Goal: Task Accomplishment & Management: Use online tool/utility

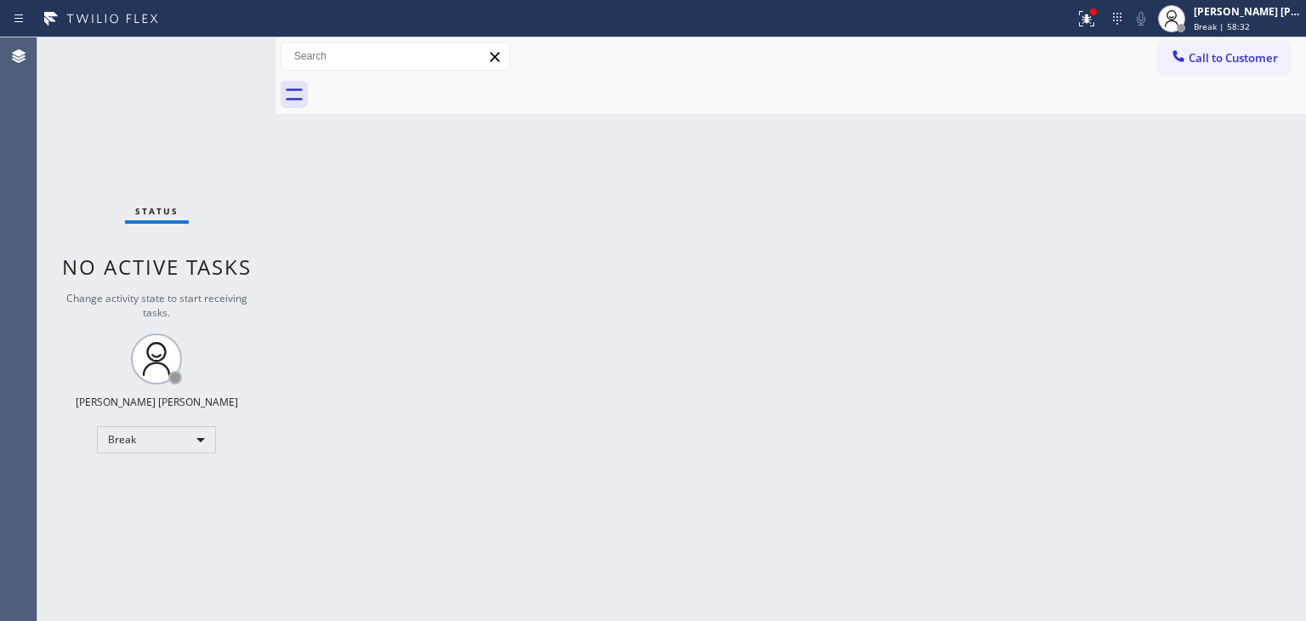
click at [1255, 175] on div "Back to Dashboard Change Sender ID Customers Technicians Select a contact Outbo…" at bounding box center [790, 328] width 1030 height 583
click at [1260, 6] on div "[PERSON_NAME] [PERSON_NAME]" at bounding box center [1246, 11] width 107 height 14
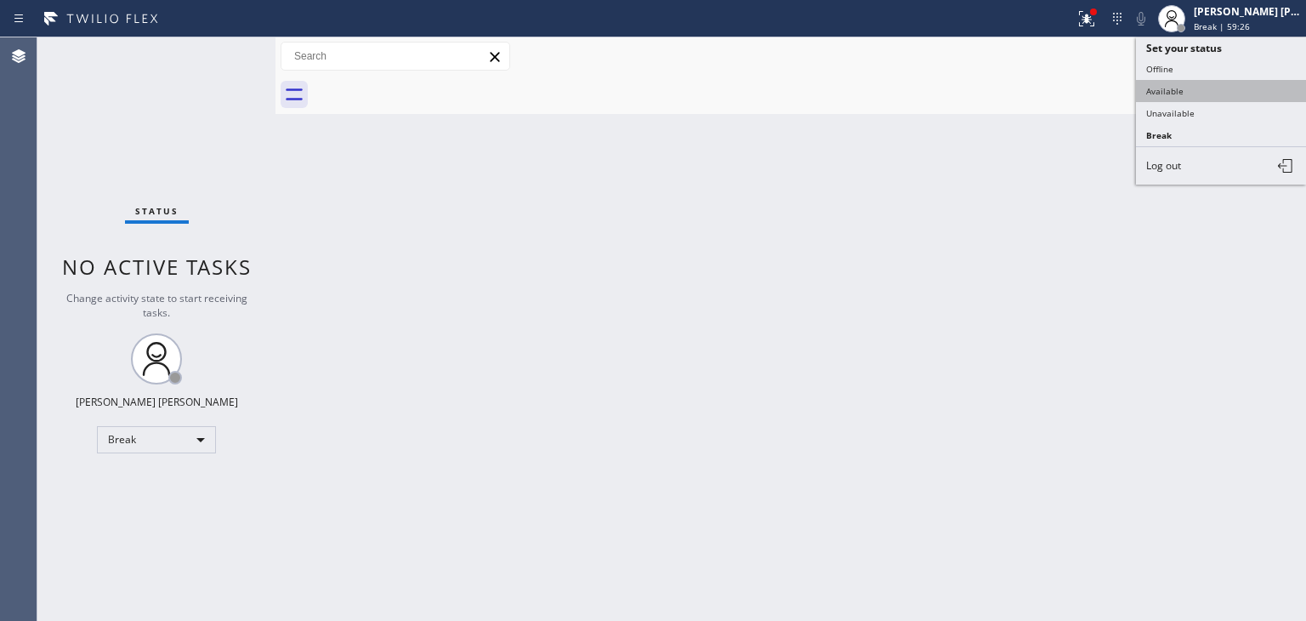
click at [1195, 98] on button "Available" at bounding box center [1221, 91] width 170 height 22
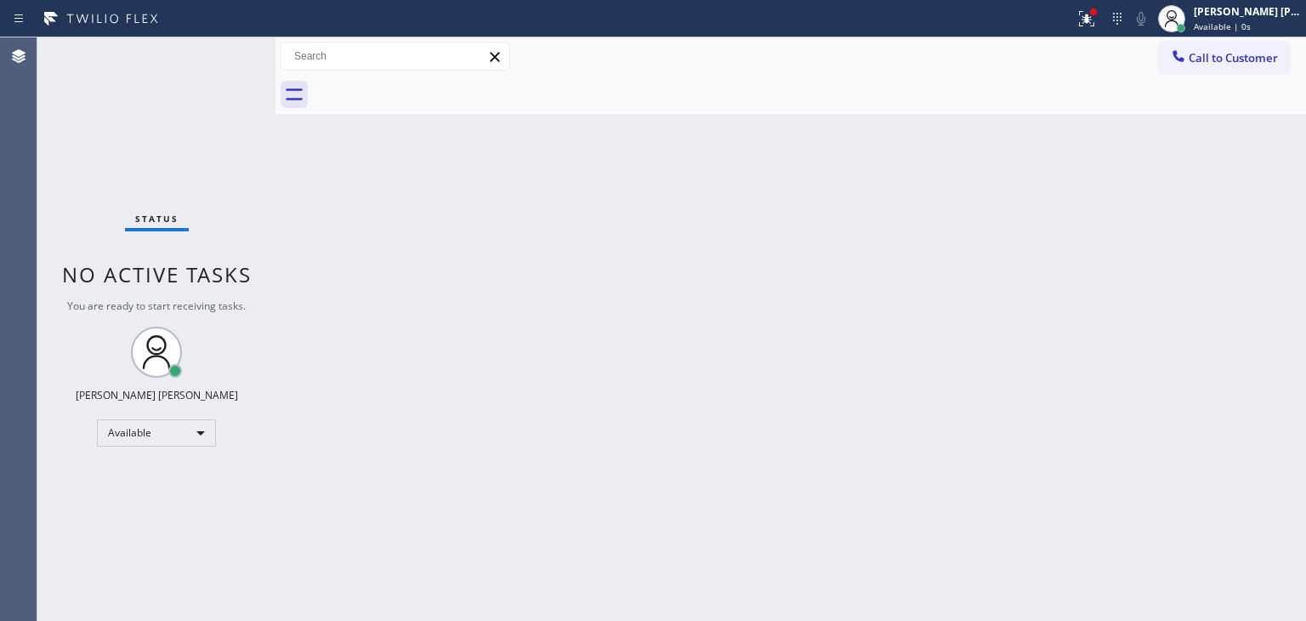
click at [227, 54] on div "Status No active tasks You are ready to start receiving tasks. [PERSON_NAME] [P…" at bounding box center [156, 328] width 238 height 583
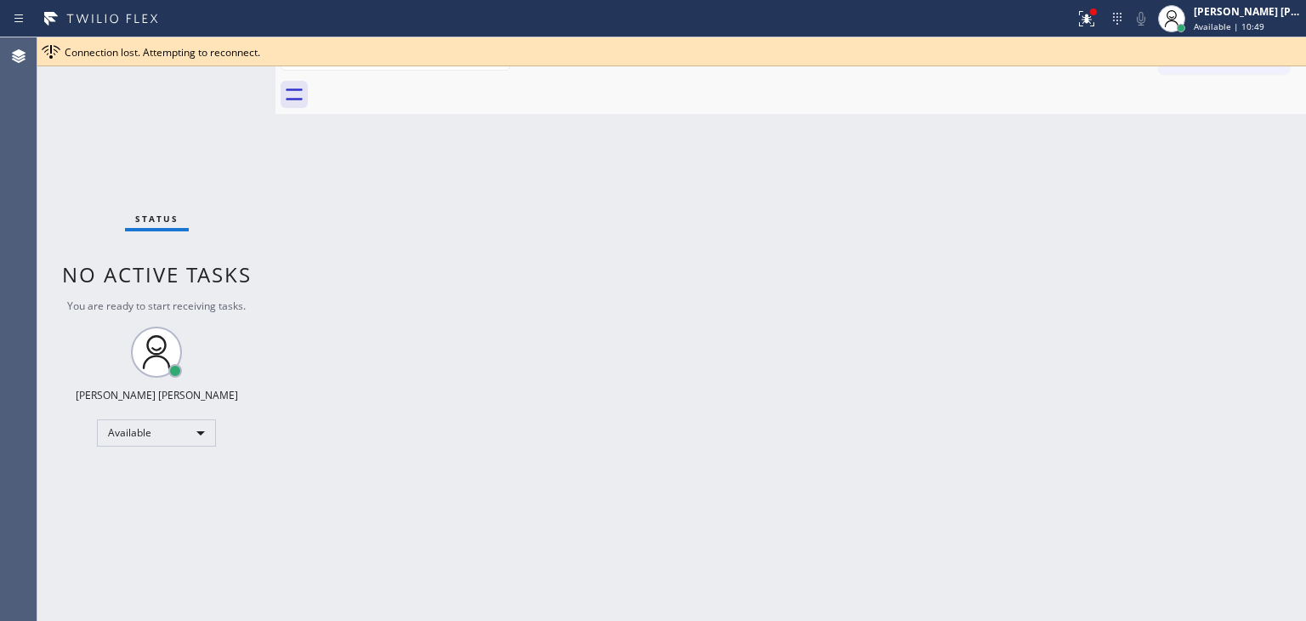
click at [1189, 329] on div "Back to Dashboard Change Sender ID Customers Technicians Select a contact Outbo…" at bounding box center [790, 328] width 1030 height 583
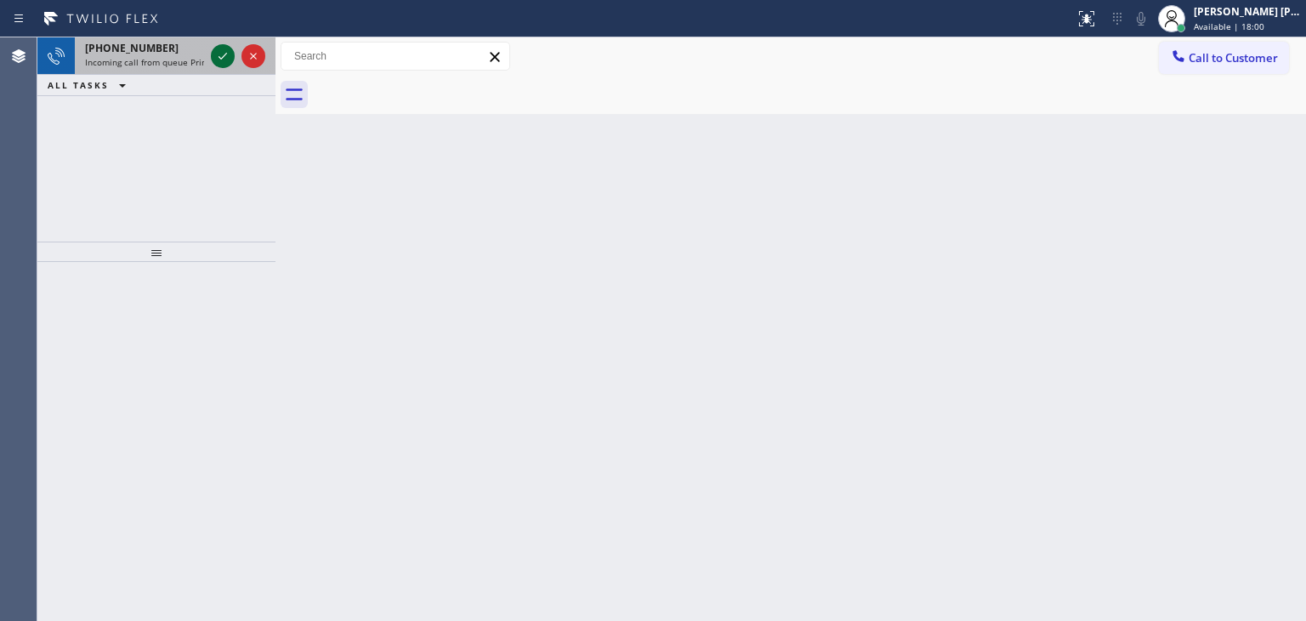
click at [228, 60] on icon at bounding box center [223, 56] width 20 height 20
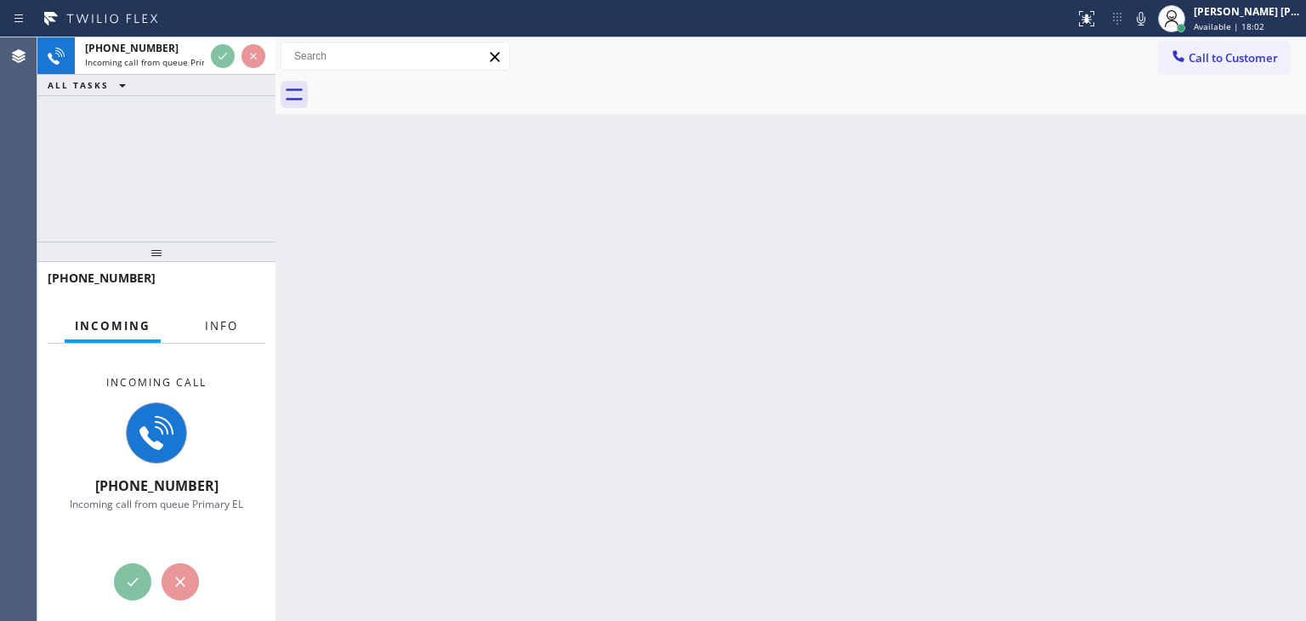
click at [218, 316] on button "Info" at bounding box center [222, 325] width 54 height 33
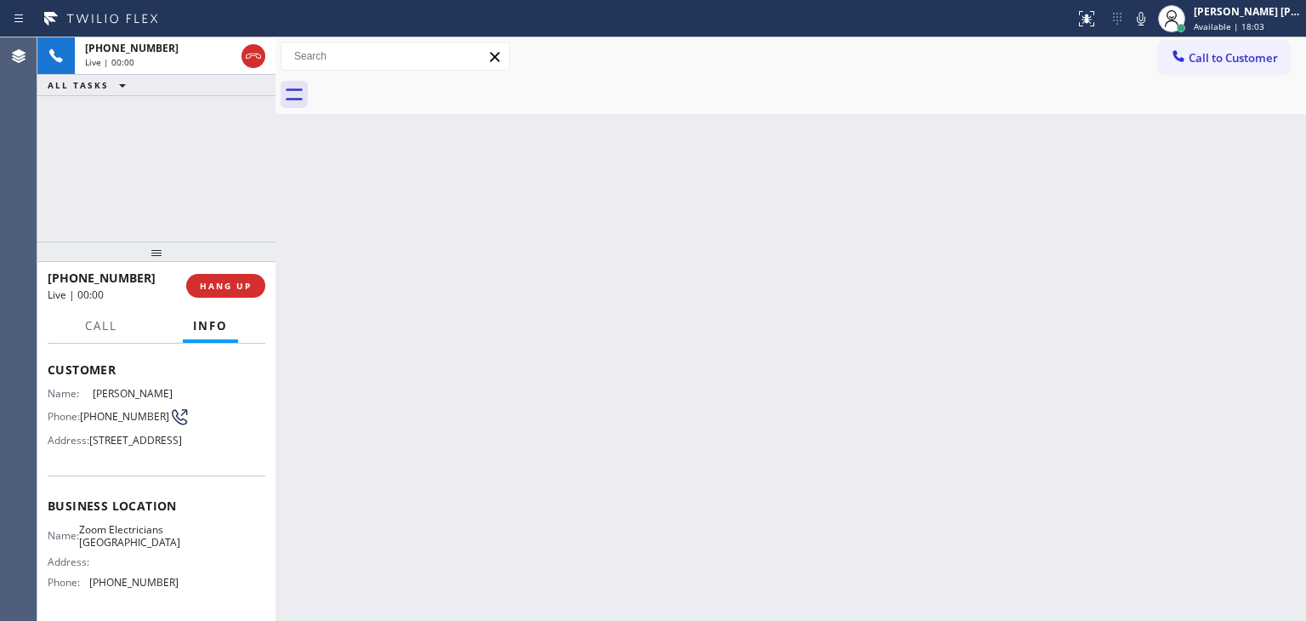
scroll to position [85, 0]
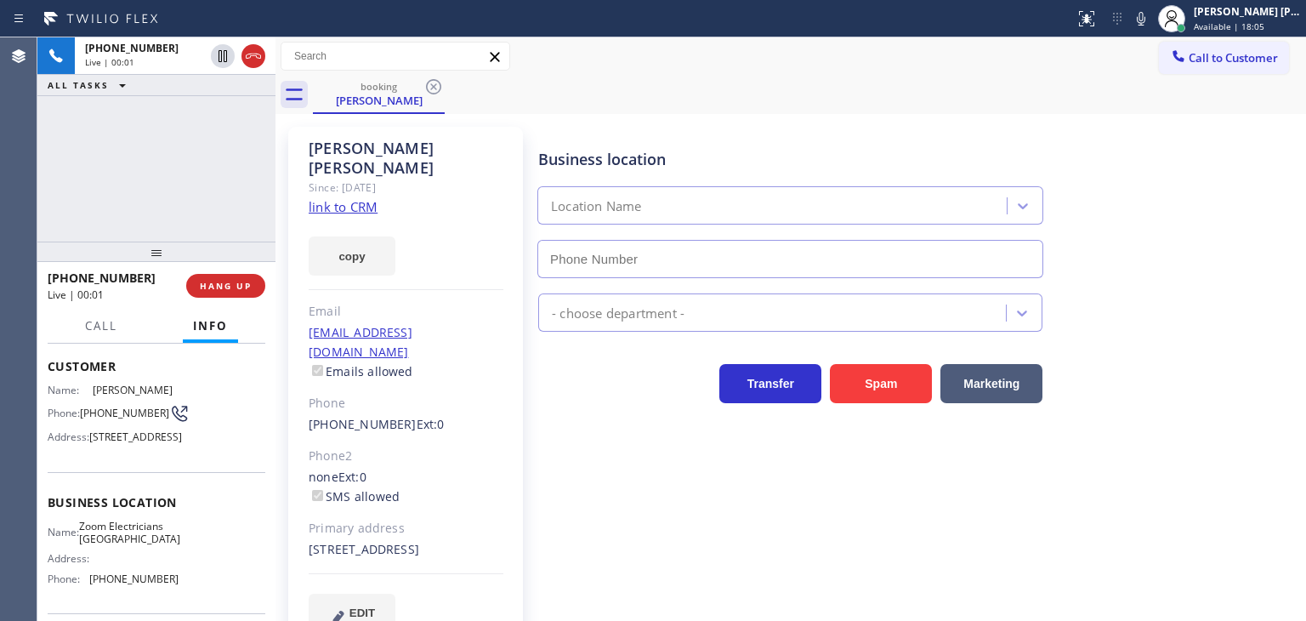
type input "(415) 599-7350"
click at [359, 198] on link "link to CRM" at bounding box center [343, 206] width 69 height 17
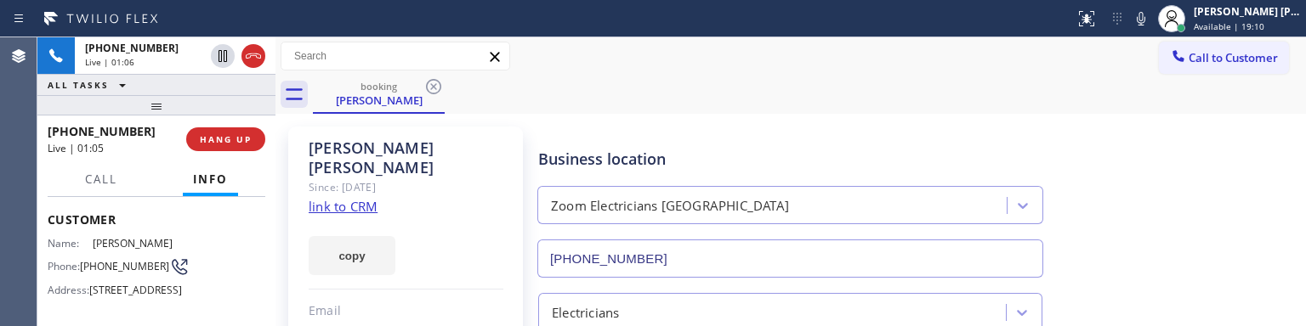
click at [1234, 241] on div "Business location Zoom Electricians Presidio Heights (415) 599-7350" at bounding box center [918, 201] width 767 height 154
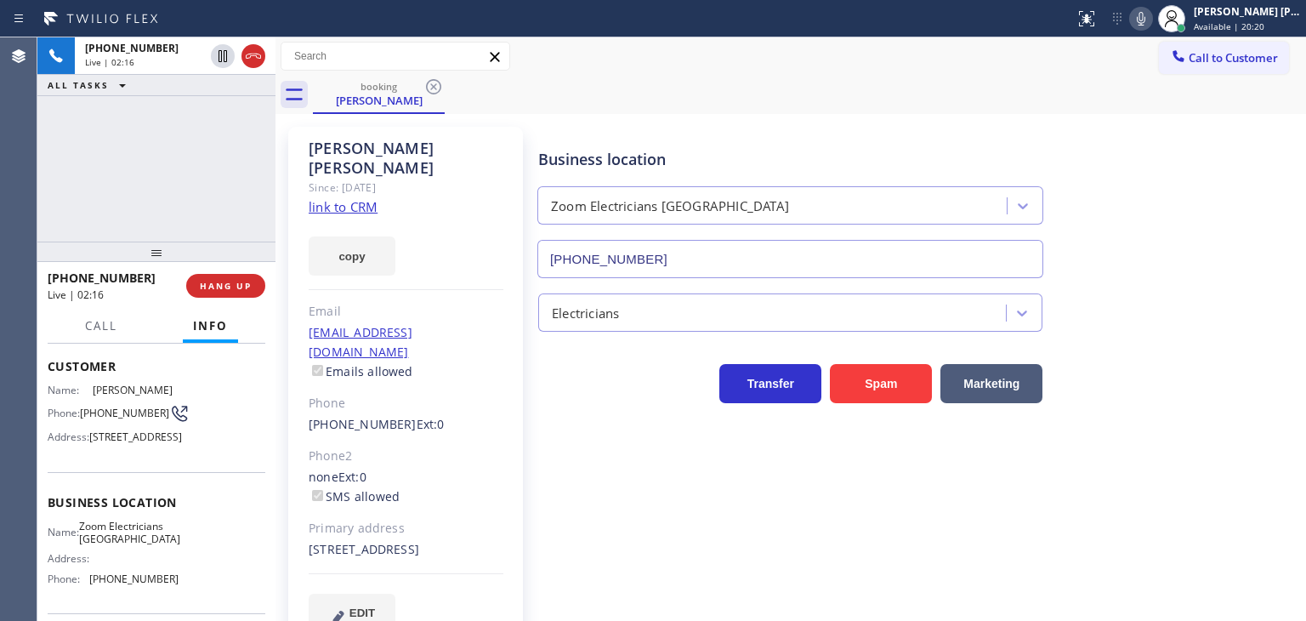
click at [1151, 20] on icon at bounding box center [1141, 19] width 20 height 20
click at [1264, 21] on span "Available | 20:21" at bounding box center [1228, 26] width 71 height 12
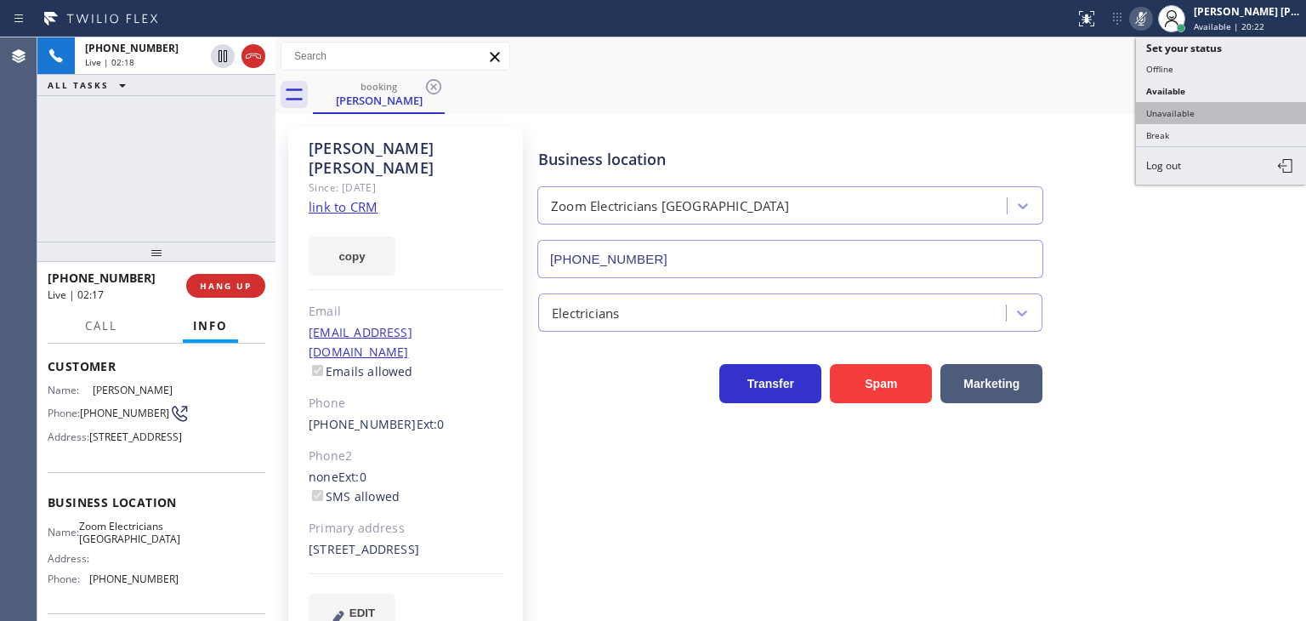
click at [1224, 108] on button "Unavailable" at bounding box center [1221, 113] width 170 height 22
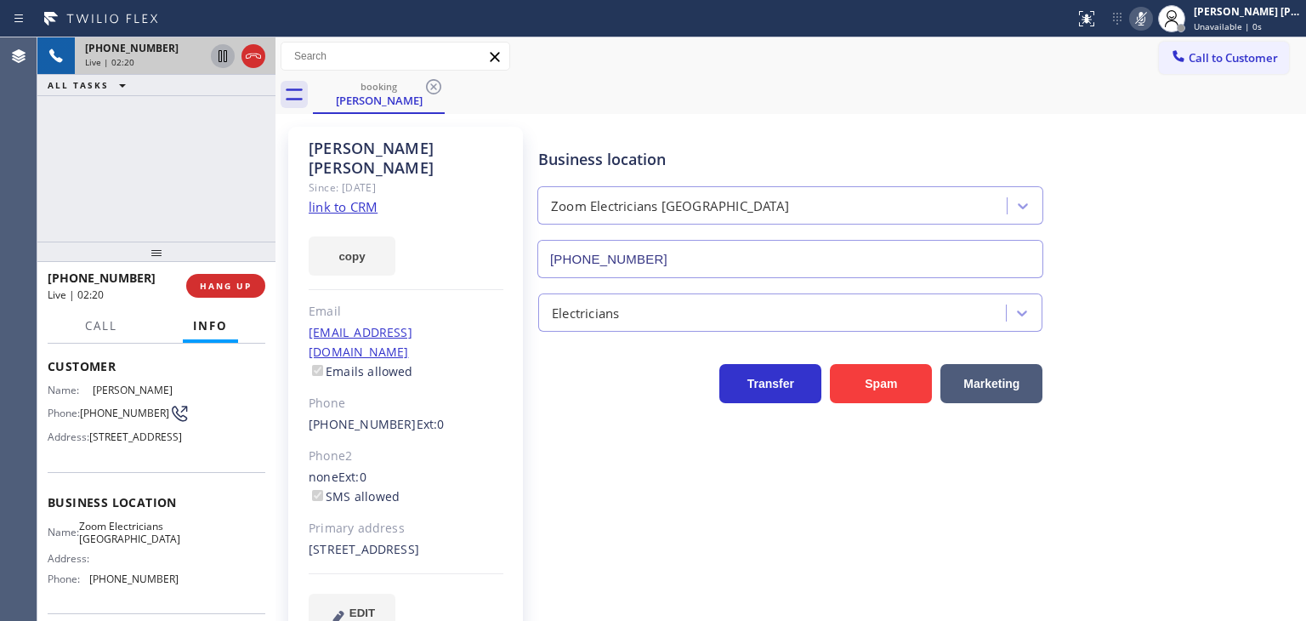
click at [218, 54] on icon at bounding box center [223, 56] width 20 height 20
click at [1258, 189] on div "Business location Zoom Electricians Presidio Heights (415) 599-7350" at bounding box center [918, 201] width 767 height 154
click at [1151, 14] on icon at bounding box center [1141, 19] width 20 height 20
click at [222, 54] on icon at bounding box center [223, 56] width 20 height 20
click at [167, 147] on div "+14152008550 Live | 08:06 ALL TASKS ALL TASKS ACTIVE TASKS TASKS IN WRAP UP" at bounding box center [156, 139] width 238 height 204
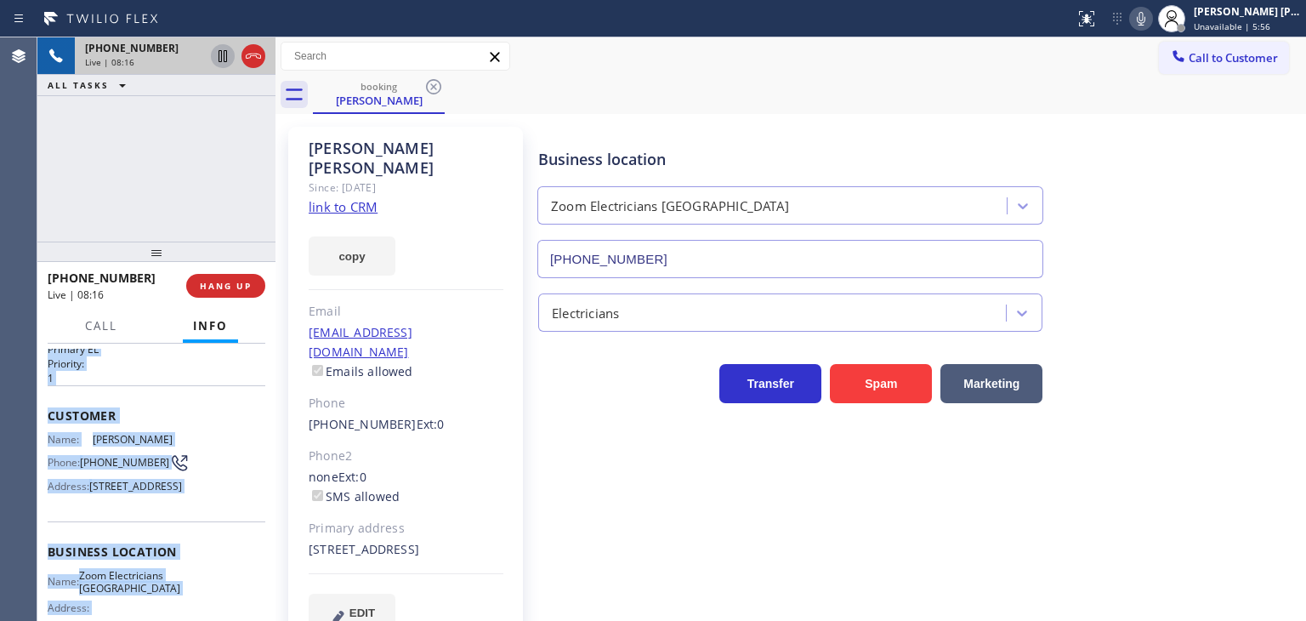
scroll to position [0, 0]
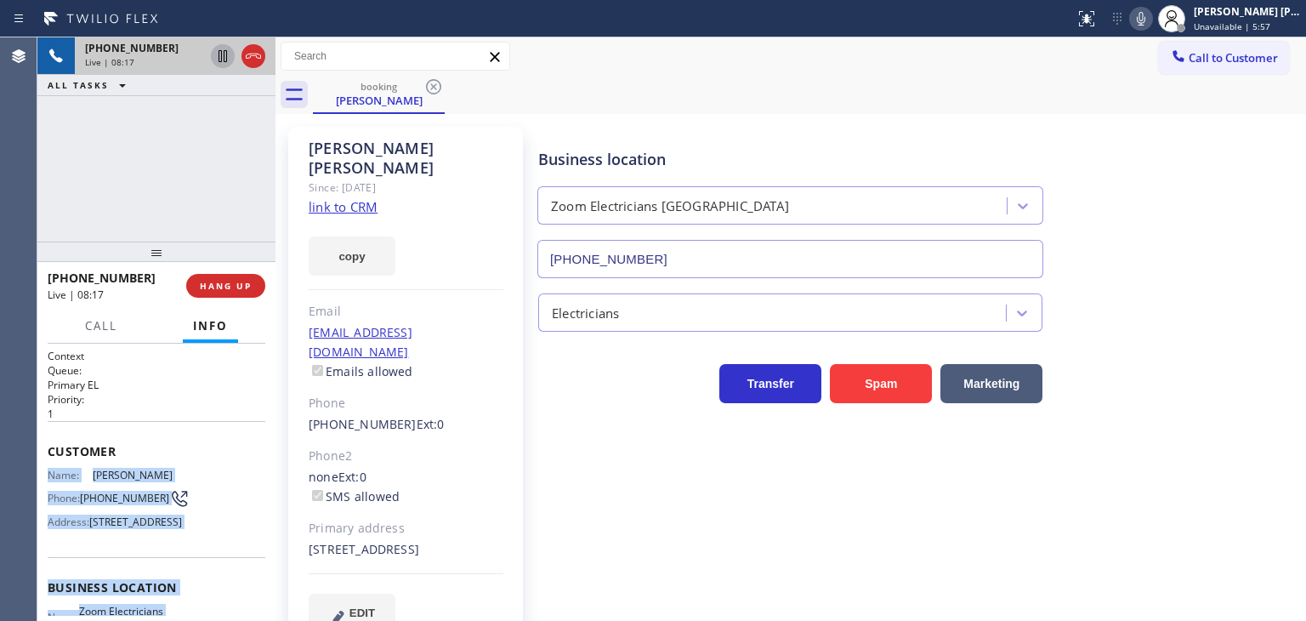
drag, startPoint x: 180, startPoint y: 544, endPoint x: 48, endPoint y: 466, distance: 154.0
click at [48, 466] on div "Context Queue: Primary EL Priority: 1 Customer Name: Rick Nelson Phone: (415) 2…" at bounding box center [157, 588] width 218 height 479
copy div "Name: Rick Nelson Phone: (415) 200-8550 Address: 252 17th Ave, San Francisco, C…"
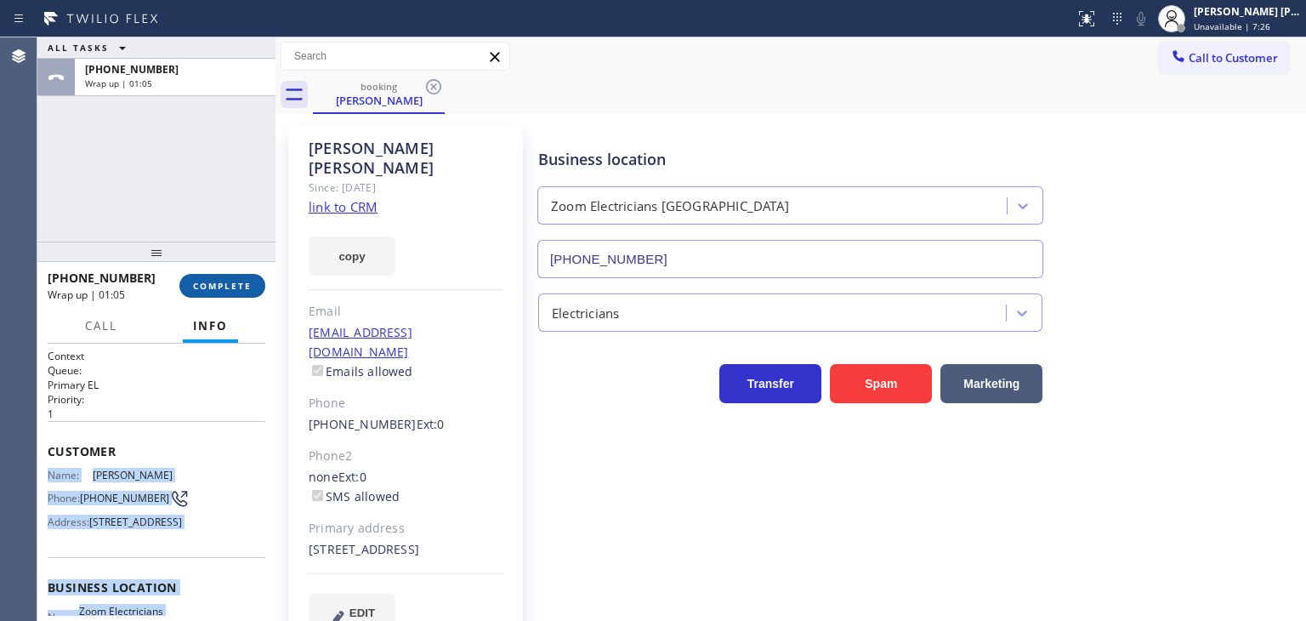
click at [207, 288] on span "COMPLETE" at bounding box center [222, 286] width 59 height 12
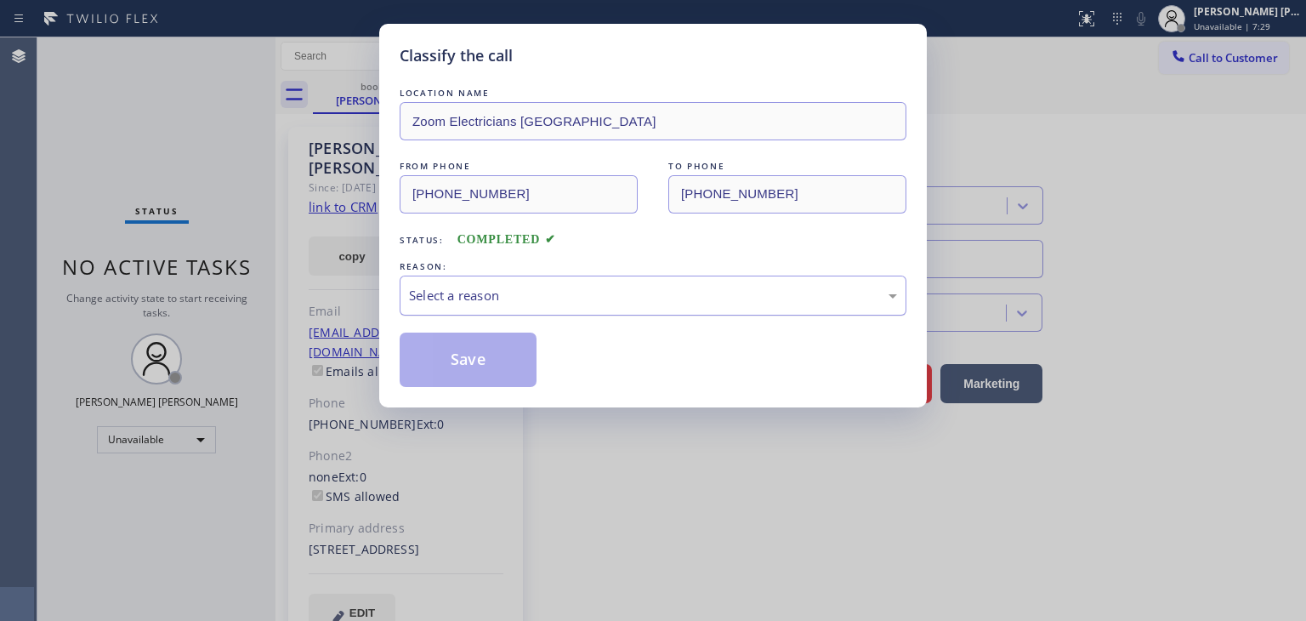
click at [494, 301] on div "Select a reason" at bounding box center [653, 296] width 488 height 20
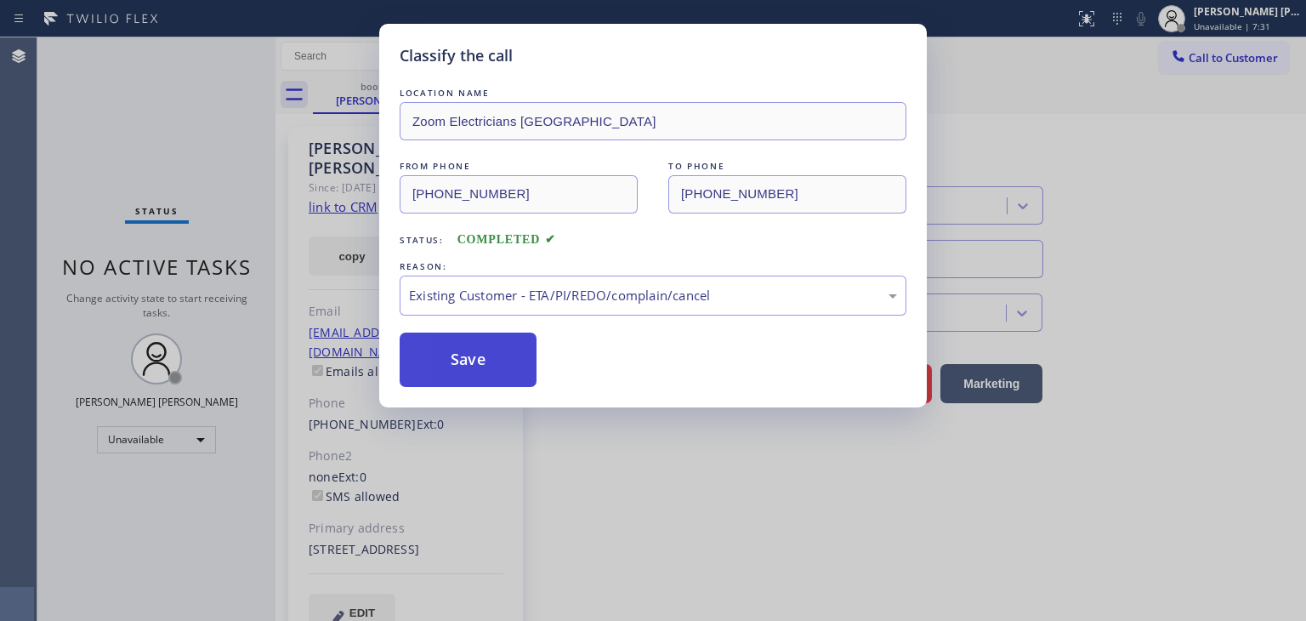
click at [483, 371] on button "Save" at bounding box center [468, 359] width 137 height 54
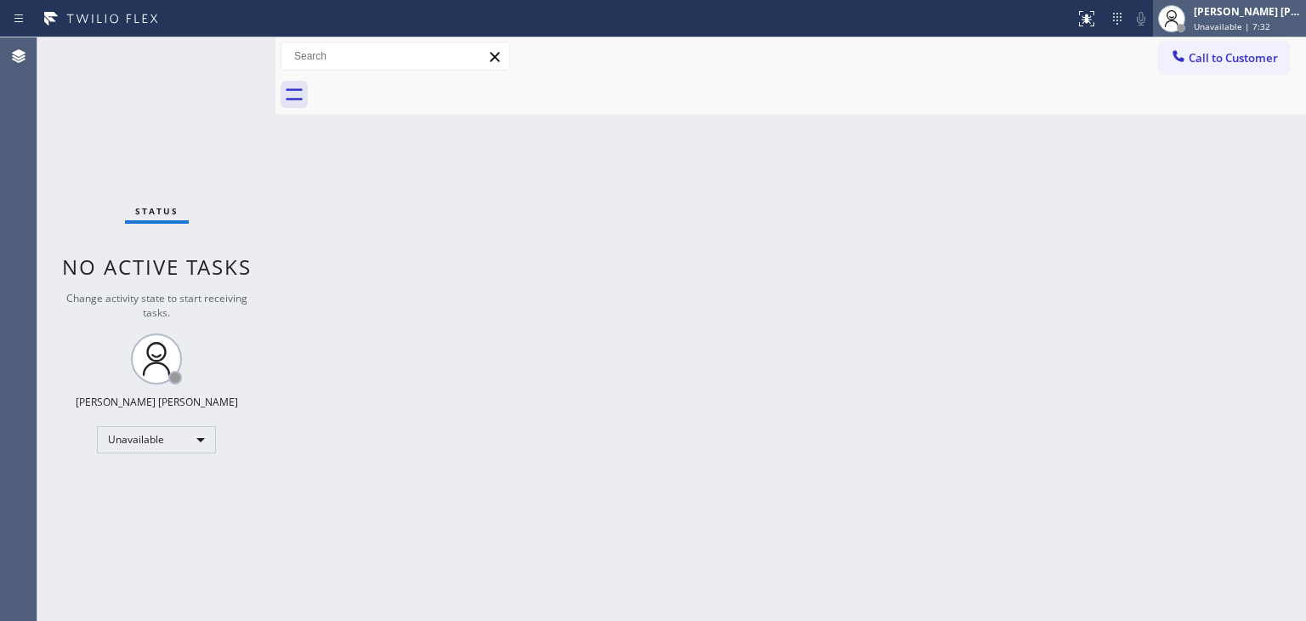
click at [1263, 18] on div "Edel John Suson Unavailable | 7:32" at bounding box center [1248, 18] width 116 height 30
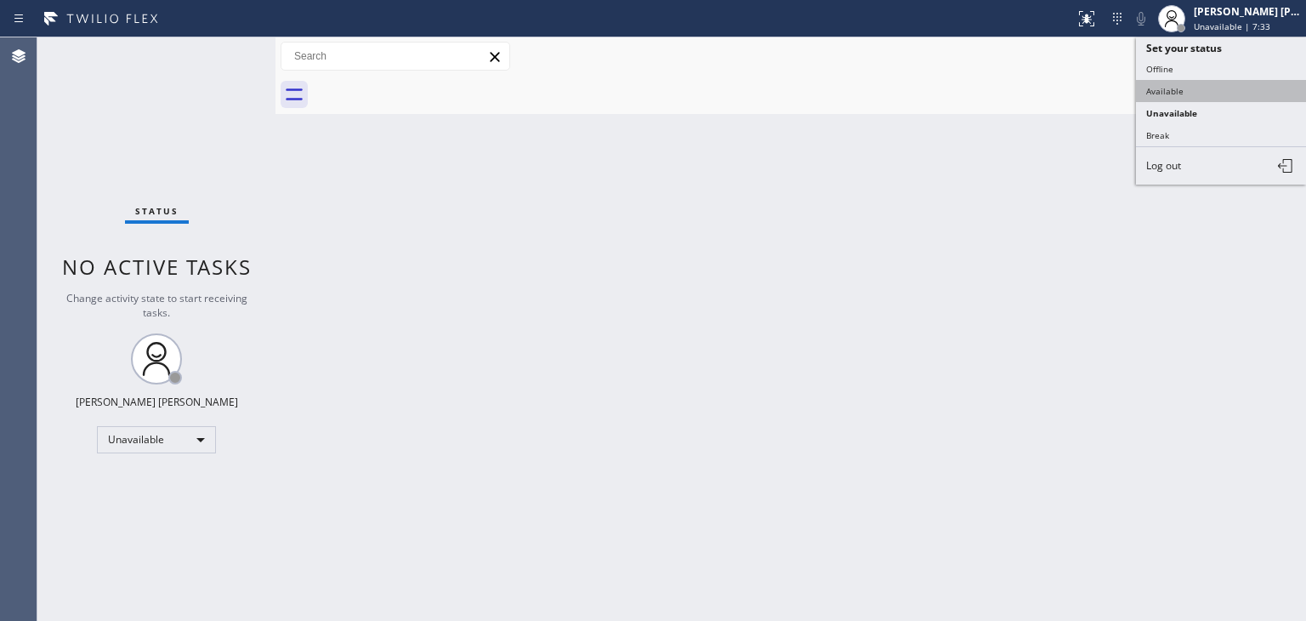
click at [1217, 82] on button "Available" at bounding box center [1221, 91] width 170 height 22
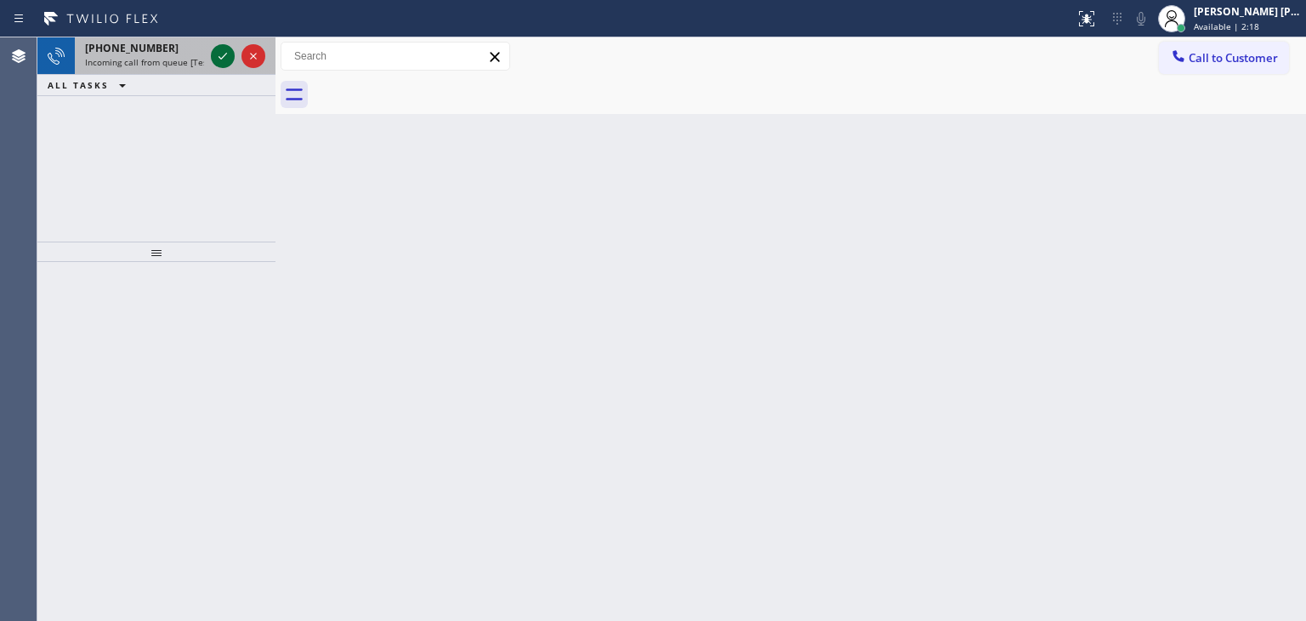
click at [228, 62] on icon at bounding box center [223, 56] width 20 height 20
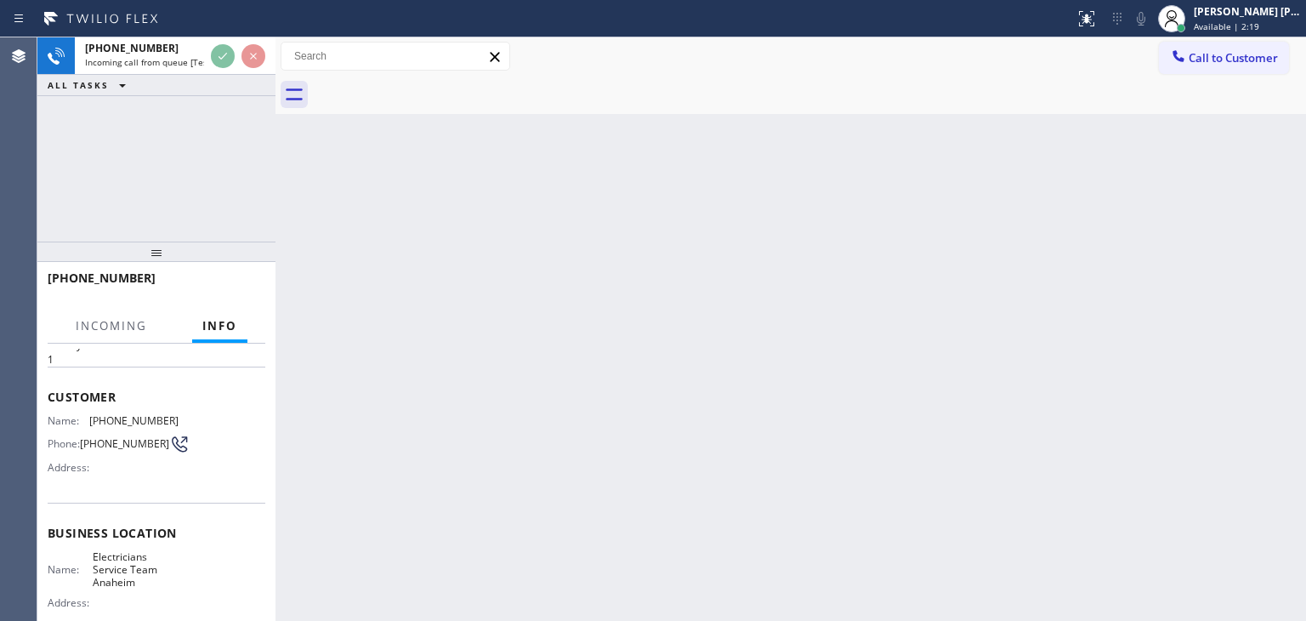
scroll to position [85, 0]
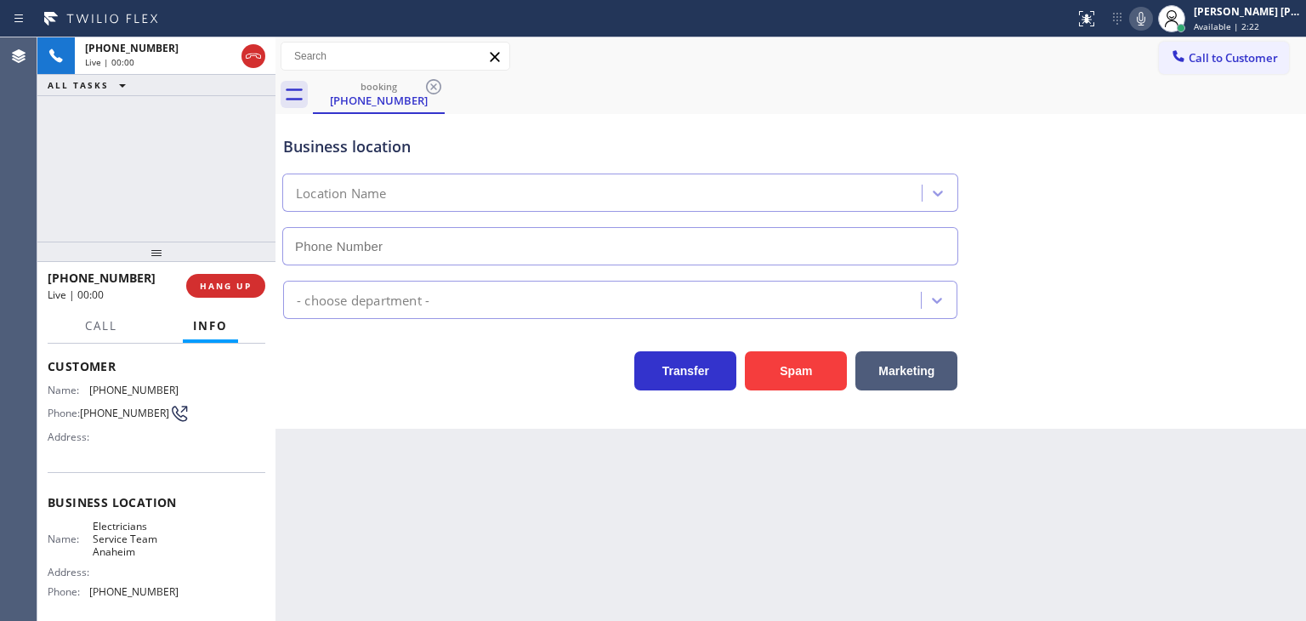
type input "(657) 315-6775"
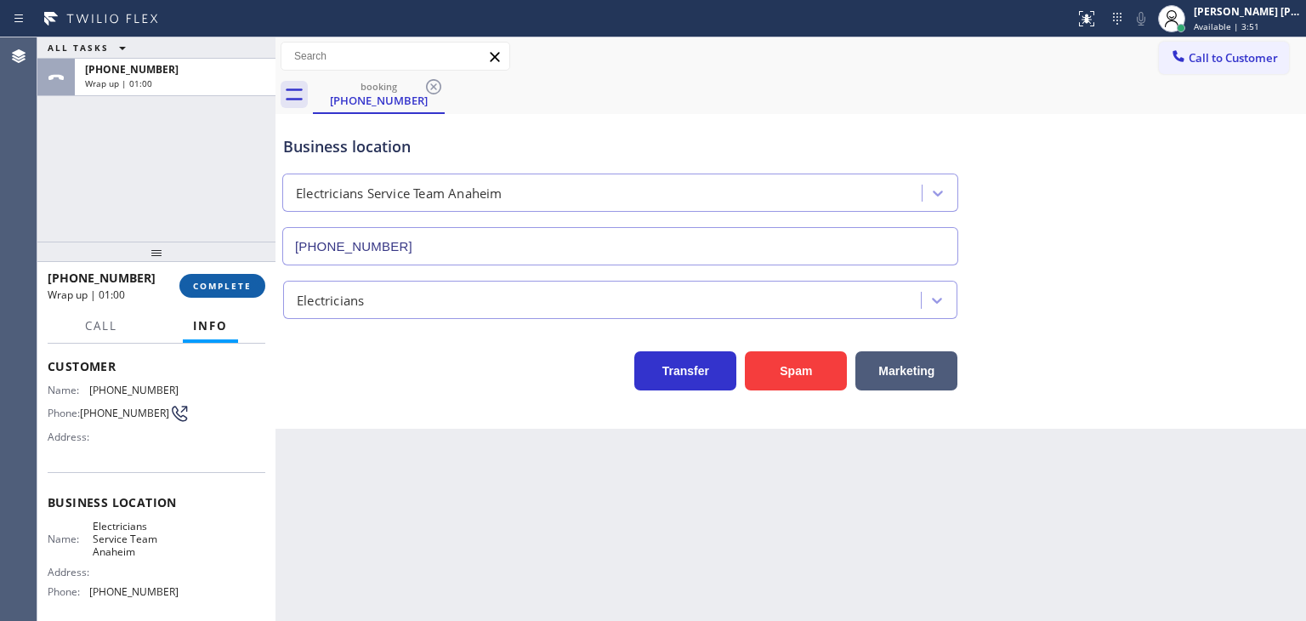
click at [229, 276] on button "COMPLETE" at bounding box center [222, 286] width 86 height 24
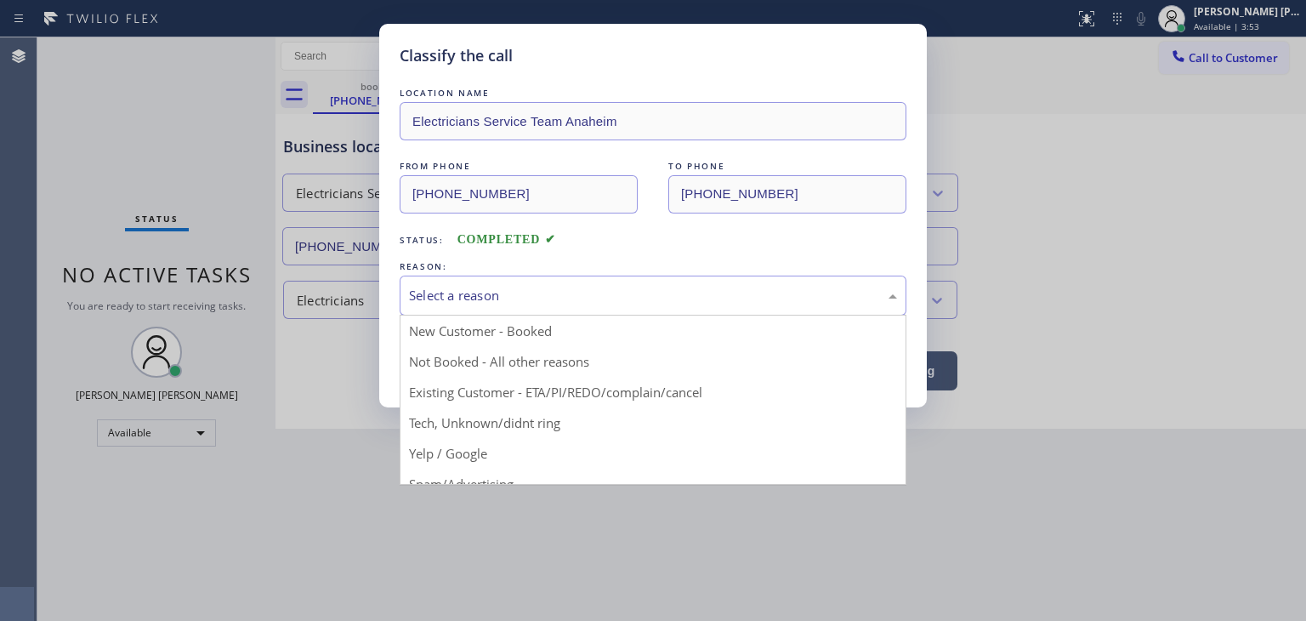
click at [459, 286] on div "Select a reason" at bounding box center [653, 296] width 488 height 20
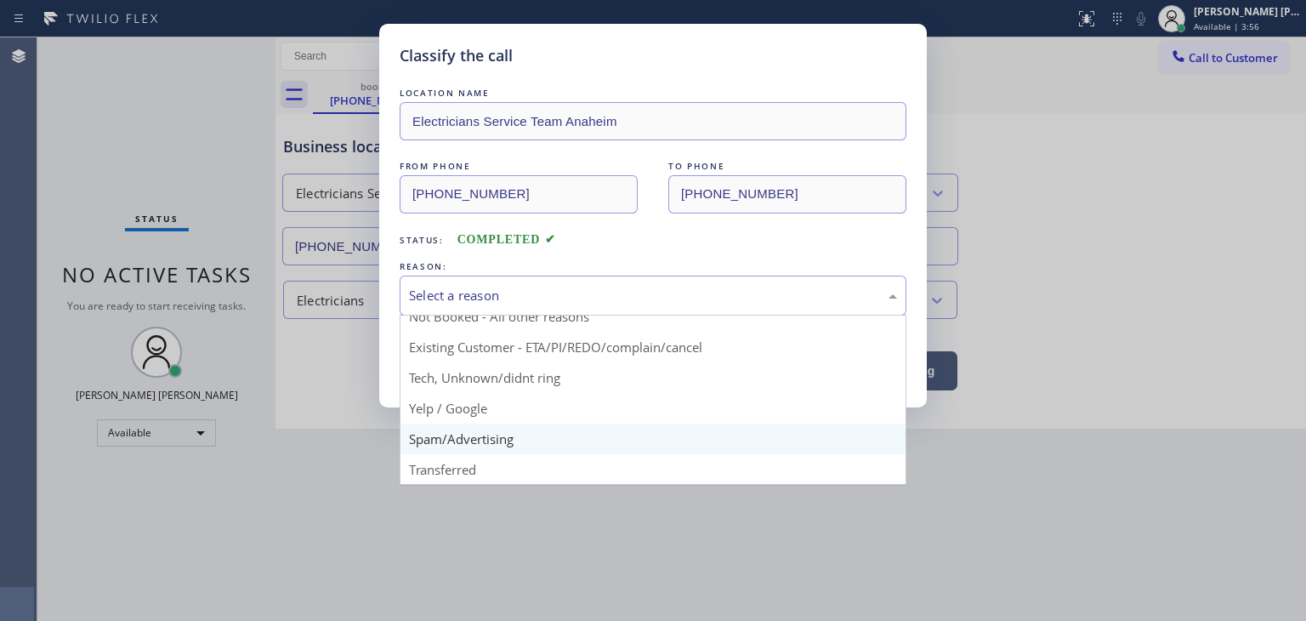
scroll to position [21, 0]
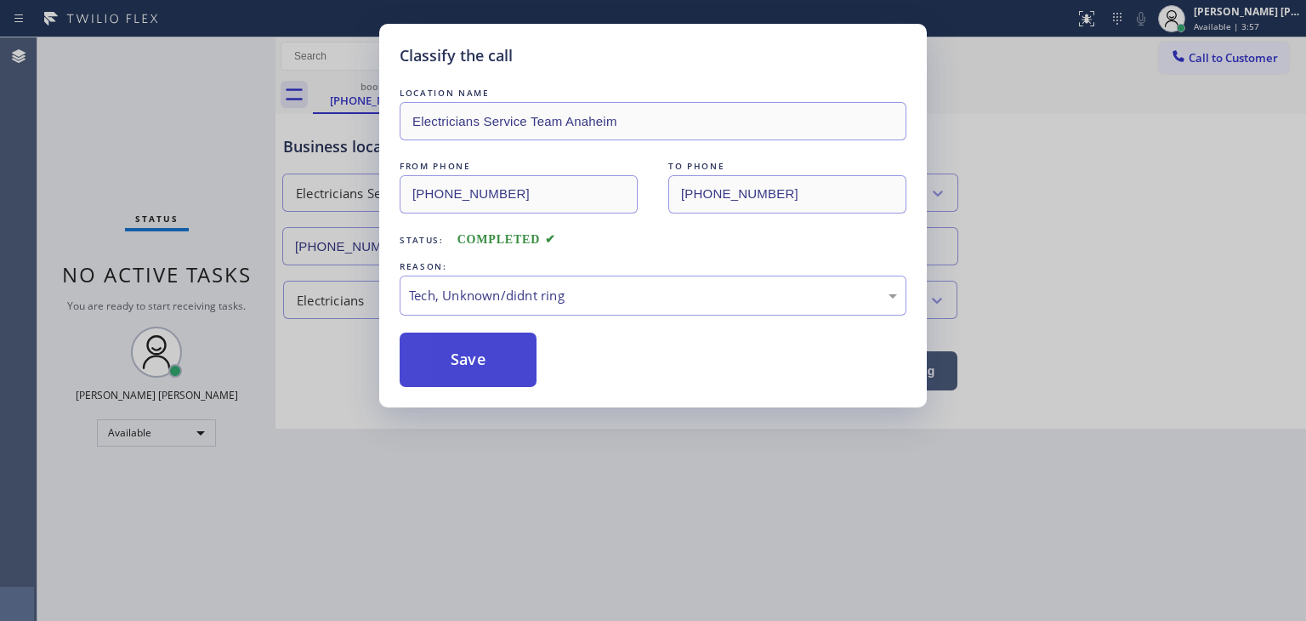
click at [462, 365] on button "Save" at bounding box center [468, 359] width 137 height 54
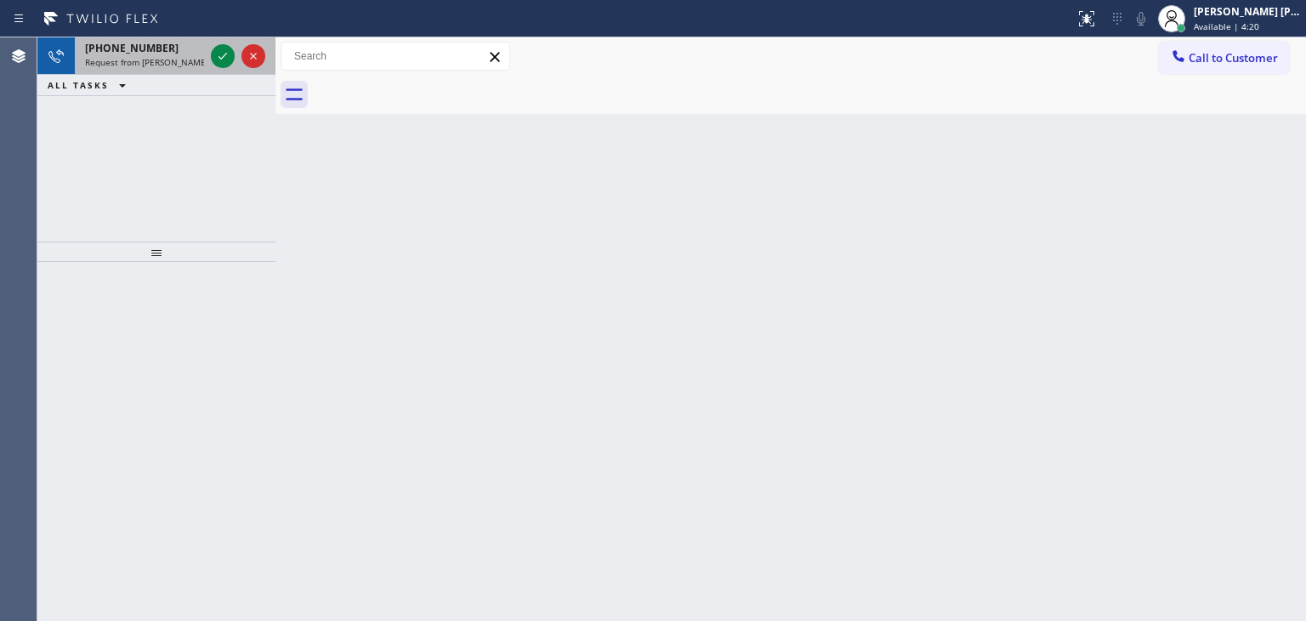
click at [224, 39] on div at bounding box center [237, 55] width 61 height 37
click at [223, 39] on div at bounding box center [237, 55] width 61 height 37
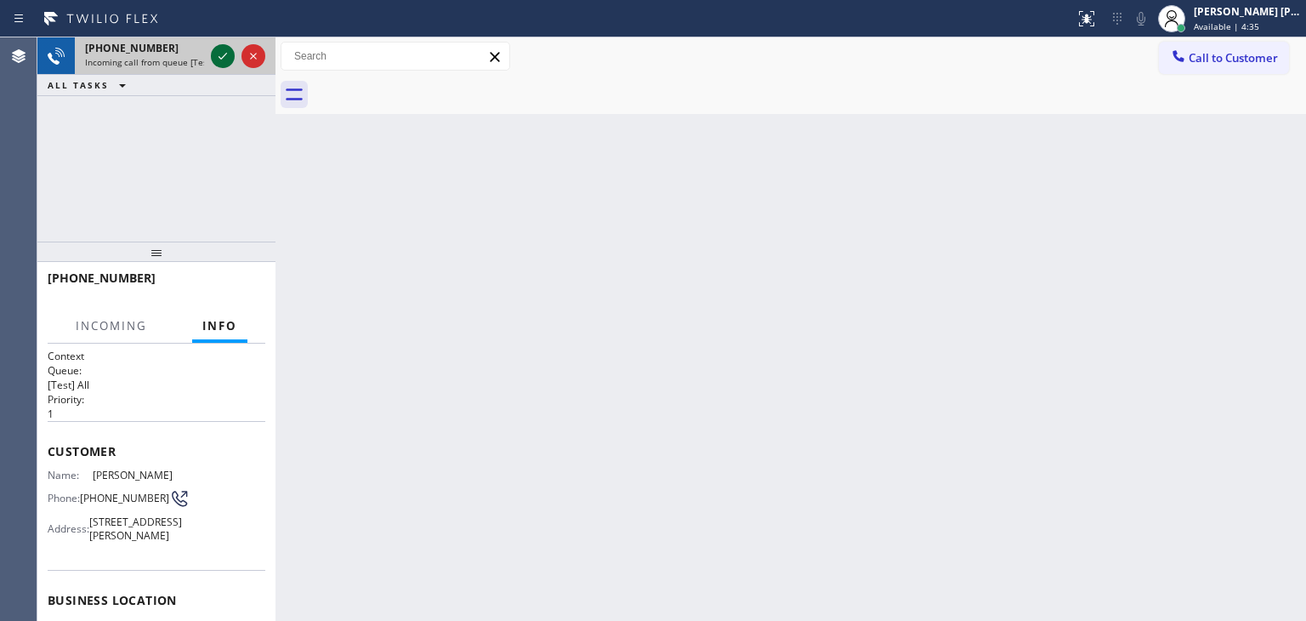
click at [221, 46] on icon at bounding box center [223, 56] width 20 height 20
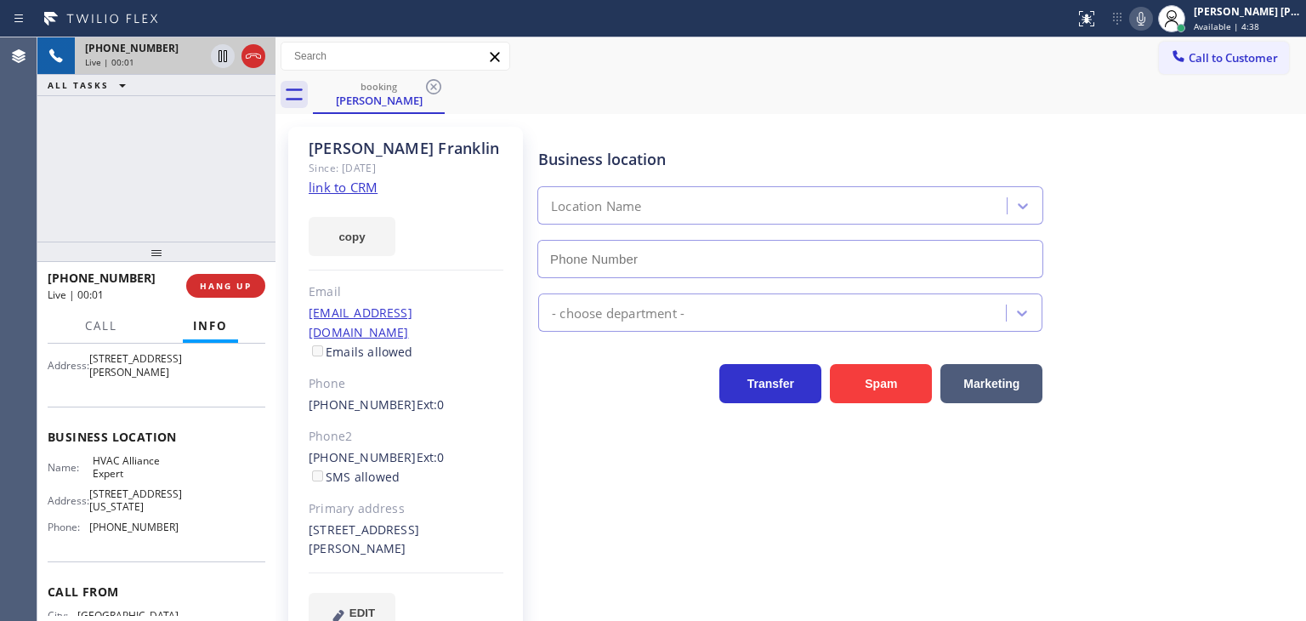
type input "[PHONE_NUMBER]"
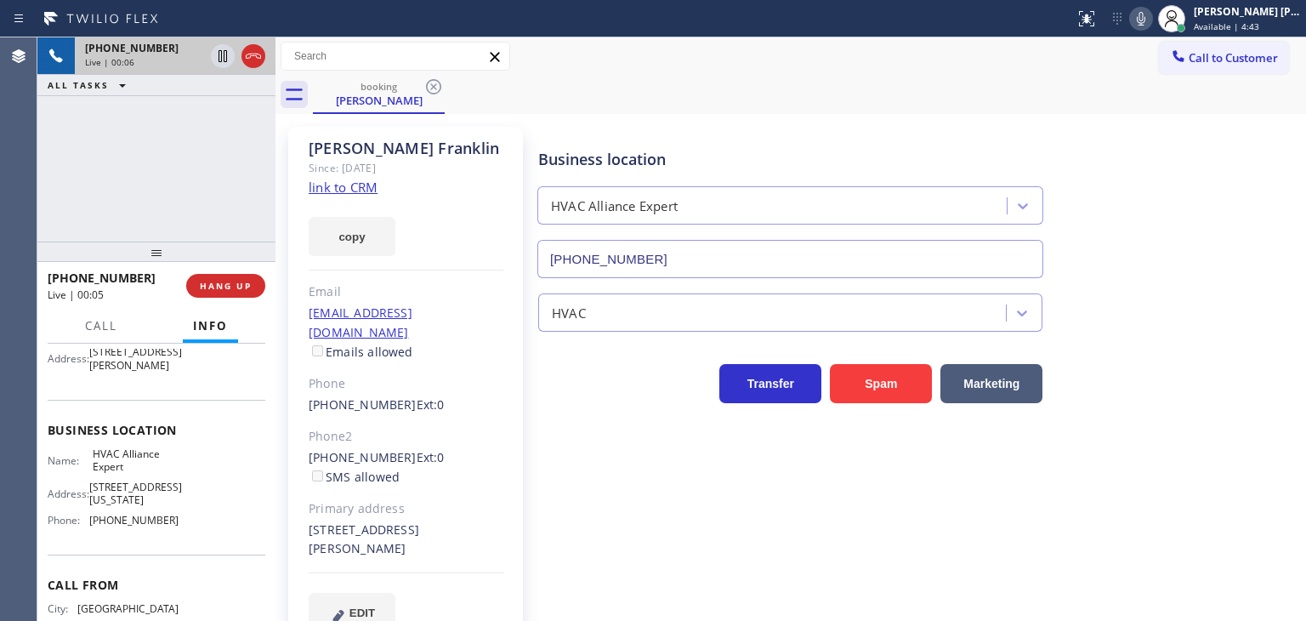
click at [1189, 495] on div "Business location HVAC Alliance Expert (855) 999-4417 HVAC Transfer Spam Market…" at bounding box center [918, 379] width 767 height 496
click at [343, 188] on link "link to CRM" at bounding box center [343, 187] width 69 height 17
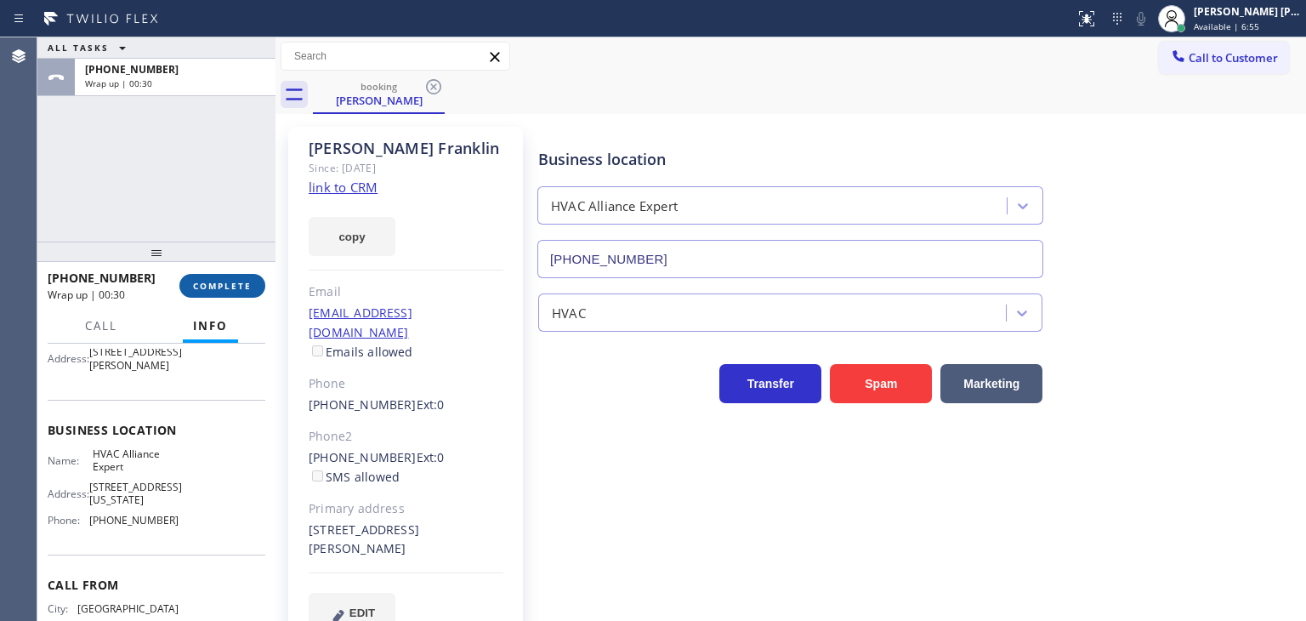
click at [222, 291] on span "COMPLETE" at bounding box center [222, 286] width 59 height 12
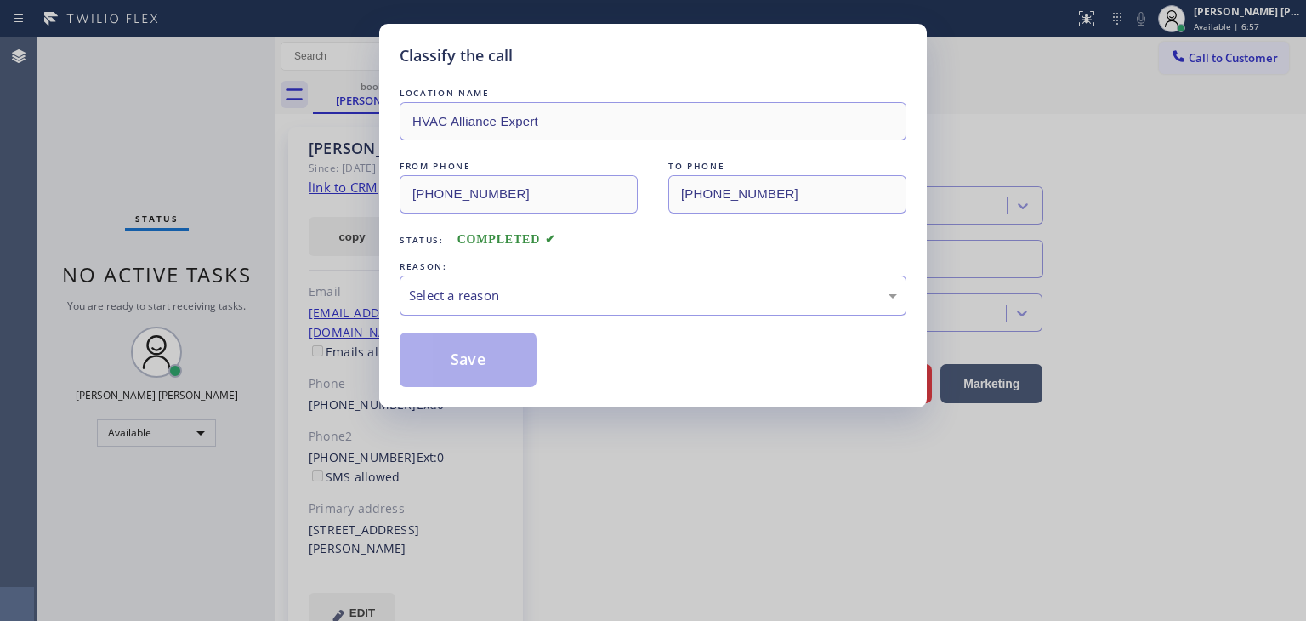
click at [412, 291] on div "Select a reason" at bounding box center [653, 296] width 488 height 20
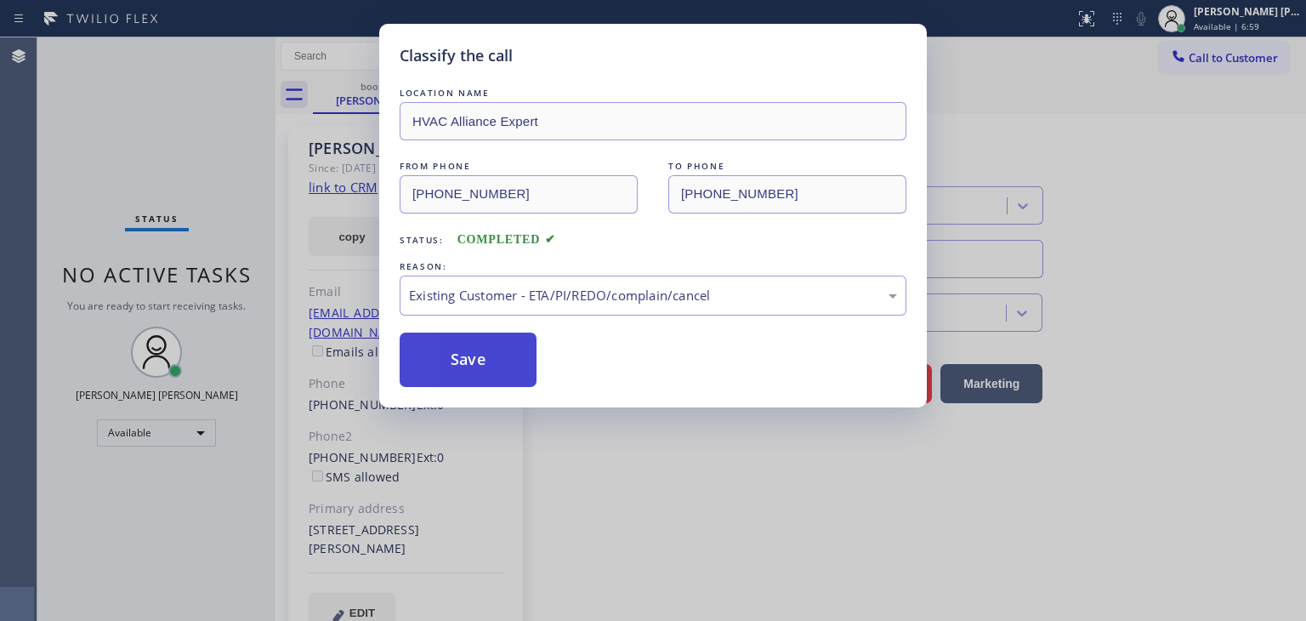
click at [444, 358] on button "Save" at bounding box center [468, 359] width 137 height 54
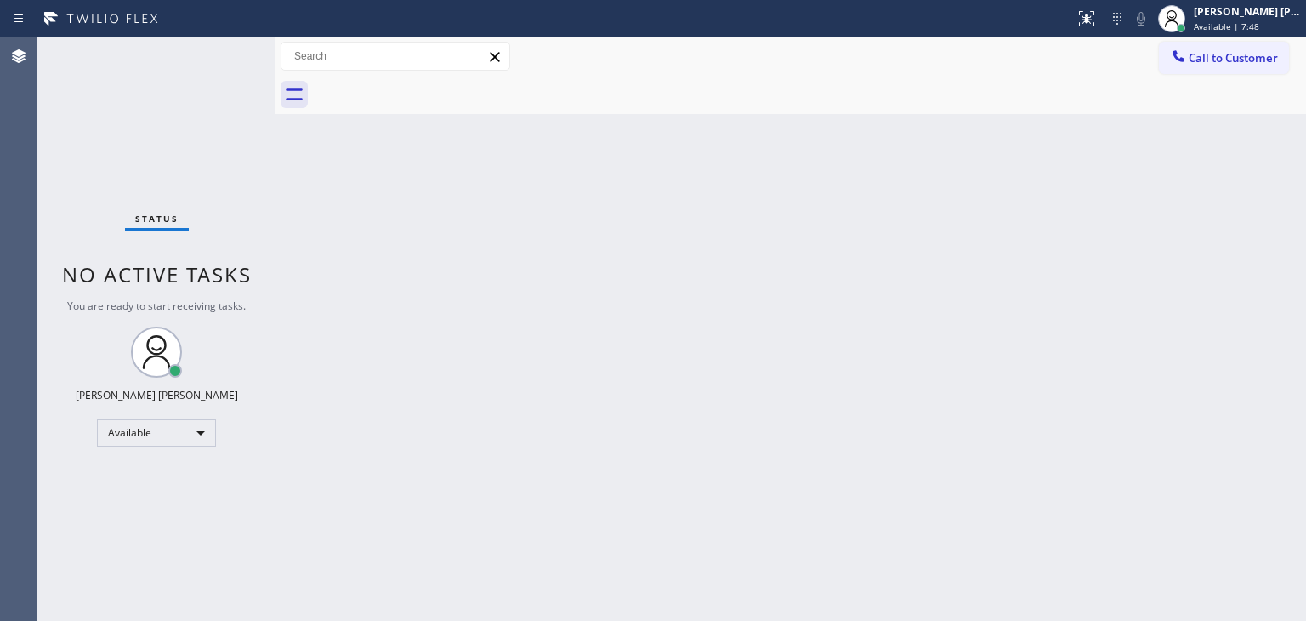
click at [224, 56] on div "Status No active tasks You are ready to start receiving tasks. [PERSON_NAME] [P…" at bounding box center [156, 328] width 238 height 583
click at [217, 55] on div "Status No active tasks You are ready to start receiving tasks. [PERSON_NAME] [P…" at bounding box center [156, 328] width 238 height 583
click at [217, 51] on div "Status No active tasks You are ready to start receiving tasks. [PERSON_NAME] [P…" at bounding box center [156, 328] width 238 height 583
click at [219, 51] on div "Status No active tasks You are ready to start receiving tasks. [PERSON_NAME] [P…" at bounding box center [156, 328] width 238 height 583
click at [945, 269] on div "Back to Dashboard Change Sender ID Customers Technicians Select a contact Outbo…" at bounding box center [790, 328] width 1030 height 583
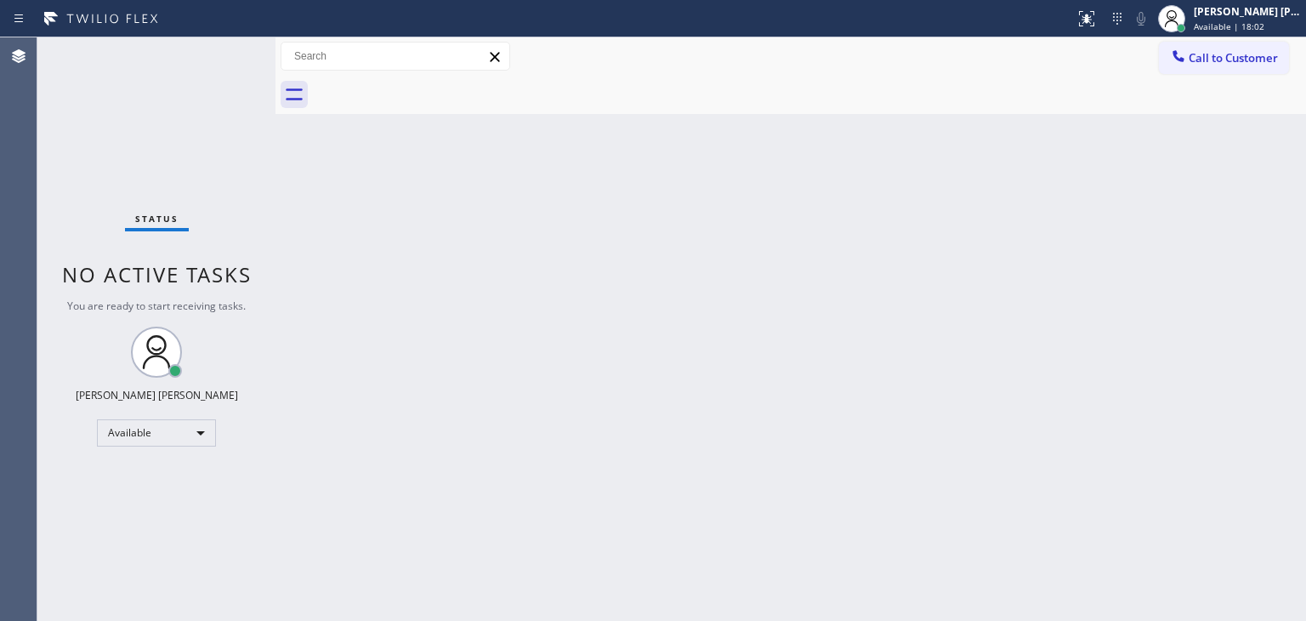
click at [221, 54] on div "Status No active tasks You are ready to start receiving tasks. [PERSON_NAME] [P…" at bounding box center [156, 328] width 238 height 583
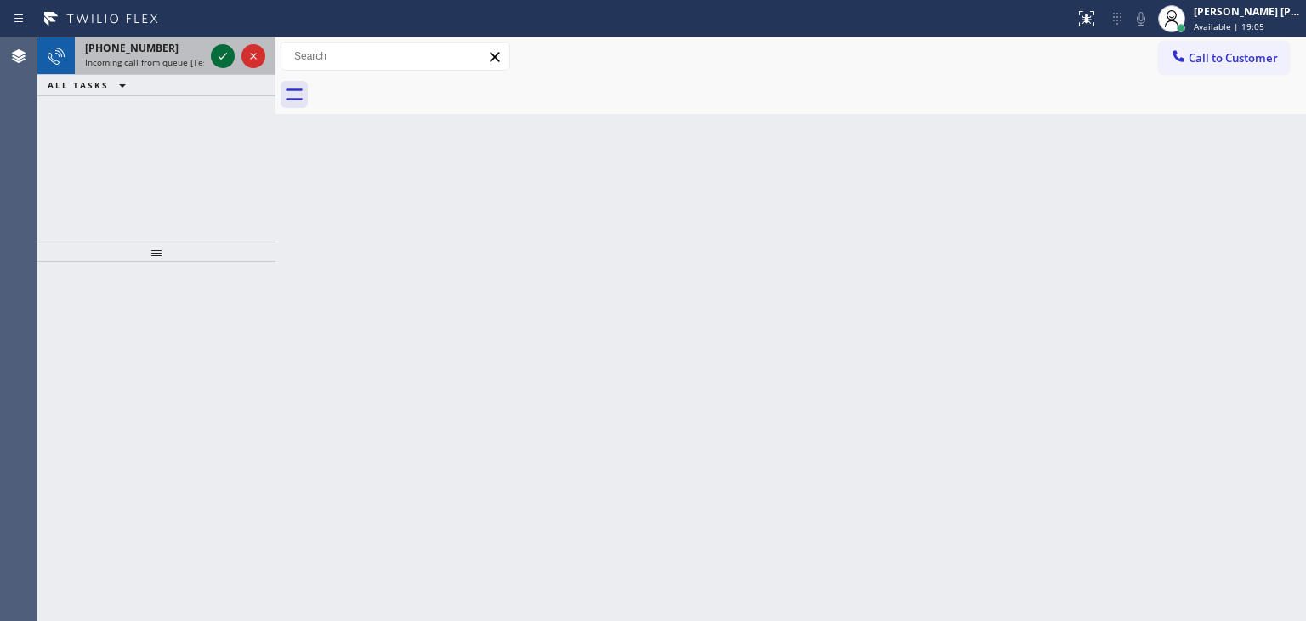
click at [223, 54] on icon at bounding box center [223, 56] width 20 height 20
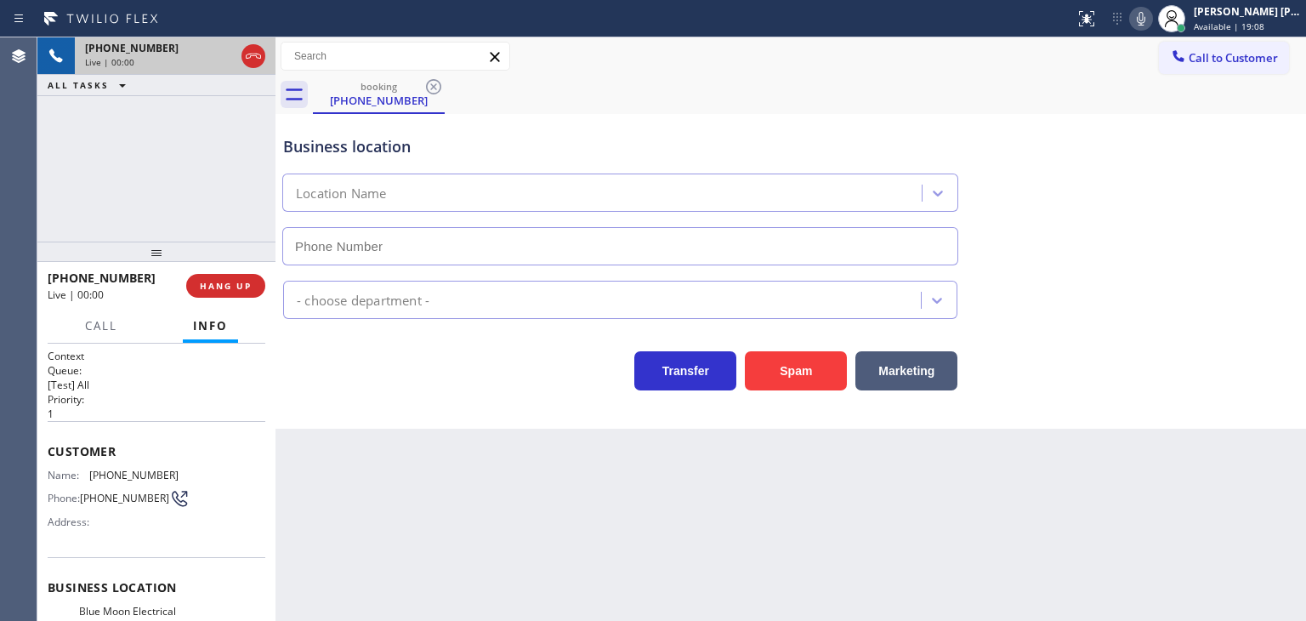
type input "(818) 290-8843"
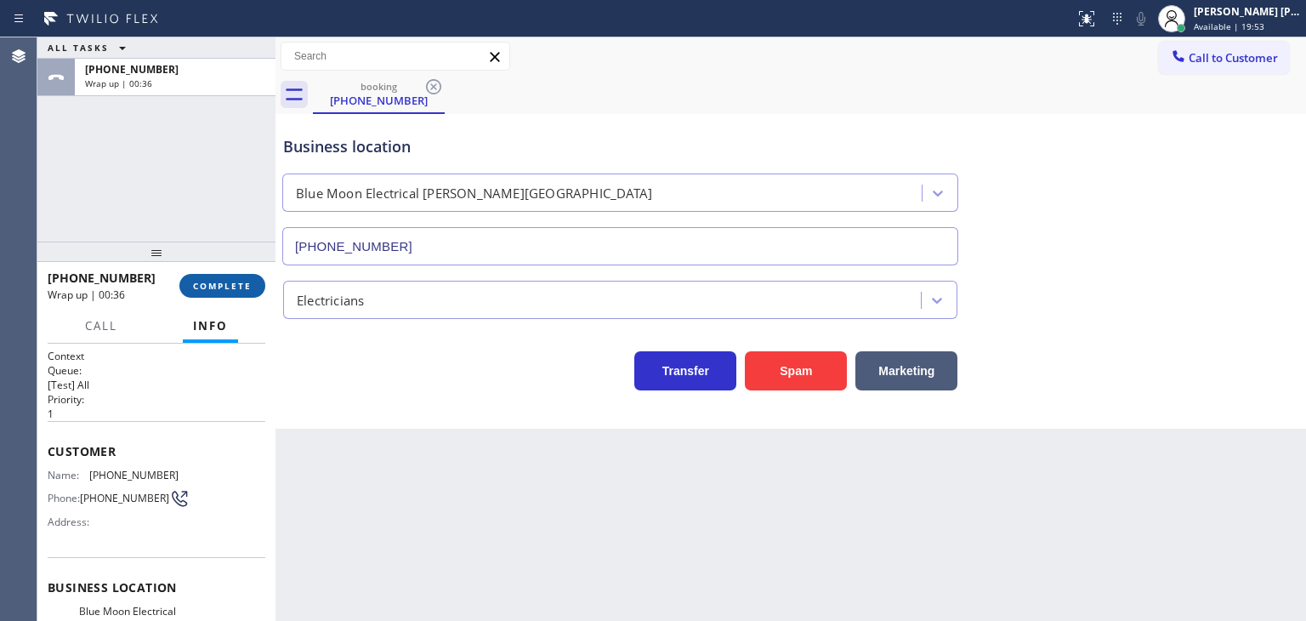
click at [252, 286] on button "COMPLETE" at bounding box center [222, 286] width 86 height 24
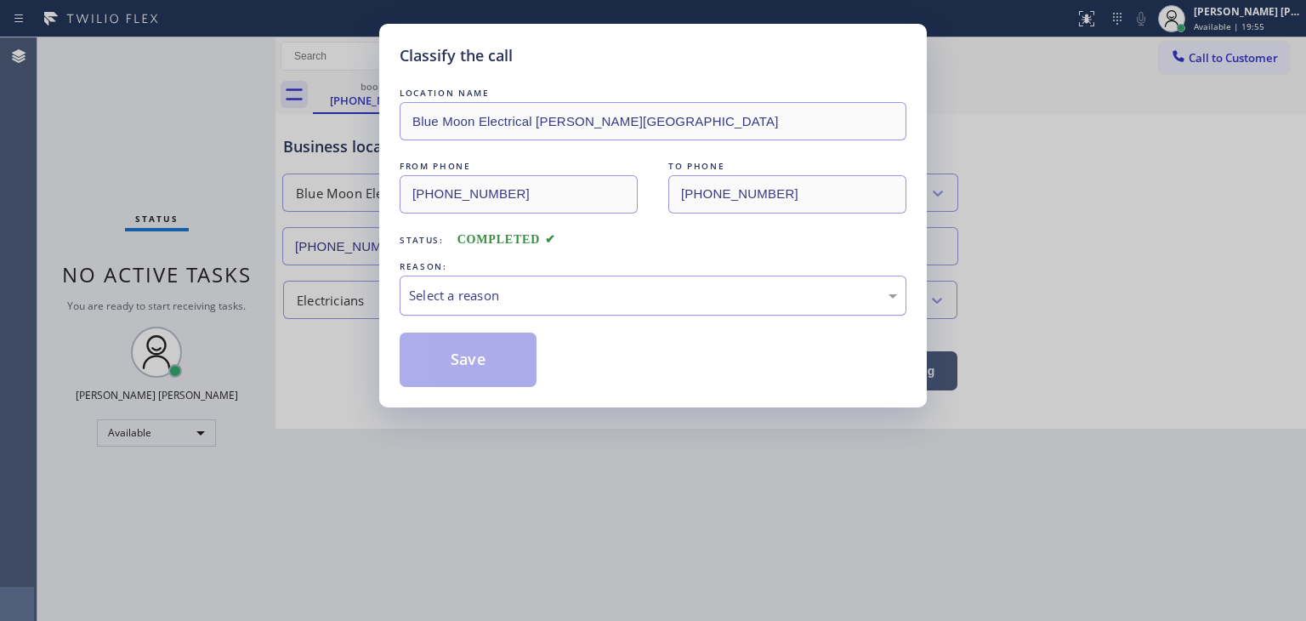
click at [513, 286] on div "Select a reason" at bounding box center [653, 296] width 488 height 20
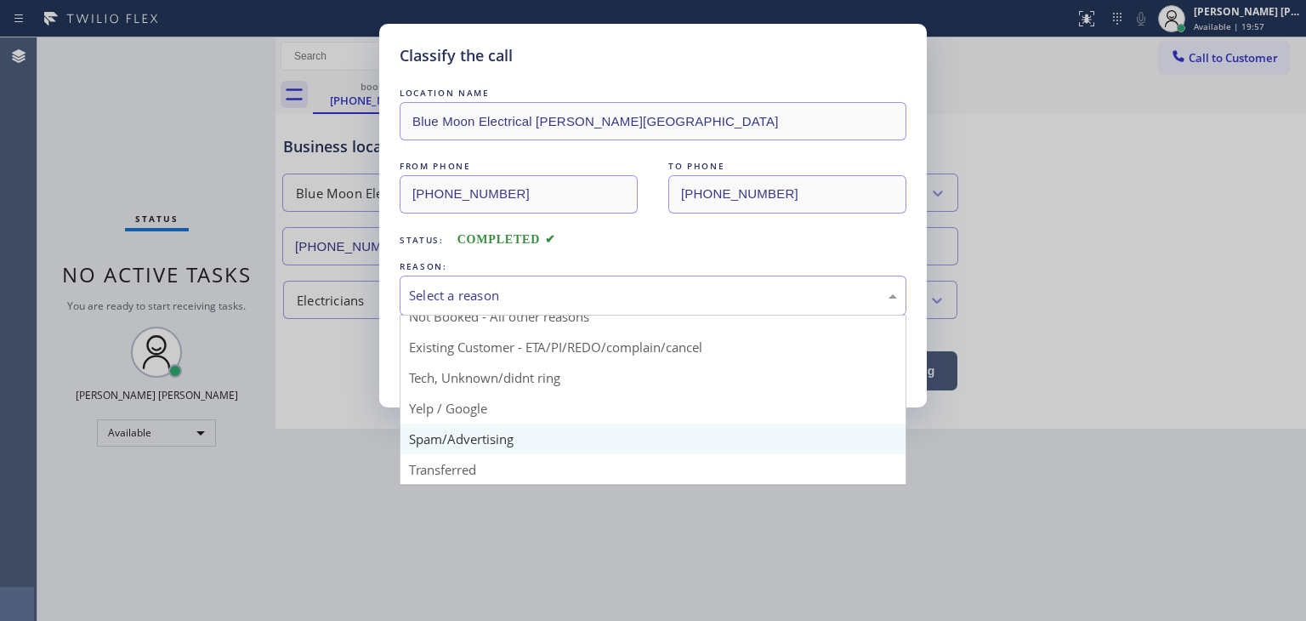
scroll to position [14, 0]
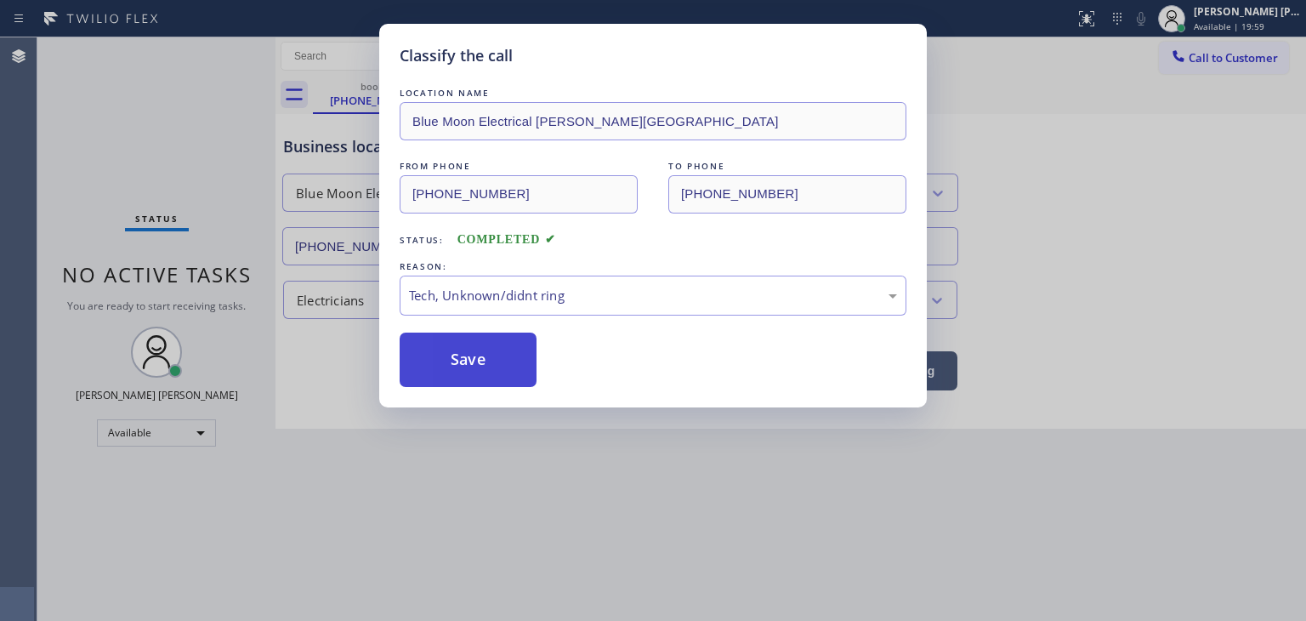
click at [475, 360] on button "Save" at bounding box center [468, 359] width 137 height 54
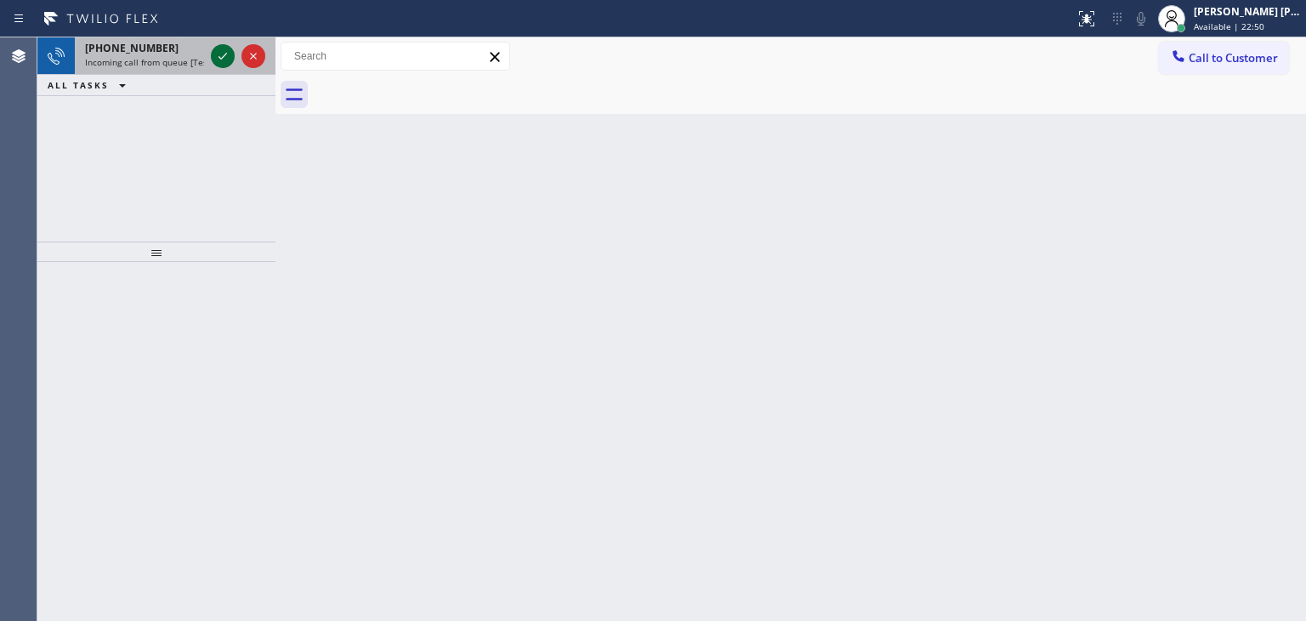
click at [221, 56] on icon at bounding box center [223, 56] width 20 height 20
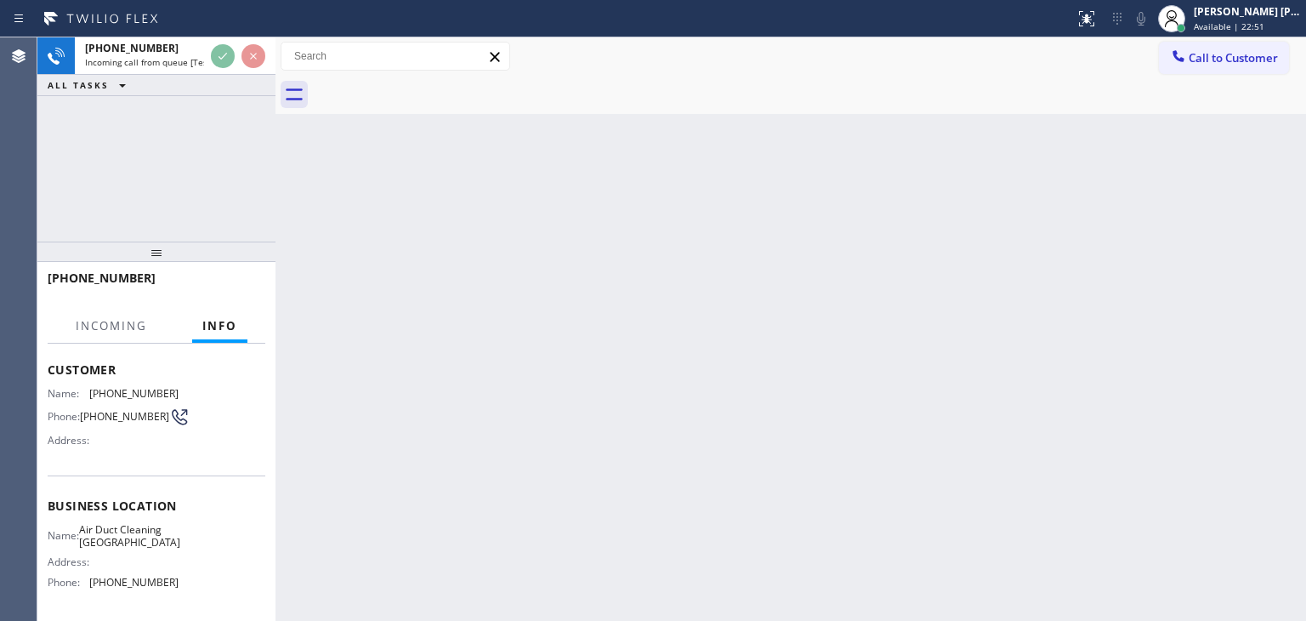
scroll to position [170, 0]
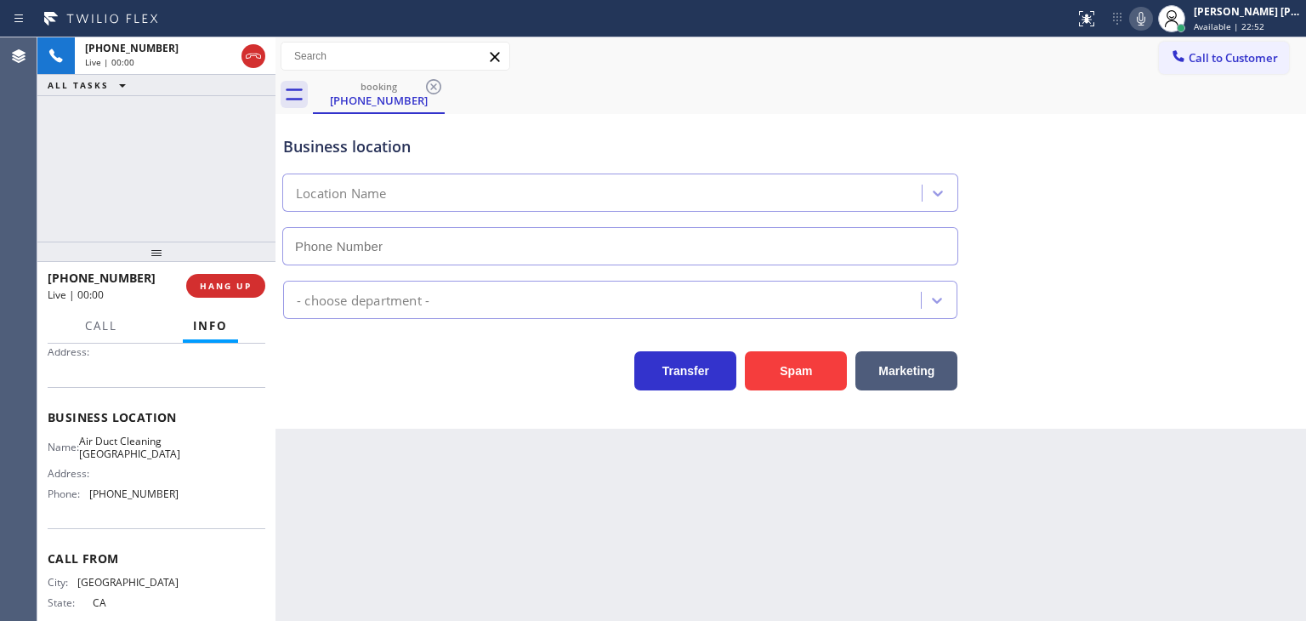
type input "(562) 371-0170"
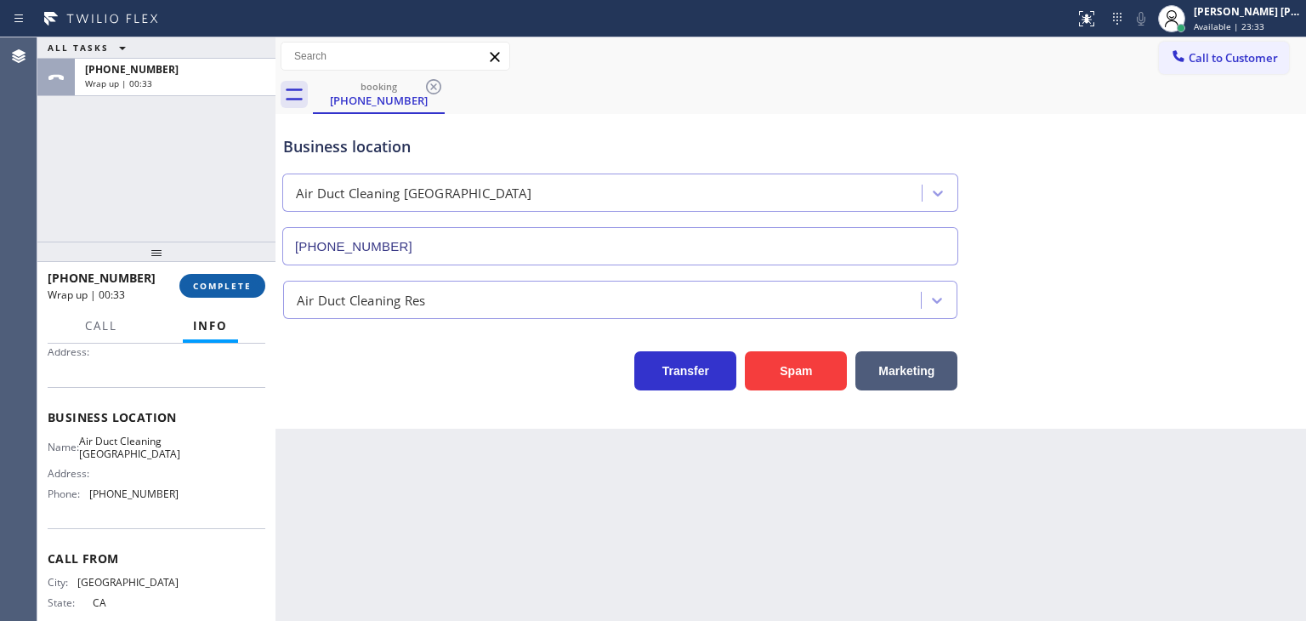
click at [204, 288] on span "COMPLETE" at bounding box center [222, 286] width 59 height 12
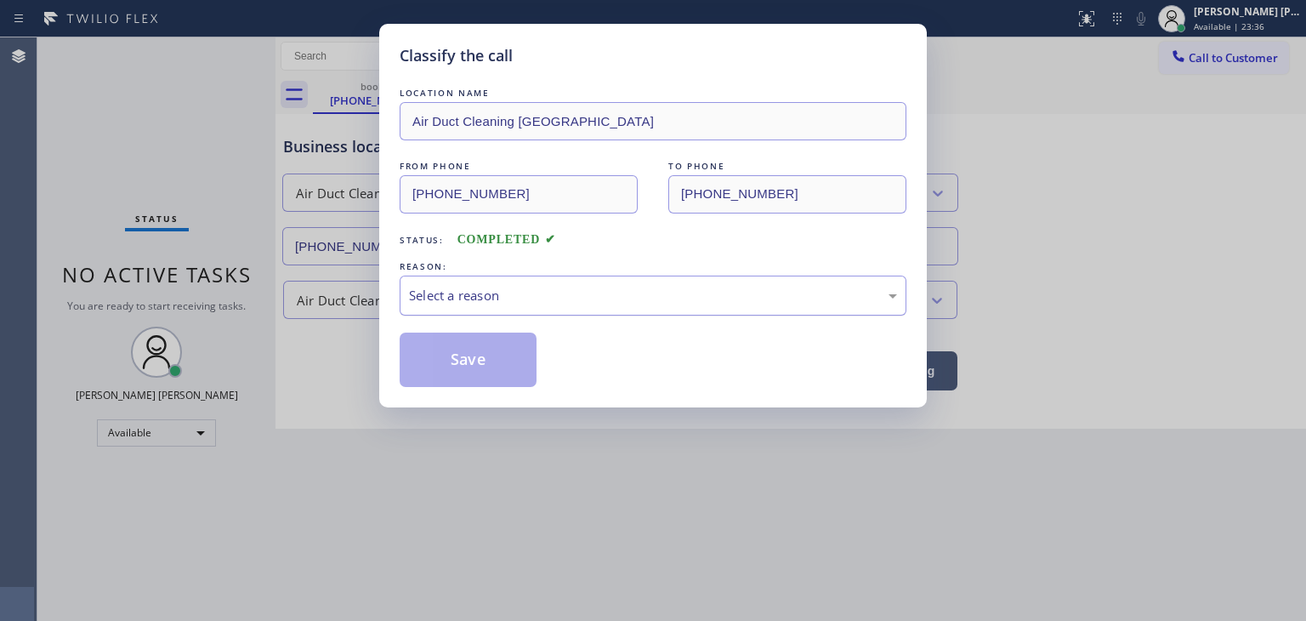
click at [507, 300] on div "Select a reason" at bounding box center [653, 296] width 488 height 20
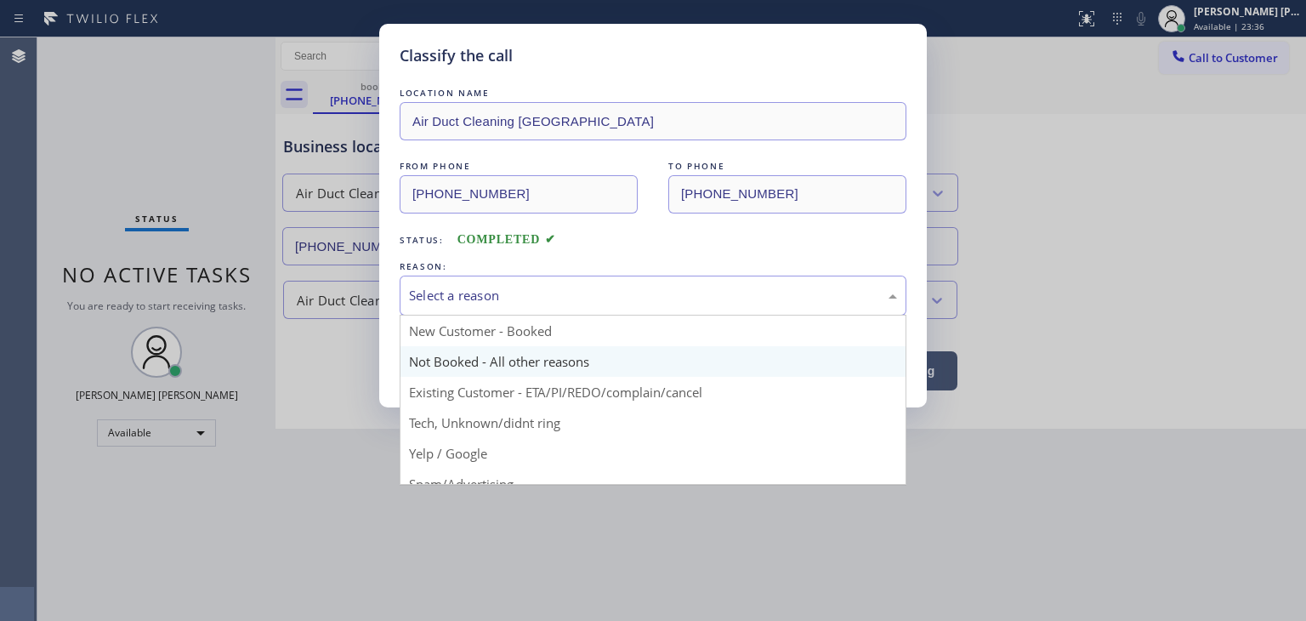
scroll to position [85, 0]
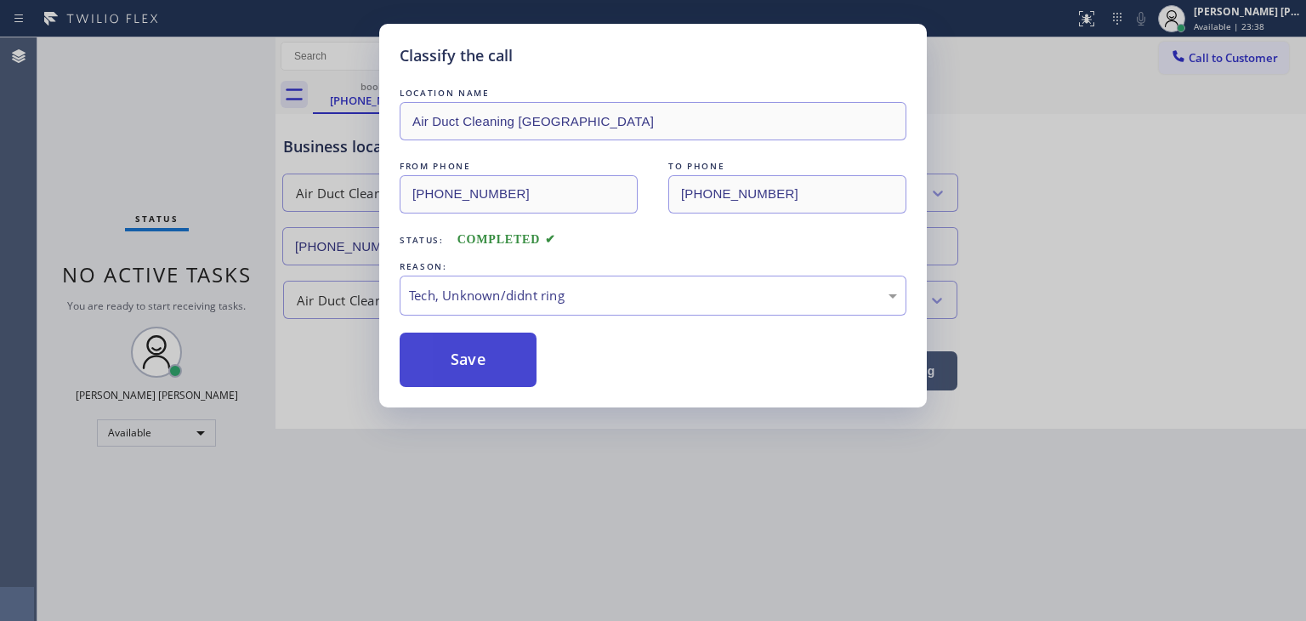
click at [479, 359] on button "Save" at bounding box center [468, 359] width 137 height 54
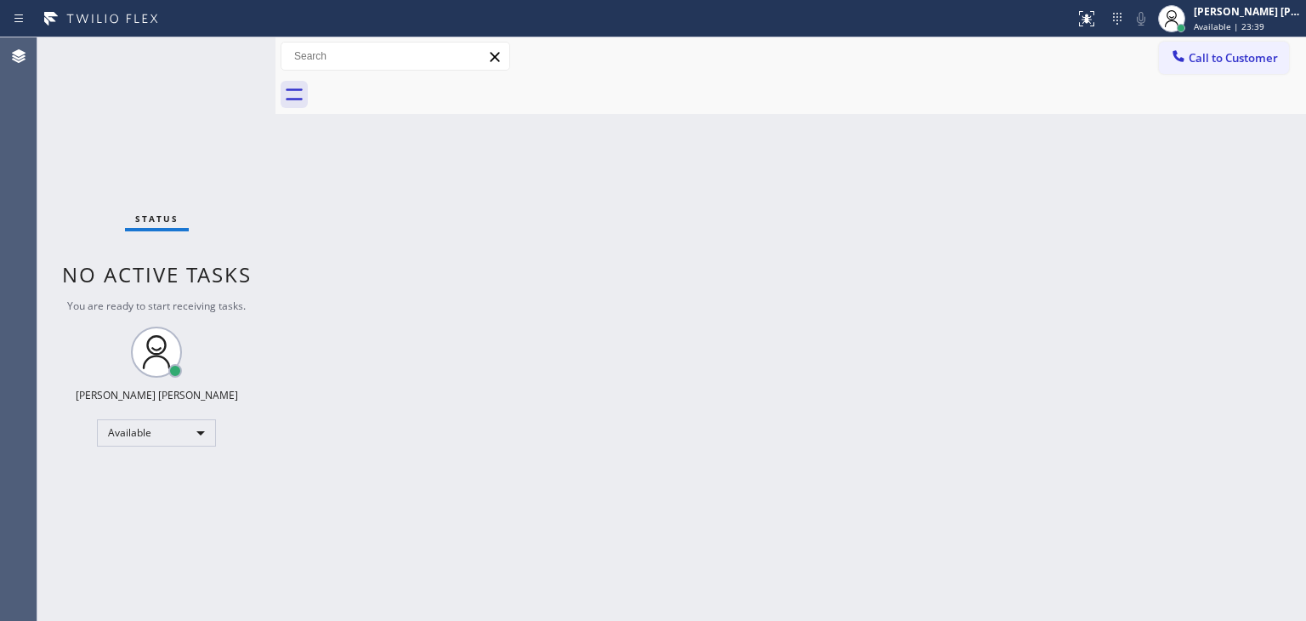
click at [214, 54] on div "Status No active tasks You are ready to start receiving tasks. [PERSON_NAME] [P…" at bounding box center [156, 328] width 238 height 583
click at [219, 47] on div "Status No active tasks You are ready to start receiving tasks. [PERSON_NAME] [P…" at bounding box center [156, 328] width 238 height 583
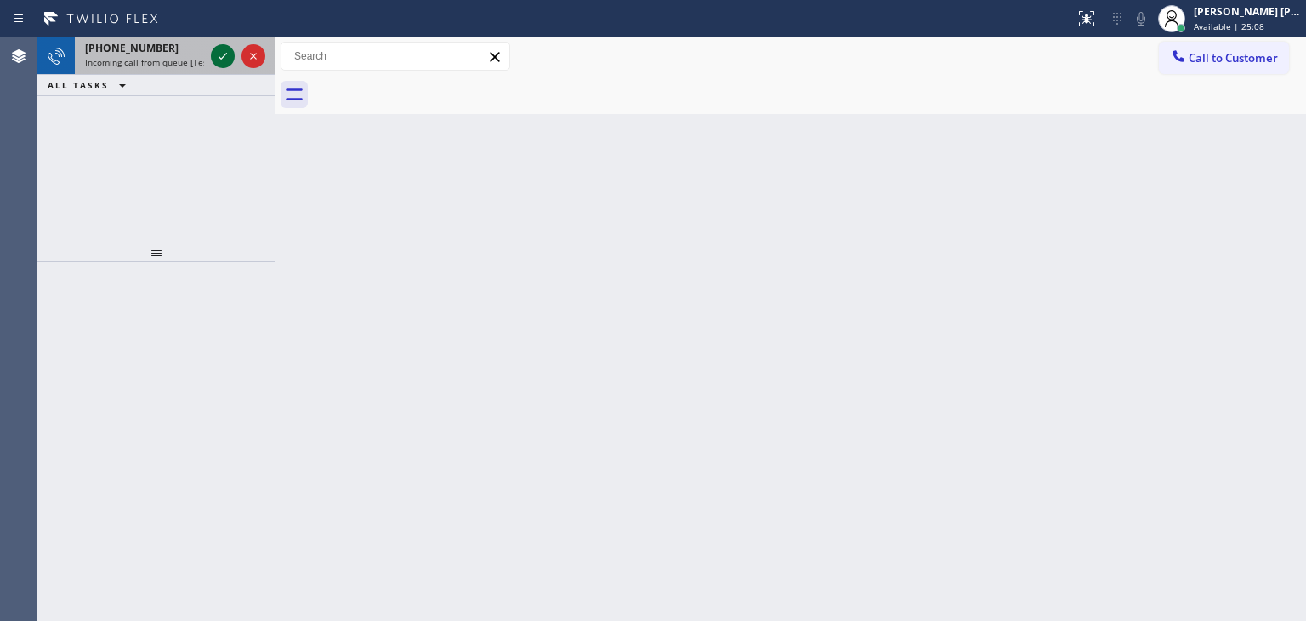
click at [220, 48] on icon at bounding box center [223, 56] width 20 height 20
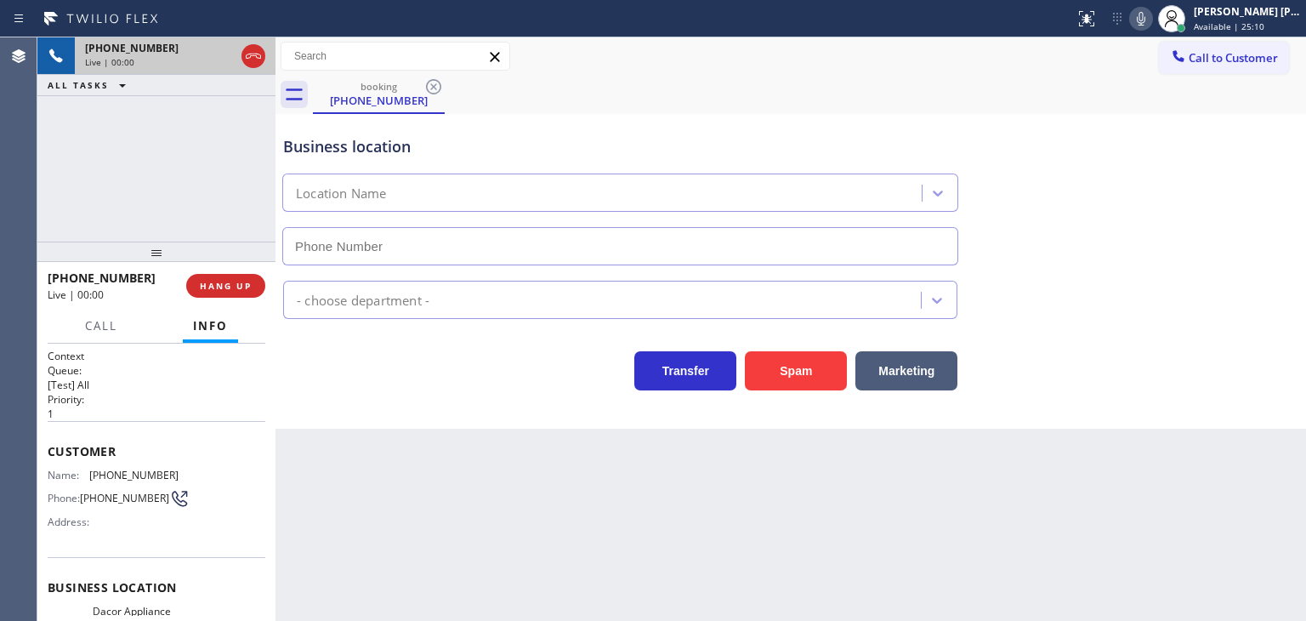
type input "(773) 825-3070"
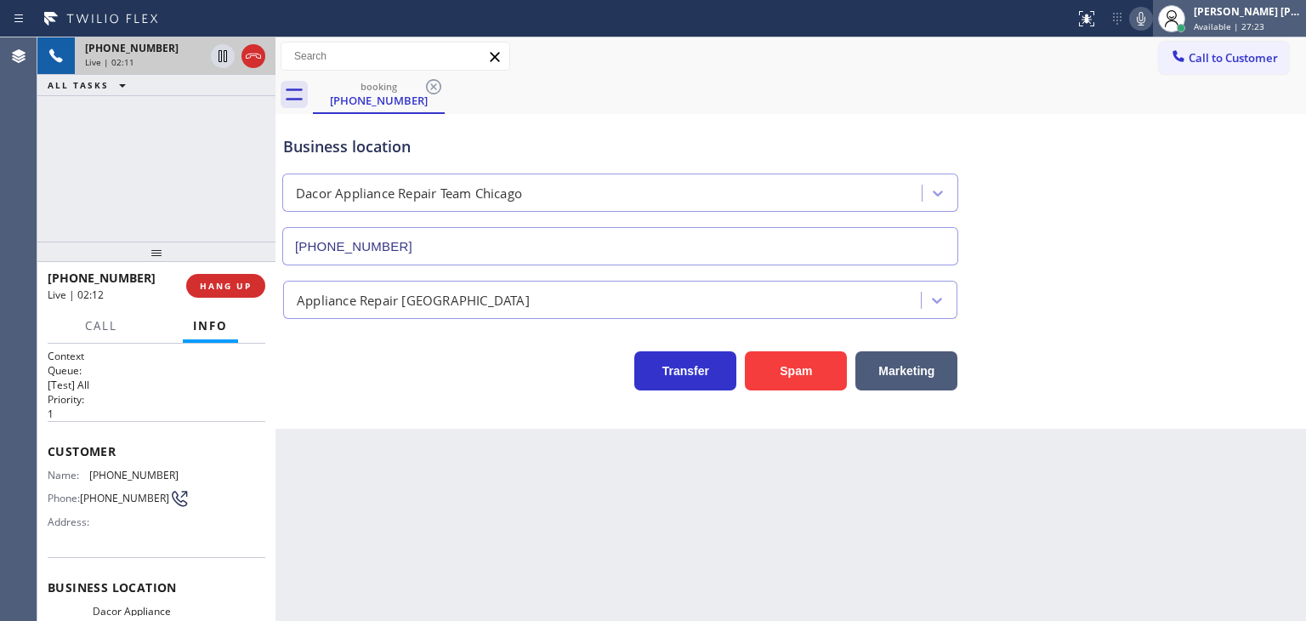
click at [1272, 18] on div "[PERSON_NAME] [PERSON_NAME]" at bounding box center [1246, 11] width 107 height 14
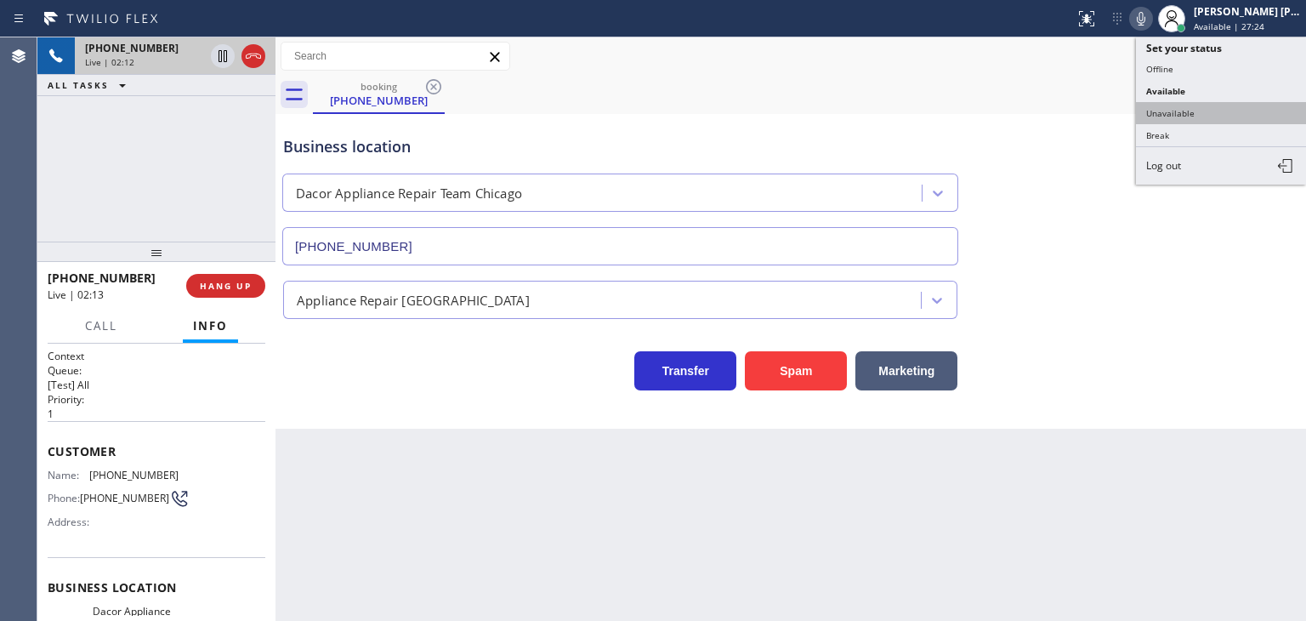
click at [1239, 106] on button "Unavailable" at bounding box center [1221, 113] width 170 height 22
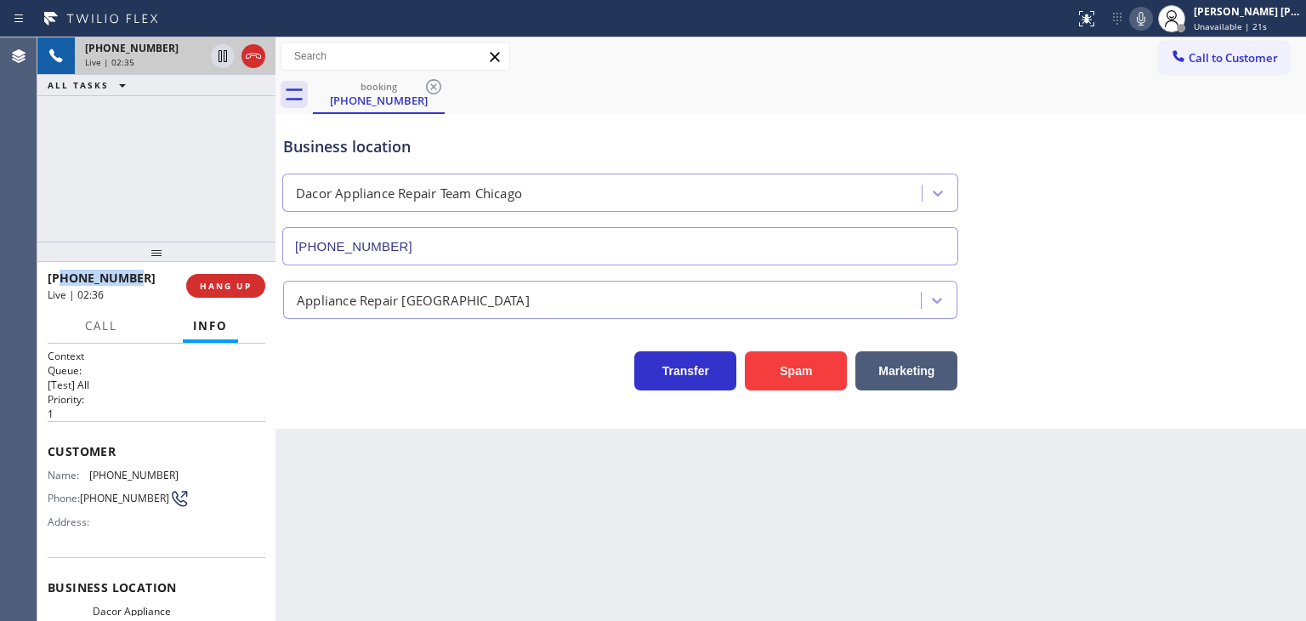
drag, startPoint x: 136, startPoint y: 273, endPoint x: 63, endPoint y: 275, distance: 73.1
click at [63, 275] on div "+16307778845" at bounding box center [111, 277] width 127 height 16
copy span "6307778845"
click at [1151, 24] on icon at bounding box center [1141, 19] width 20 height 20
click at [1145, 25] on icon at bounding box center [1141, 19] width 9 height 14
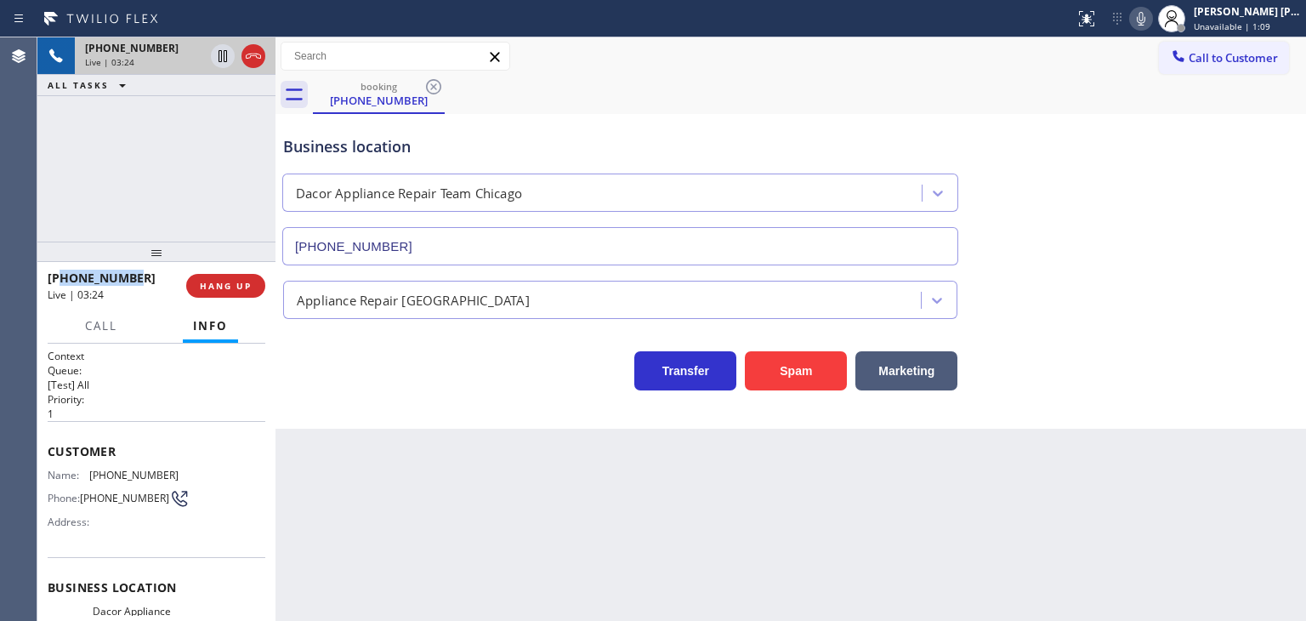
click at [1151, 21] on icon at bounding box center [1141, 19] width 20 height 20
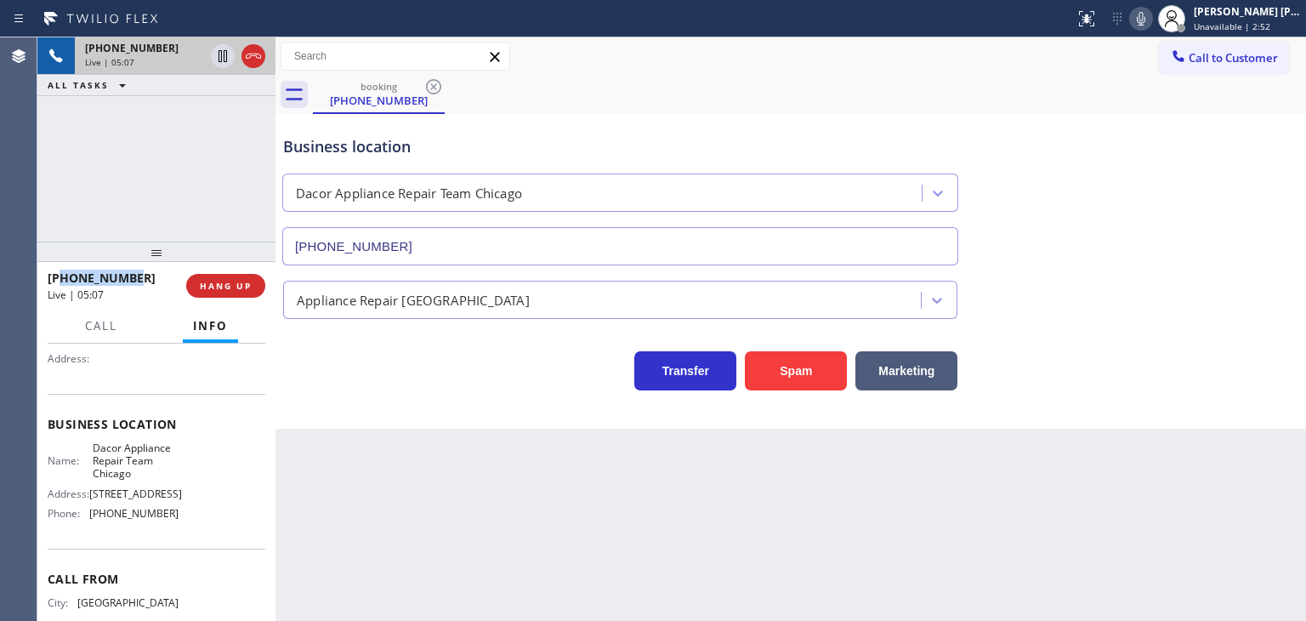
scroll to position [170, 0]
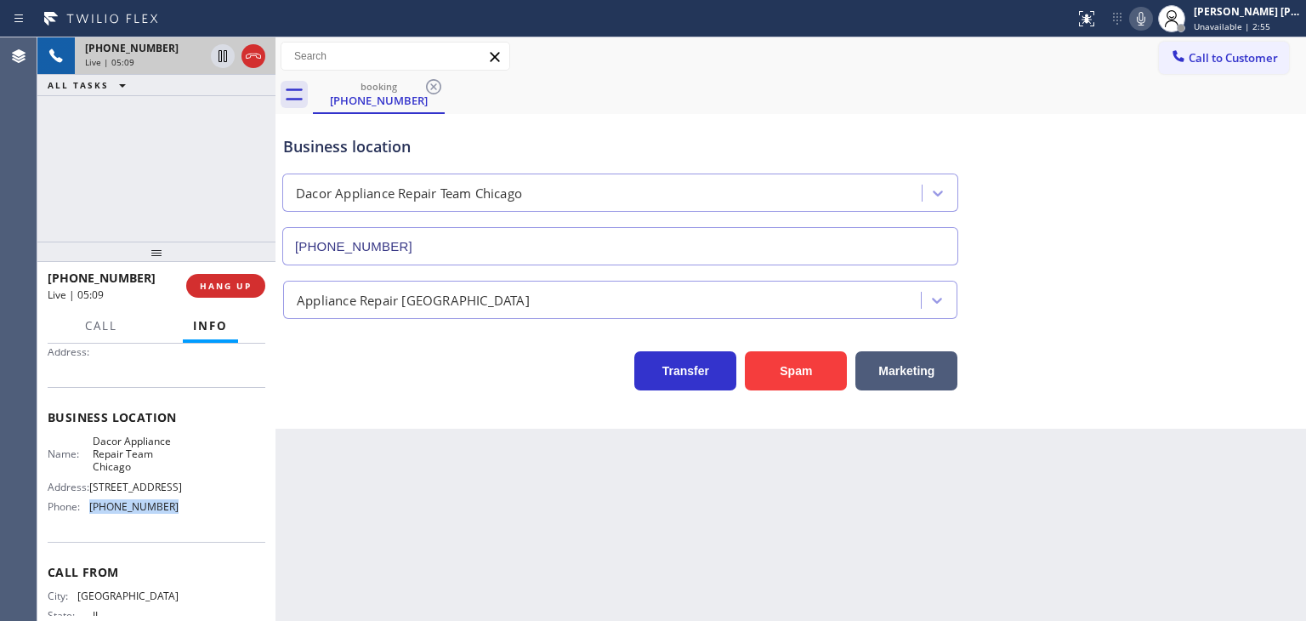
drag, startPoint x: 172, startPoint y: 521, endPoint x: 91, endPoint y: 522, distance: 80.8
click at [91, 520] on div "Name: Dacor Appliance Repair Team Chicago Address: 507 W Diversey Pky Phone: (7…" at bounding box center [157, 477] width 218 height 86
copy span "(773) 825-3070"
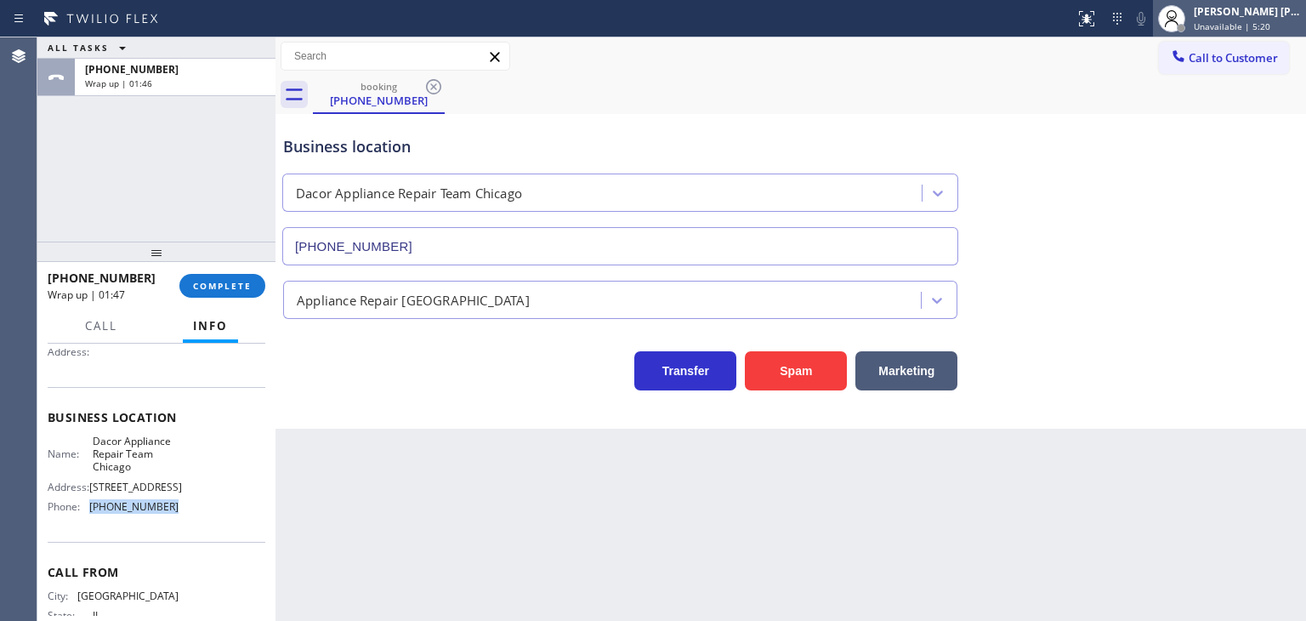
click at [1270, 25] on span "Unavailable | 5:20" at bounding box center [1231, 26] width 77 height 12
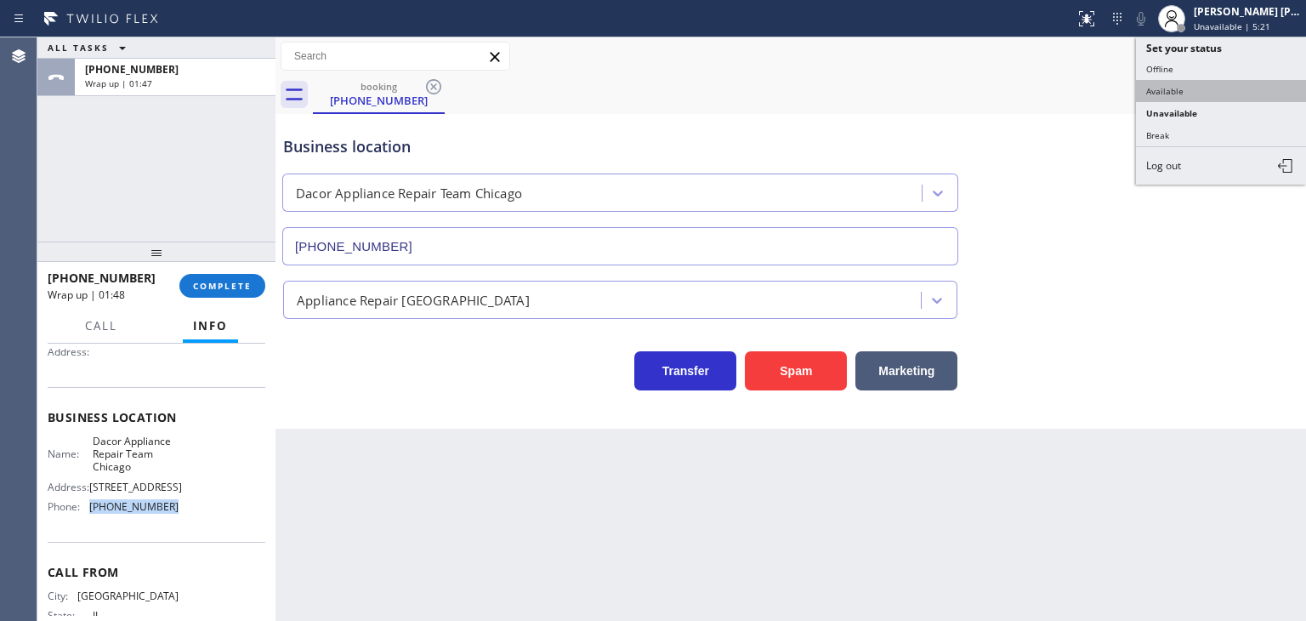
click at [1233, 81] on button "Available" at bounding box center [1221, 91] width 170 height 22
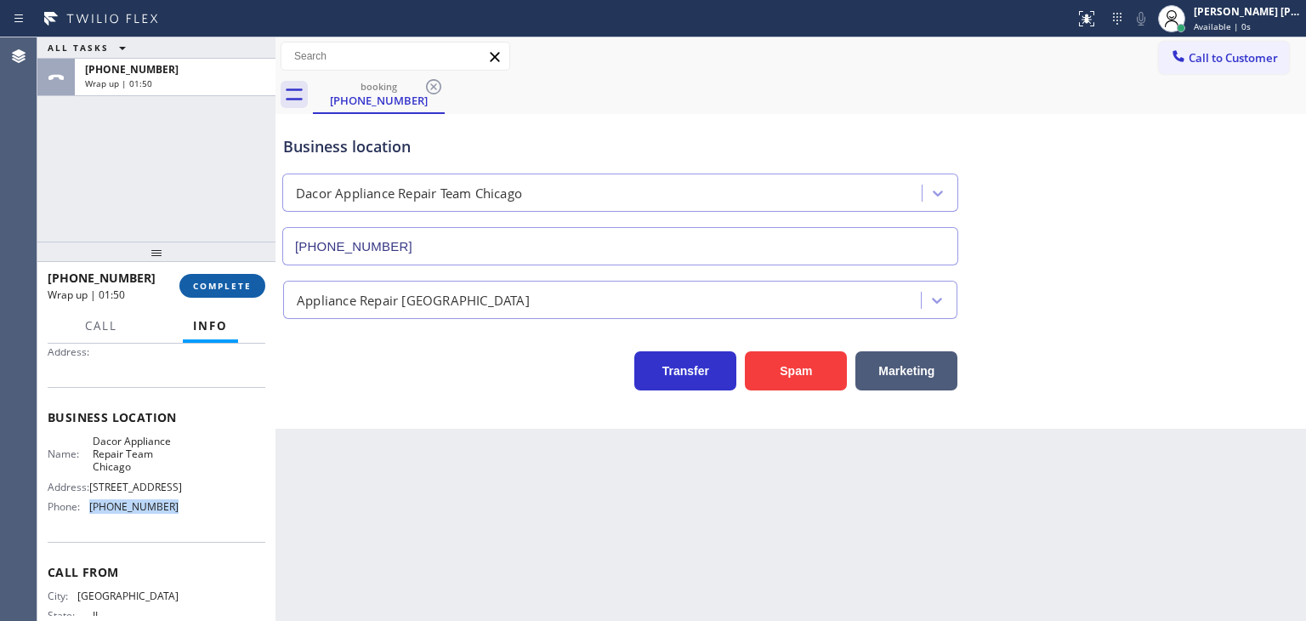
click at [190, 289] on button "COMPLETE" at bounding box center [222, 286] width 86 height 24
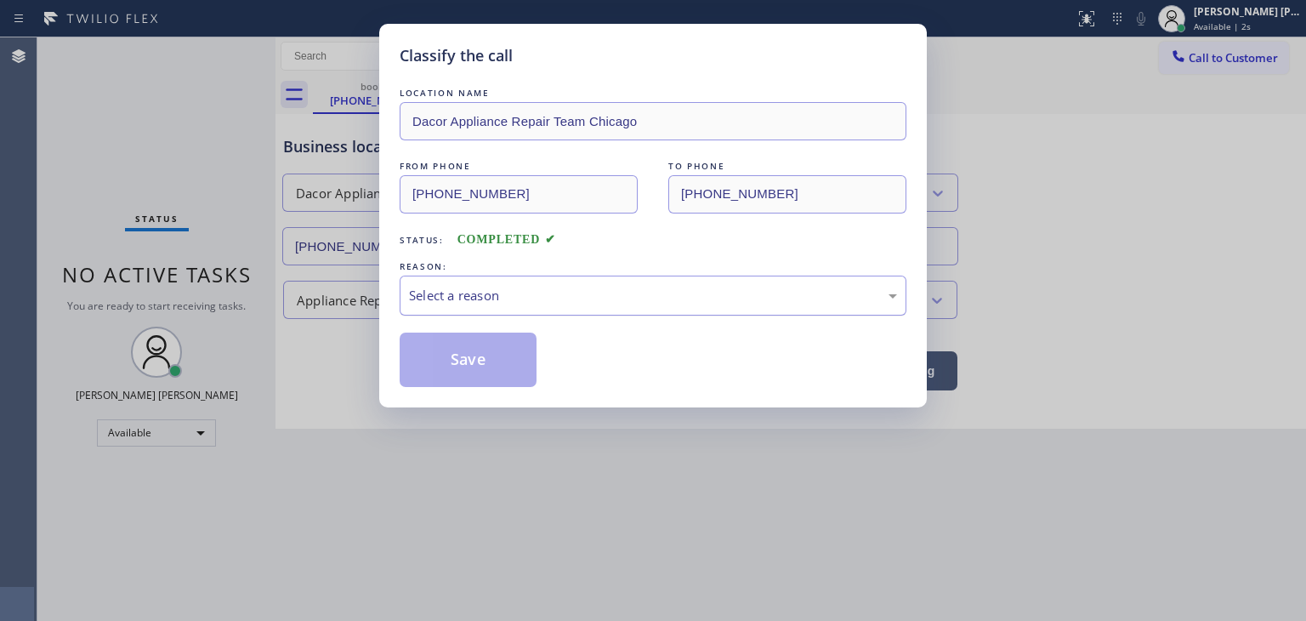
click at [463, 297] on div "Select a reason" at bounding box center [653, 296] width 488 height 20
click at [473, 368] on button "Save" at bounding box center [468, 359] width 137 height 54
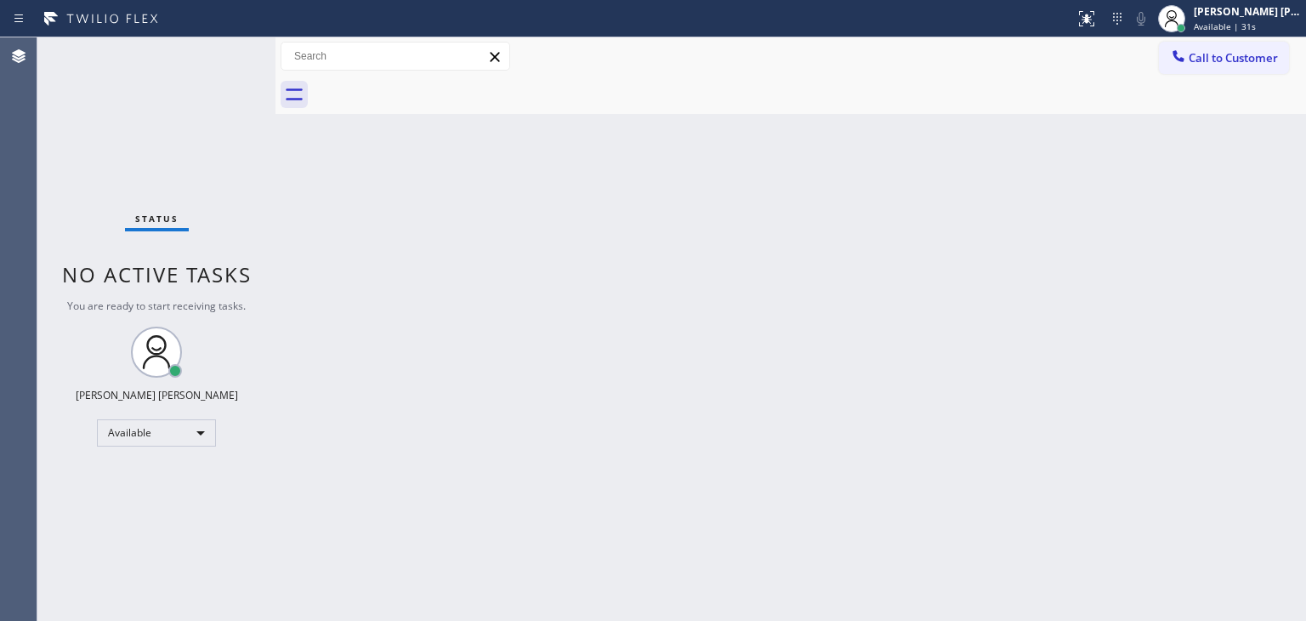
click at [224, 51] on div "Status No active tasks You are ready to start receiving tasks. [PERSON_NAME] [P…" at bounding box center [156, 328] width 238 height 583
click at [218, 48] on div "Status No active tasks You are ready to start receiving tasks. [PERSON_NAME] [P…" at bounding box center [156, 328] width 238 height 583
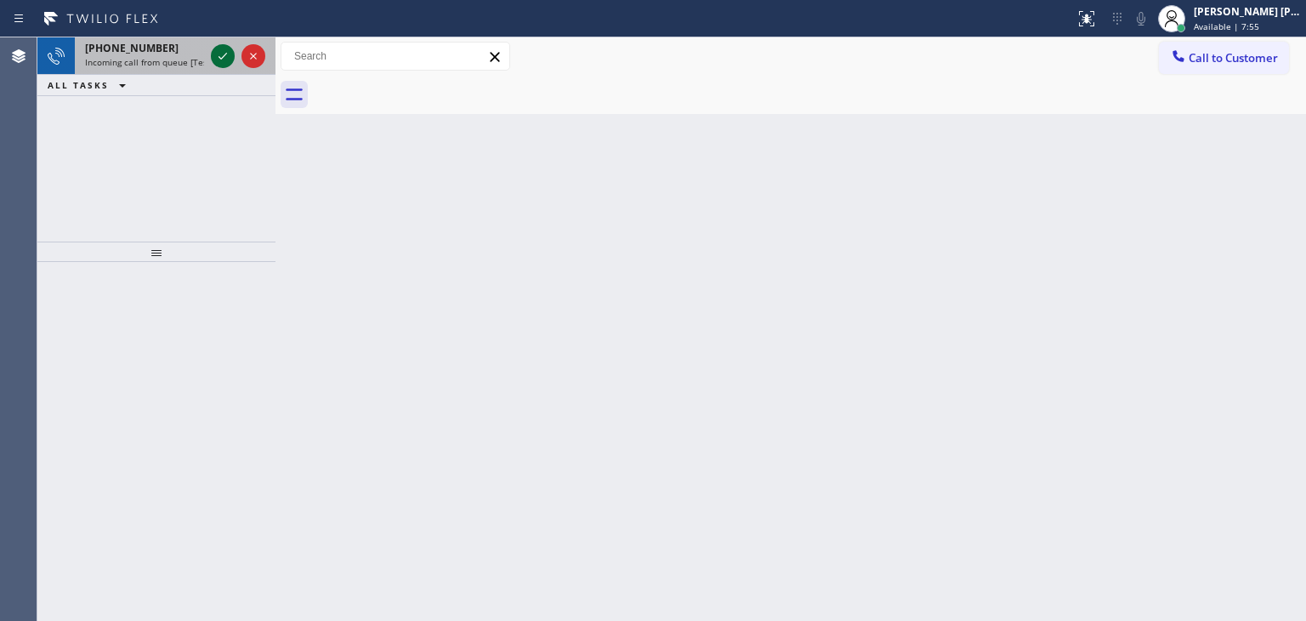
click at [219, 58] on icon at bounding box center [222, 56] width 9 height 7
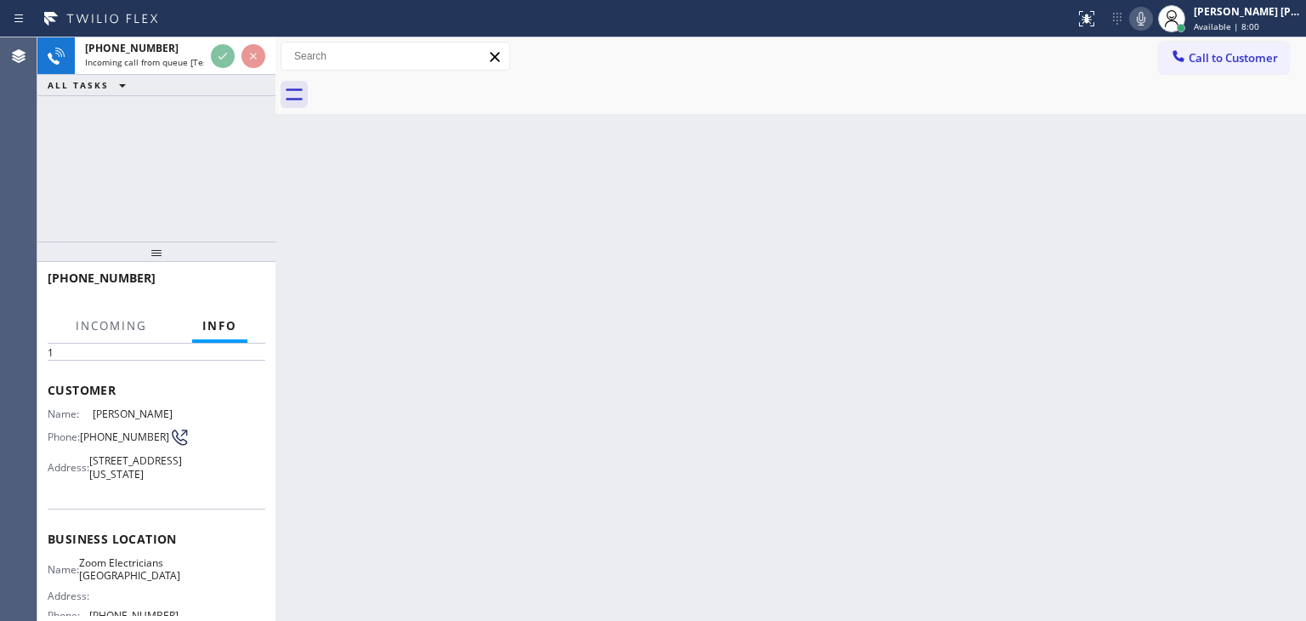
scroll to position [170, 0]
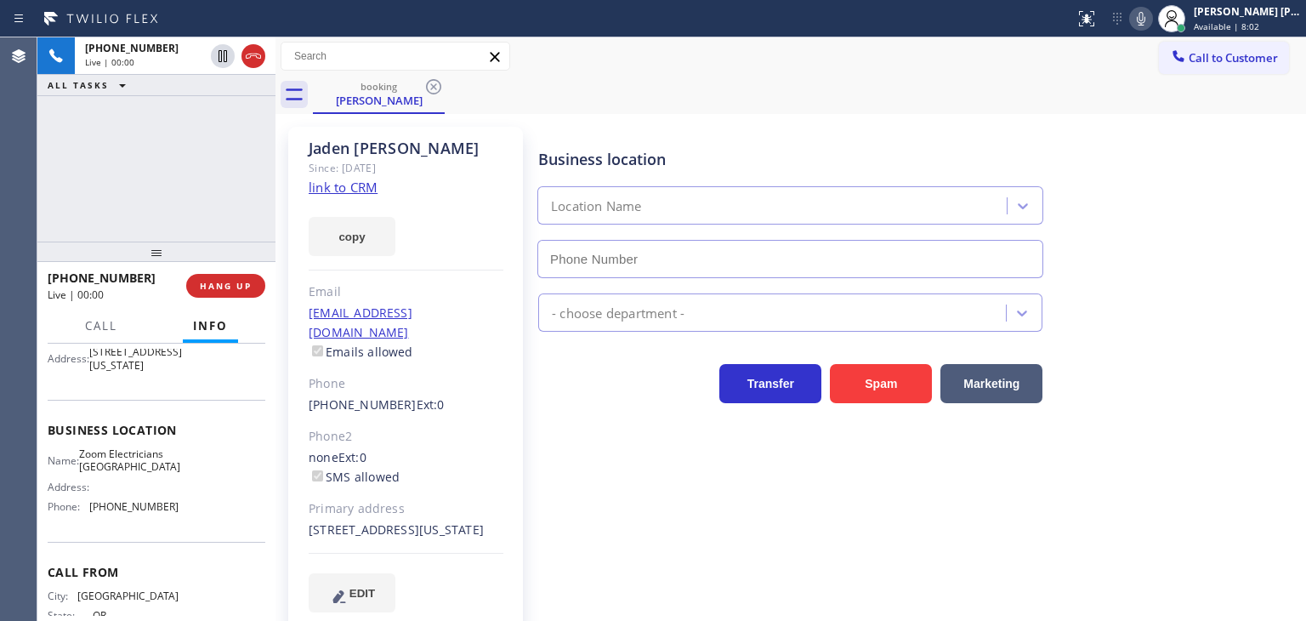
type input "(415) 727-8840"
click at [371, 183] on link "link to CRM" at bounding box center [343, 187] width 69 height 17
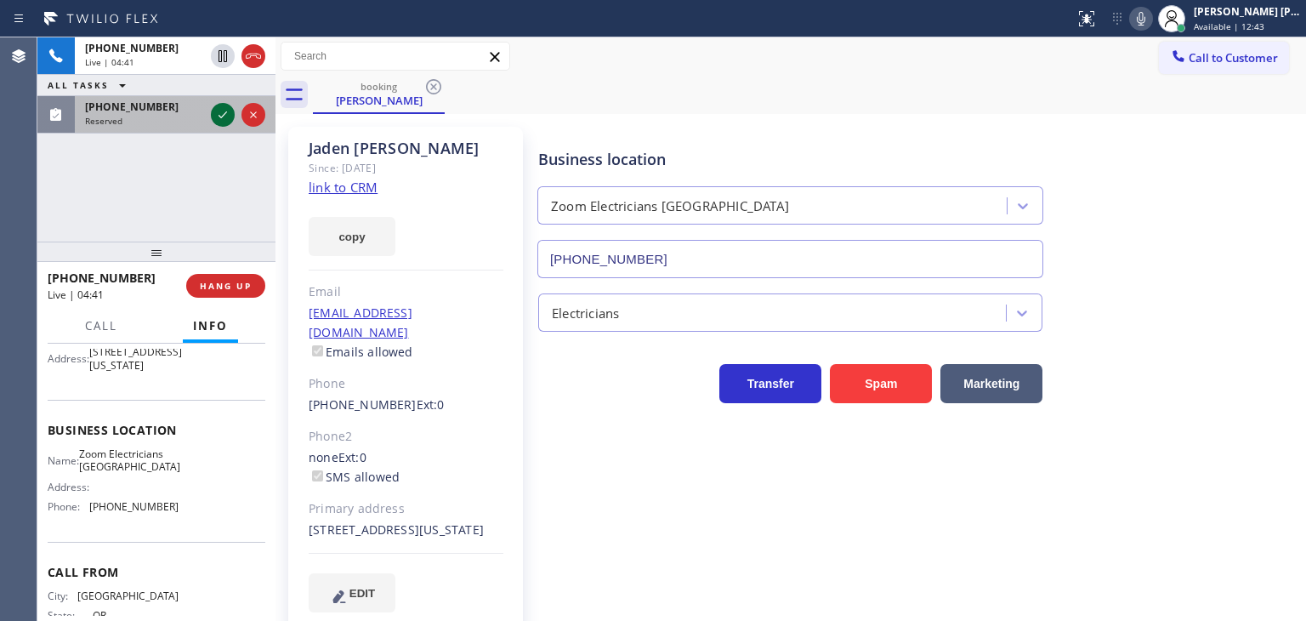
click at [221, 113] on icon at bounding box center [223, 115] width 20 height 20
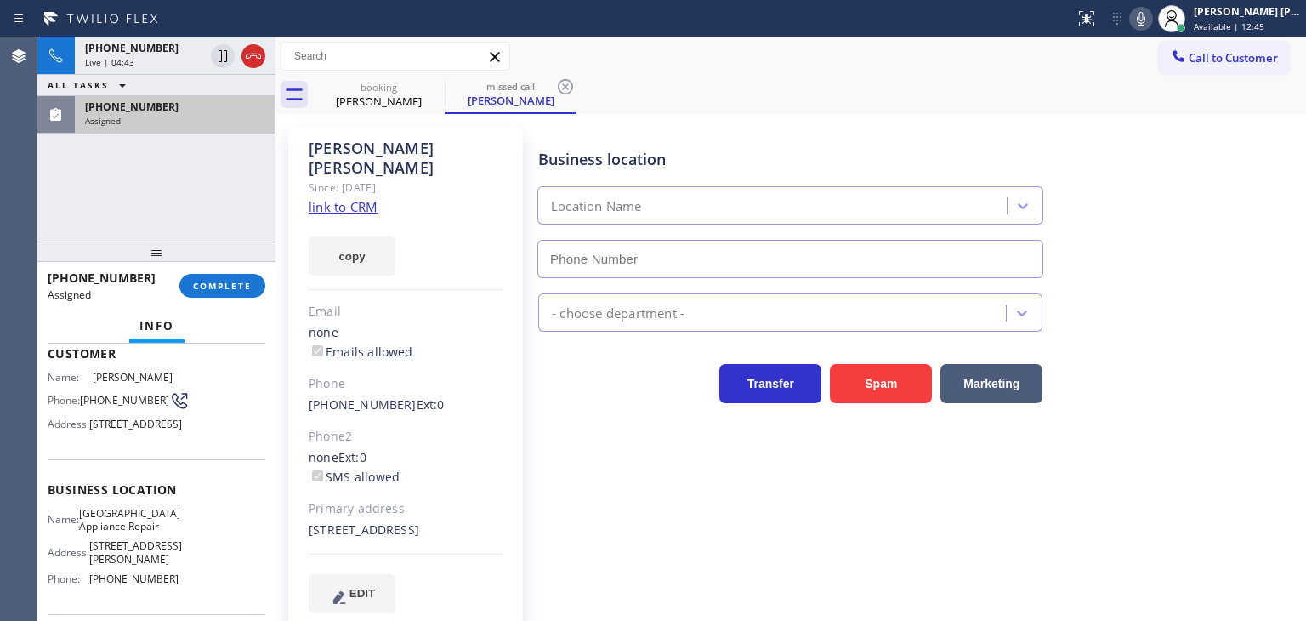
scroll to position [197, 0]
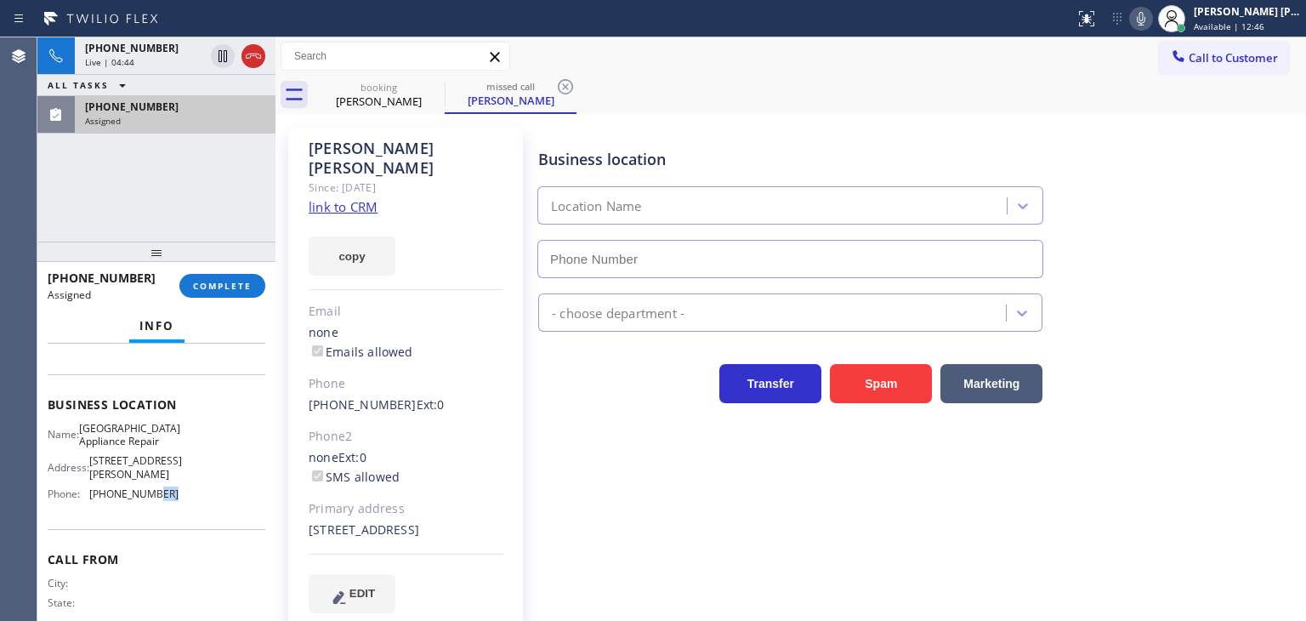
type input "(773) 830-4668"
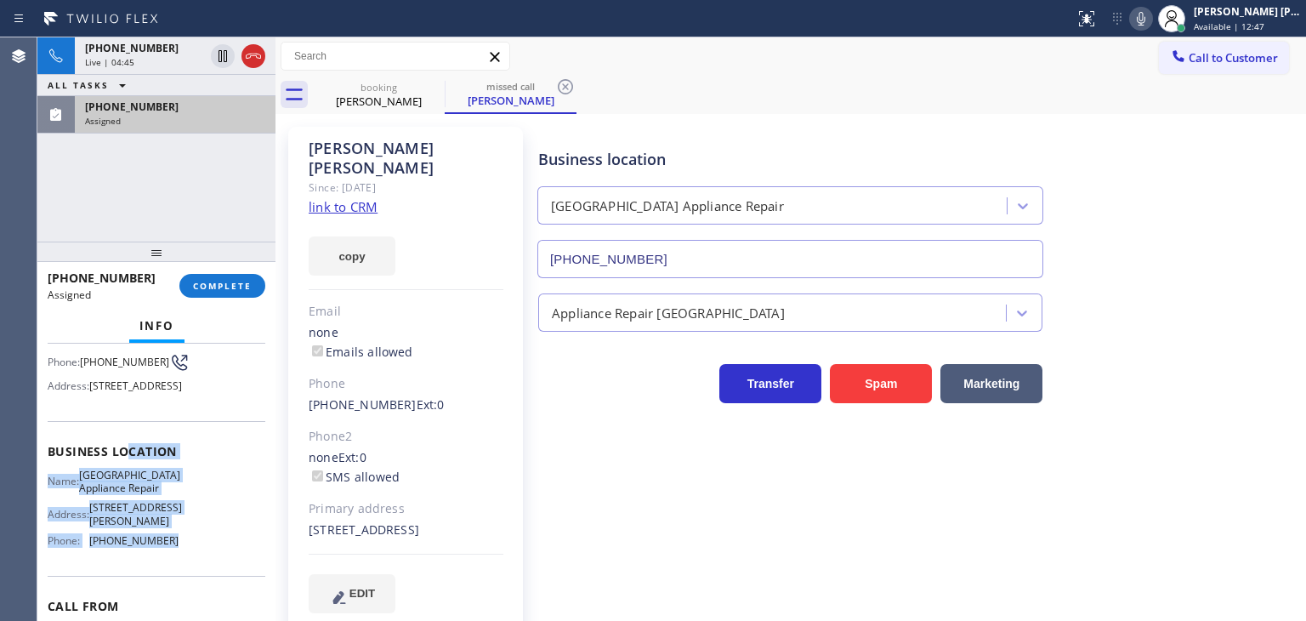
scroll to position [112, 0]
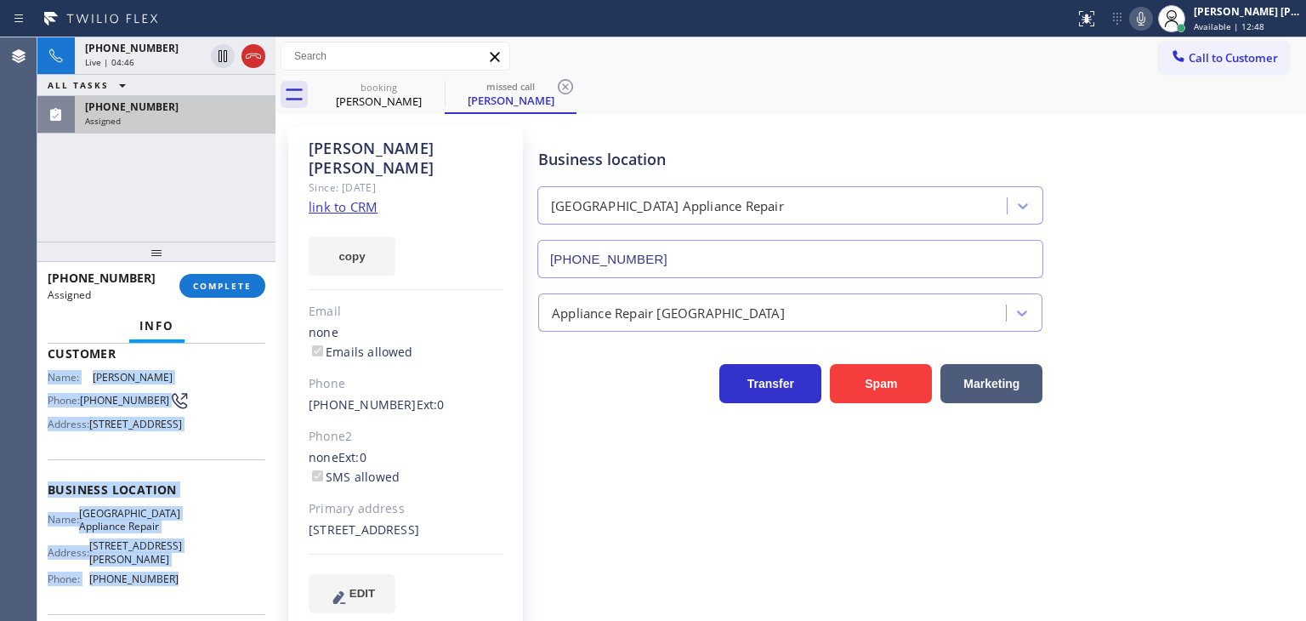
drag, startPoint x: 168, startPoint y: 537, endPoint x: 40, endPoint y: 380, distance: 203.0
click at [40, 380] on div "Context Queue: Appliance Repair High End Priority: 0 Task Age: Customer Name: L…" at bounding box center [156, 481] width 238 height 277
copy div "Name: Lametria Hodges Phone: (773) 263-9412 Address: 2300 E 71st St, Chicago, I…"
click at [177, 132] on div "(773) 263-9412 Assigned" at bounding box center [172, 114] width 194 height 37
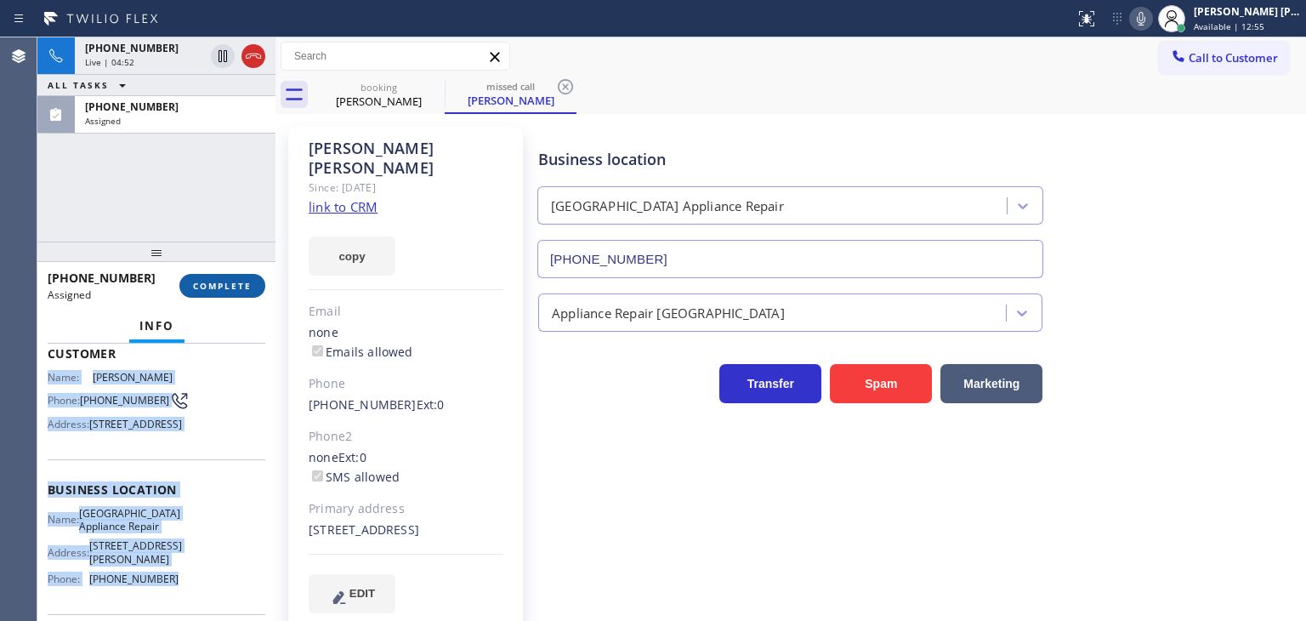
click at [220, 288] on span "COMPLETE" at bounding box center [222, 286] width 59 height 12
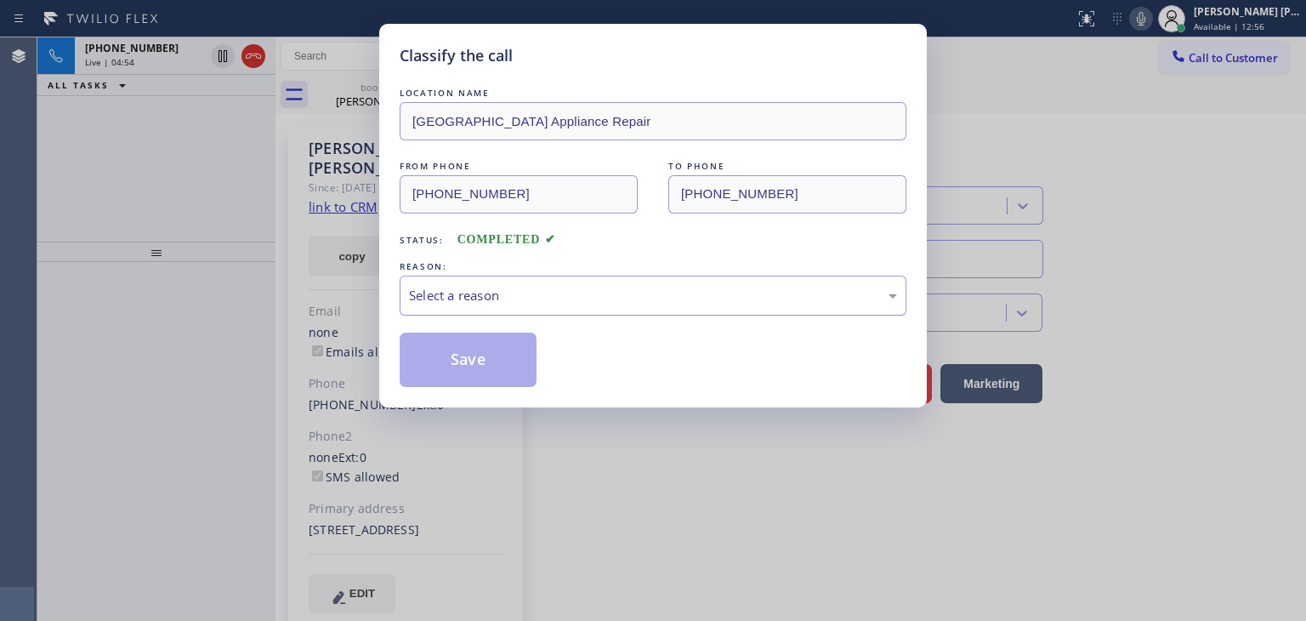
click at [587, 300] on div "Select a reason" at bounding box center [653, 296] width 488 height 20
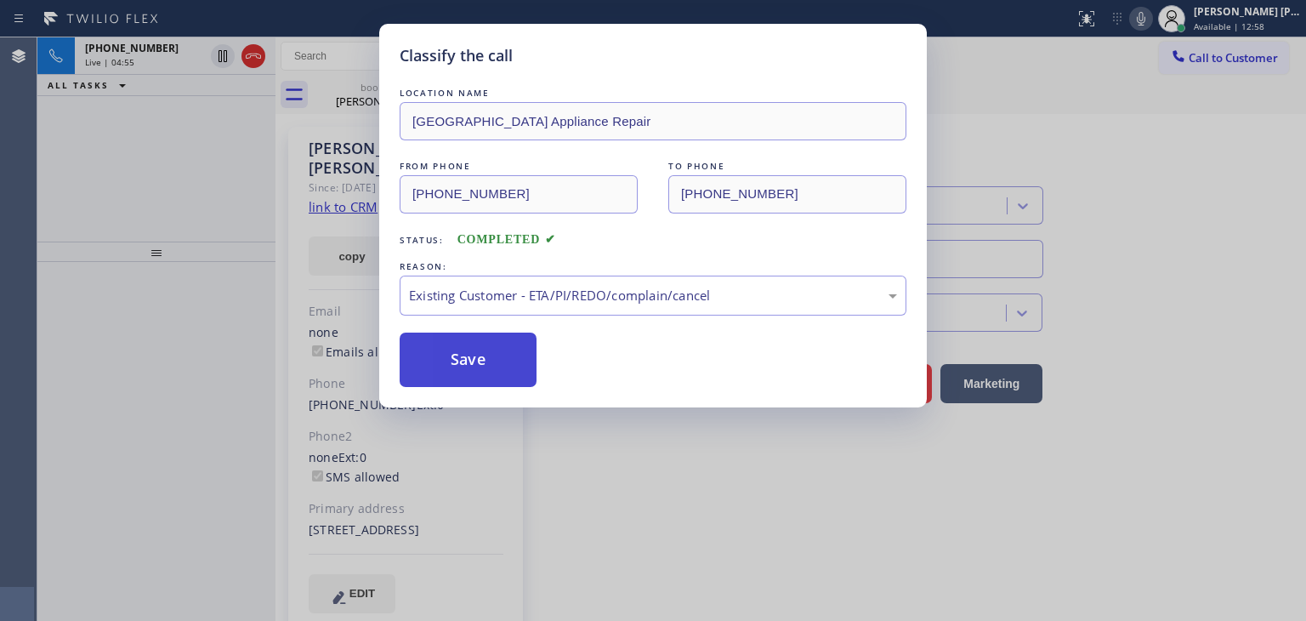
click at [490, 376] on button "Save" at bounding box center [468, 359] width 137 height 54
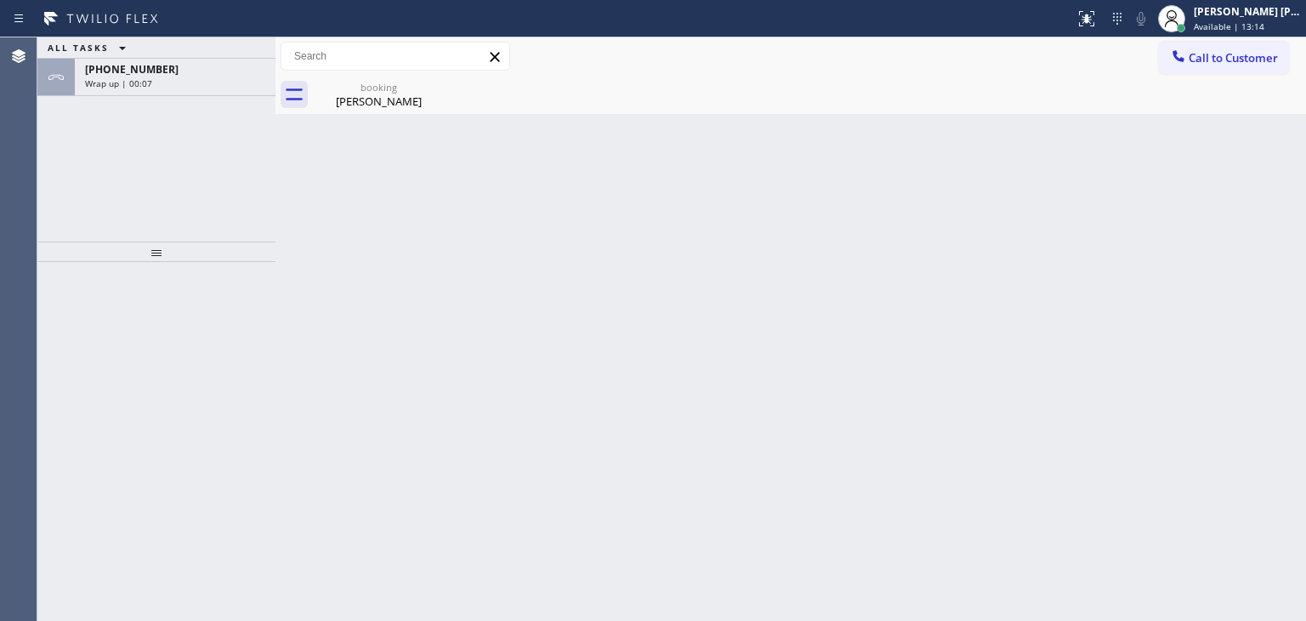
drag, startPoint x: 225, startPoint y: 75, endPoint x: 227, endPoint y: 173, distance: 97.8
click at [225, 75] on div "+15038533011" at bounding box center [175, 69] width 180 height 14
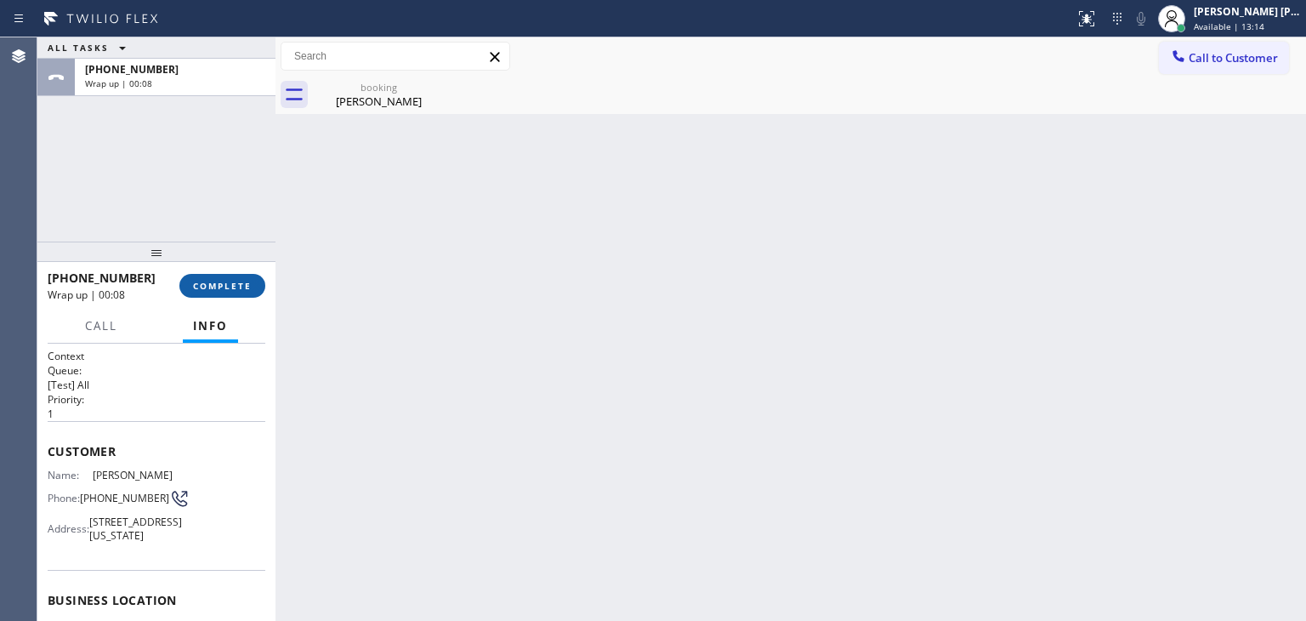
click at [237, 278] on button "COMPLETE" at bounding box center [222, 286] width 86 height 24
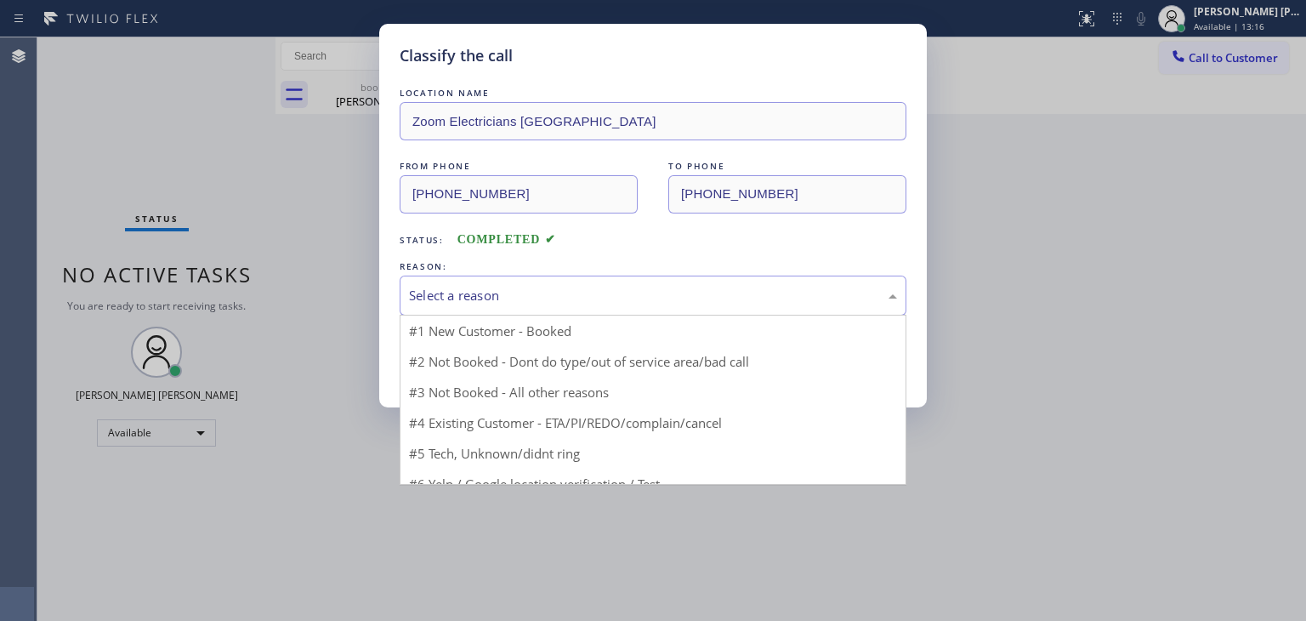
click at [480, 280] on div "Select a reason" at bounding box center [653, 295] width 507 height 40
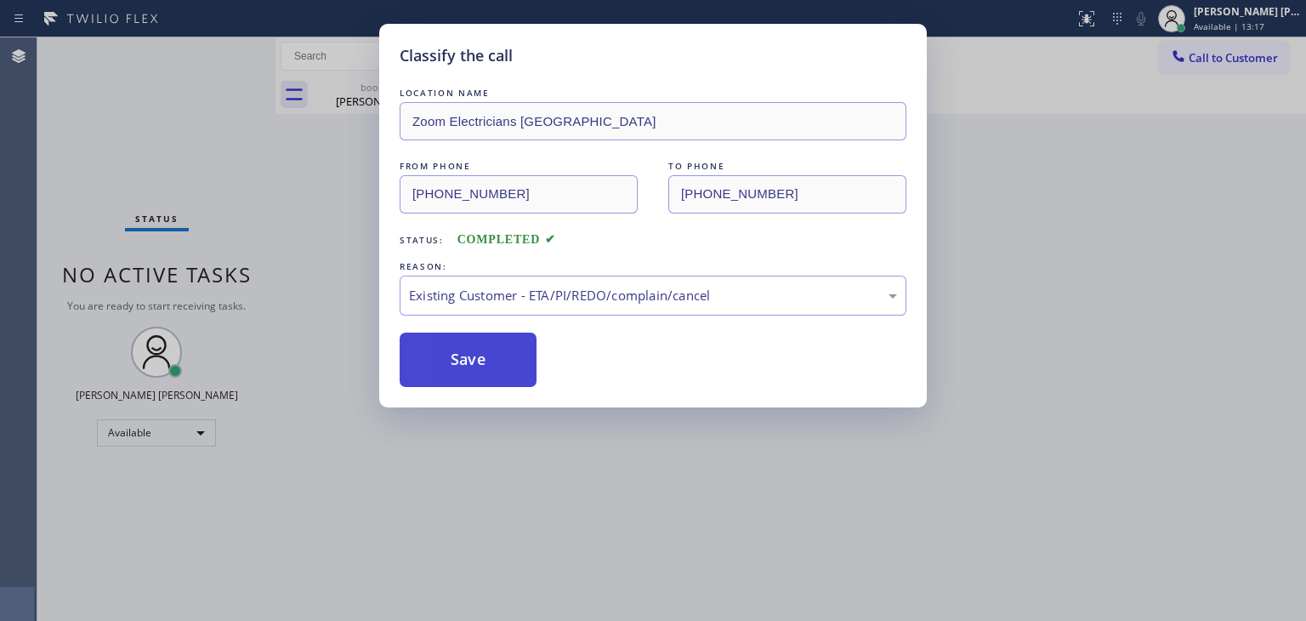
click at [469, 363] on button "Save" at bounding box center [468, 359] width 137 height 54
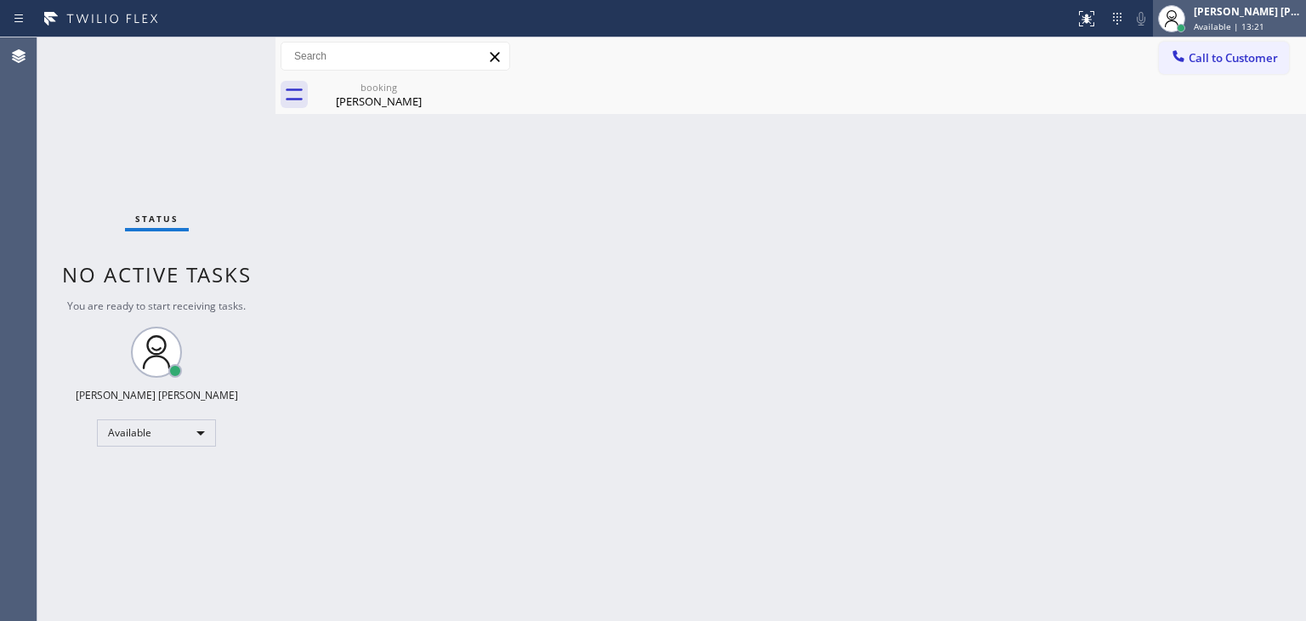
click at [1256, 13] on div "[PERSON_NAME] [PERSON_NAME]" at bounding box center [1246, 11] width 107 height 14
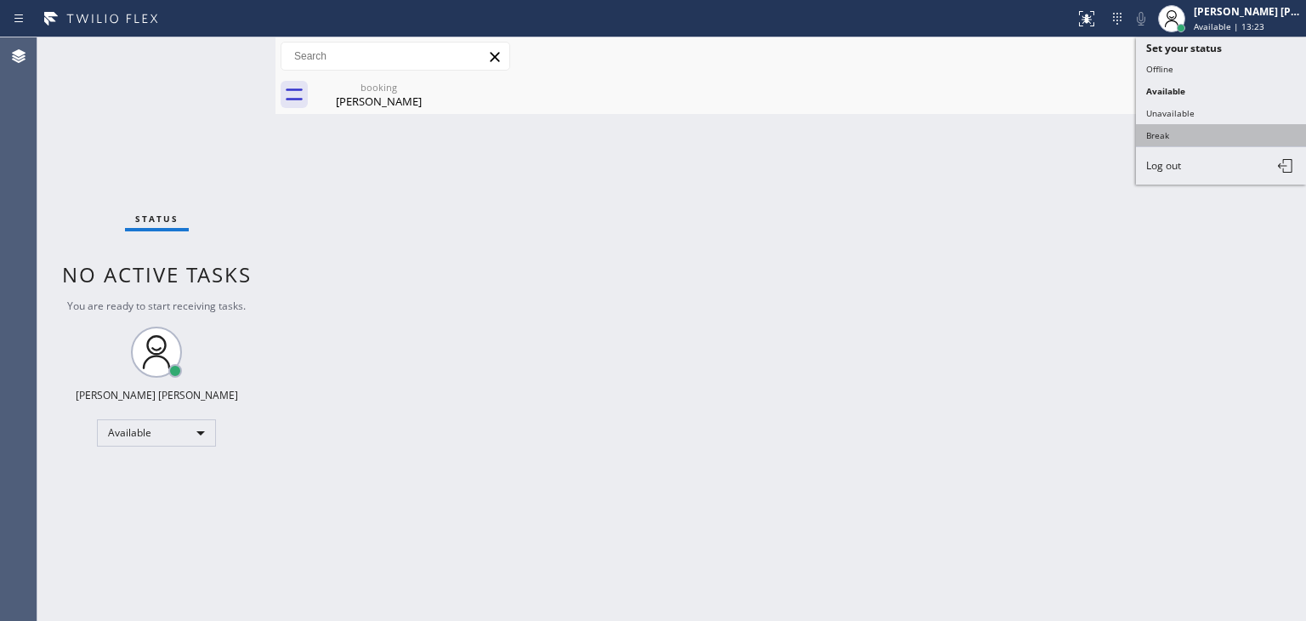
click at [1233, 126] on button "Break" at bounding box center [1221, 135] width 170 height 22
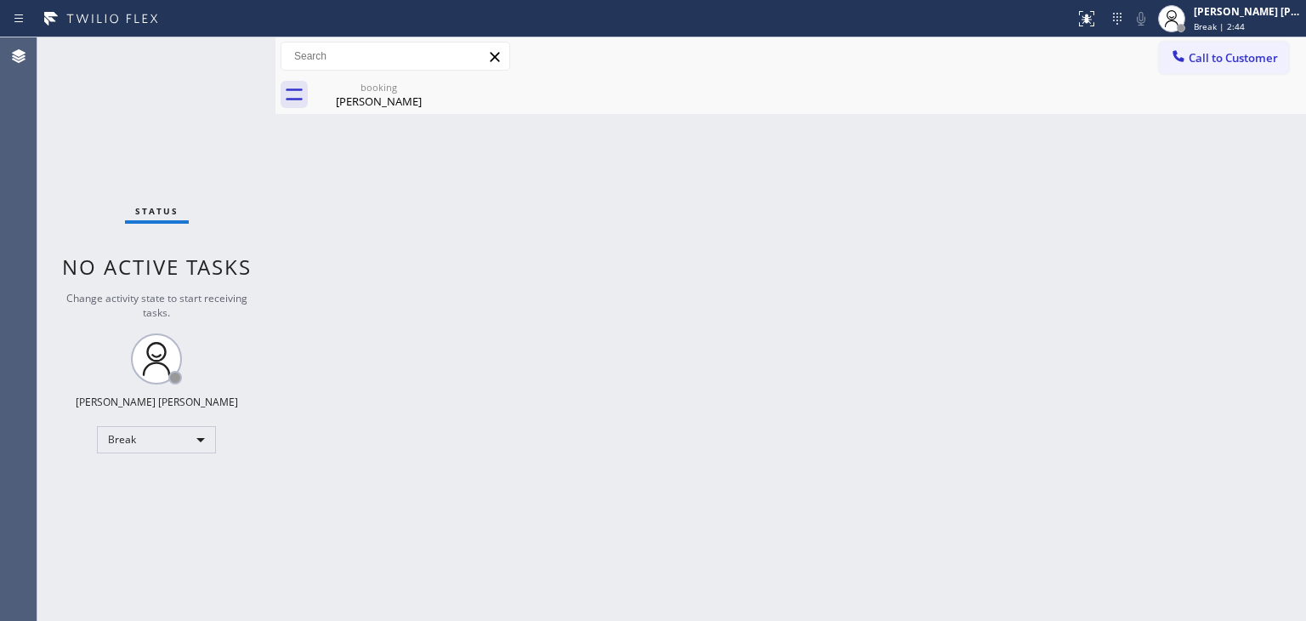
drag, startPoint x: 1261, startPoint y: 21, endPoint x: 1244, endPoint y: 38, distance: 24.0
click at [1244, 21] on span "Break | 2:44" at bounding box center [1218, 26] width 51 height 12
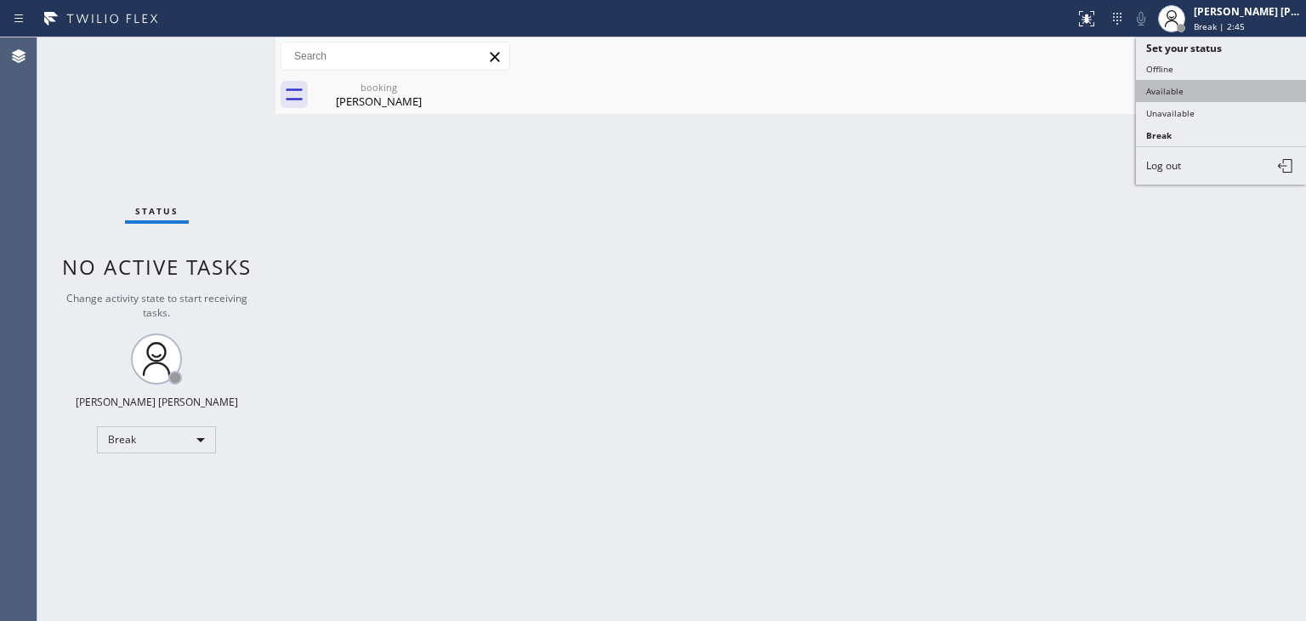
click at [1204, 93] on button "Available" at bounding box center [1221, 91] width 170 height 22
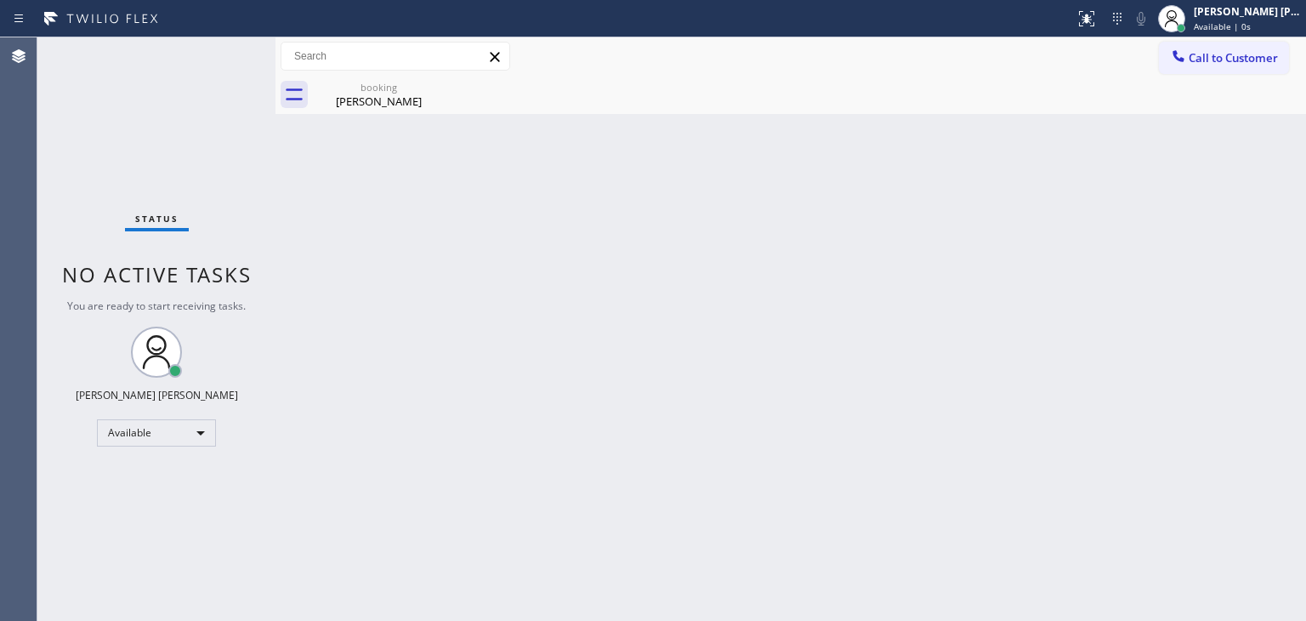
click at [219, 58] on div "Status No active tasks You are ready to start receiving tasks. [PERSON_NAME] [P…" at bounding box center [156, 328] width 238 height 583
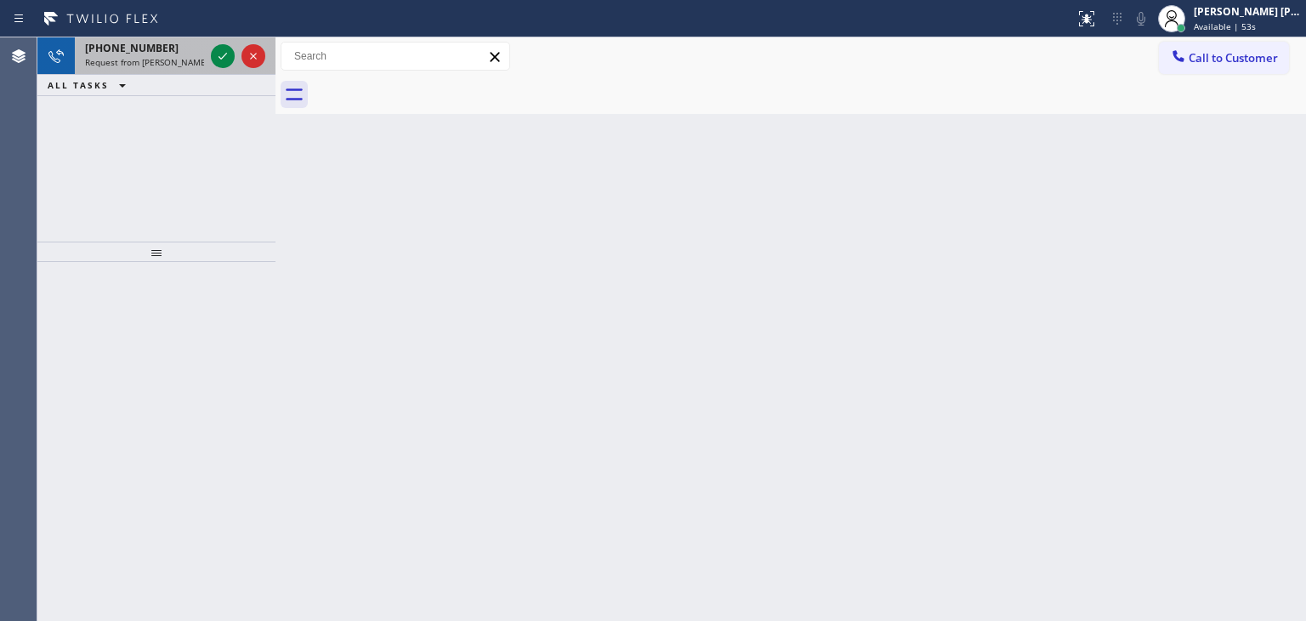
click at [235, 69] on div at bounding box center [237, 55] width 61 height 37
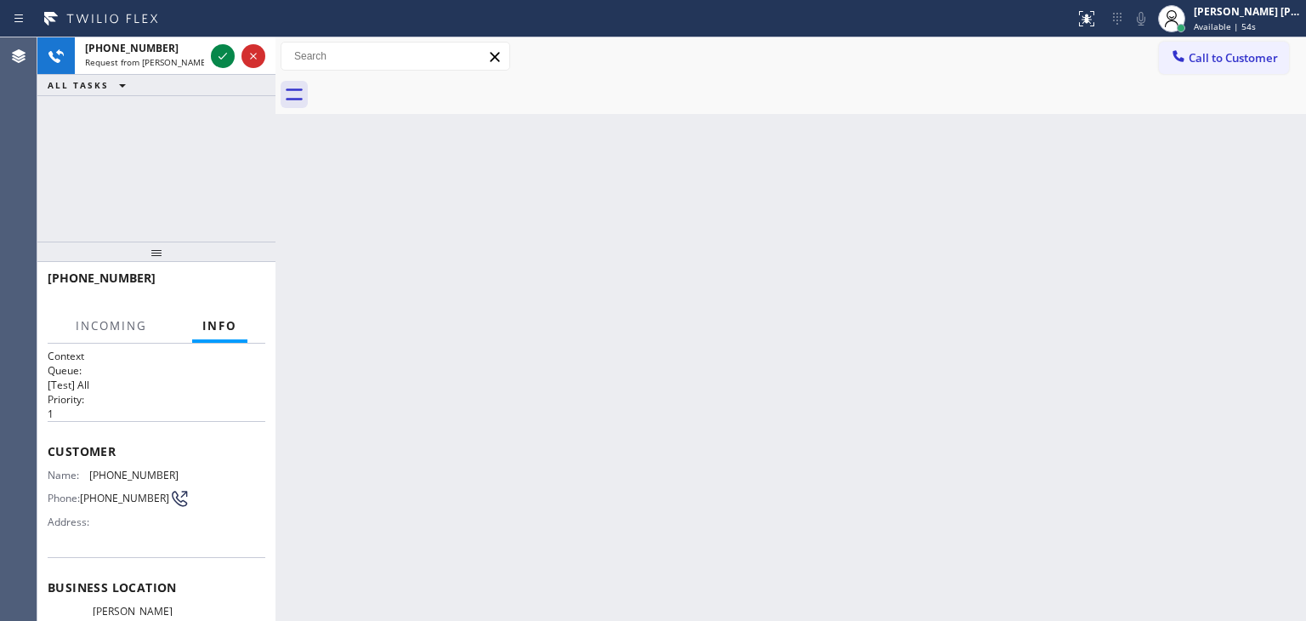
scroll to position [170, 0]
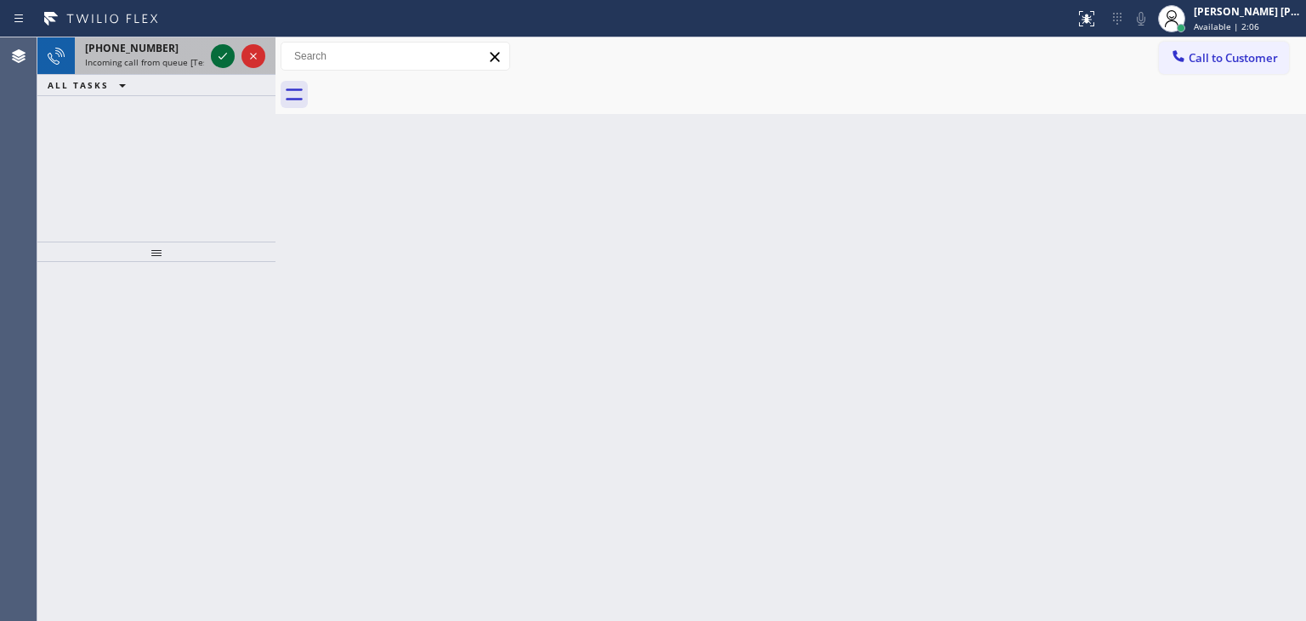
click at [218, 52] on icon at bounding box center [223, 56] width 20 height 20
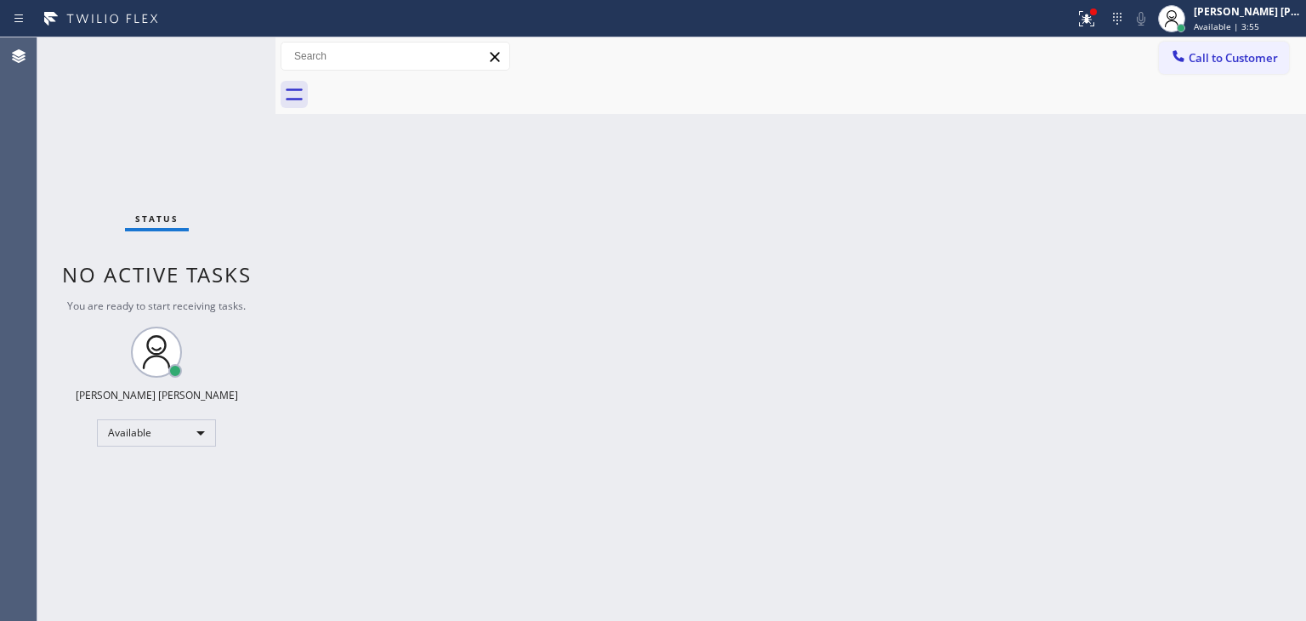
click at [221, 49] on div "Status No active tasks You are ready to start receiving tasks. [PERSON_NAME] [P…" at bounding box center [156, 328] width 238 height 583
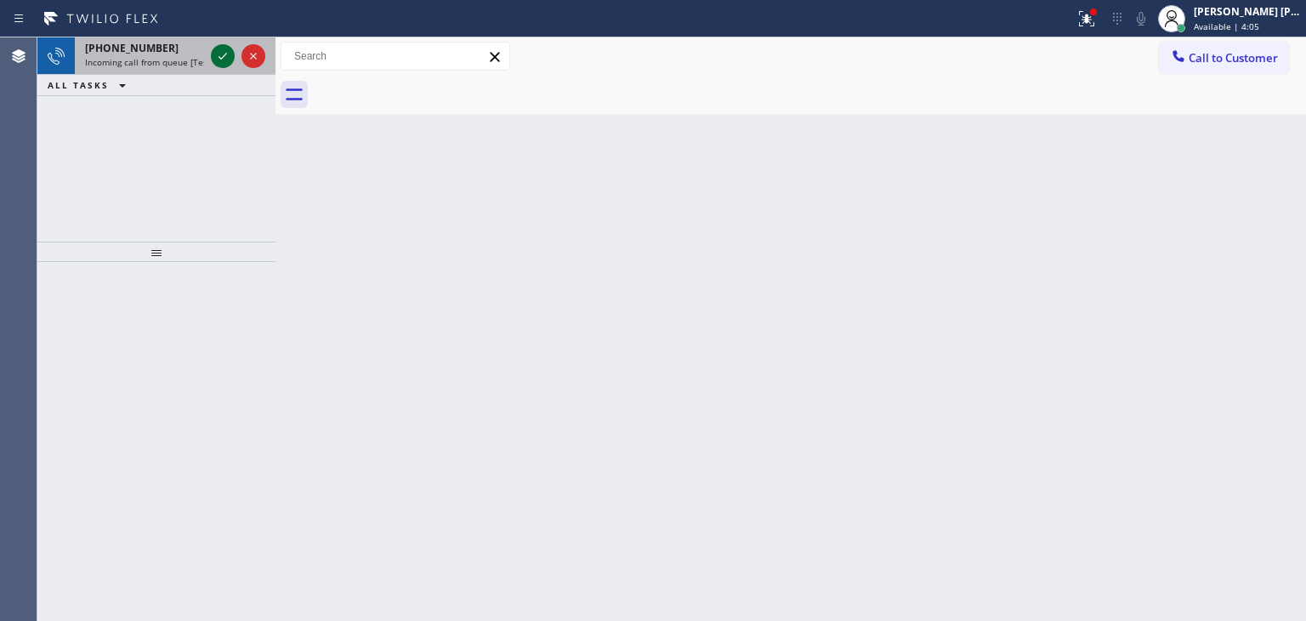
click at [221, 49] on icon at bounding box center [223, 56] width 20 height 20
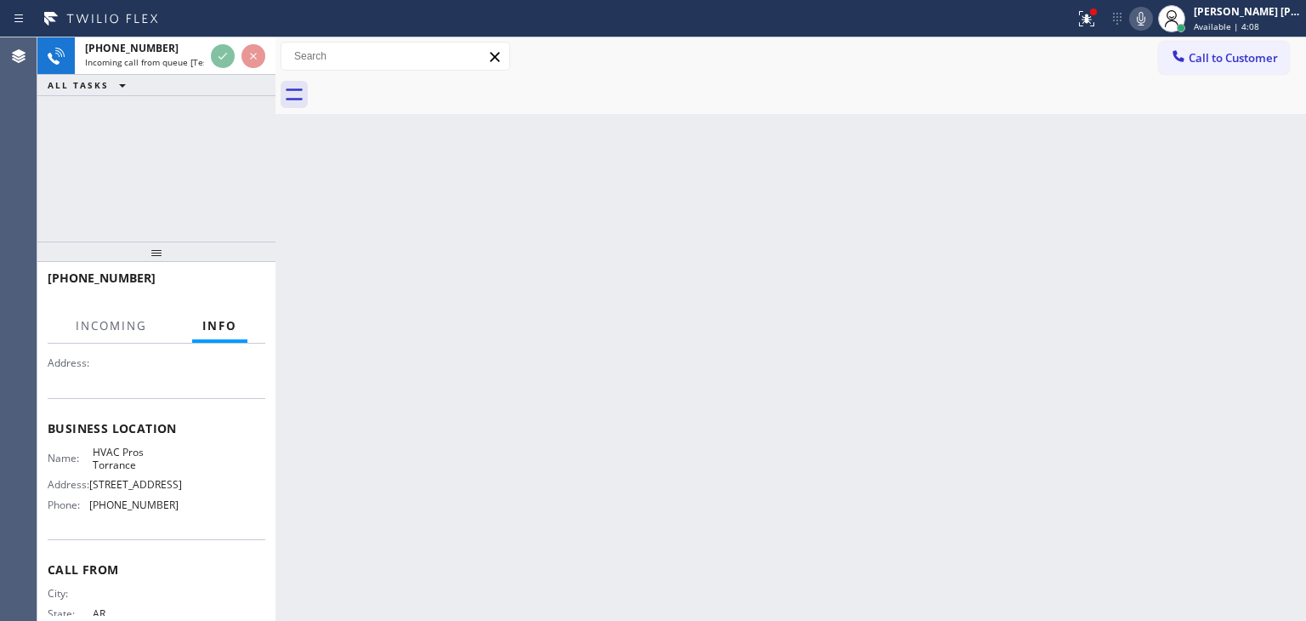
scroll to position [170, 0]
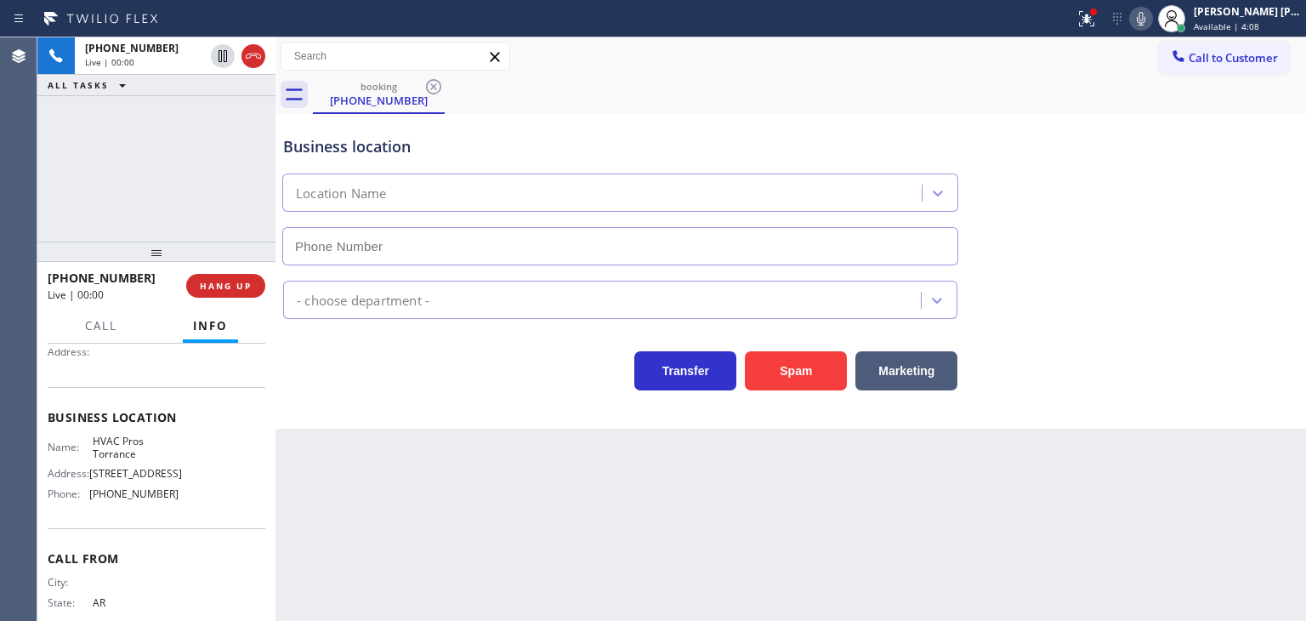
type input "[PHONE_NUMBER]"
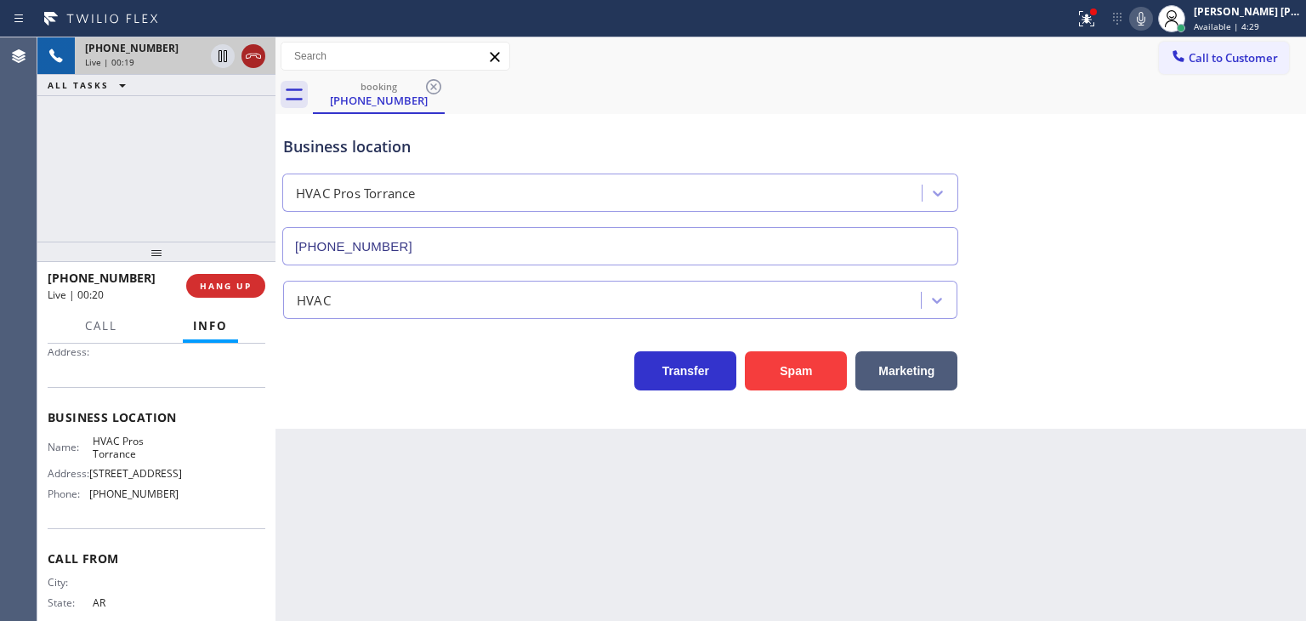
click at [257, 63] on icon at bounding box center [253, 56] width 20 height 20
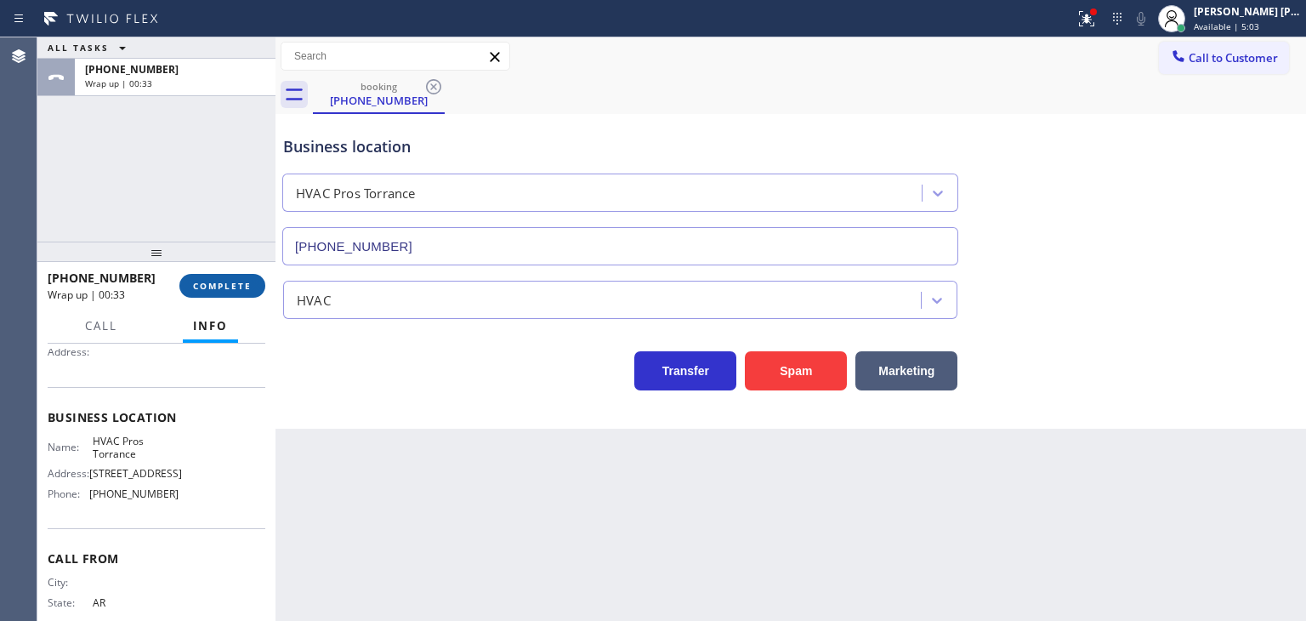
click at [240, 283] on span "COMPLETE" at bounding box center [222, 286] width 59 height 12
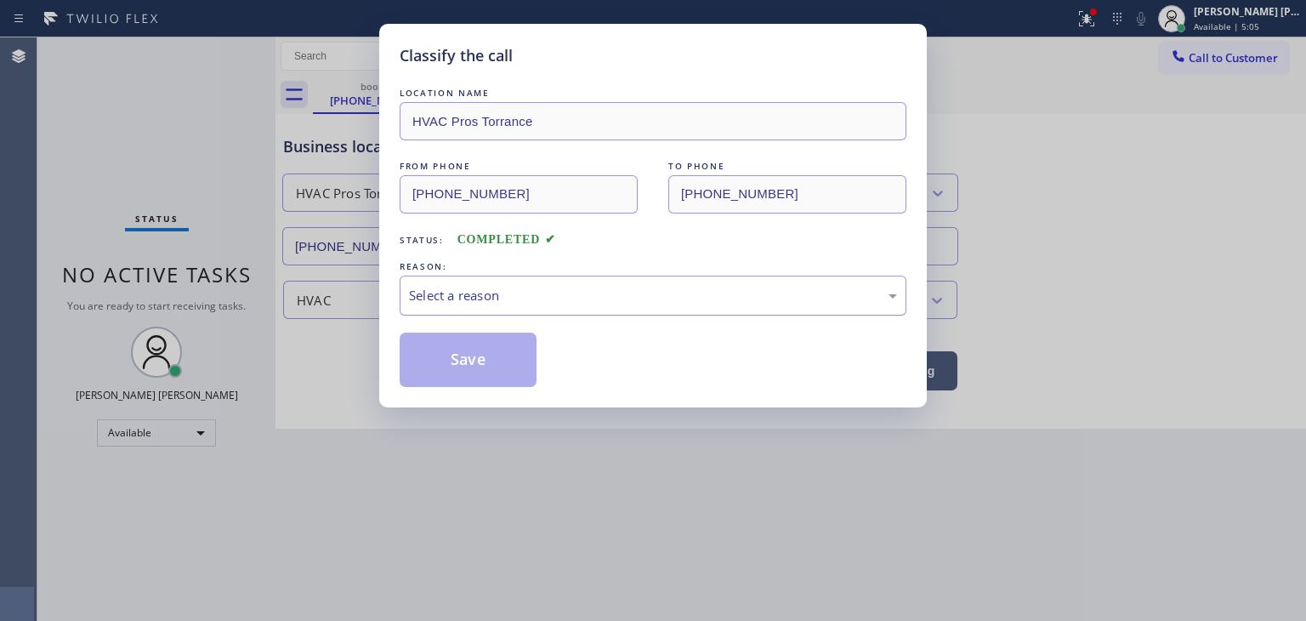
click at [477, 286] on div "Select a reason" at bounding box center [653, 296] width 488 height 20
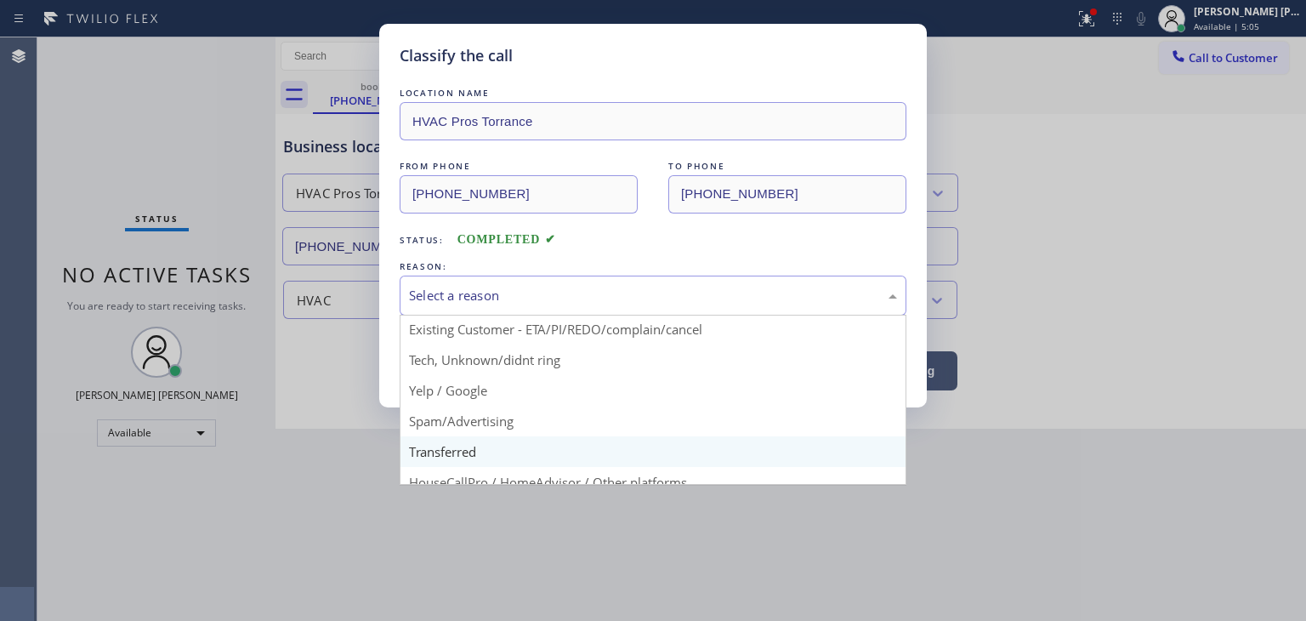
scroll to position [106, 0]
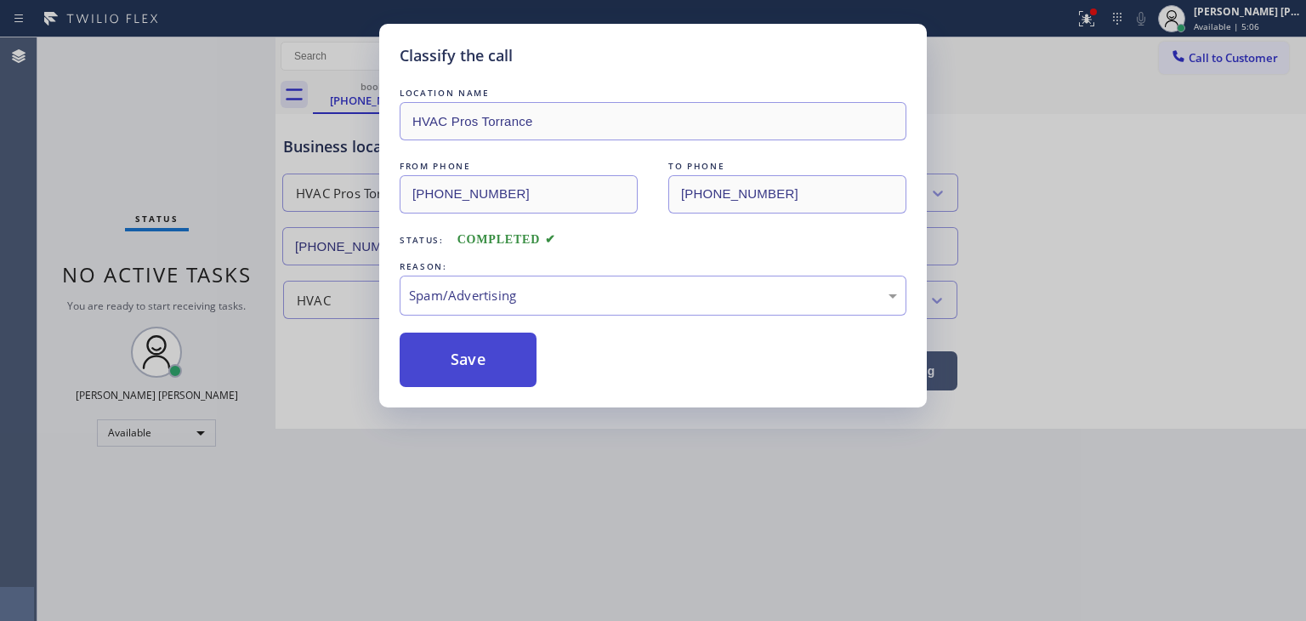
click at [473, 368] on button "Save" at bounding box center [468, 359] width 137 height 54
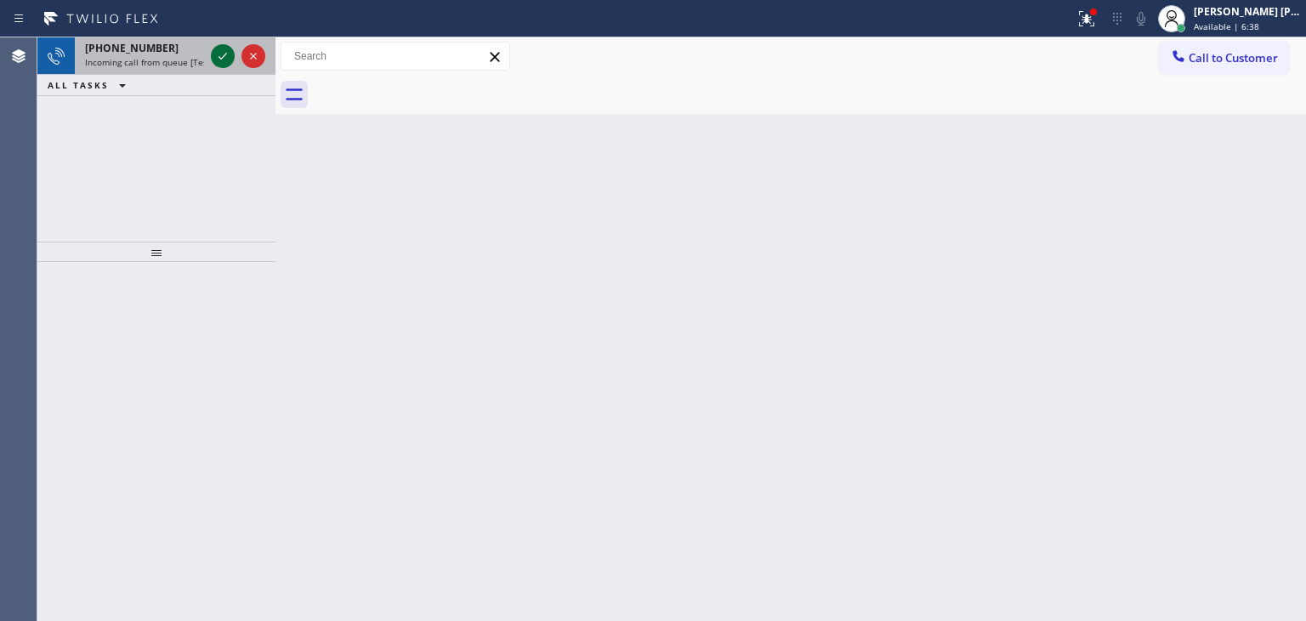
click at [218, 53] on icon at bounding box center [223, 56] width 20 height 20
click at [222, 54] on icon at bounding box center [223, 56] width 20 height 20
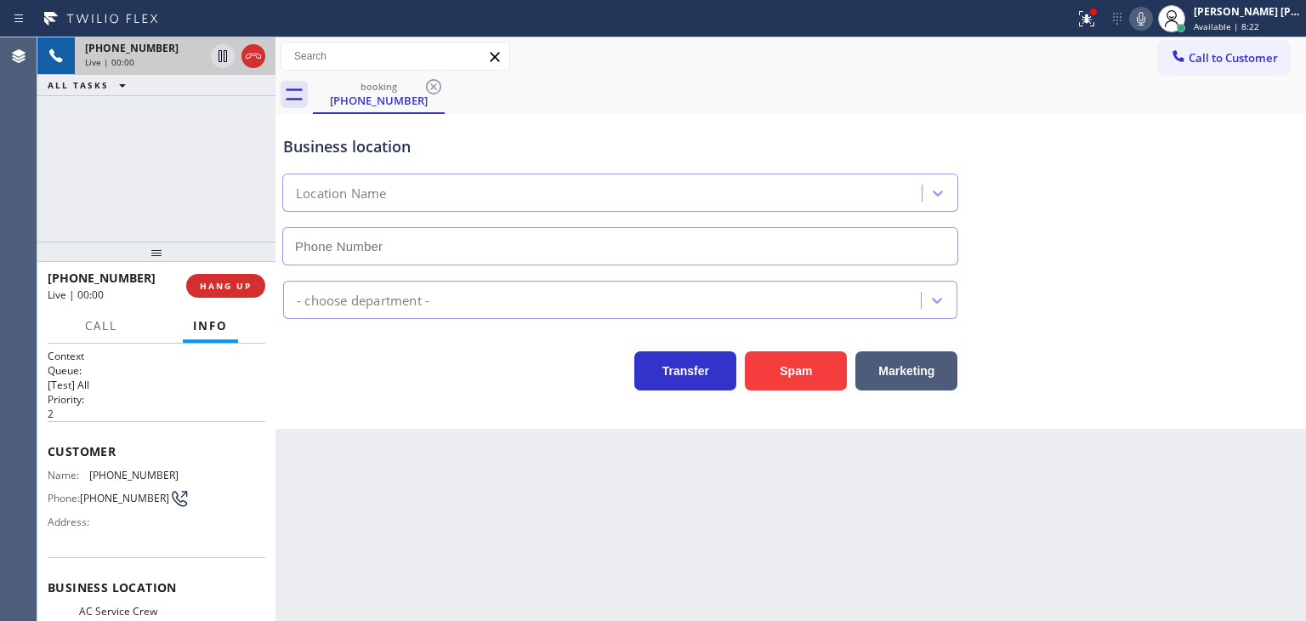
type input "(650) 830-7578"
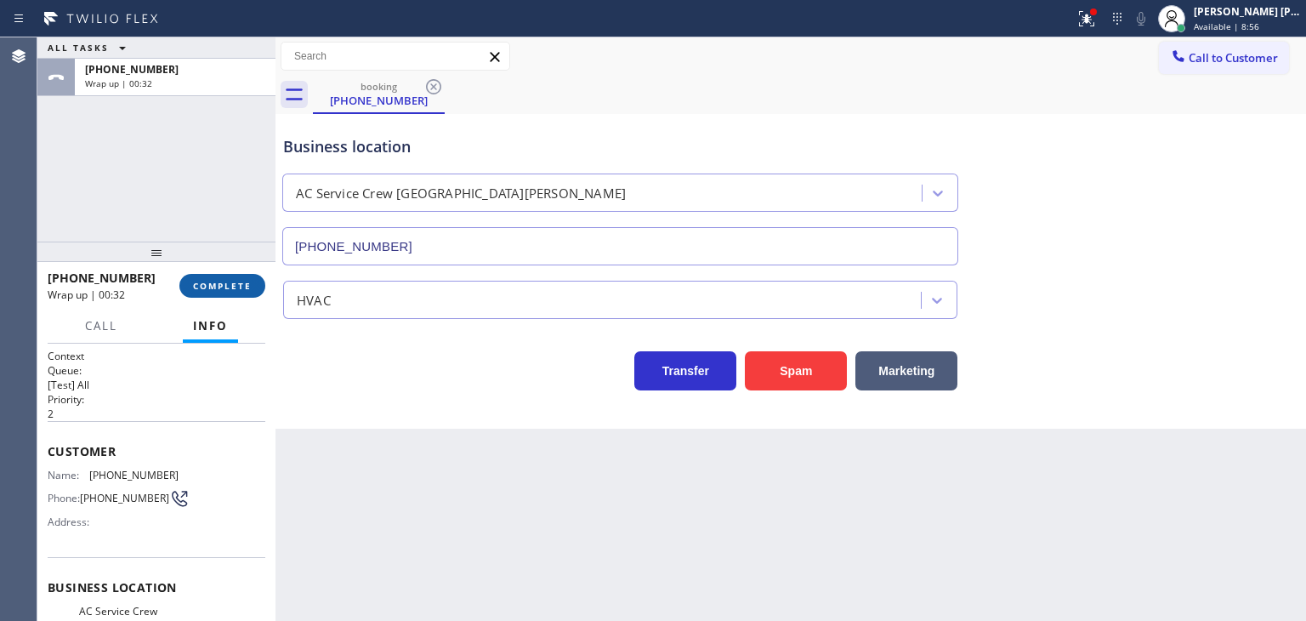
click at [241, 283] on span "COMPLETE" at bounding box center [222, 286] width 59 height 12
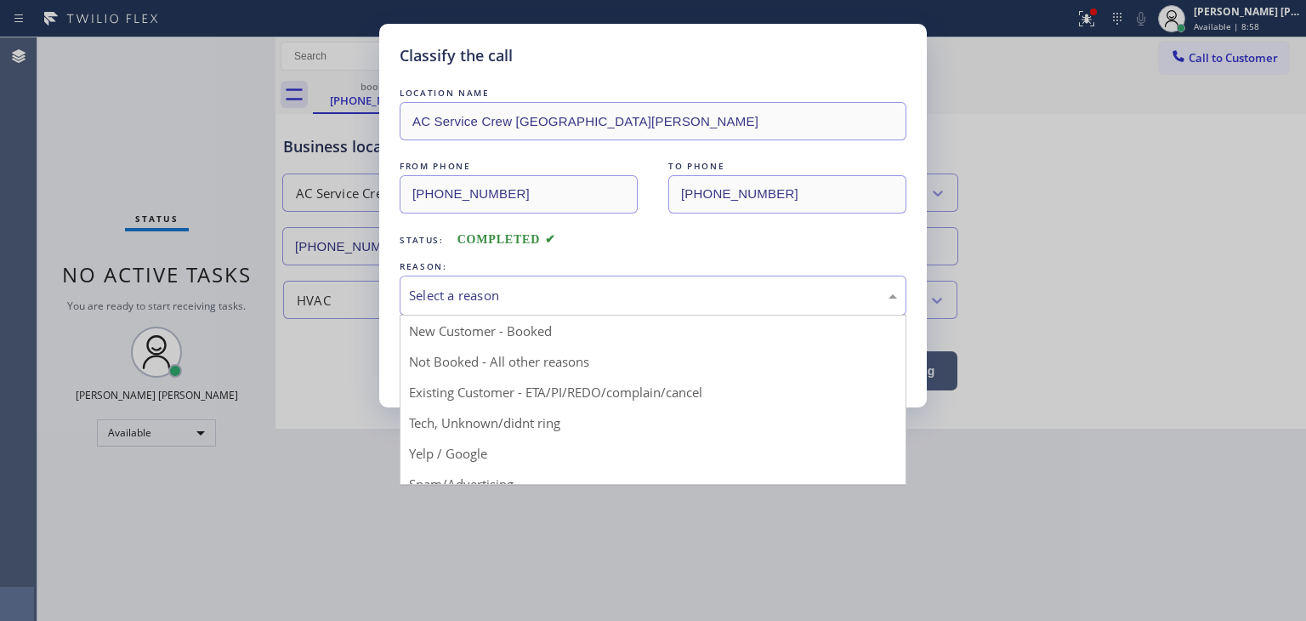
click at [537, 291] on div "Select a reason" at bounding box center [653, 296] width 488 height 20
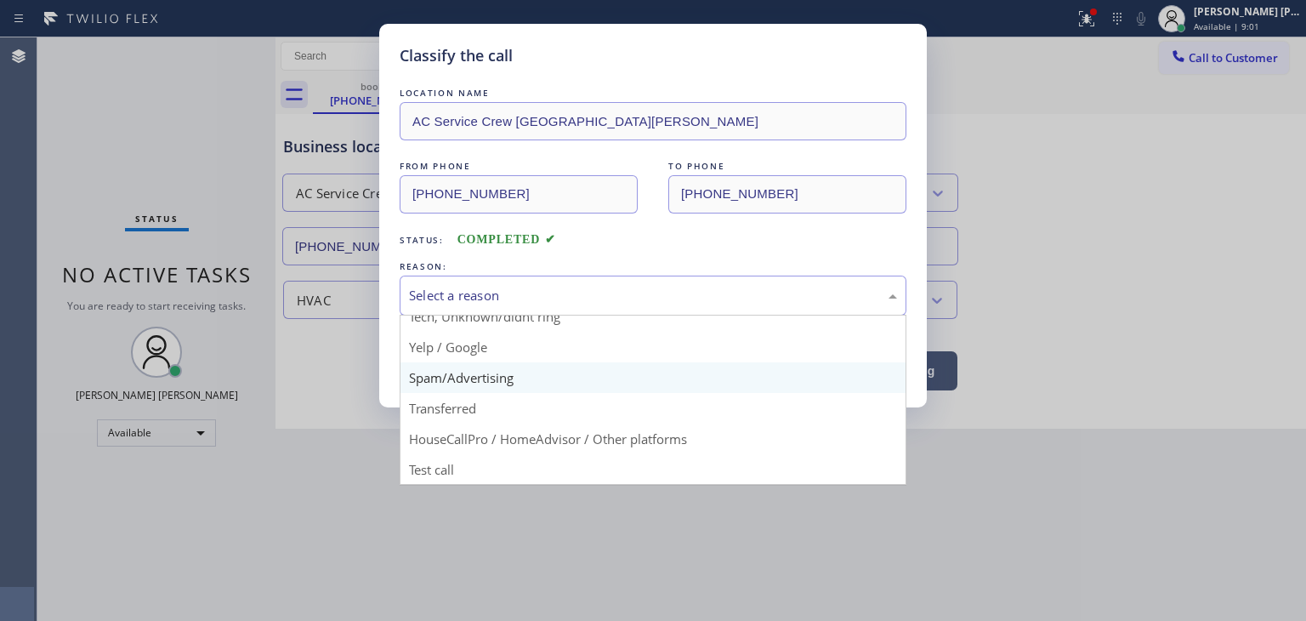
scroll to position [21, 0]
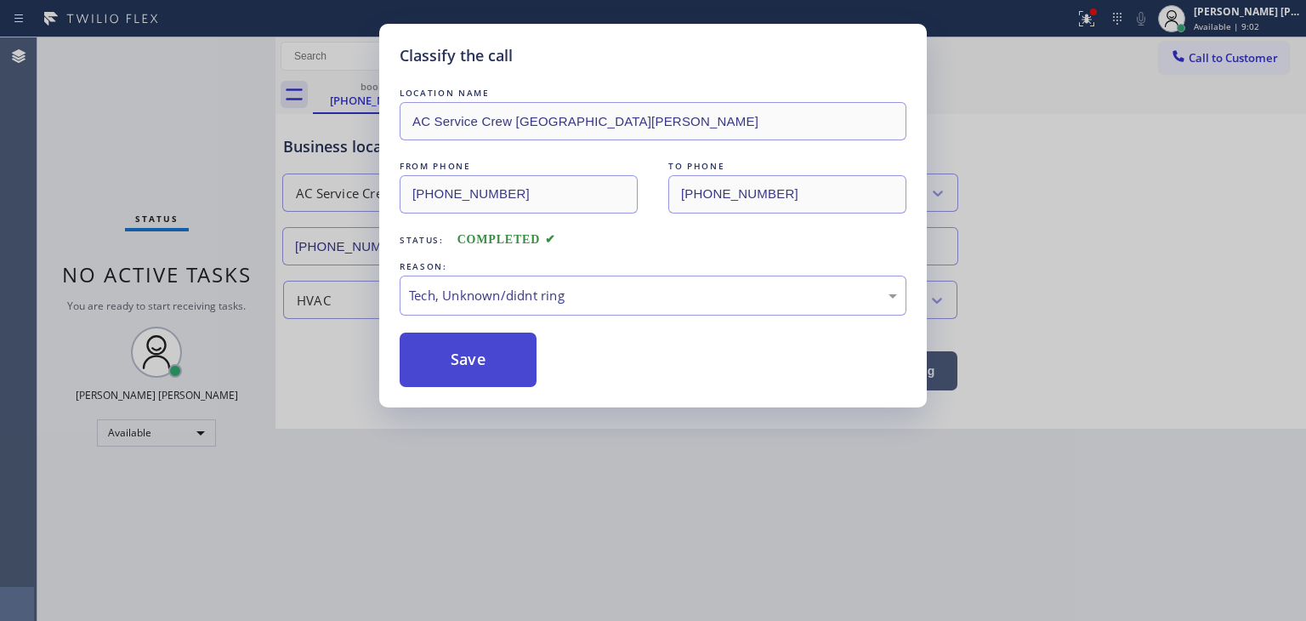
click at [471, 364] on button "Save" at bounding box center [468, 359] width 137 height 54
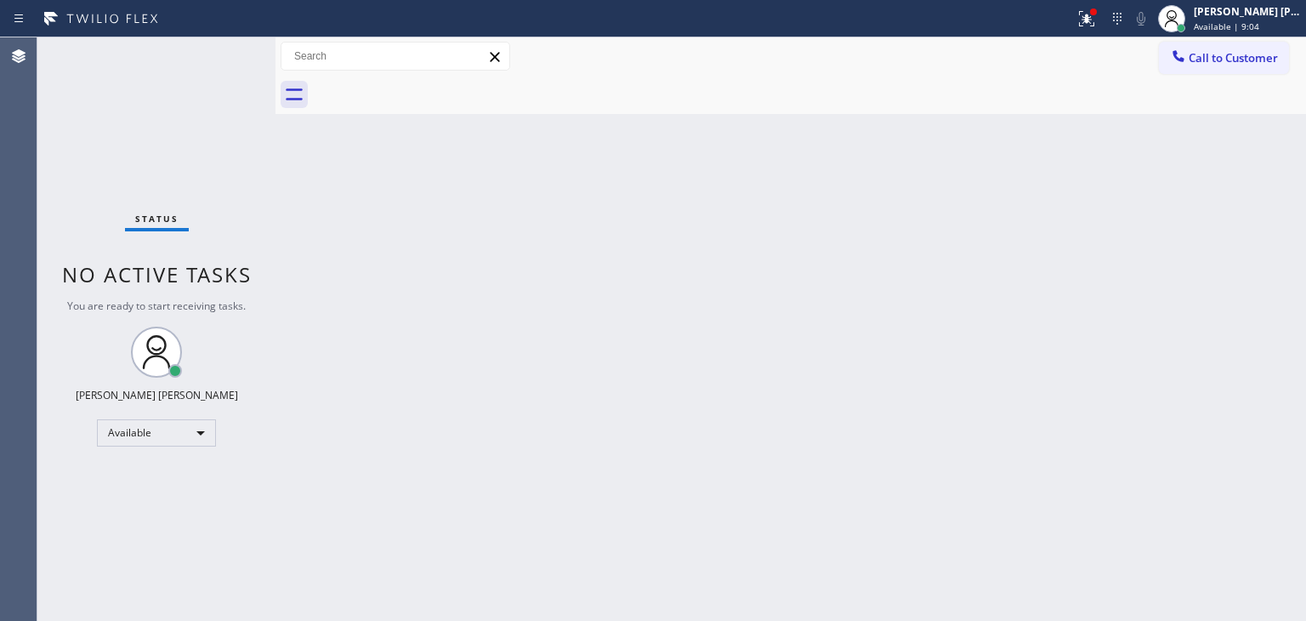
click at [229, 48] on div "Status No active tasks You are ready to start receiving tasks. [PERSON_NAME] [P…" at bounding box center [156, 328] width 238 height 583
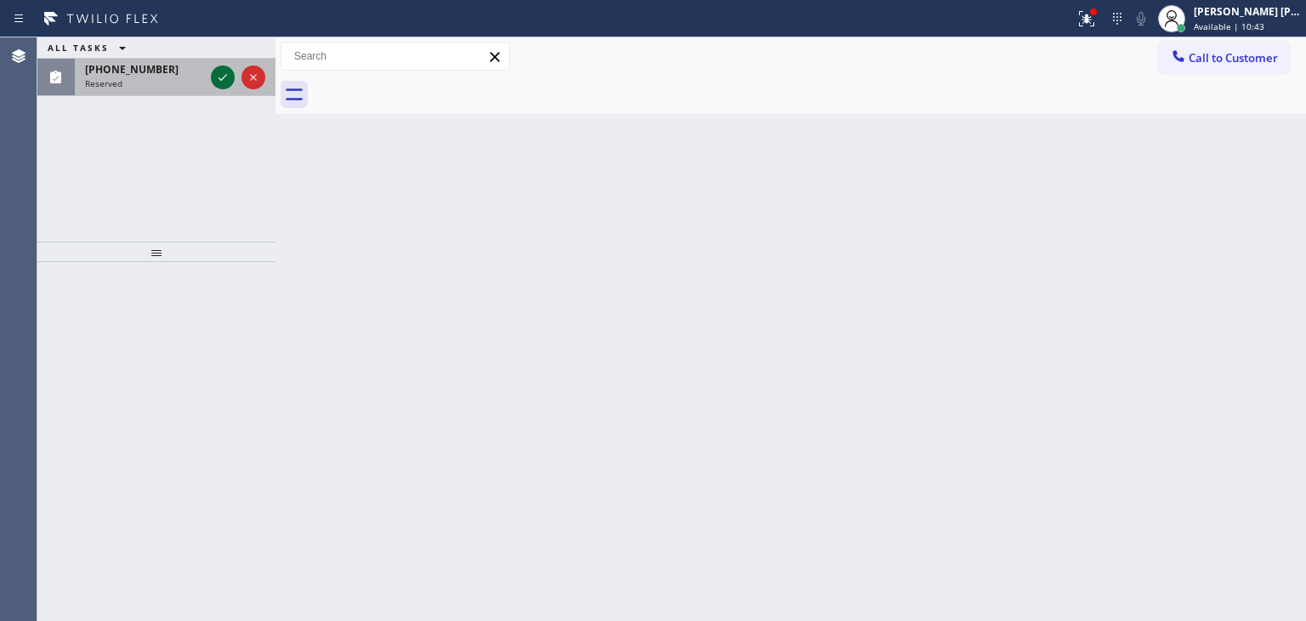
click at [221, 72] on icon at bounding box center [223, 77] width 20 height 20
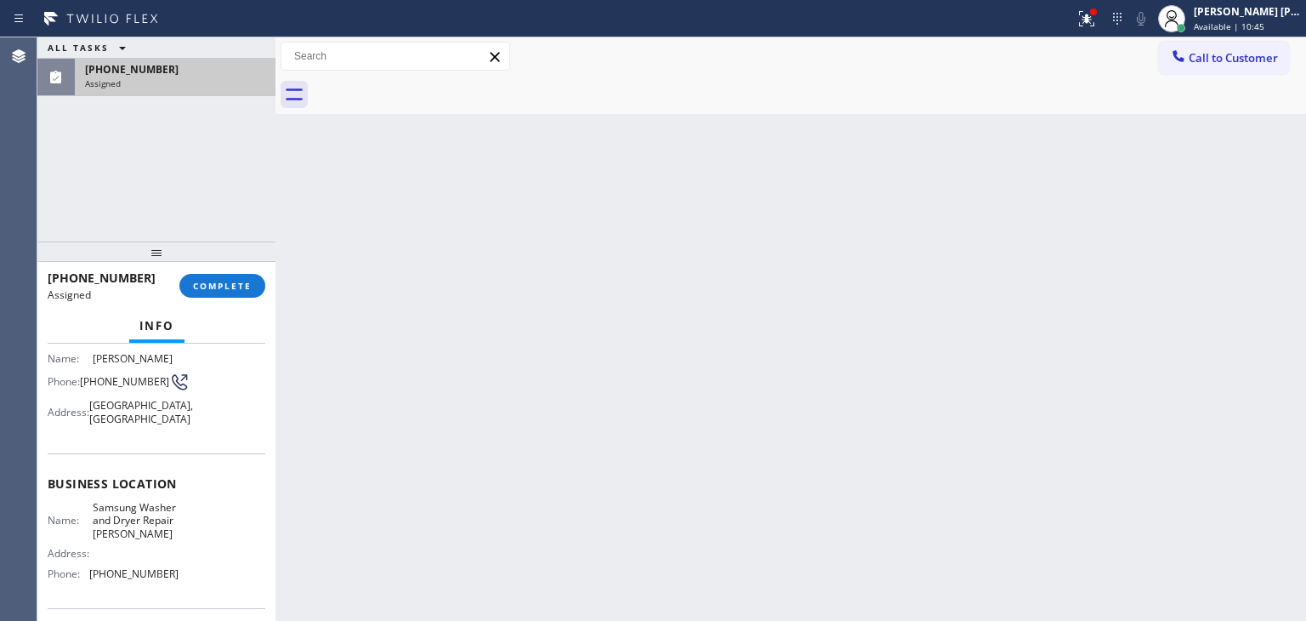
scroll to position [170, 0]
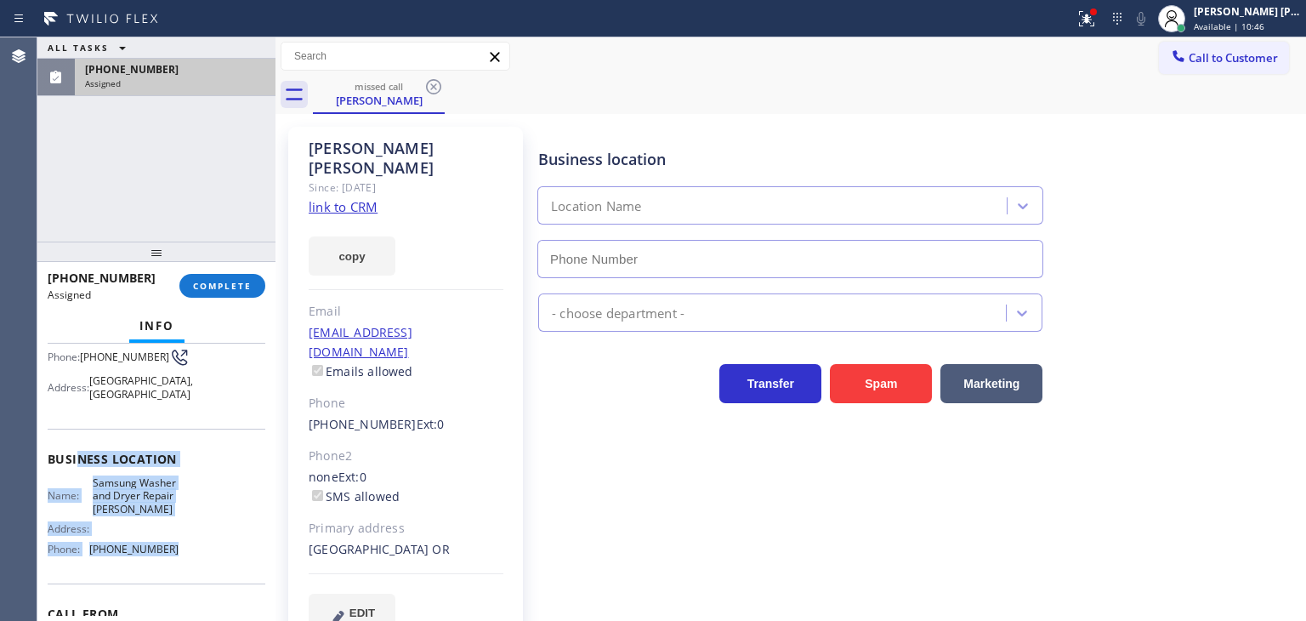
type input "(503) 714-9701"
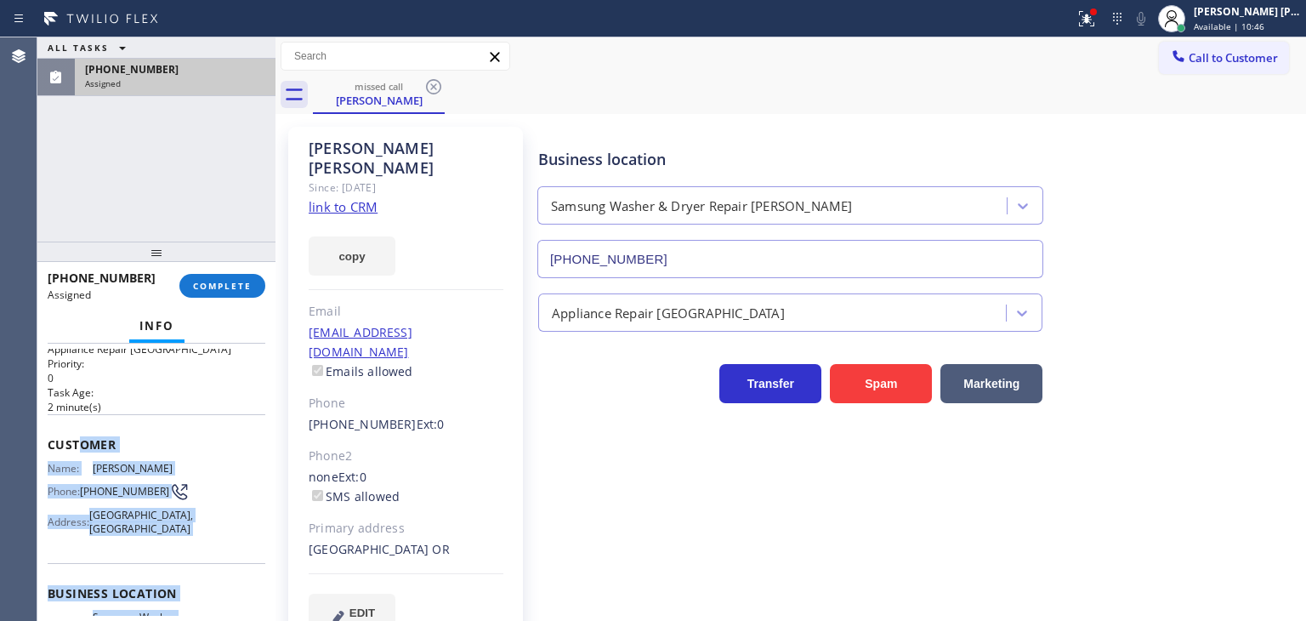
scroll to position [0, 0]
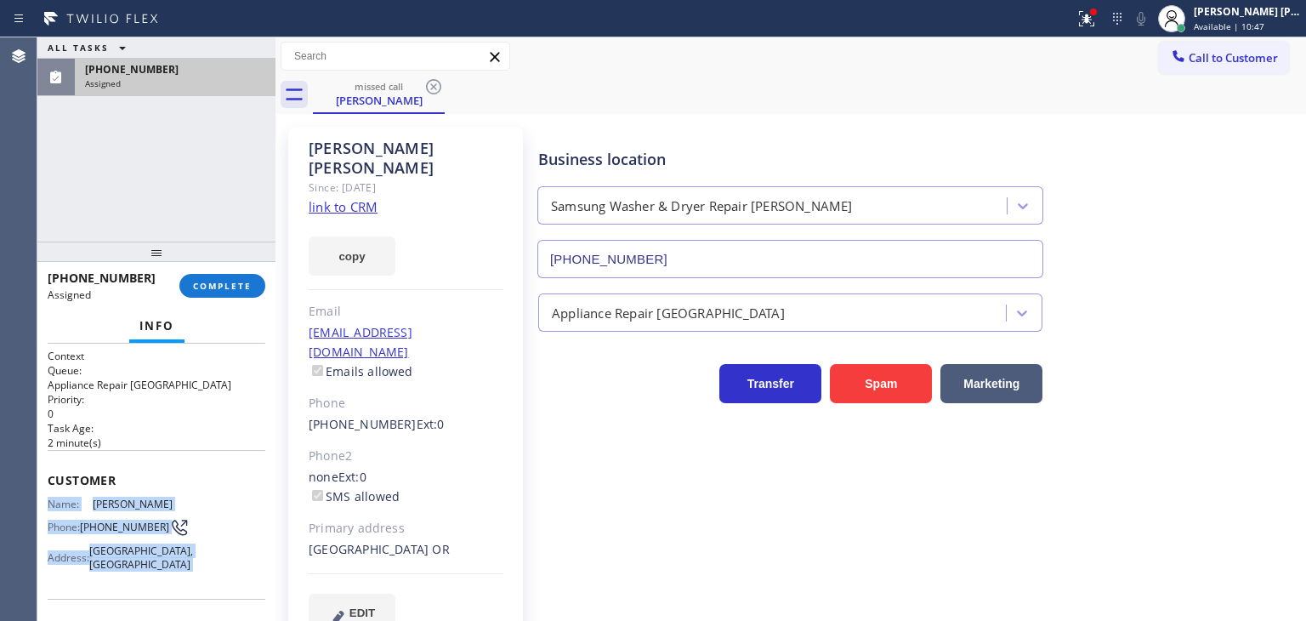
drag, startPoint x: 174, startPoint y: 574, endPoint x: 37, endPoint y: 495, distance: 158.1
click at [41, 502] on div "Context Queue: Appliance Repair High End Priority: 0 Task Age: 2 minute(s) Cust…" at bounding box center [156, 481] width 238 height 277
copy div "Name: Andrew Sorrick Phone: (503) 949-7148 Address: Mill City, OR 97360, USA Bu…"
click at [213, 286] on span "COMPLETE" at bounding box center [222, 286] width 59 height 12
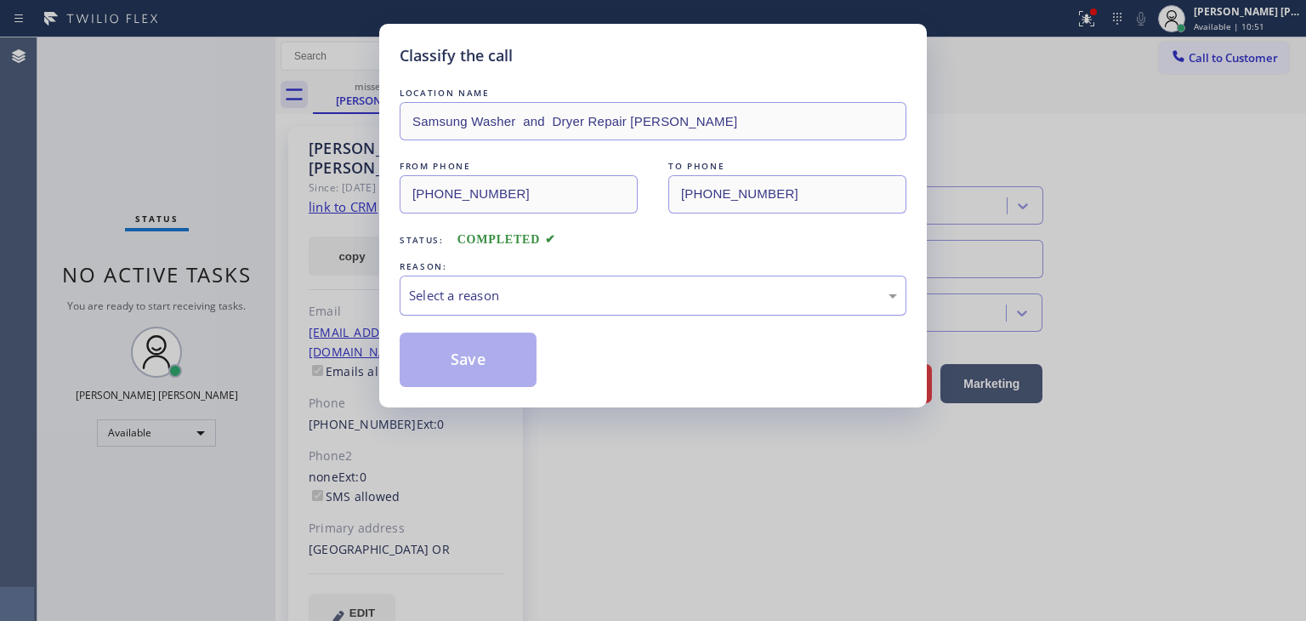
click at [430, 293] on div "Select a reason" at bounding box center [653, 296] width 488 height 20
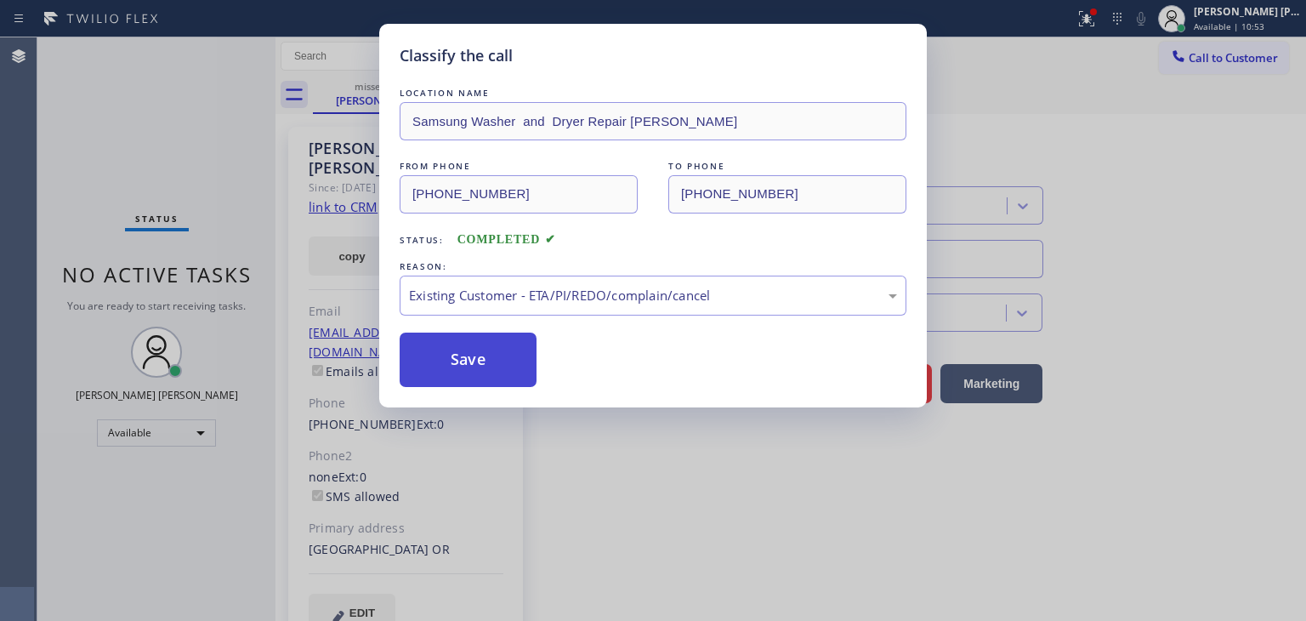
click at [494, 368] on button "Save" at bounding box center [468, 359] width 137 height 54
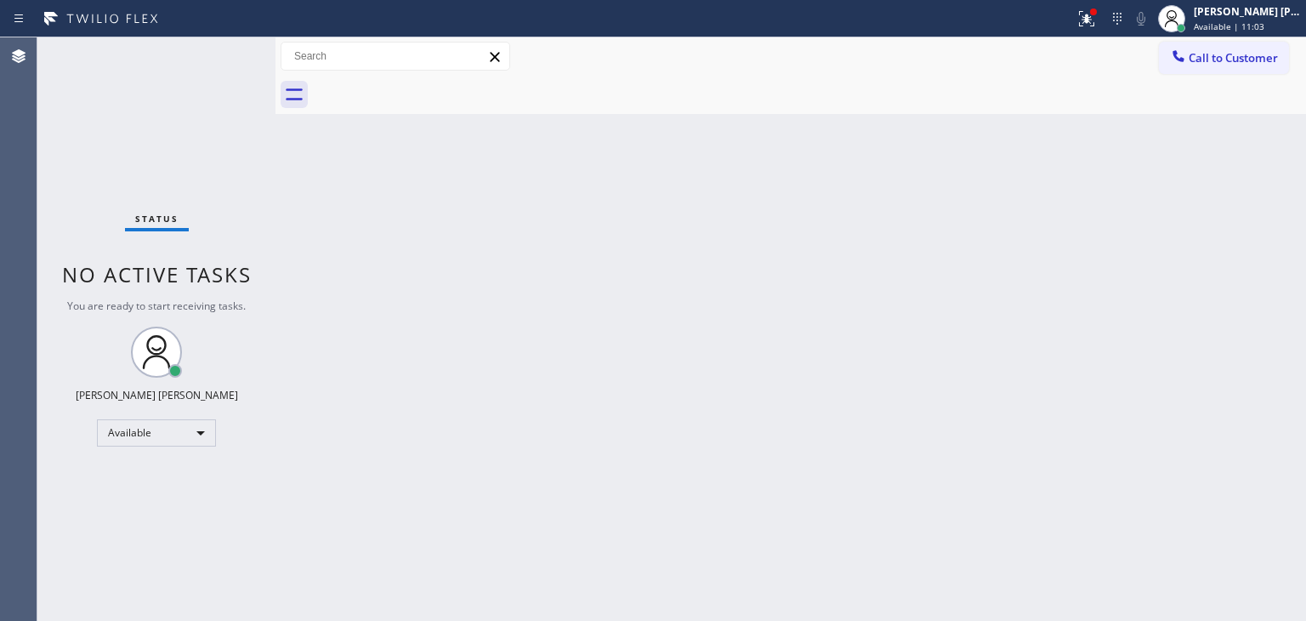
click at [218, 54] on div "Status No active tasks You are ready to start receiving tasks. [PERSON_NAME] [P…" at bounding box center [156, 328] width 238 height 583
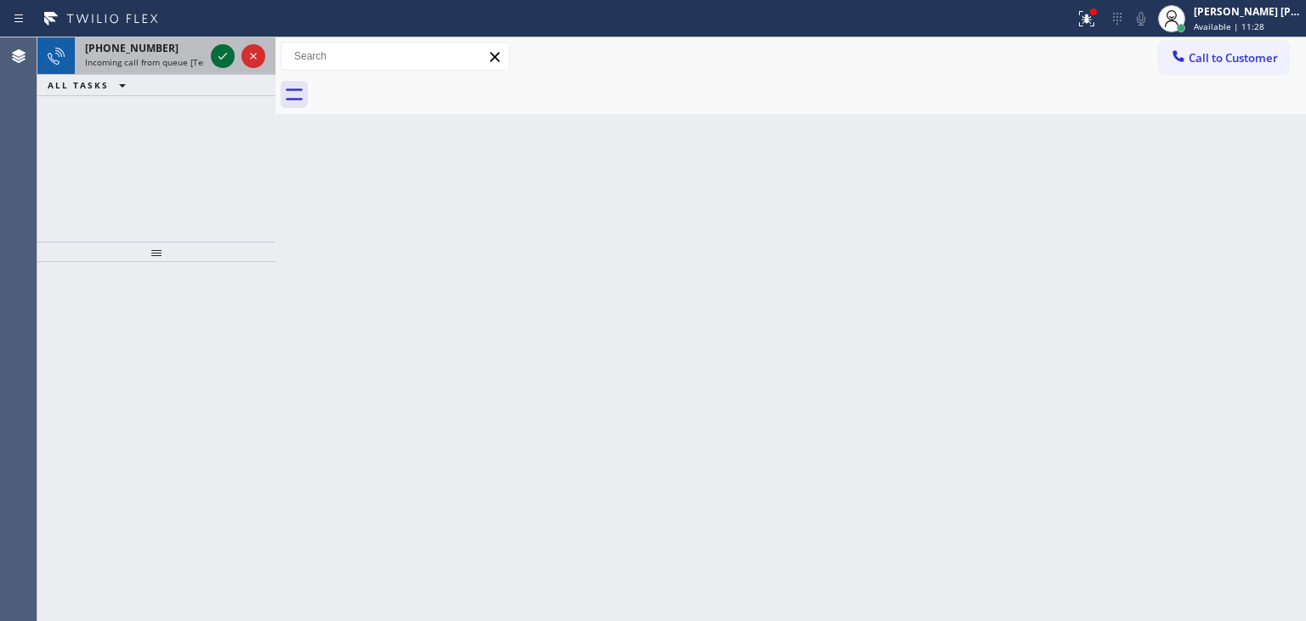
click at [218, 54] on icon at bounding box center [223, 56] width 20 height 20
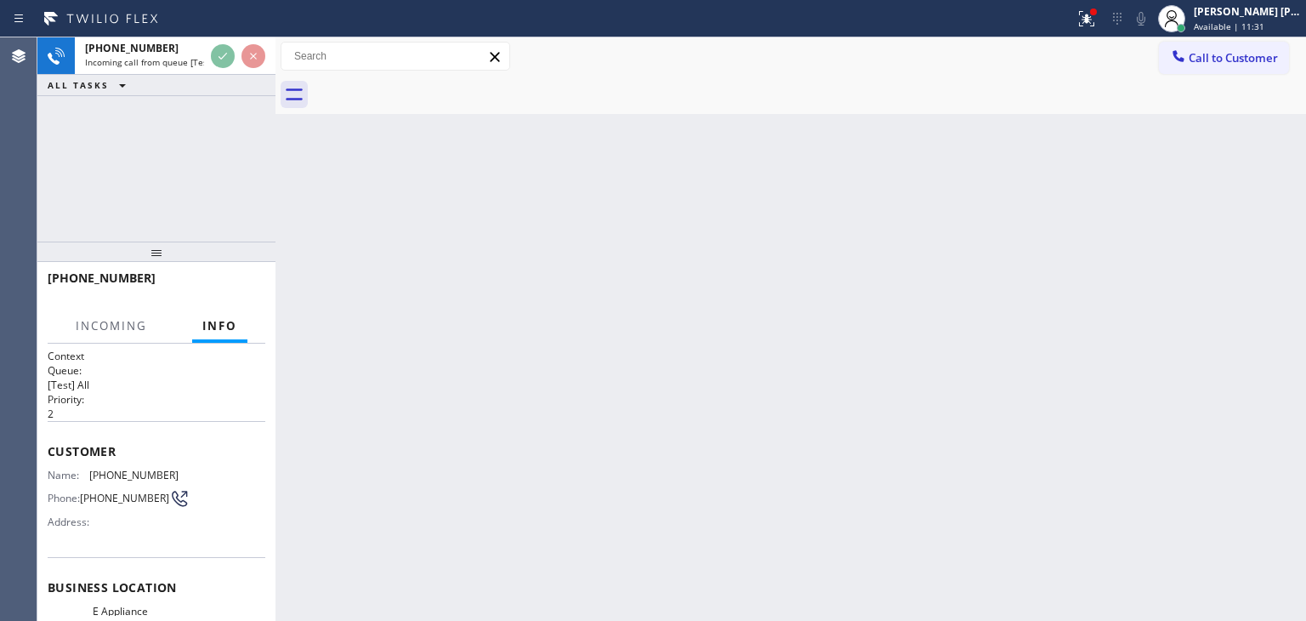
scroll to position [85, 0]
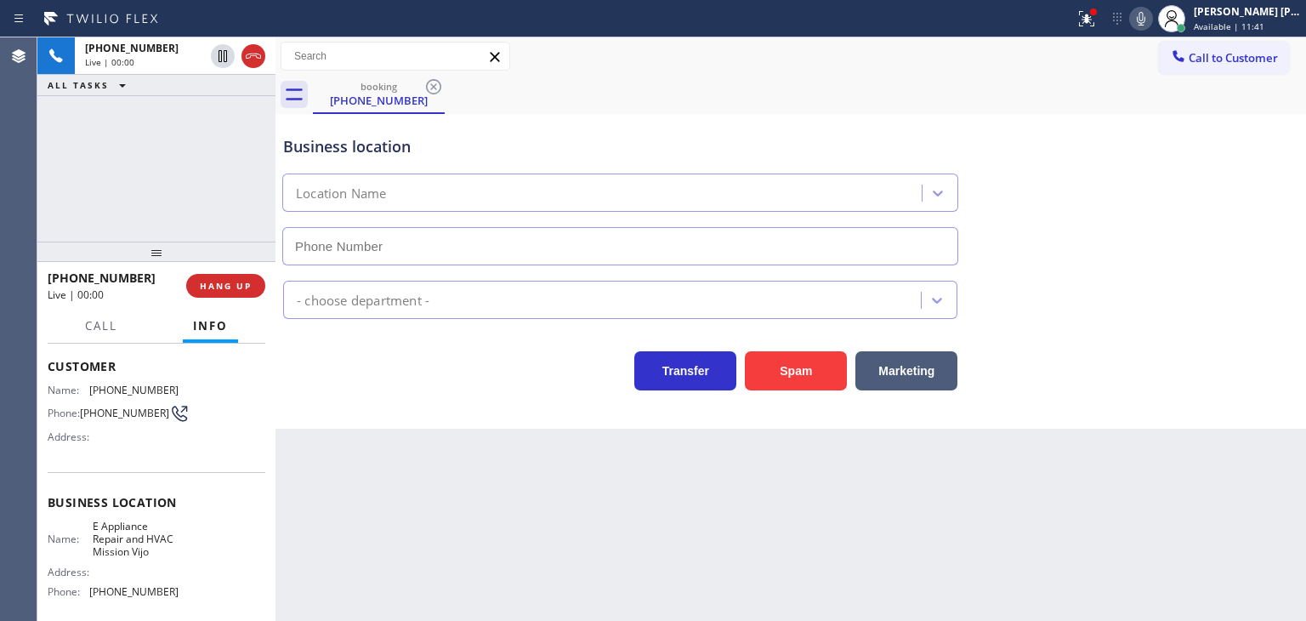
type input "(949) 894-4887"
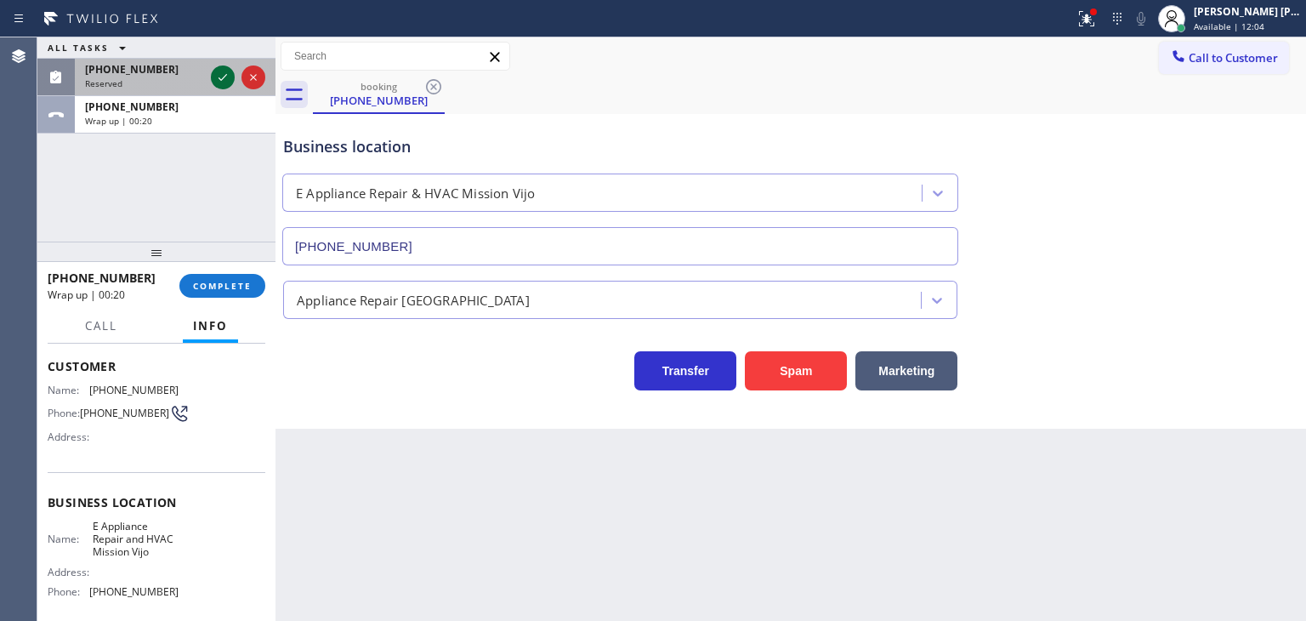
click at [221, 76] on icon at bounding box center [223, 77] width 20 height 20
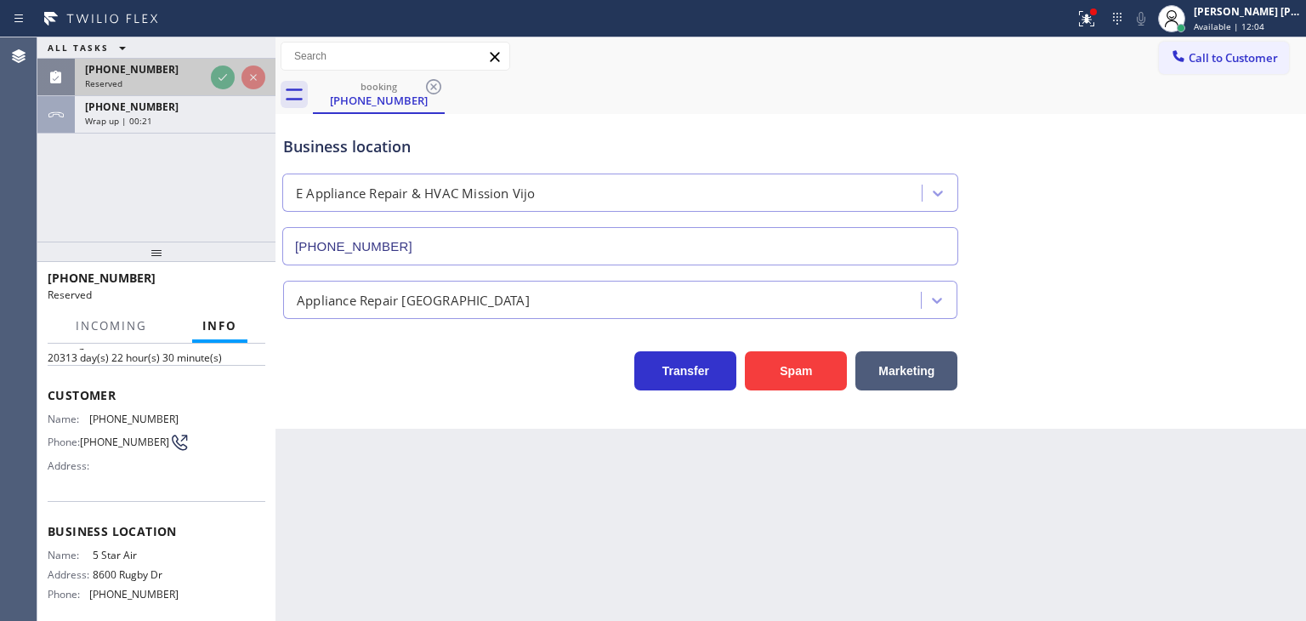
scroll to position [99, 0]
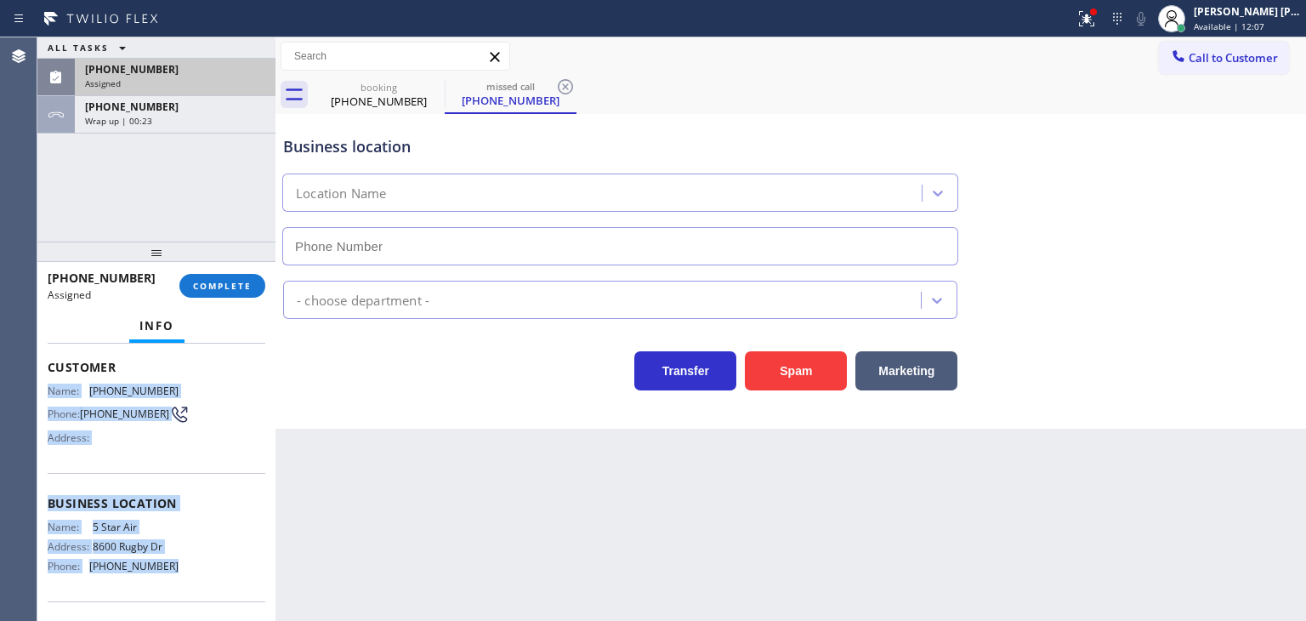
drag, startPoint x: 195, startPoint y: 582, endPoint x: 51, endPoint y: 385, distance: 244.0
click at [51, 385] on div "Context Queue: ADC Priority: 0 Task Age: Customer Name: (818) 424-4052 Phone: (…" at bounding box center [157, 490] width 218 height 480
copy div "Name: (818) 424-4052 Phone: (818) 424-4052 Address: Business location Name: 5 S…"
type input "(800) 686-5038"
click at [221, 276] on button "COMPLETE" at bounding box center [222, 286] width 86 height 24
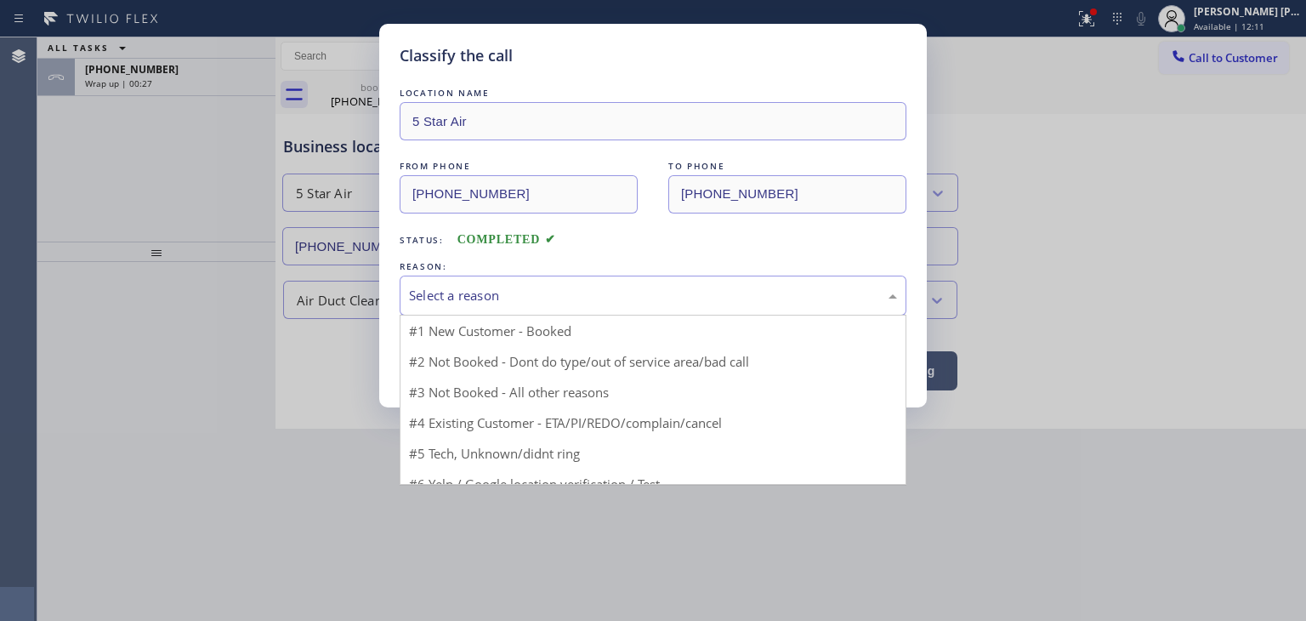
click at [445, 294] on div "Select a reason" at bounding box center [653, 296] width 488 height 20
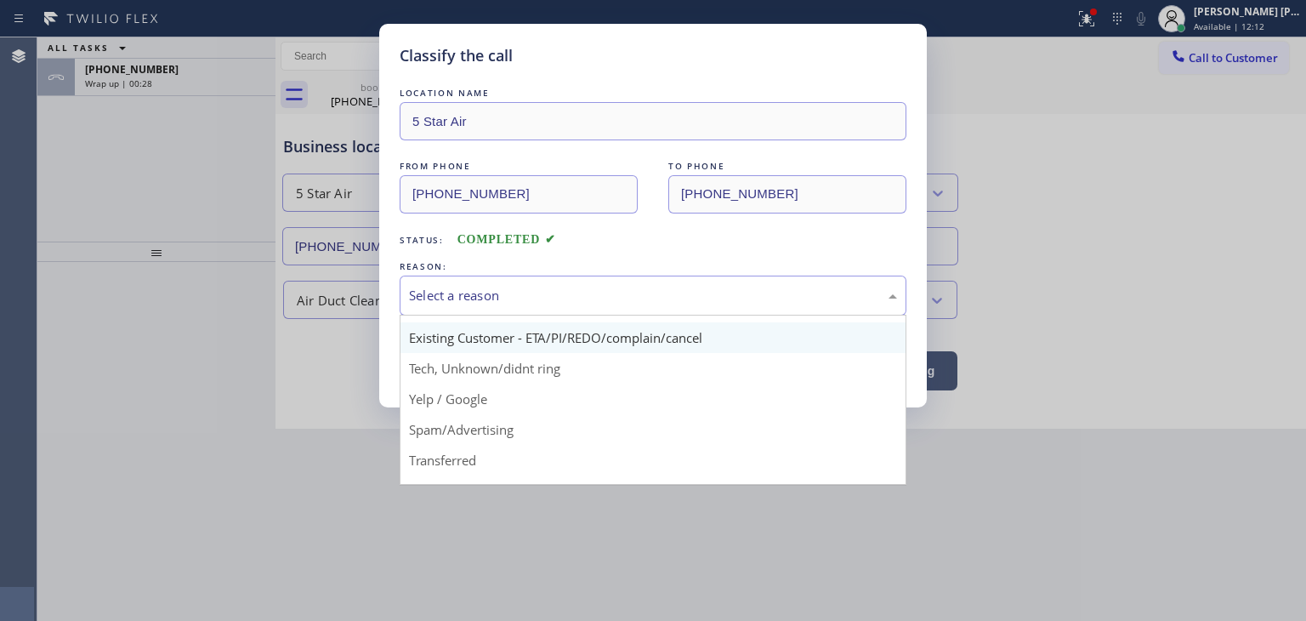
scroll to position [85, 0]
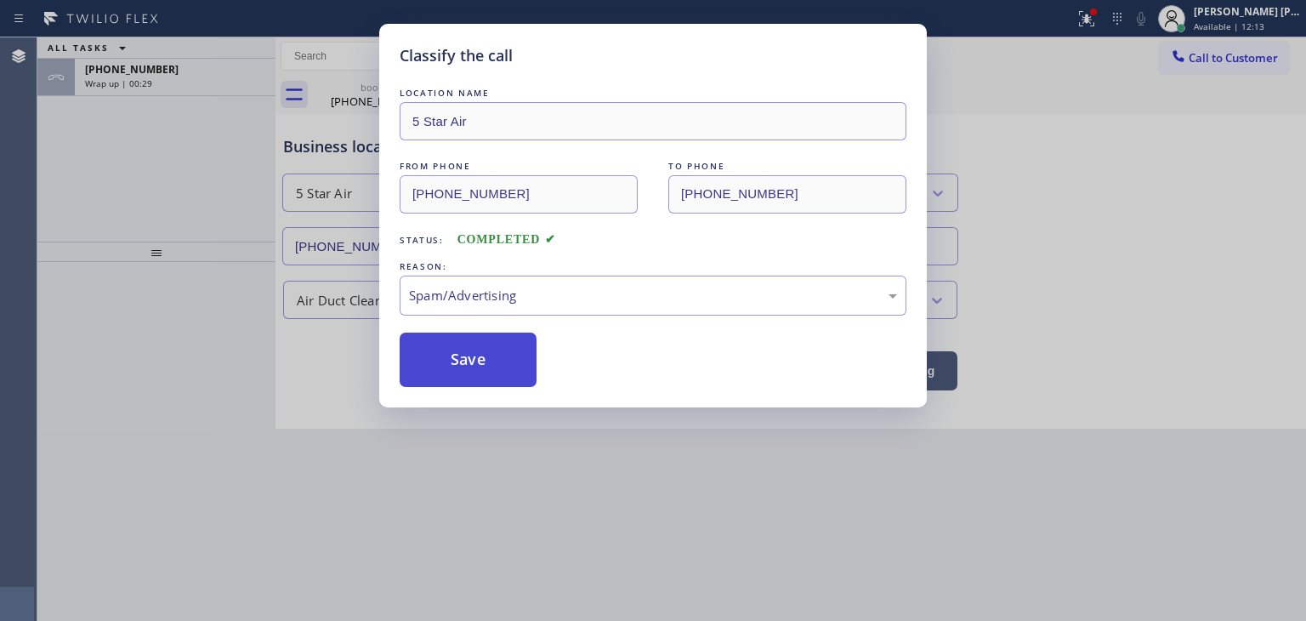
click at [456, 368] on button "Save" at bounding box center [468, 359] width 137 height 54
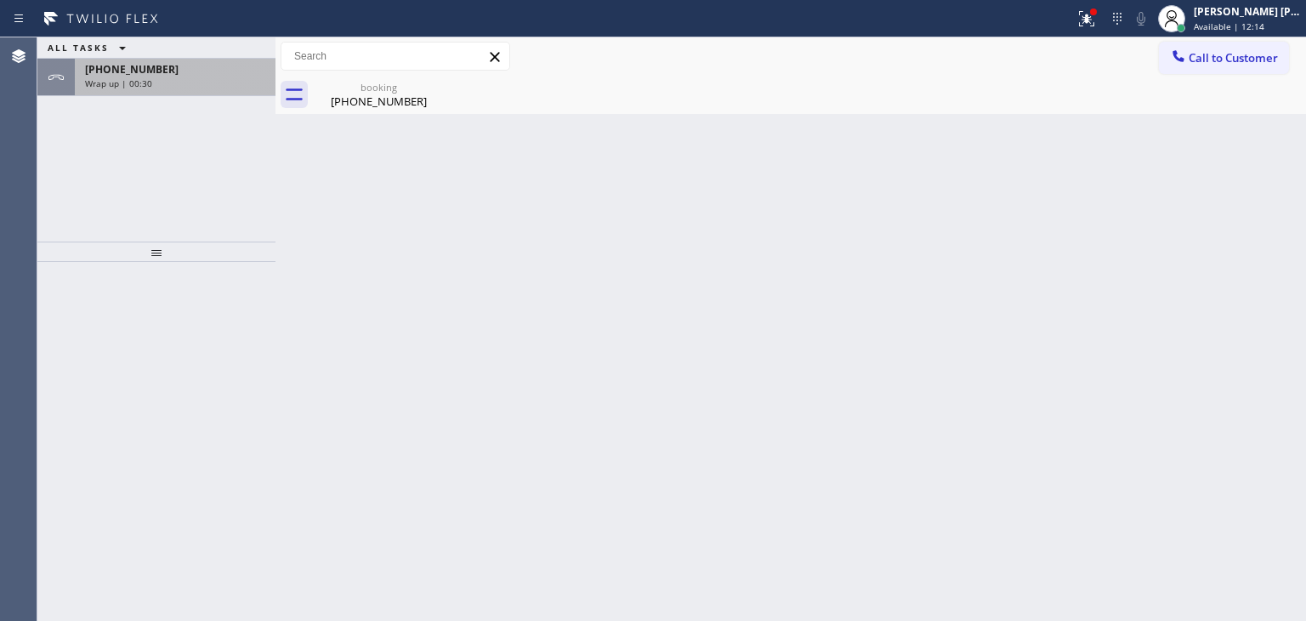
click at [190, 76] on div "+19492012998 Wrap up | 00:30" at bounding box center [172, 77] width 194 height 37
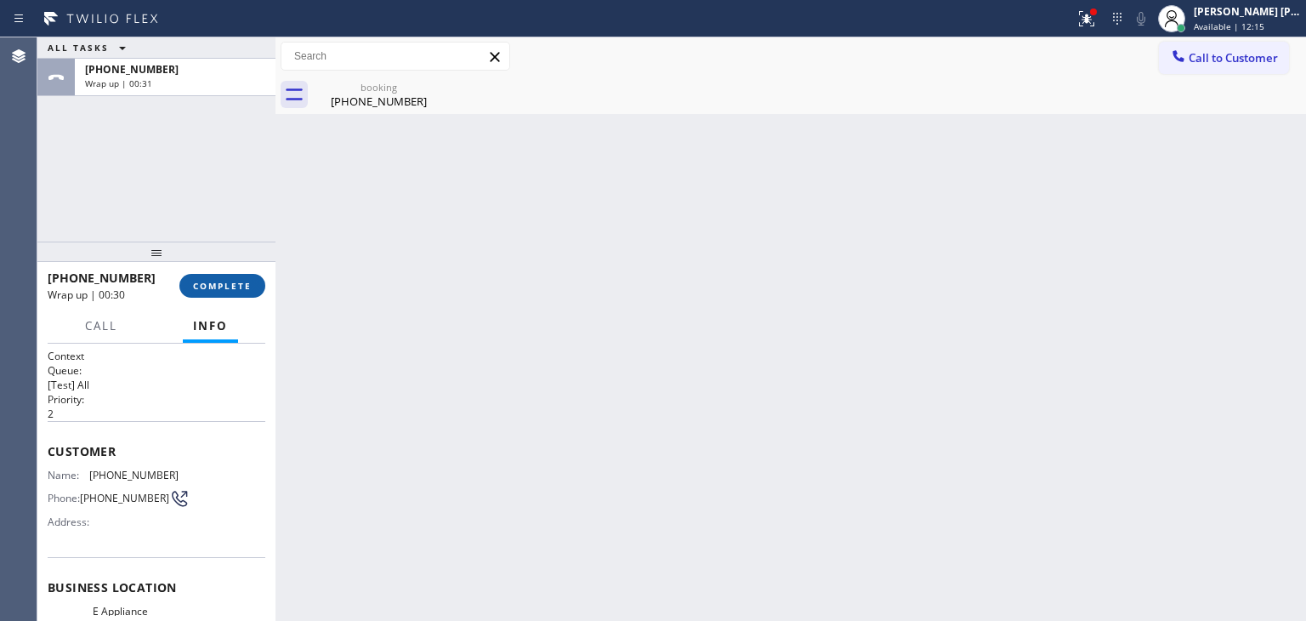
click at [209, 296] on button "COMPLETE" at bounding box center [222, 286] width 86 height 24
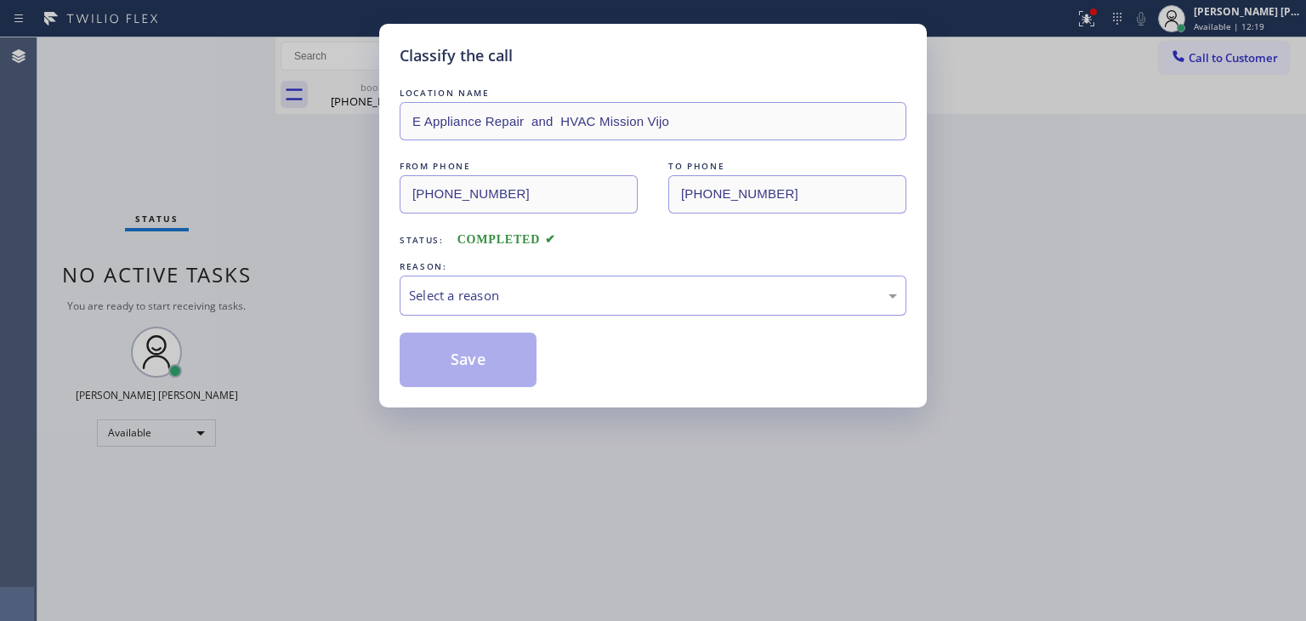
click at [475, 303] on div "Select a reason" at bounding box center [653, 296] width 488 height 20
click at [476, 371] on button "Save" at bounding box center [468, 359] width 137 height 54
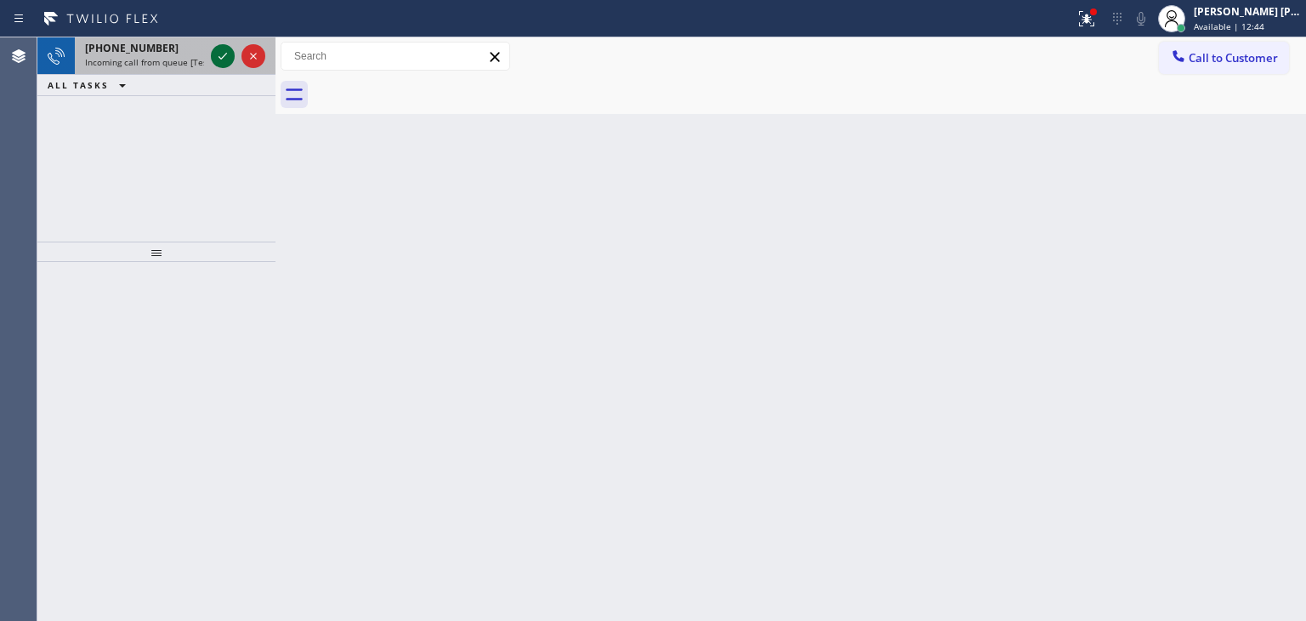
click at [221, 57] on icon at bounding box center [223, 56] width 20 height 20
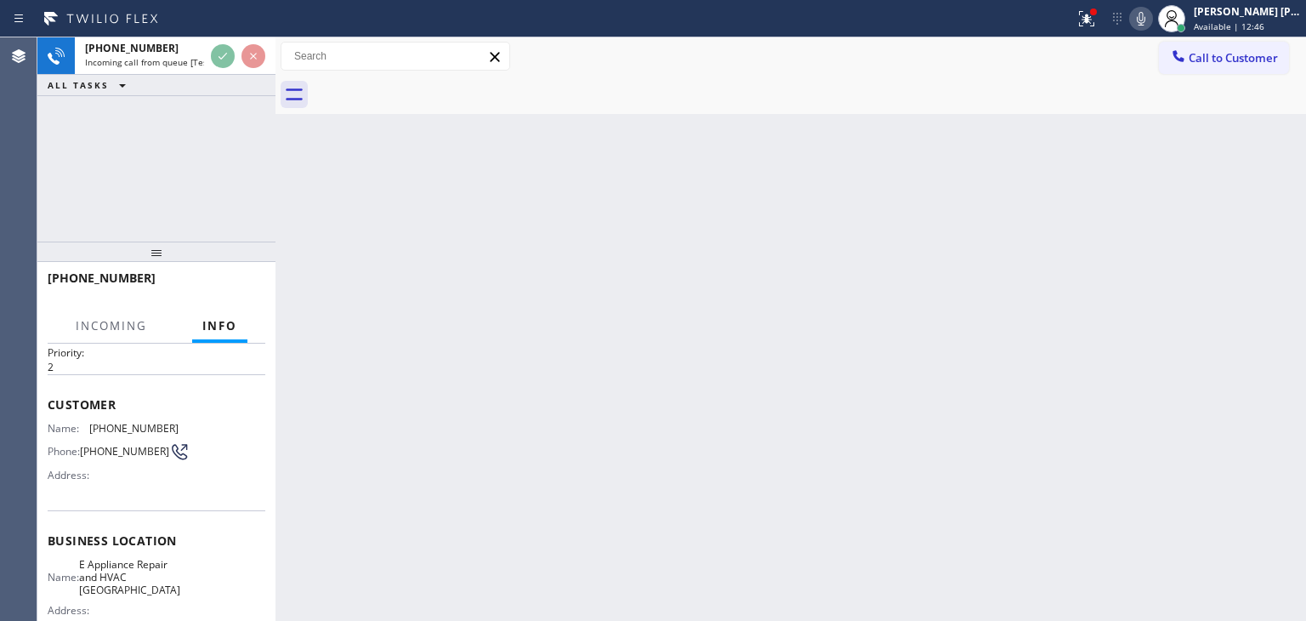
scroll to position [85, 0]
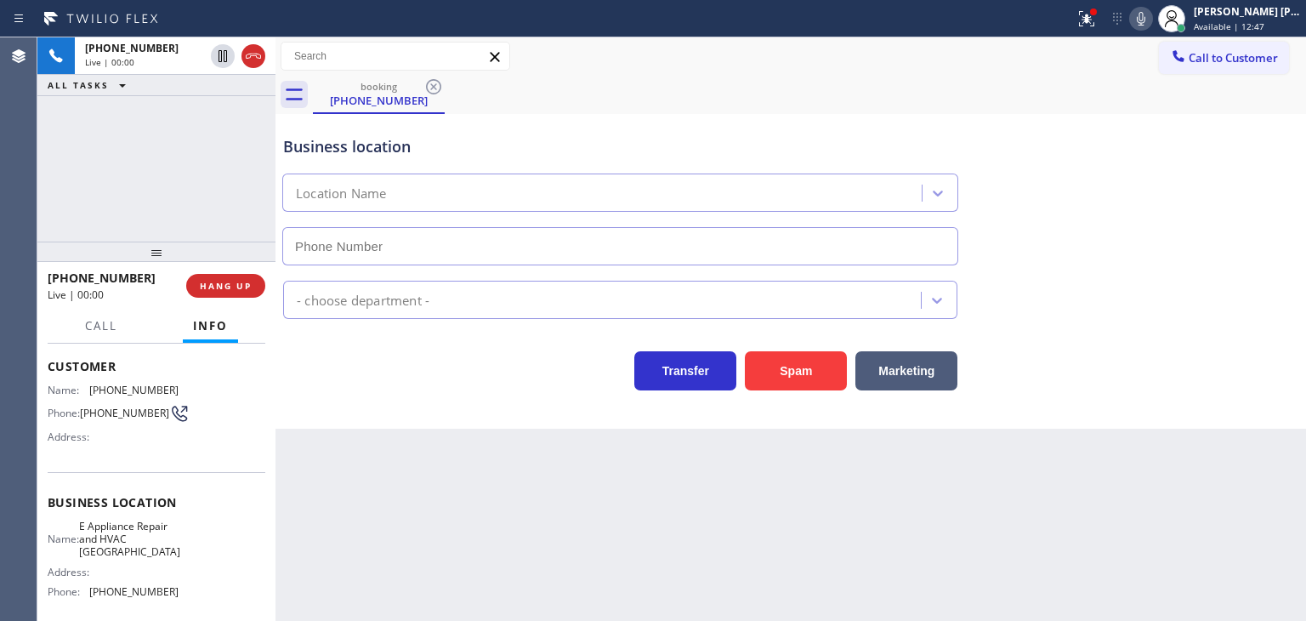
type input "(650) 750-1815"
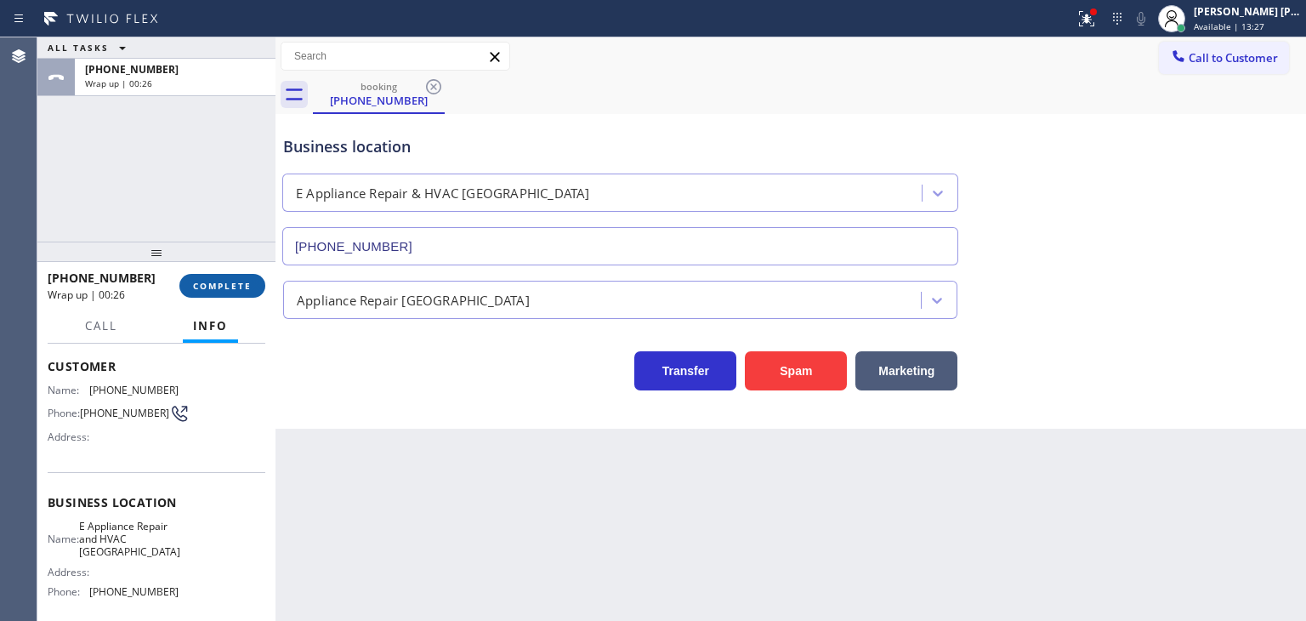
click at [213, 286] on span "COMPLETE" at bounding box center [222, 286] width 59 height 12
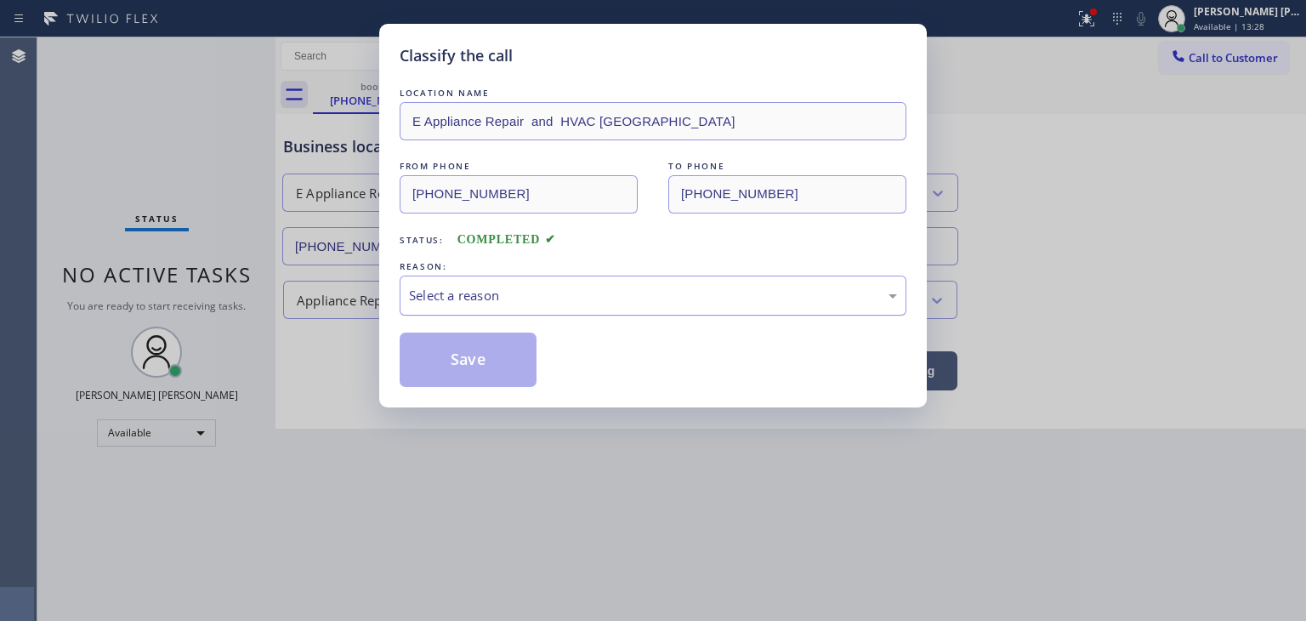
click at [507, 288] on div "Select a reason" at bounding box center [653, 296] width 488 height 20
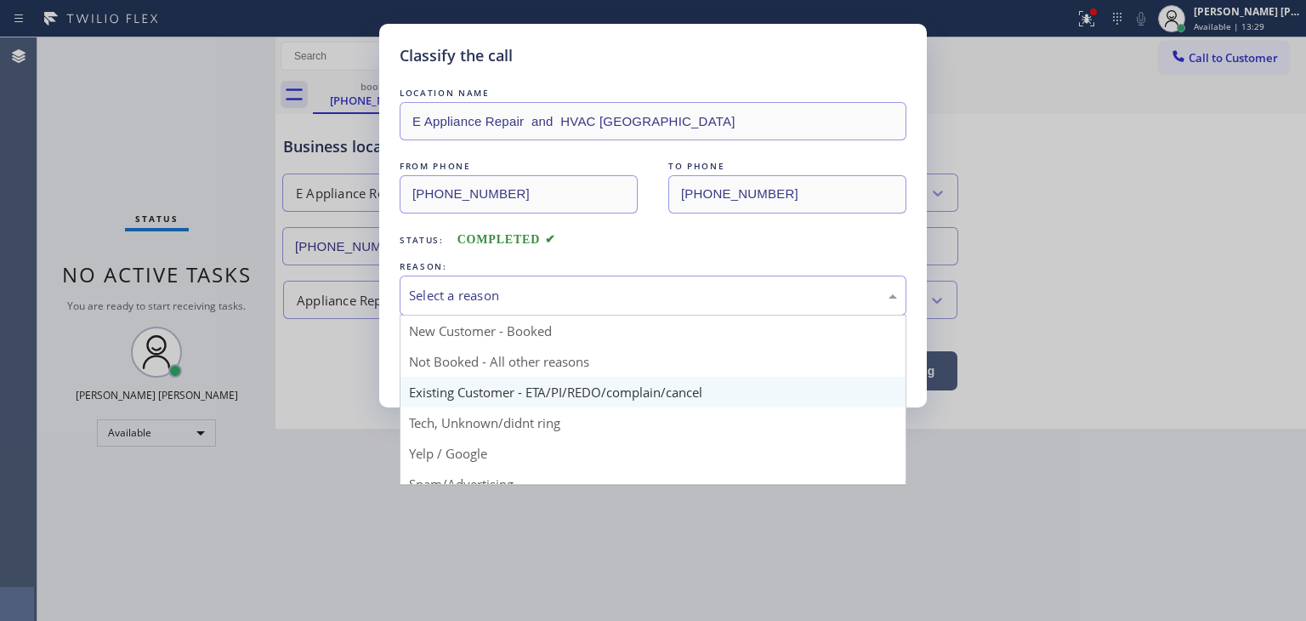
scroll to position [85, 0]
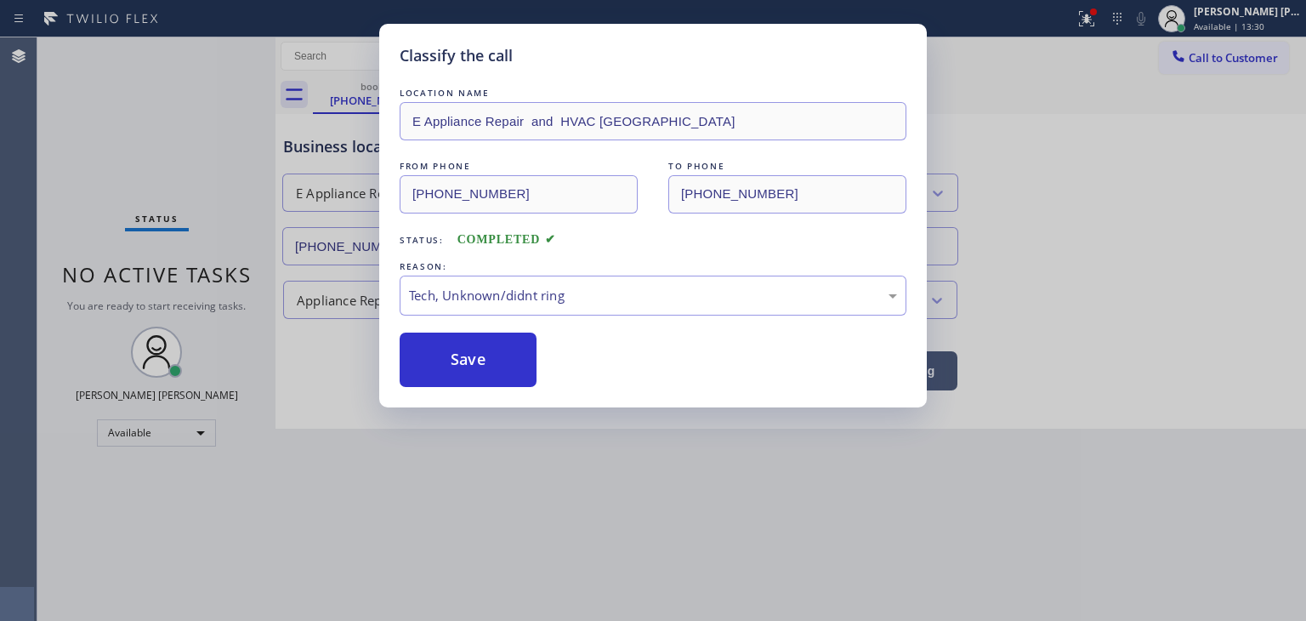
click at [503, 349] on button "Save" at bounding box center [468, 359] width 137 height 54
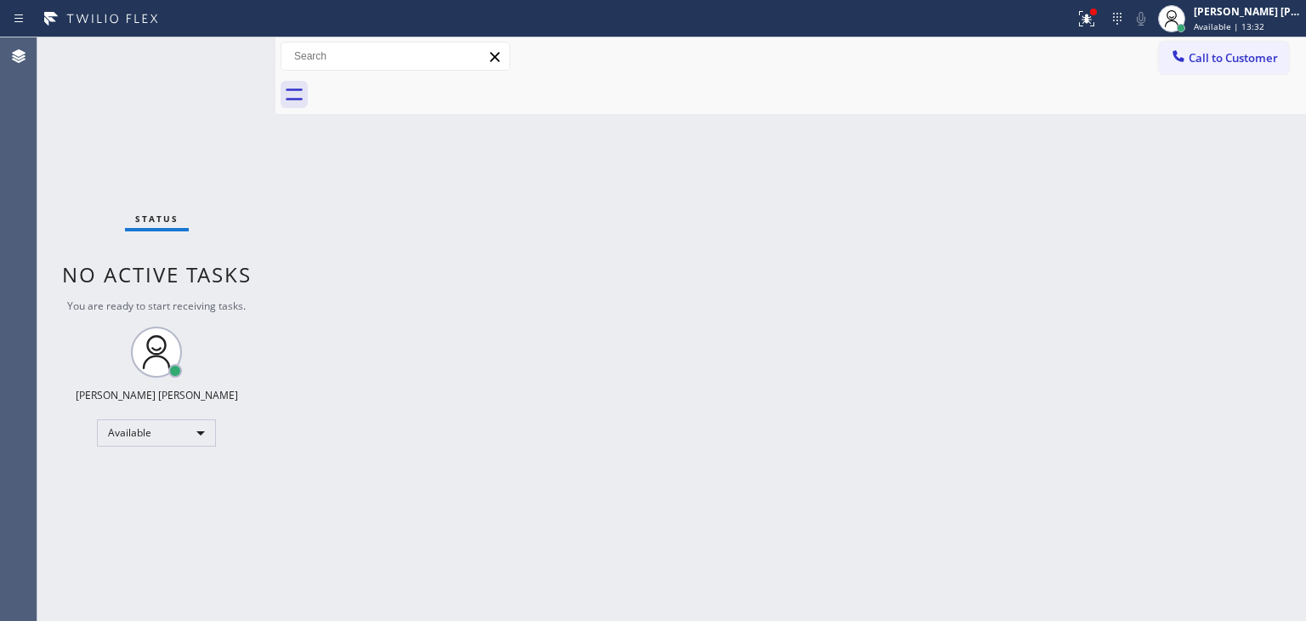
click at [218, 48] on div "Status No active tasks You are ready to start receiving tasks. [PERSON_NAME] [P…" at bounding box center [156, 328] width 238 height 583
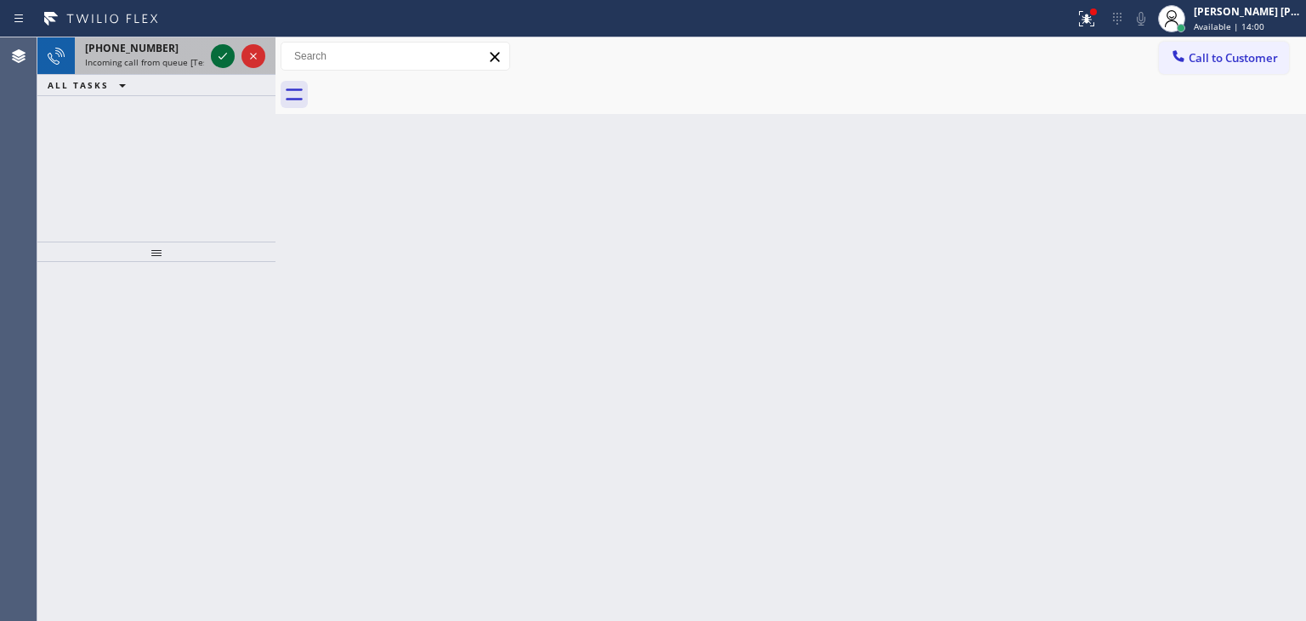
click at [224, 53] on icon at bounding box center [223, 56] width 20 height 20
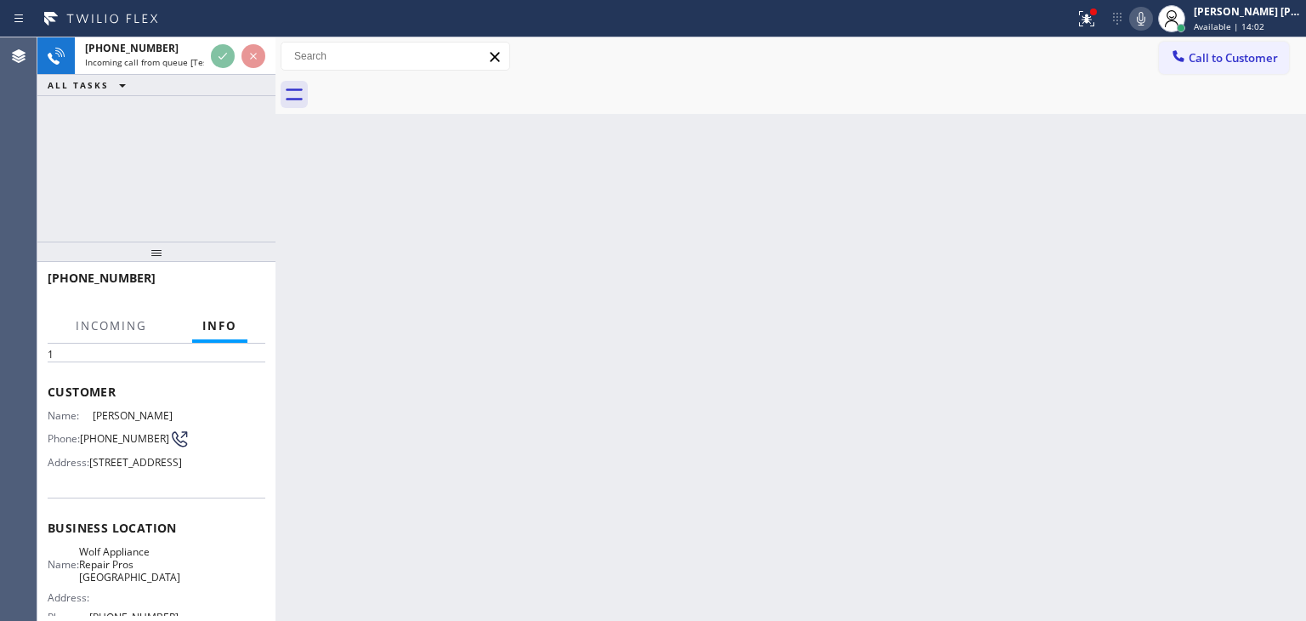
scroll to position [170, 0]
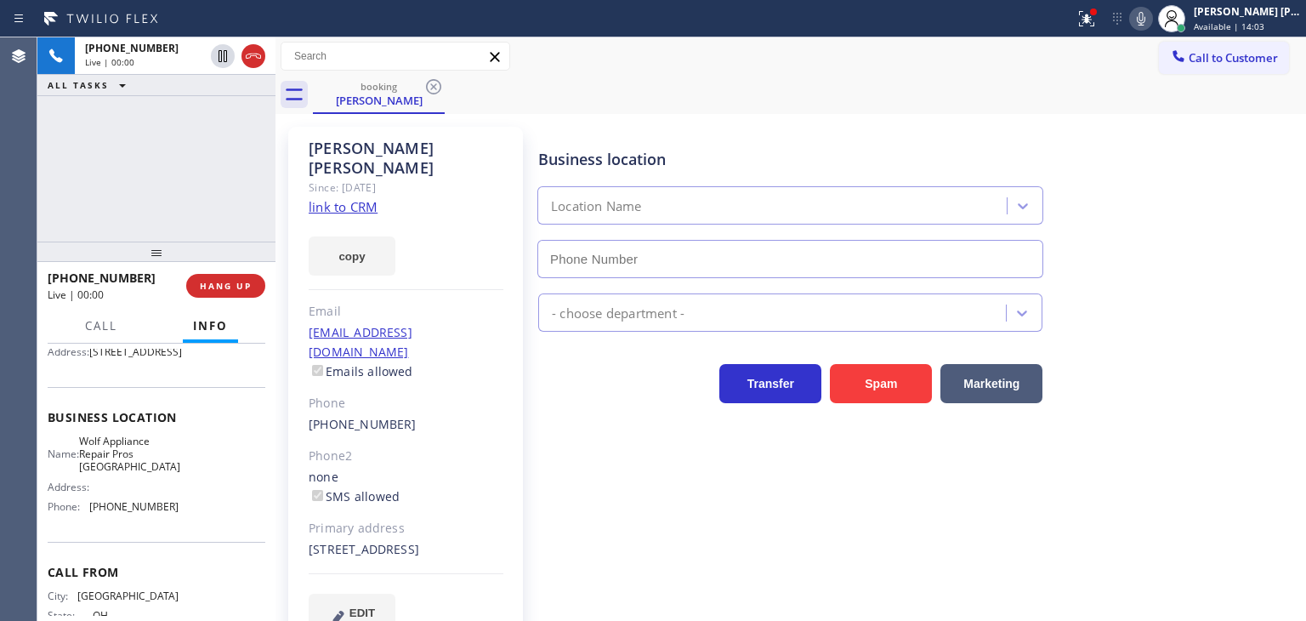
type input "(949) 208-9899"
click at [326, 198] on link "link to CRM" at bounding box center [343, 206] width 69 height 17
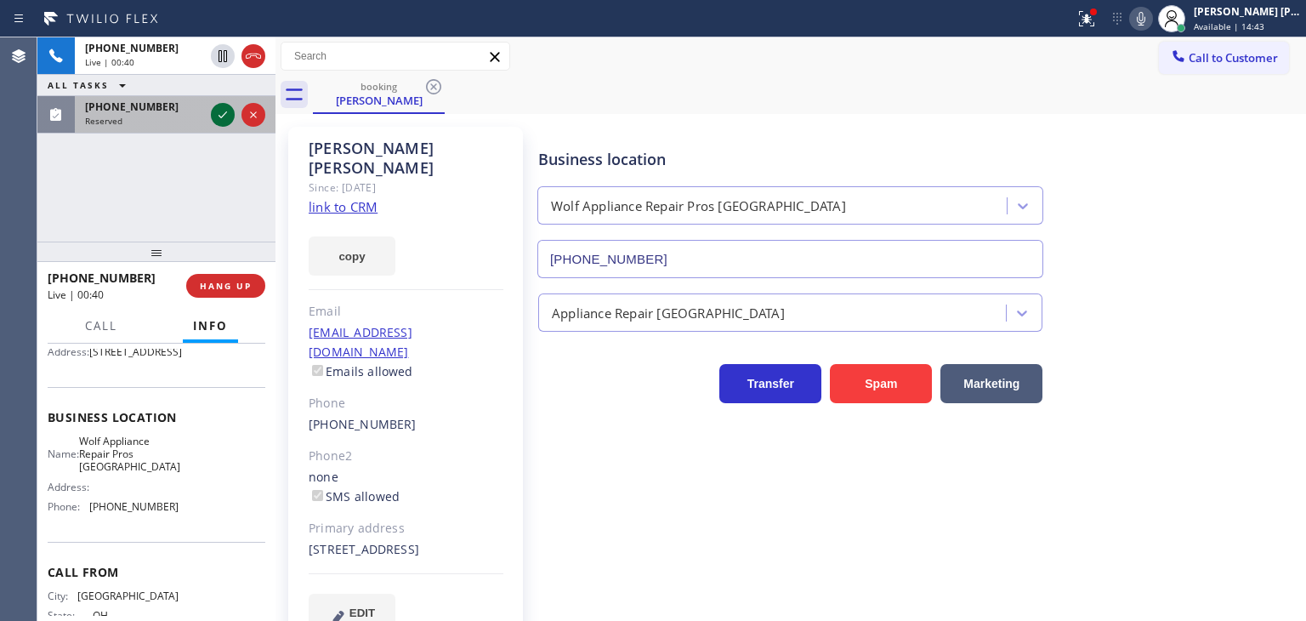
click at [222, 120] on icon at bounding box center [223, 115] width 20 height 20
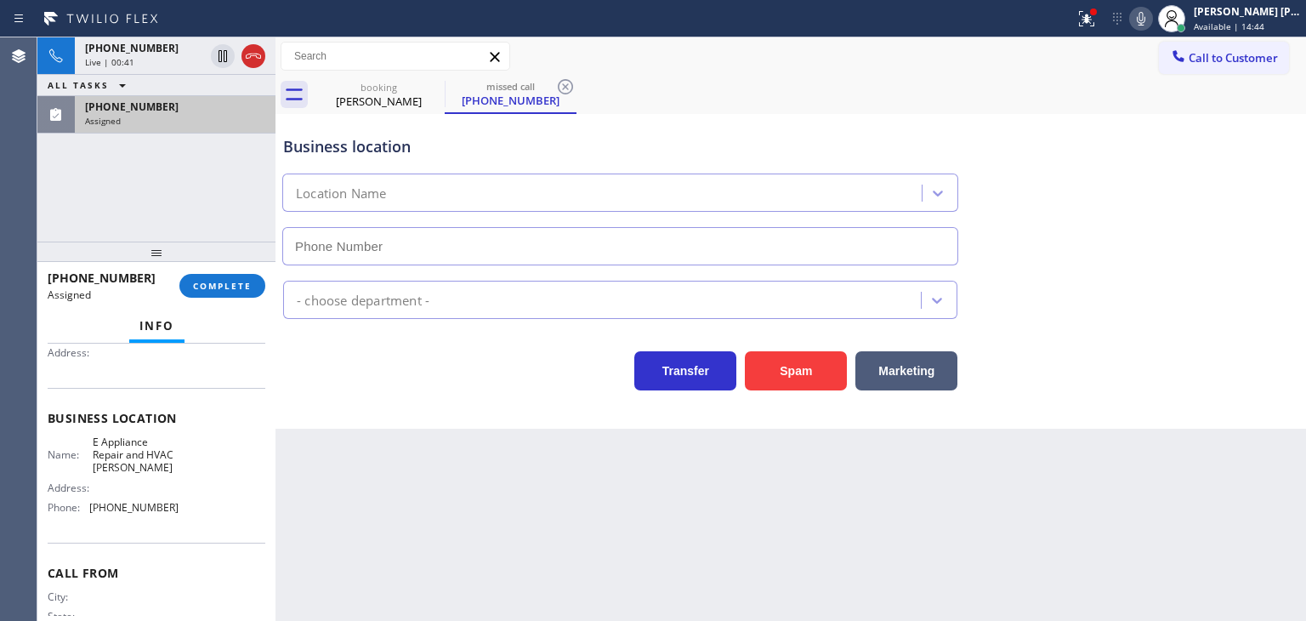
scroll to position [170, 0]
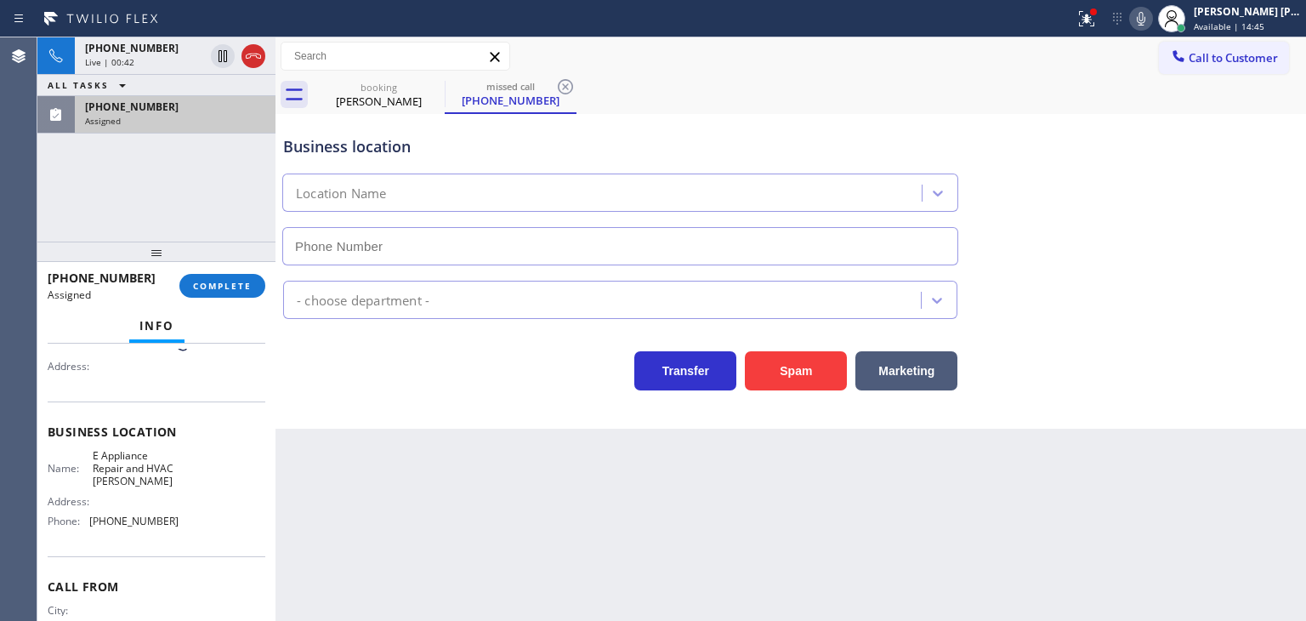
type input "(425) 363-0009"
drag, startPoint x: 167, startPoint y: 61, endPoint x: 201, endPoint y: 116, distance: 64.9
click at [167, 61] on div "Live | 00:43" at bounding box center [144, 62] width 119 height 12
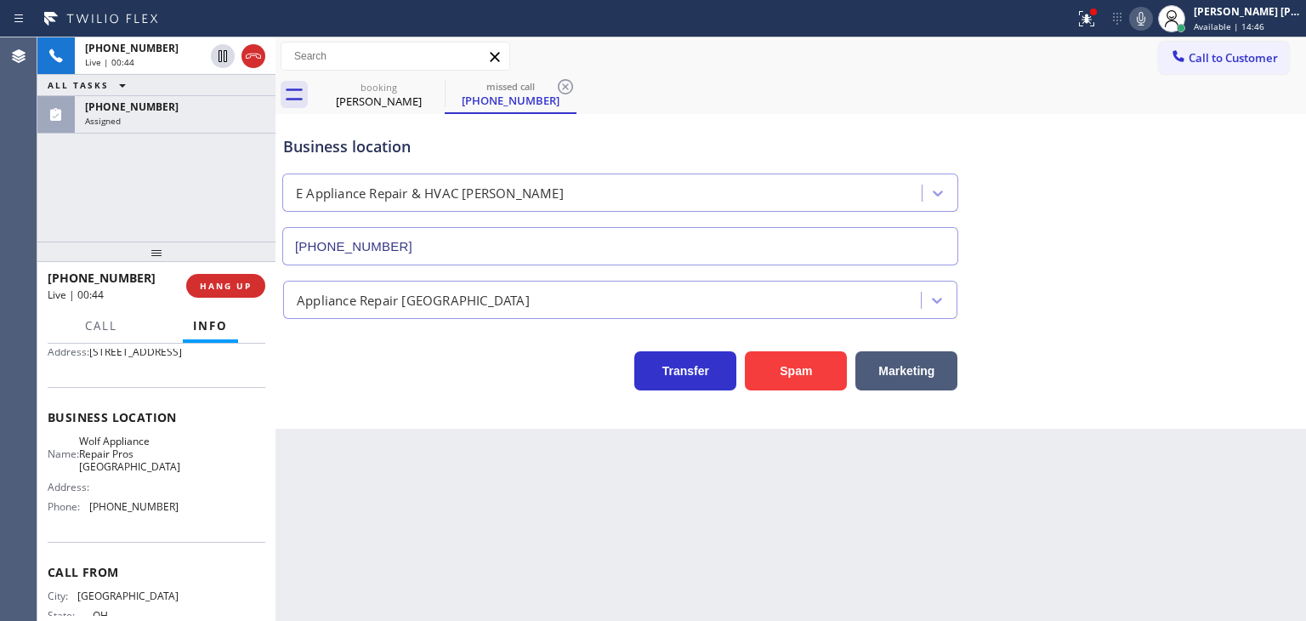
scroll to position [170, 0]
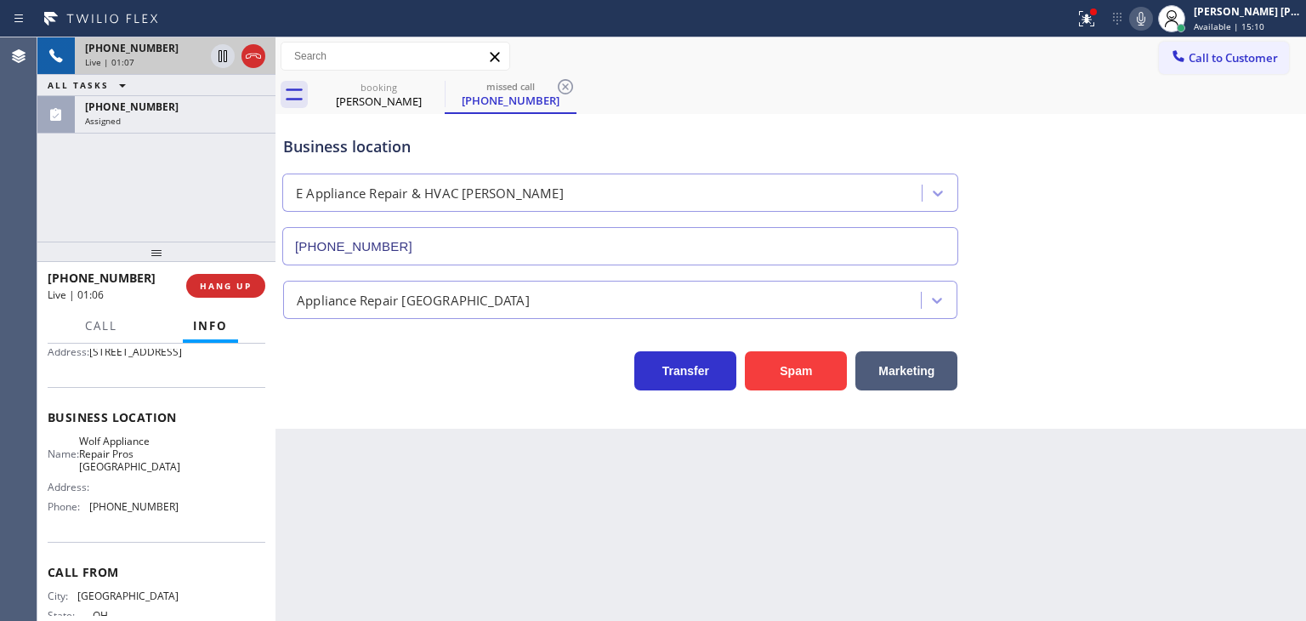
click at [156, 67] on div "+15132883228 Live | 01:07" at bounding box center [141, 55] width 133 height 37
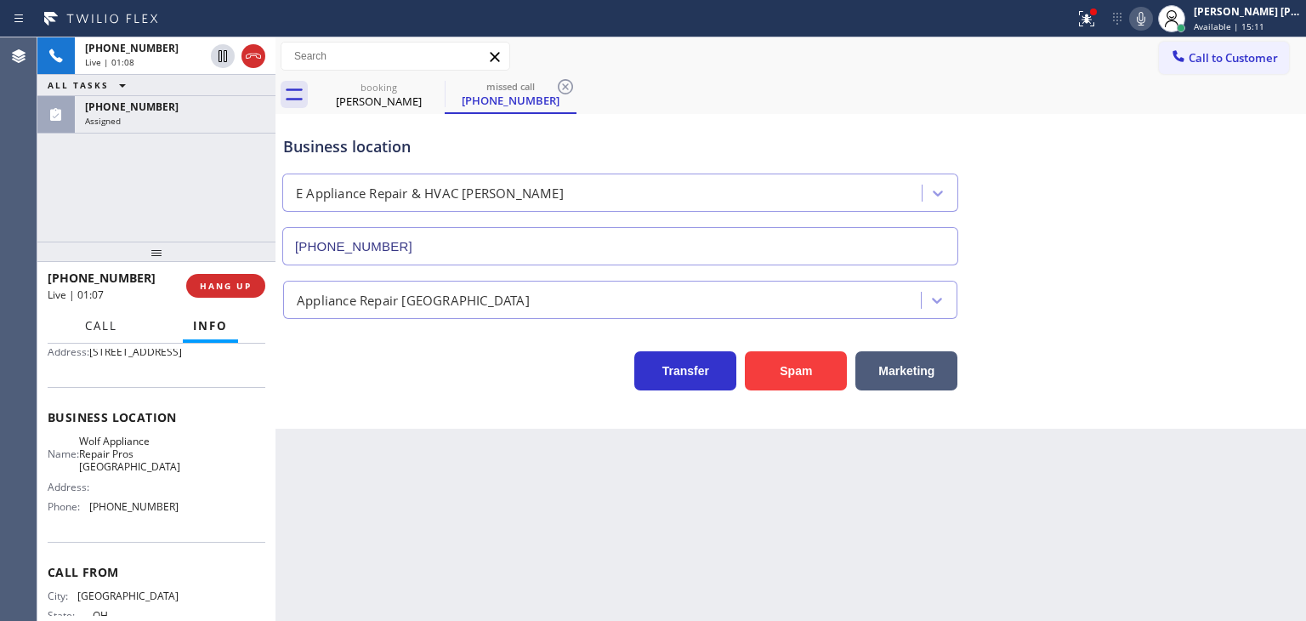
click at [105, 326] on span "Call" at bounding box center [101, 325] width 32 height 15
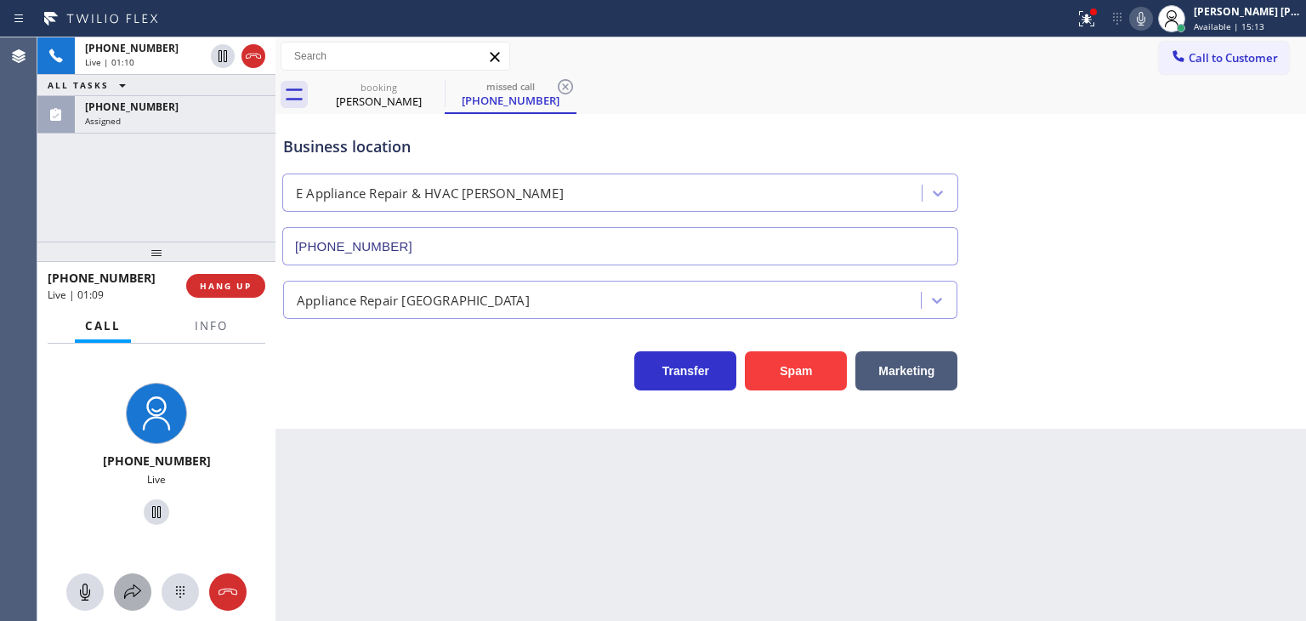
click at [145, 594] on div at bounding box center [132, 591] width 37 height 20
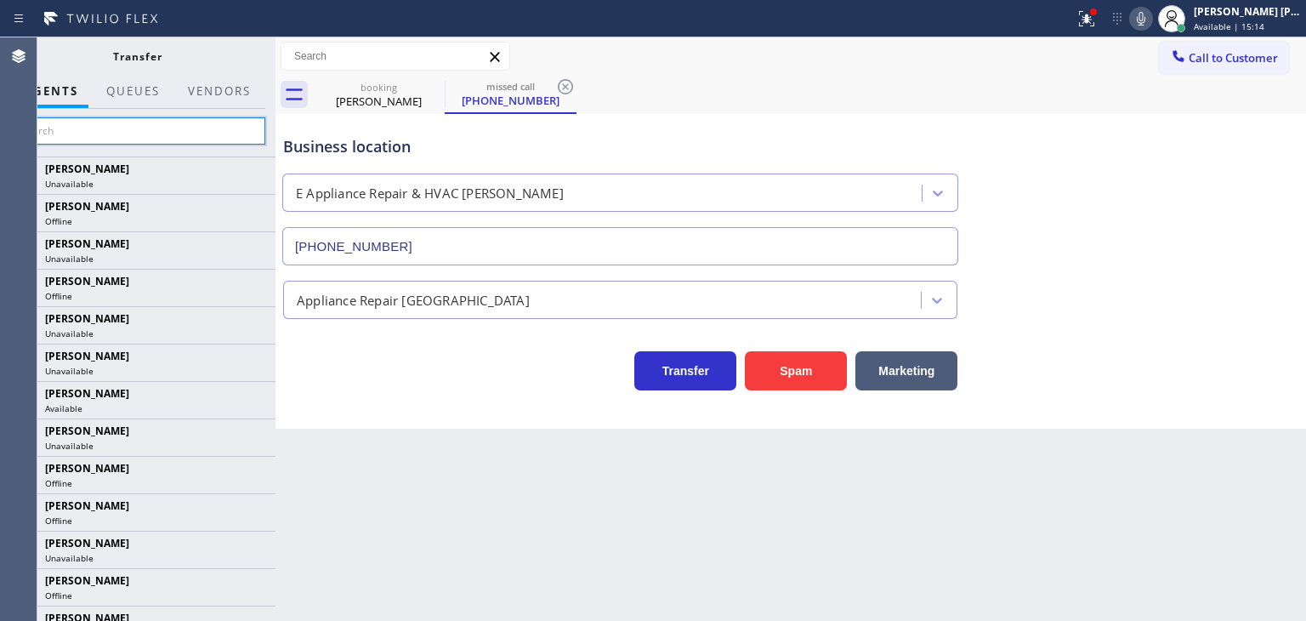
click at [220, 117] on input "text" at bounding box center [137, 130] width 256 height 27
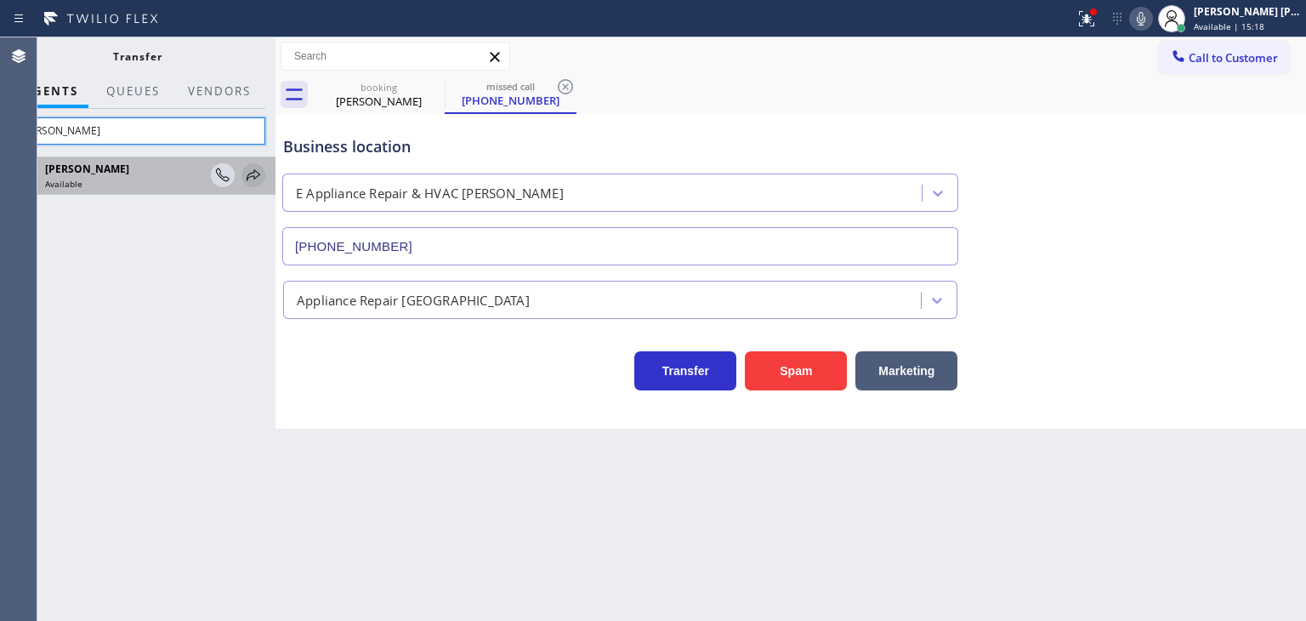
type input "arnold"
click at [250, 181] on icon at bounding box center [253, 175] width 20 height 20
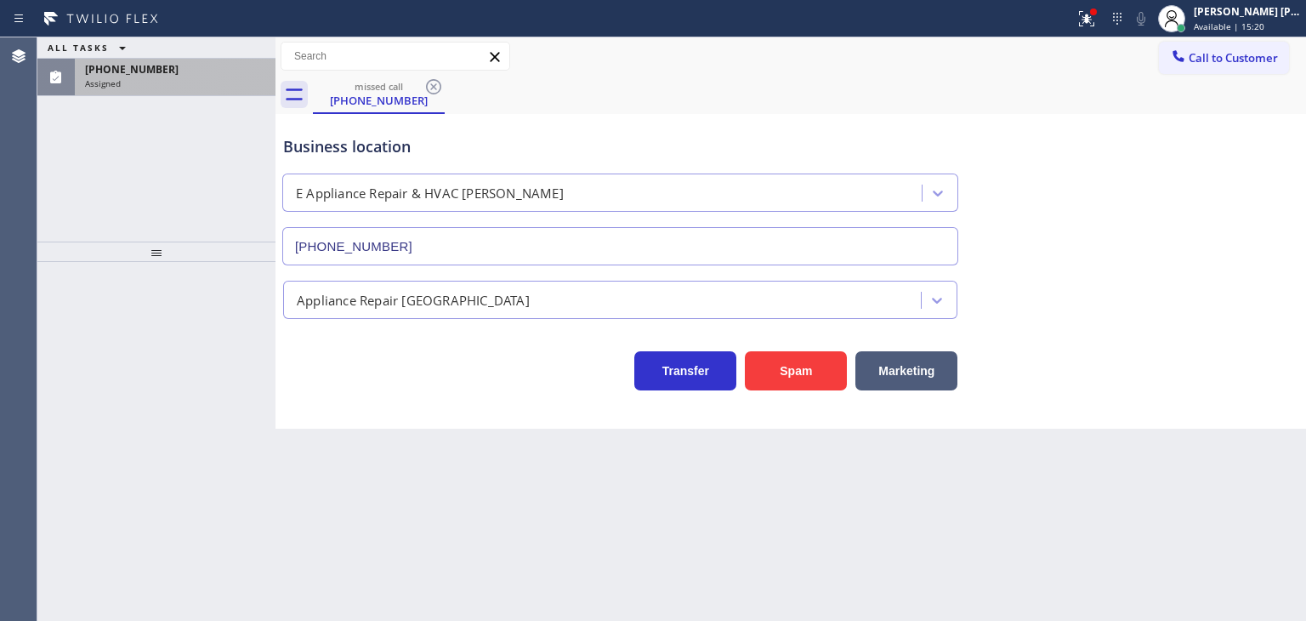
click at [150, 80] on div "Assigned" at bounding box center [175, 83] width 180 height 12
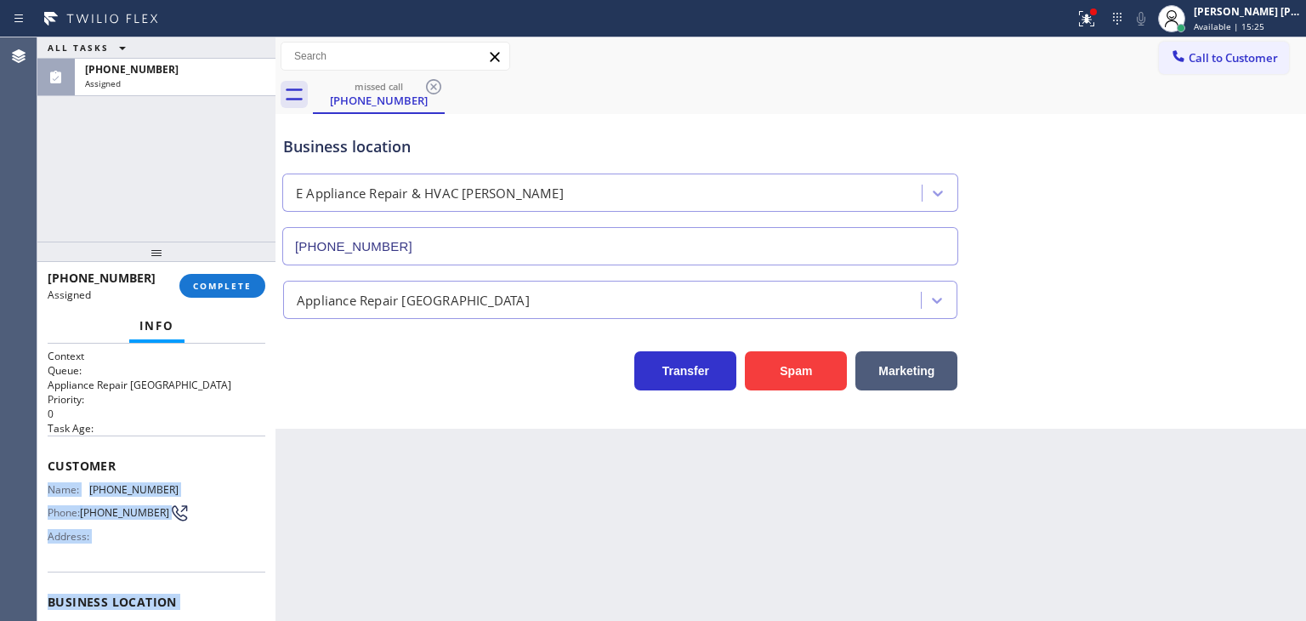
drag, startPoint x: 187, startPoint y: 526, endPoint x: 48, endPoint y: 479, distance: 146.5
click at [48, 479] on div "Context Queue: Appliance Repair High End Priority: 0 Task Age: Customer Name: (…" at bounding box center [157, 602] width 218 height 507
copy div "Name: (425) 650-8167 Phone: (425) 650-8167 Address: Business location Name: E A…"
click at [196, 293] on button "COMPLETE" at bounding box center [222, 286] width 86 height 24
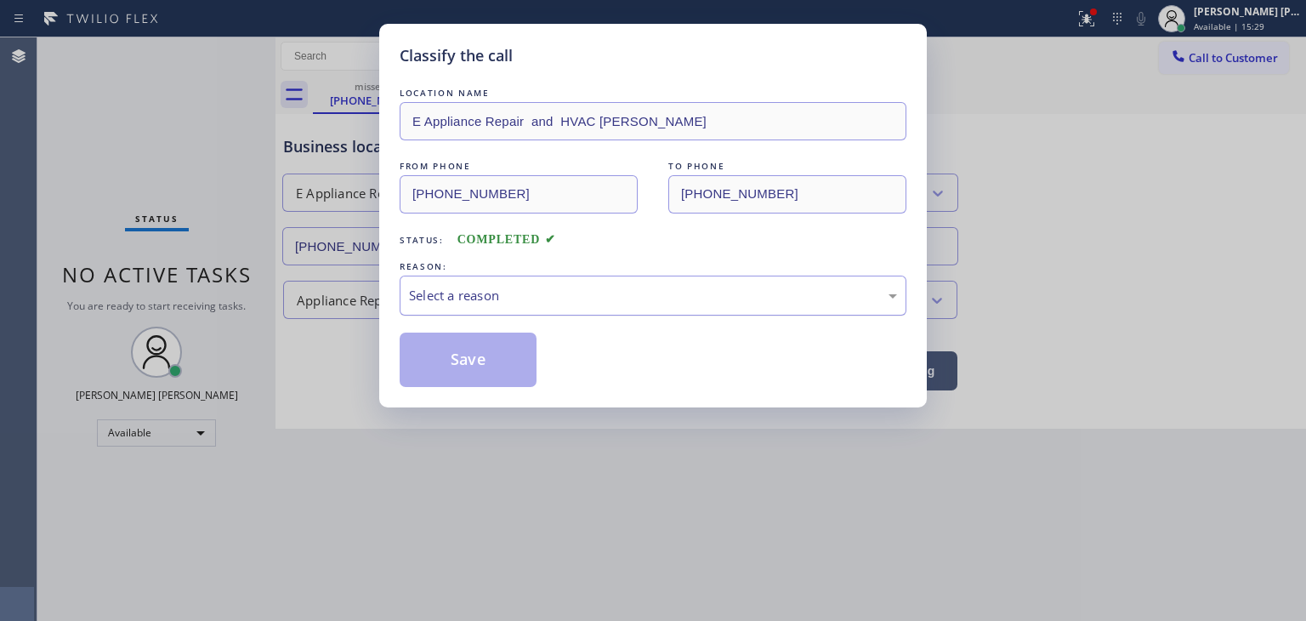
click at [452, 293] on div "Select a reason" at bounding box center [653, 296] width 488 height 20
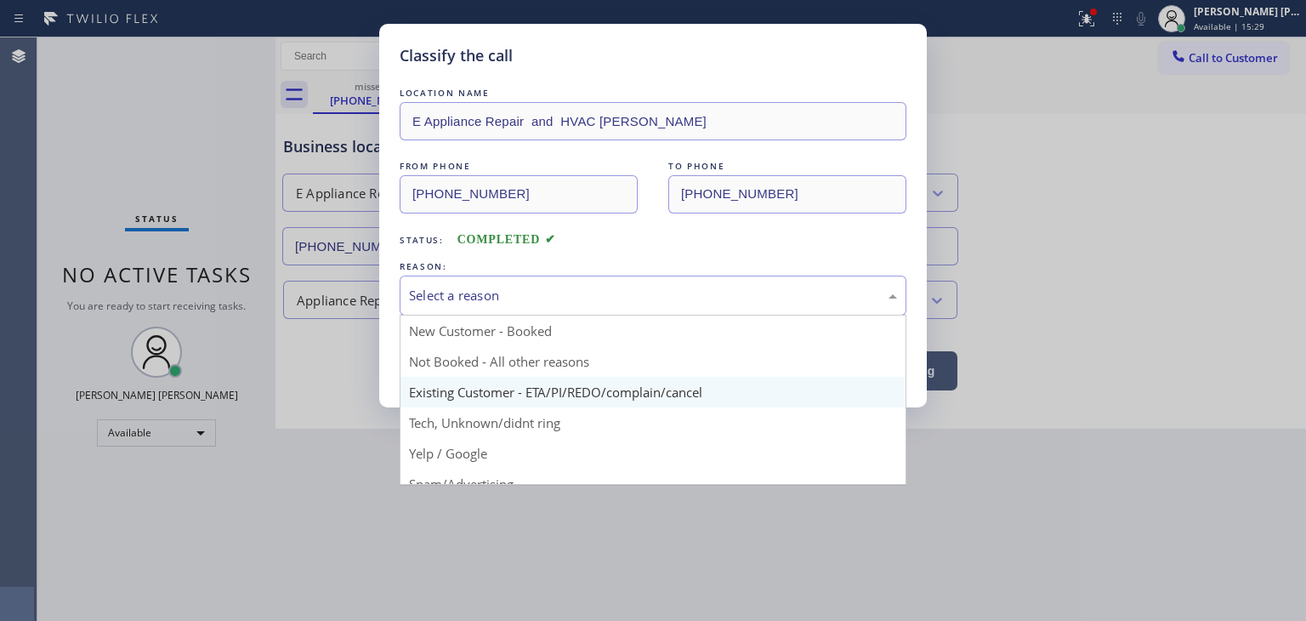
scroll to position [85, 0]
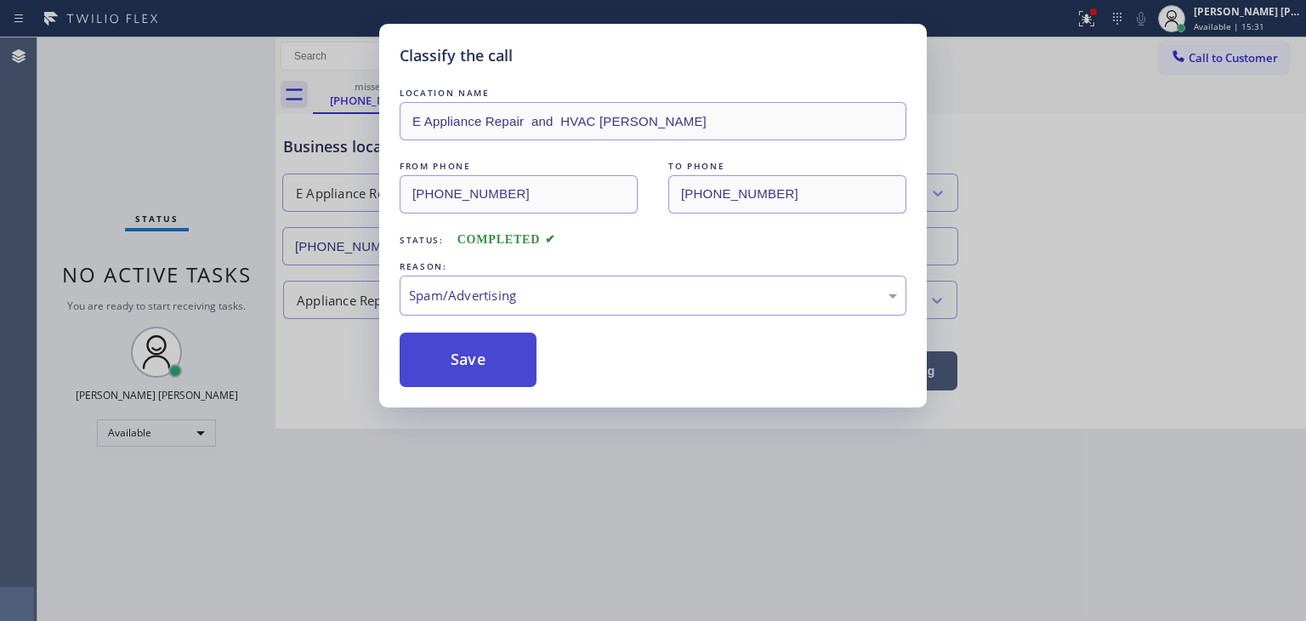
click at [462, 358] on button "Save" at bounding box center [468, 359] width 137 height 54
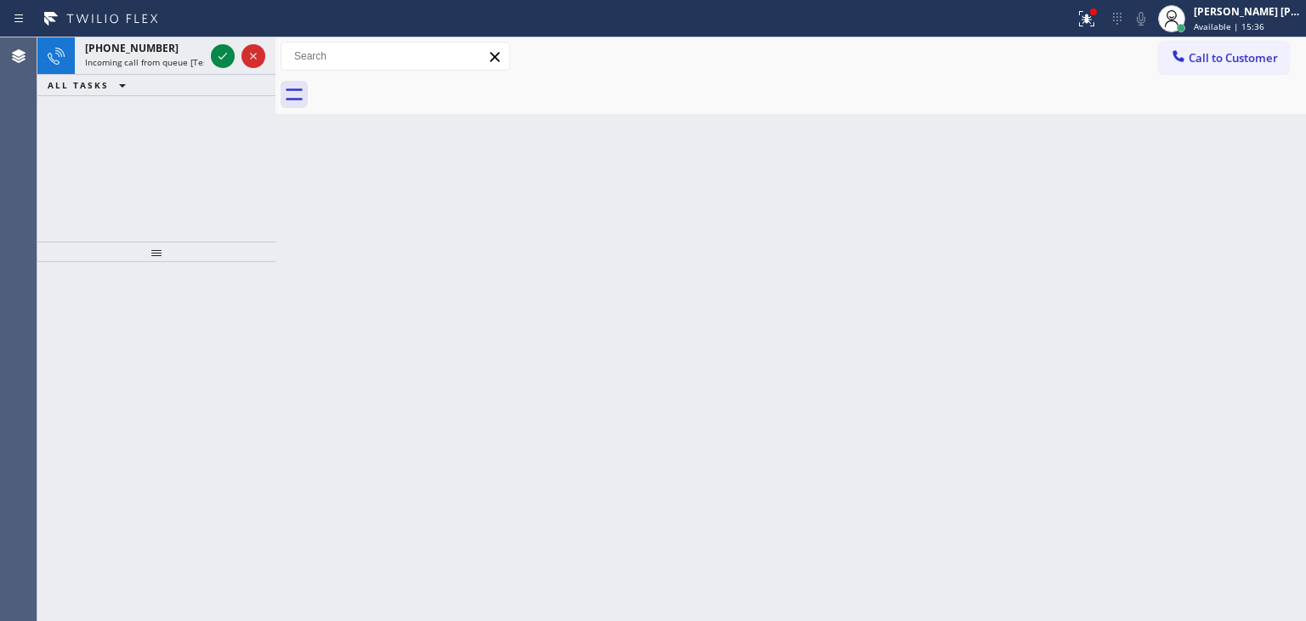
drag, startPoint x: 222, startPoint y: 57, endPoint x: 989, endPoint y: 502, distance: 887.5
click at [222, 57] on icon at bounding box center [222, 56] width 9 height 7
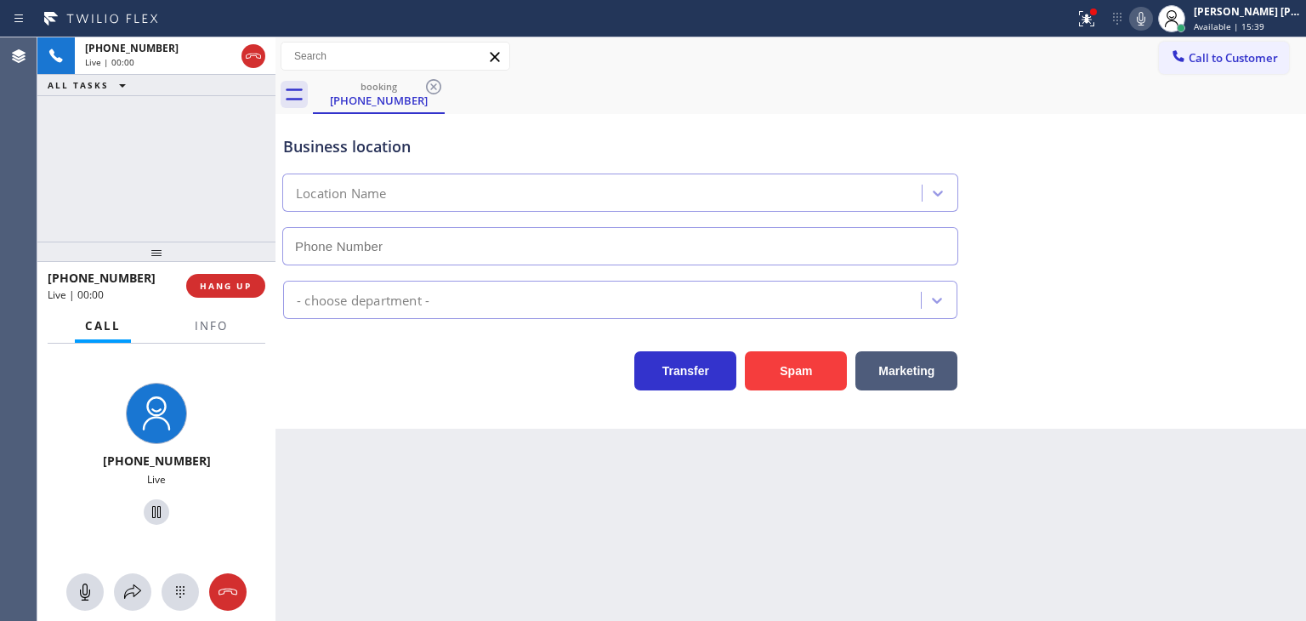
type input "(323) 283-8369"
click at [187, 179] on div "+13232854752 Live | 00:03 ALL TASKS ALL TASKS ACTIVE TASKS TASKS IN WRAP UP" at bounding box center [156, 139] width 238 height 204
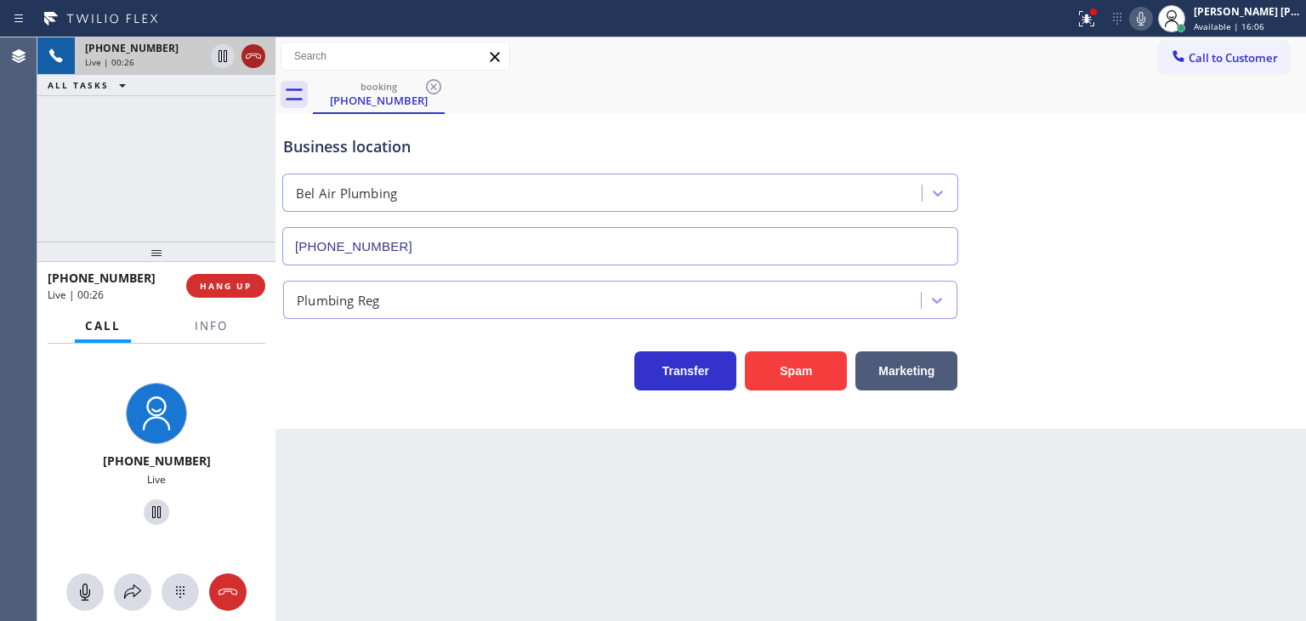
click at [258, 58] on icon at bounding box center [253, 56] width 15 height 5
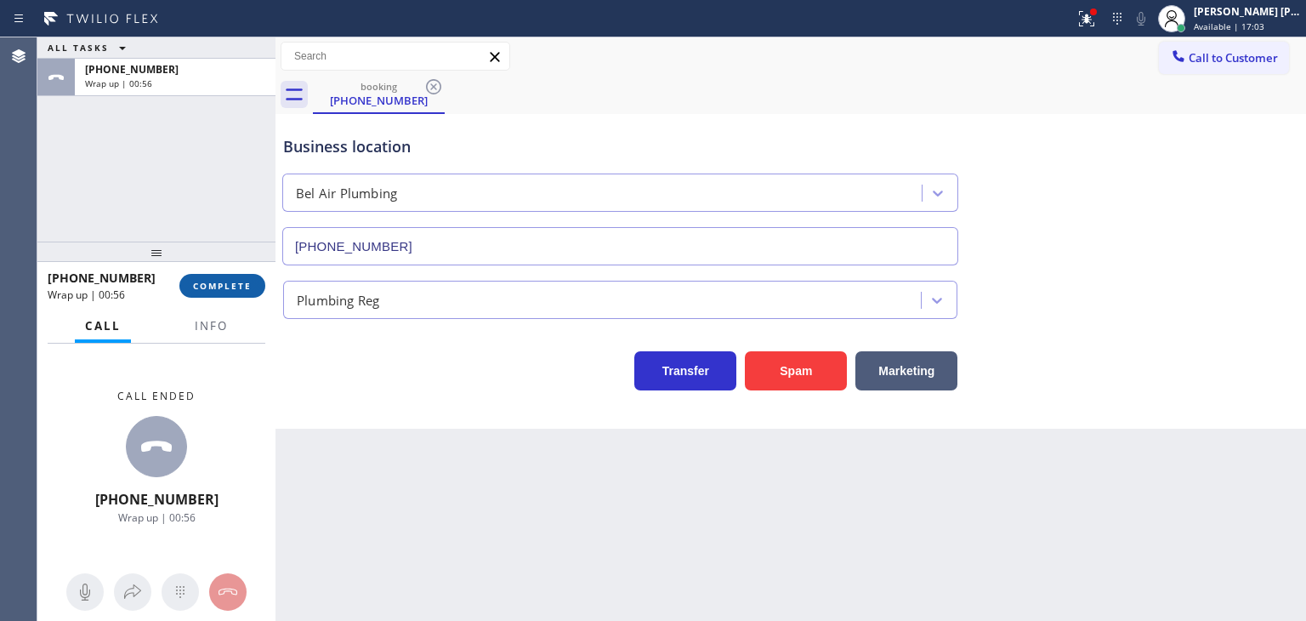
click at [230, 274] on button "COMPLETE" at bounding box center [222, 286] width 86 height 24
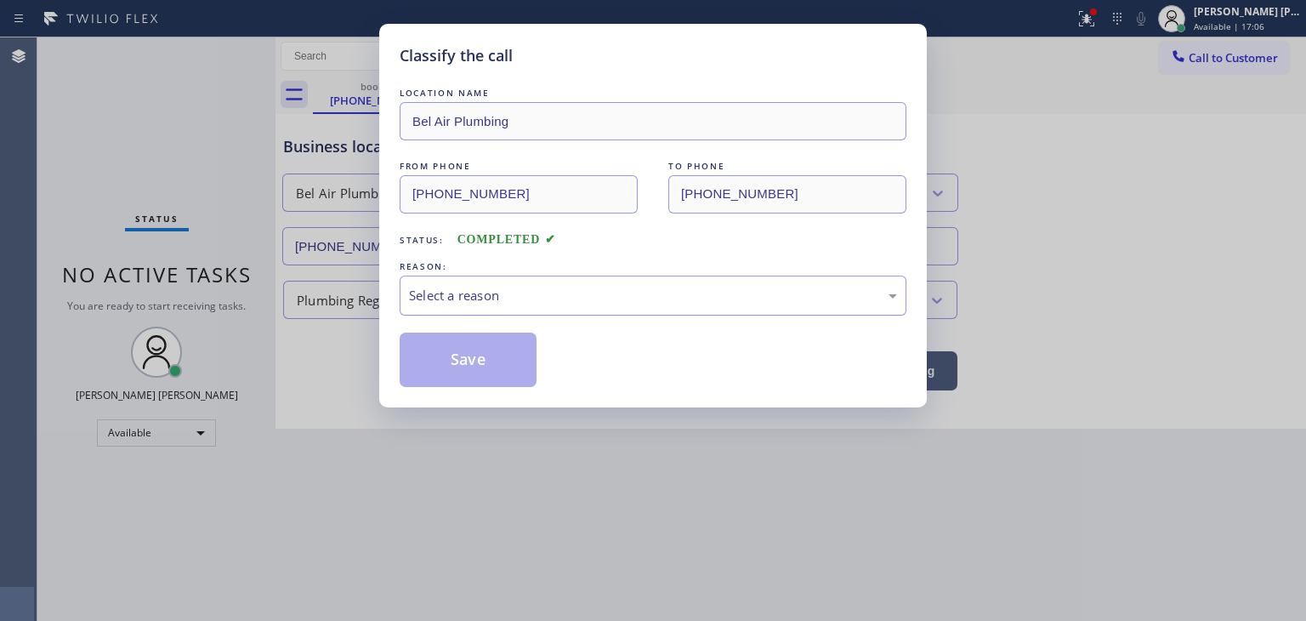
click at [490, 295] on div "Select a reason" at bounding box center [653, 296] width 488 height 20
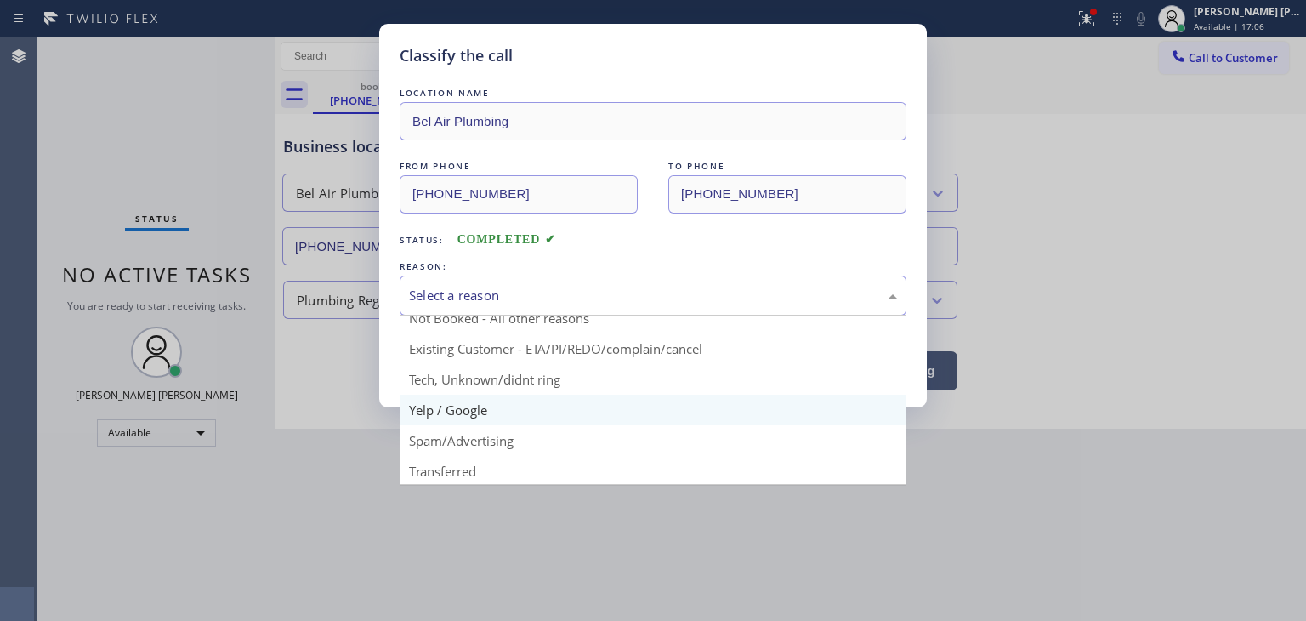
scroll to position [85, 0]
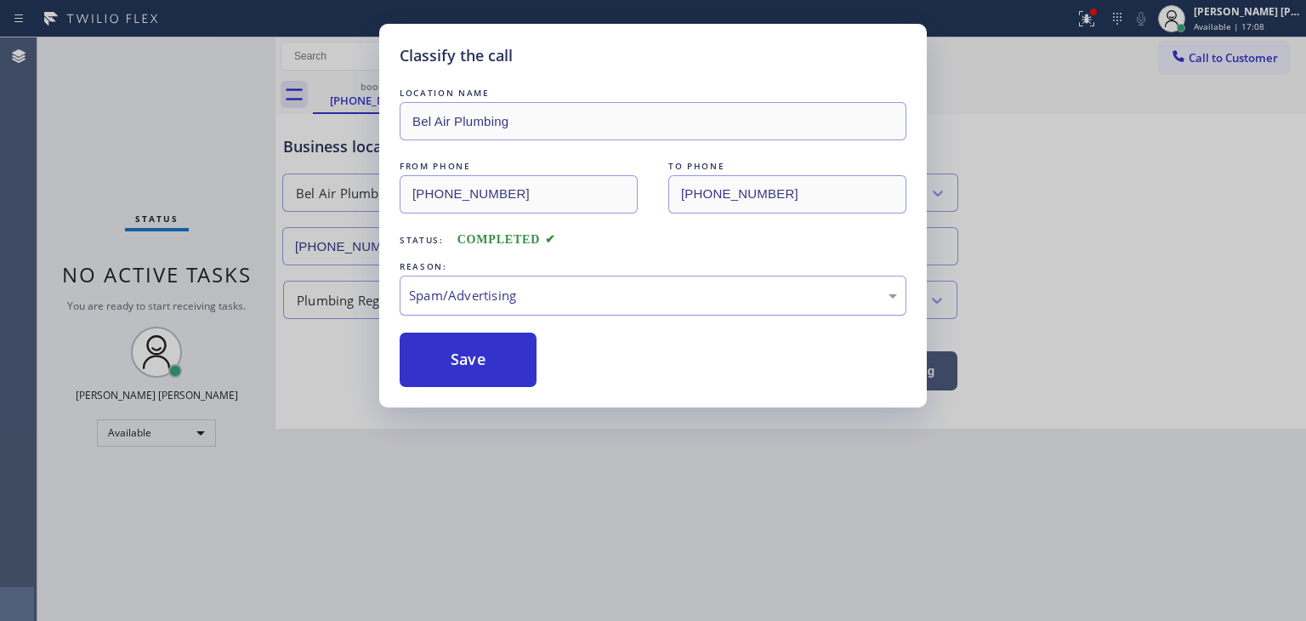
click at [478, 294] on div "Spam/Advertising" at bounding box center [653, 296] width 488 height 20
click at [466, 343] on button "Save" at bounding box center [468, 359] width 137 height 54
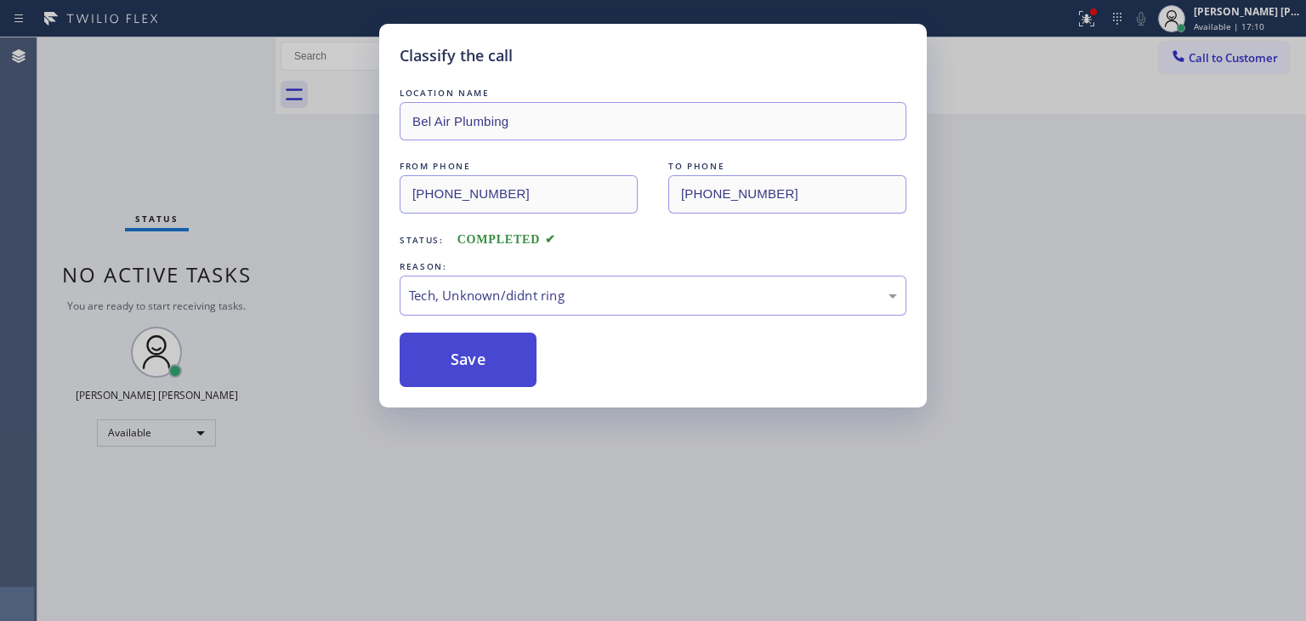
click at [462, 346] on button "Save" at bounding box center [468, 359] width 137 height 54
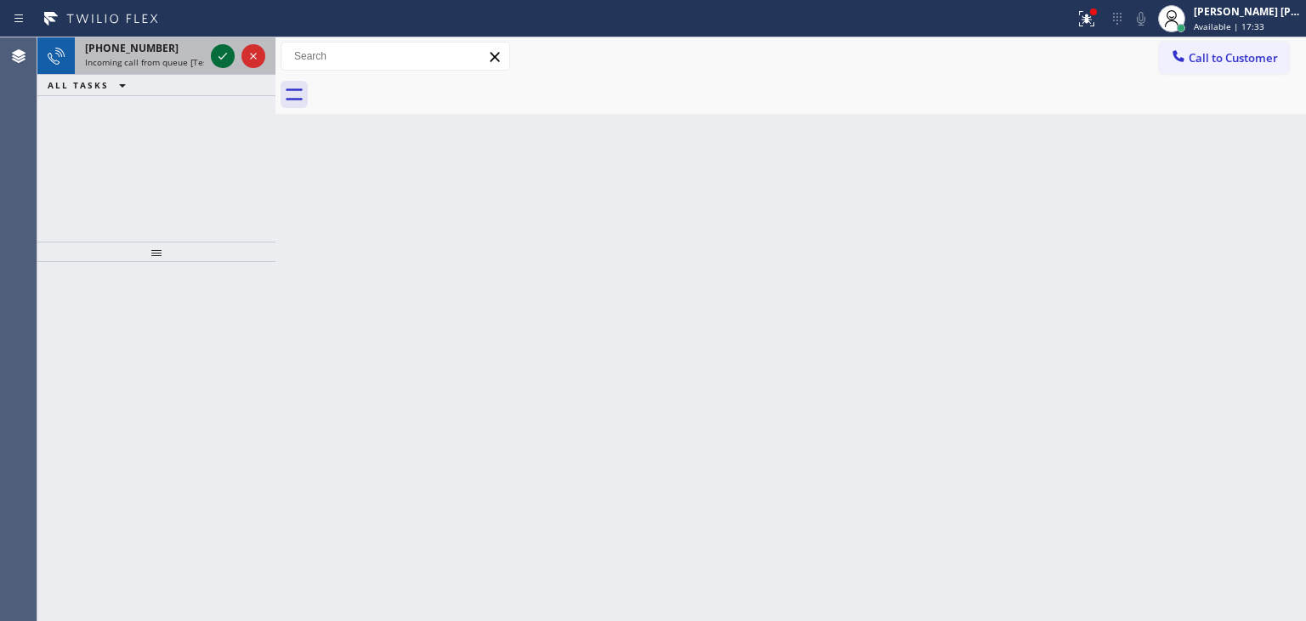
click at [221, 57] on icon at bounding box center [223, 56] width 20 height 20
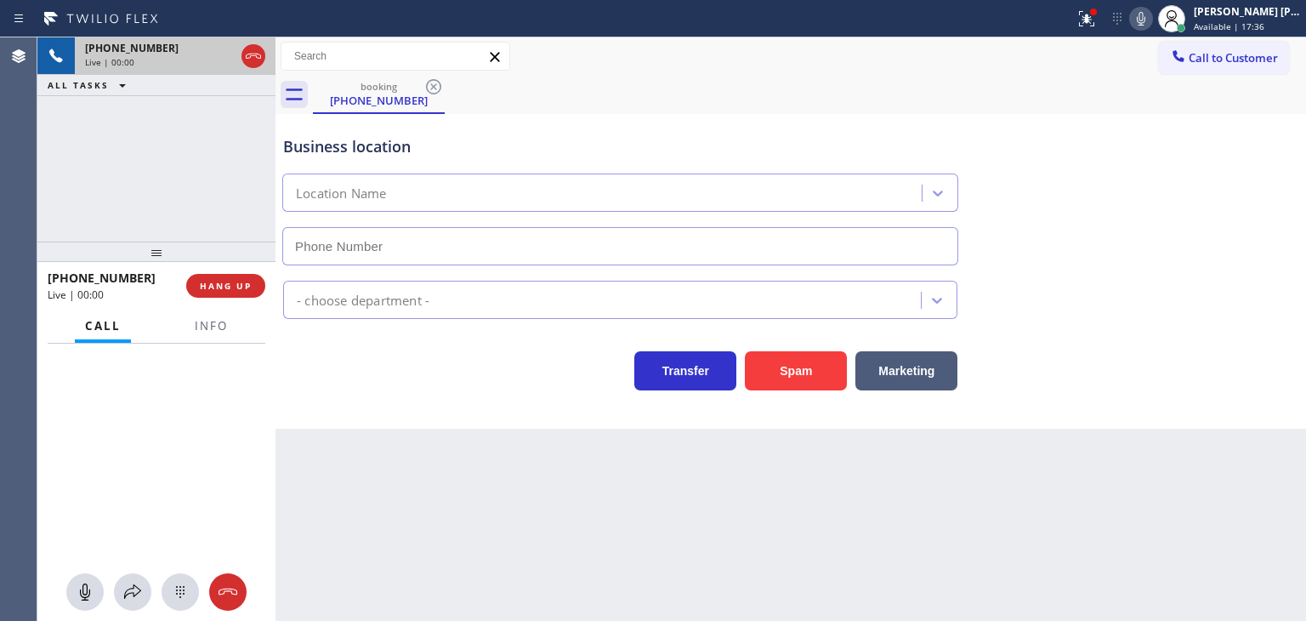
type input "(725) 800-8511"
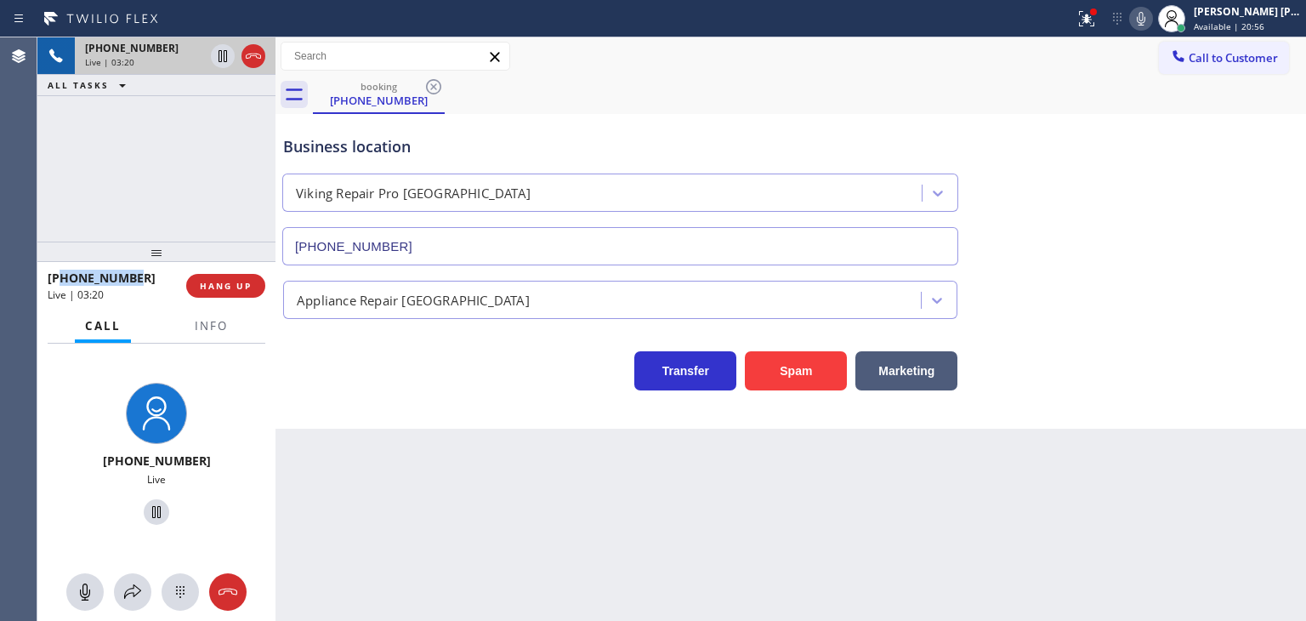
drag, startPoint x: 128, startPoint y: 278, endPoint x: 60, endPoint y: 279, distance: 68.9
click at [60, 279] on div "+17022921686" at bounding box center [111, 277] width 127 height 16
copy span "7022921686"
click at [221, 323] on span "Info" at bounding box center [211, 325] width 33 height 15
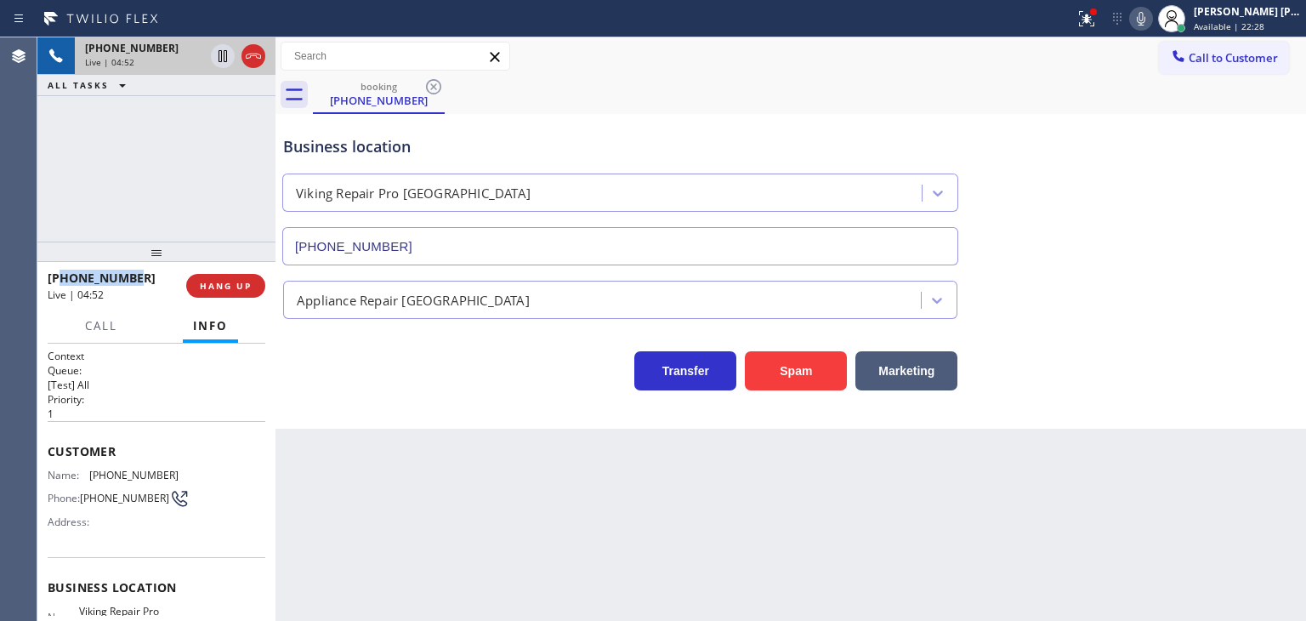
scroll to position [170, 0]
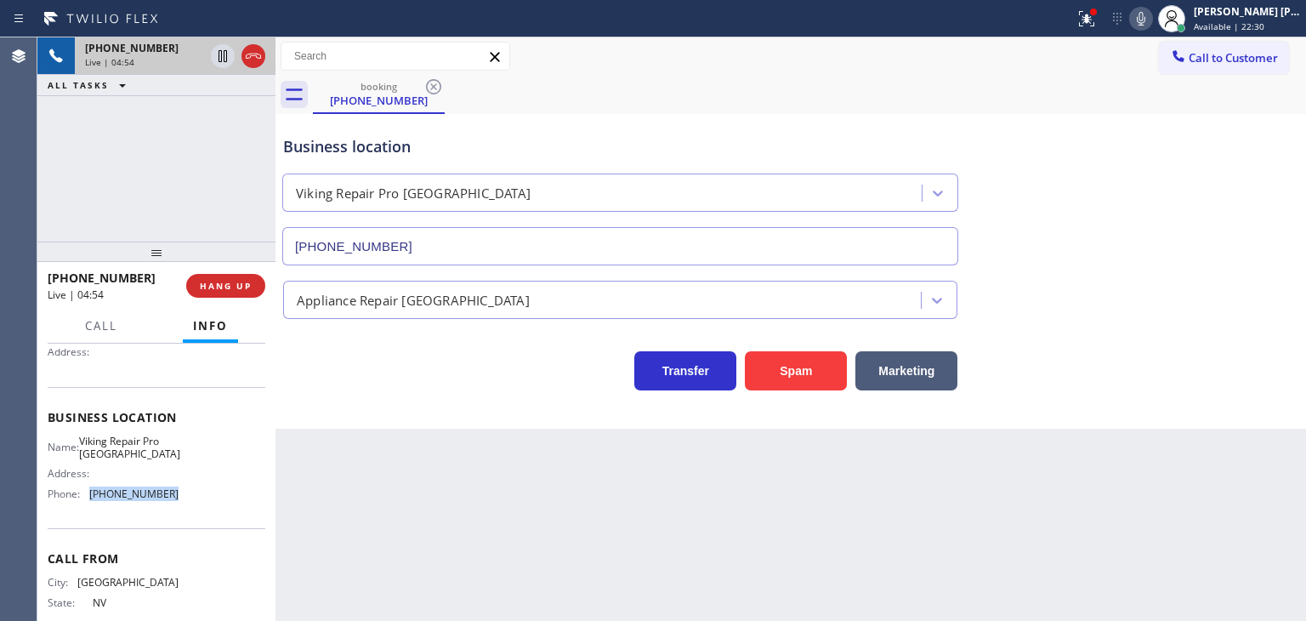
drag, startPoint x: 167, startPoint y: 494, endPoint x: 87, endPoint y: 500, distance: 80.1
click at [87, 500] on div "Phone: (725) 800-8511" at bounding box center [113, 493] width 131 height 13
copy div "(725) 800-8511"
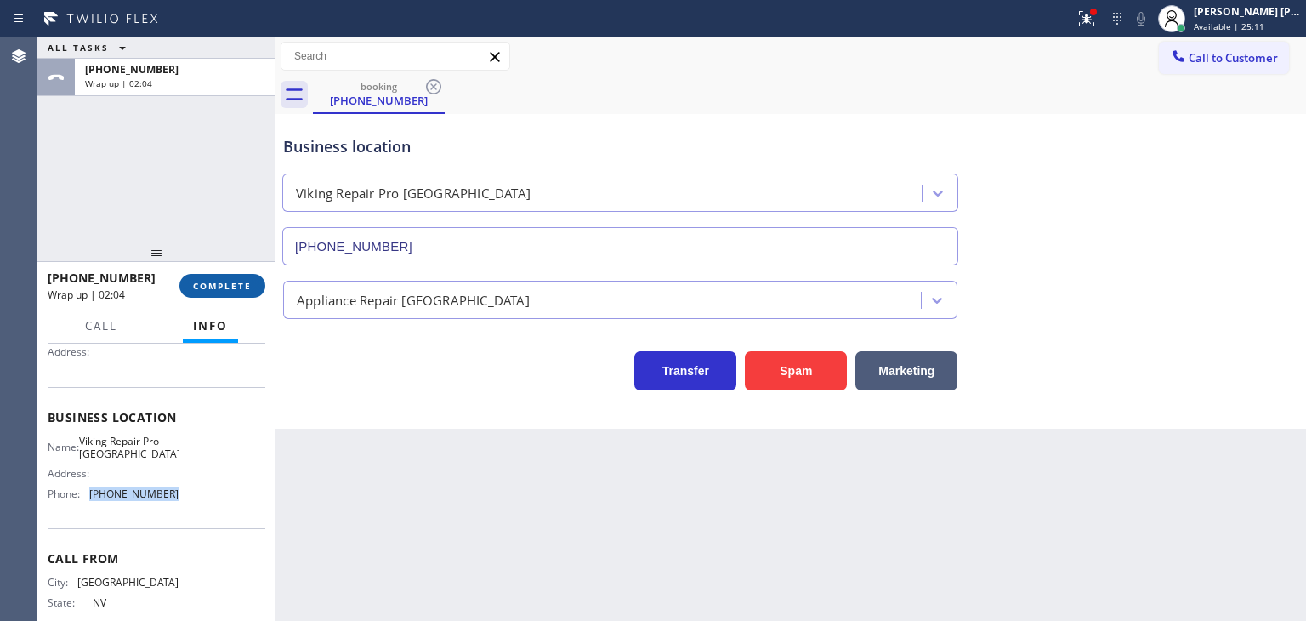
click at [204, 290] on span "COMPLETE" at bounding box center [222, 286] width 59 height 12
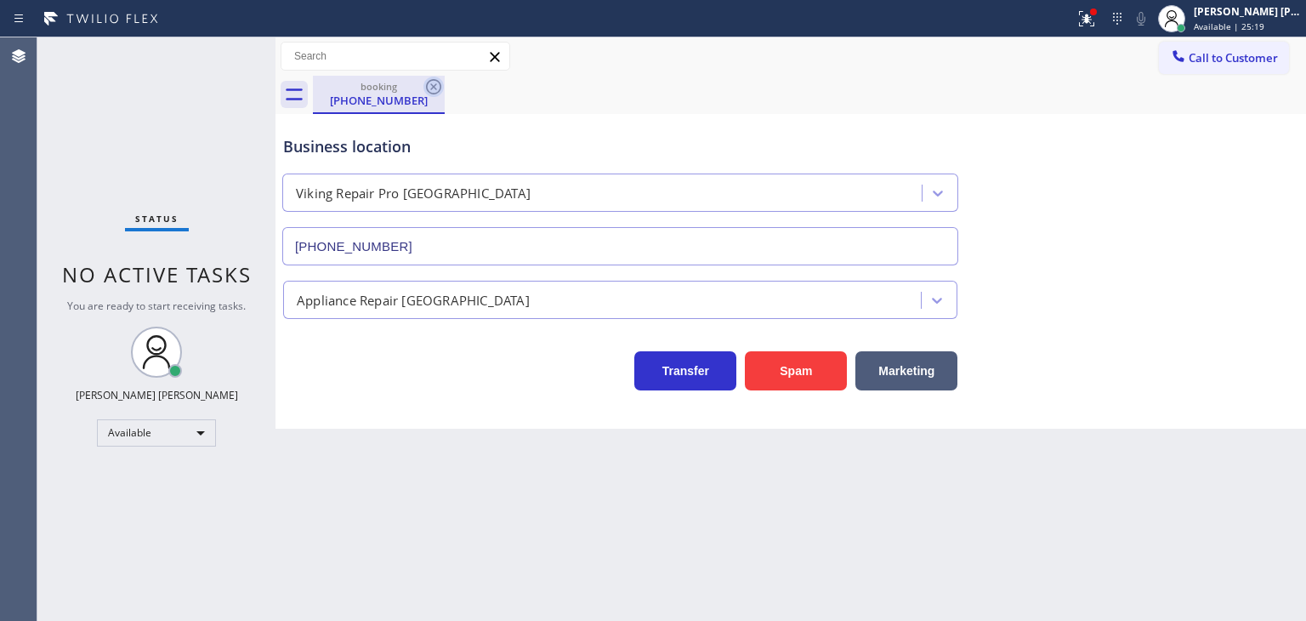
click at [440, 87] on icon at bounding box center [433, 86] width 15 height 15
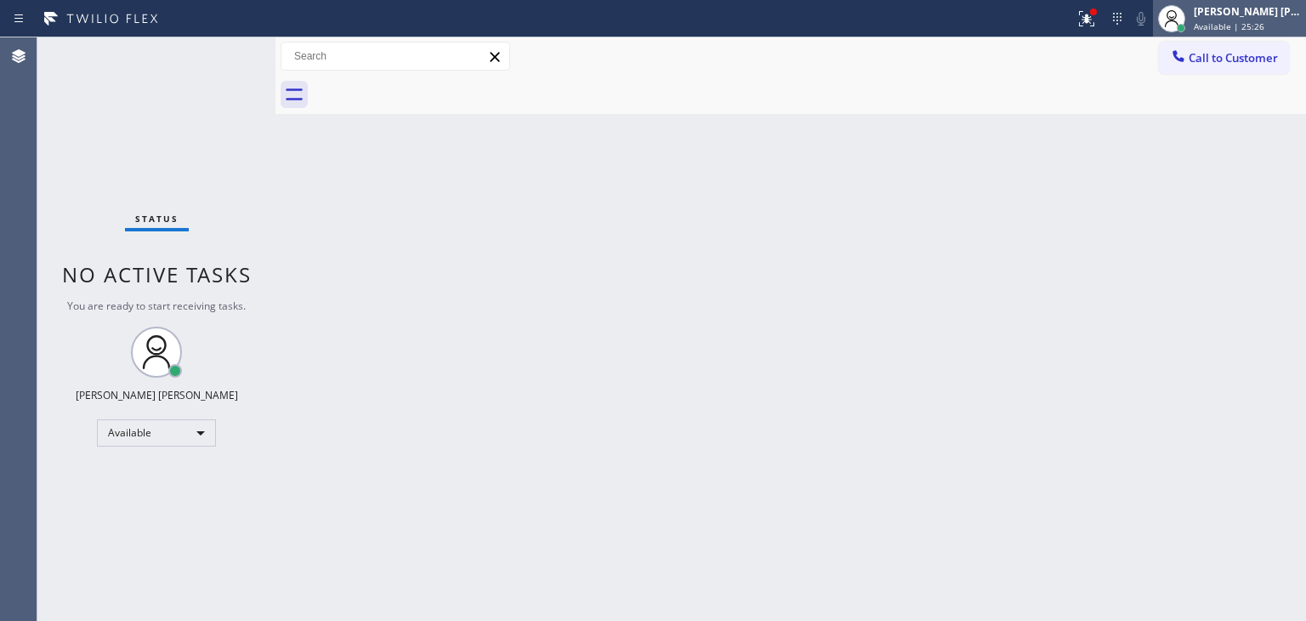
click at [1230, 25] on span "Available | 25:26" at bounding box center [1228, 26] width 71 height 12
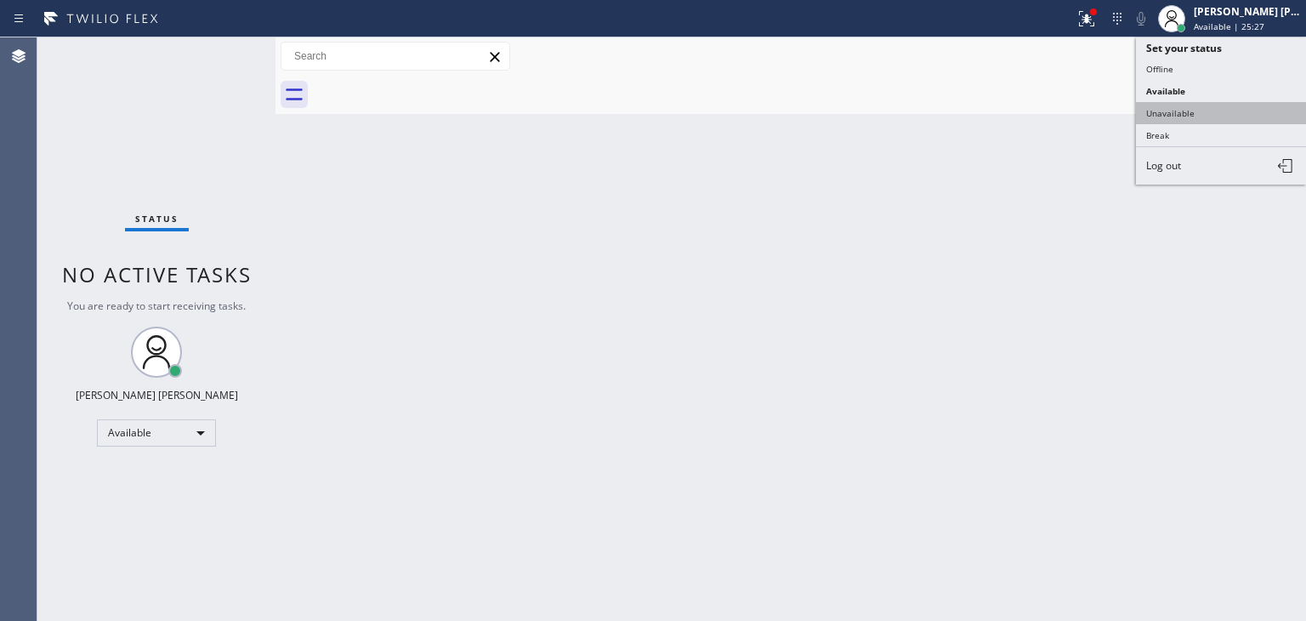
click at [1223, 110] on button "Unavailable" at bounding box center [1221, 113] width 170 height 22
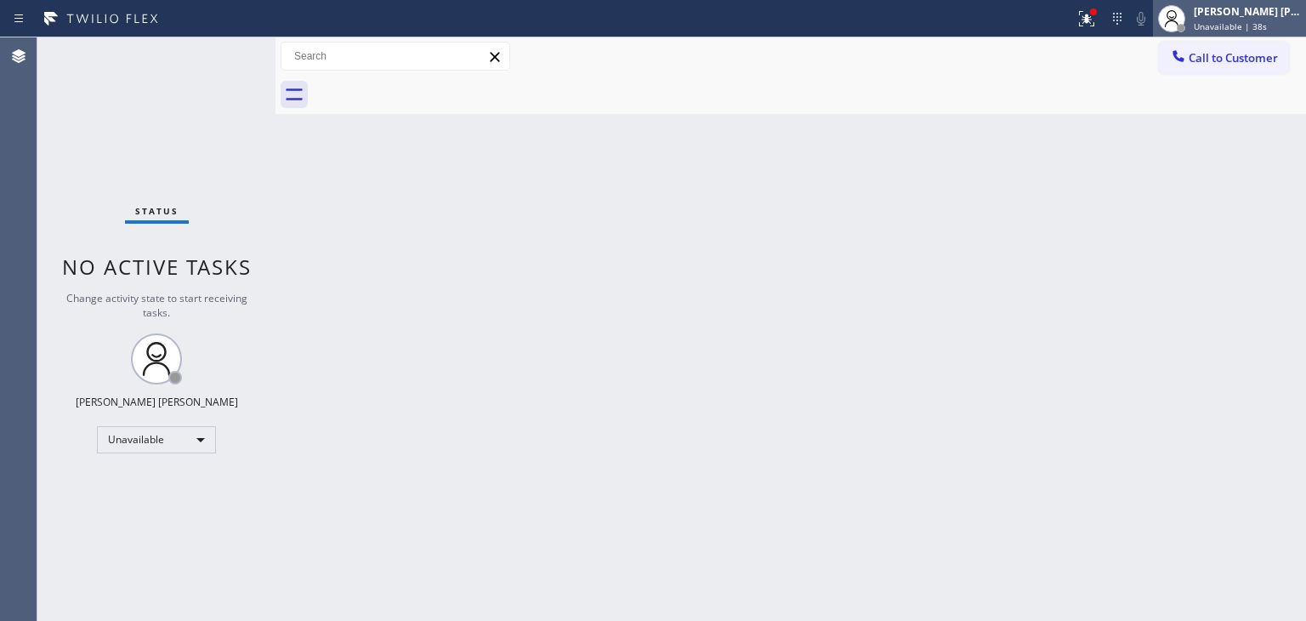
click at [1243, 26] on span "Unavailable | 38s" at bounding box center [1229, 26] width 73 height 12
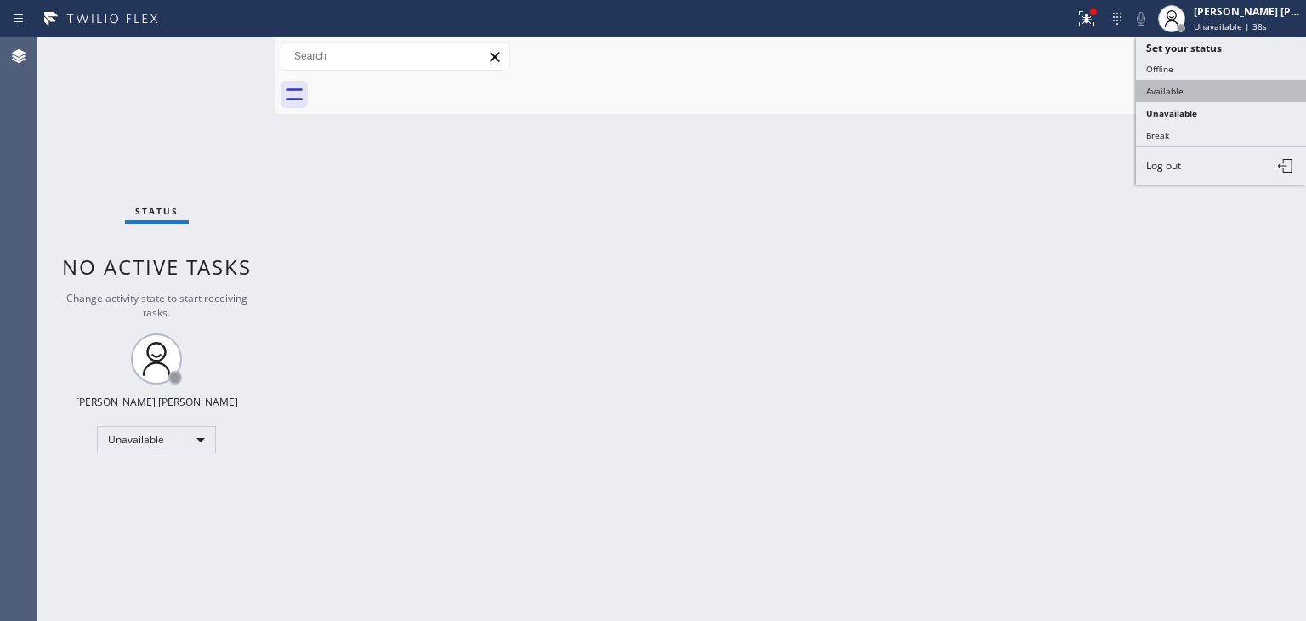
click at [1217, 88] on button "Available" at bounding box center [1221, 91] width 170 height 22
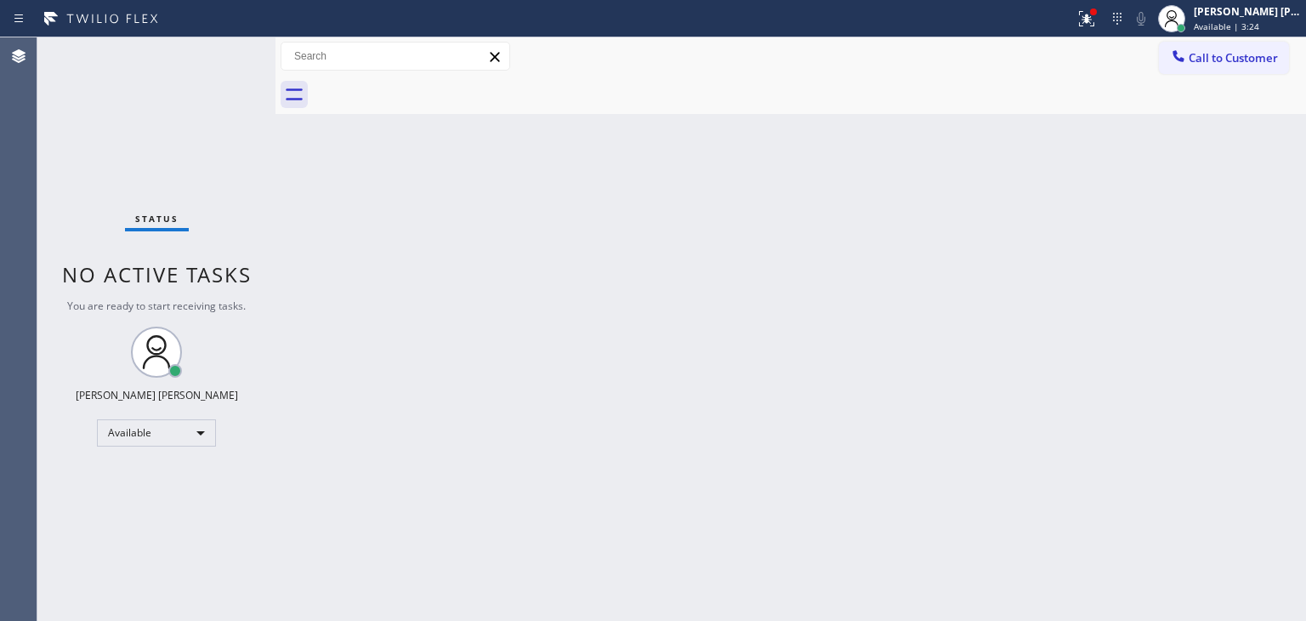
click at [211, 55] on div "Status No active tasks You are ready to start receiving tasks. [PERSON_NAME] [P…" at bounding box center [156, 328] width 238 height 583
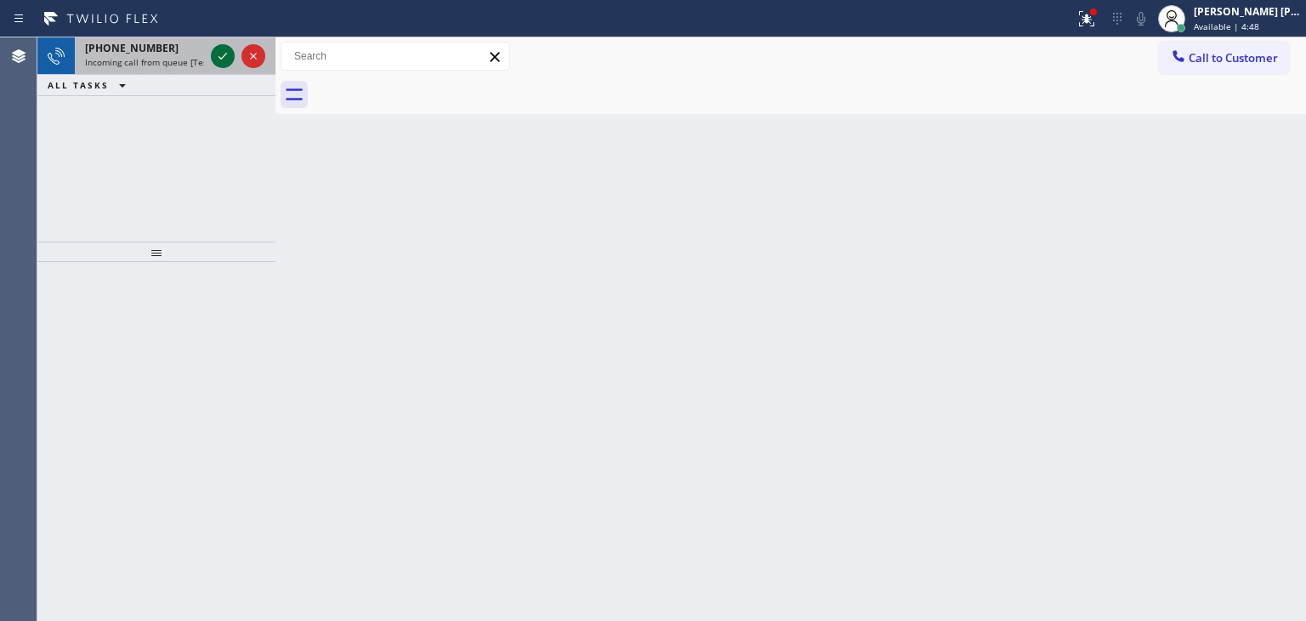
click at [213, 54] on icon at bounding box center [223, 56] width 20 height 20
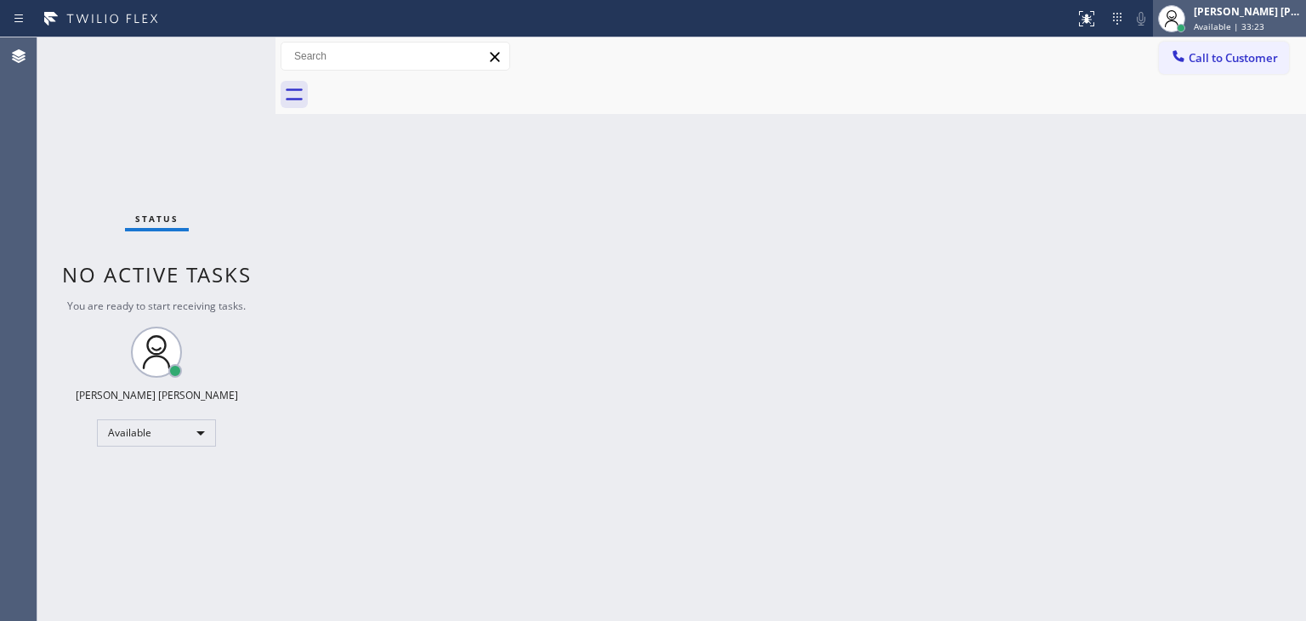
click at [1250, 31] on span "Available | 33:23" at bounding box center [1228, 26] width 71 height 12
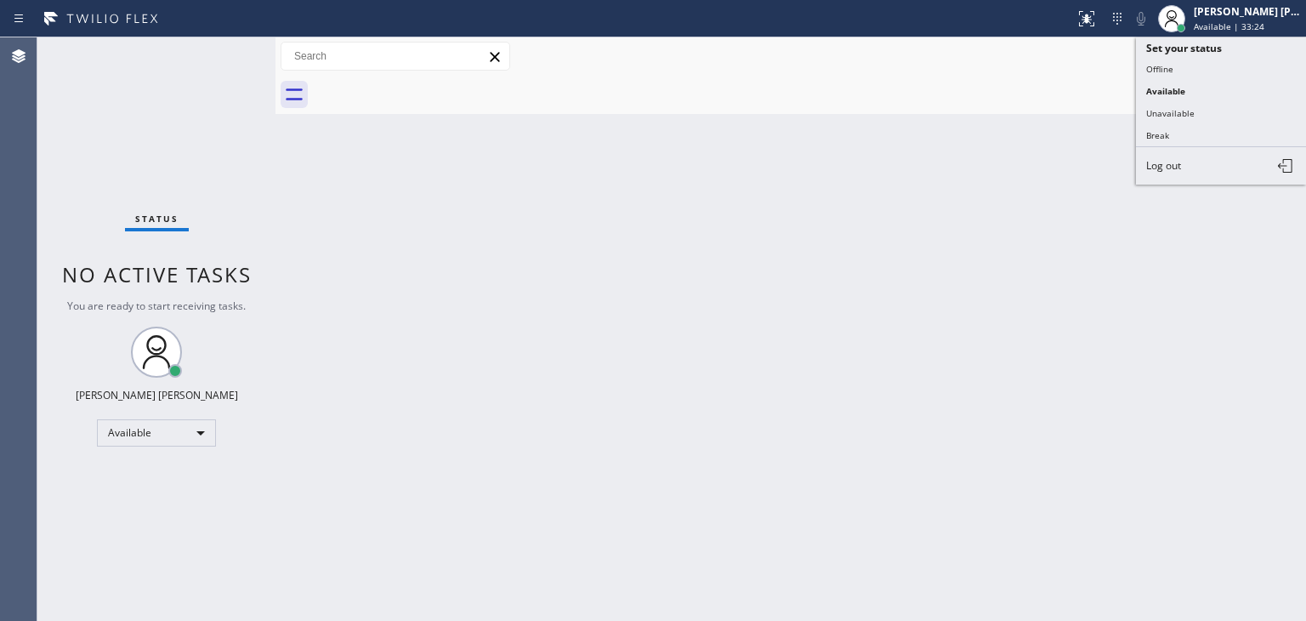
drag, startPoint x: 1207, startPoint y: 124, endPoint x: 1166, endPoint y: 150, distance: 48.6
click at [1207, 125] on button "Break" at bounding box center [1221, 135] width 170 height 22
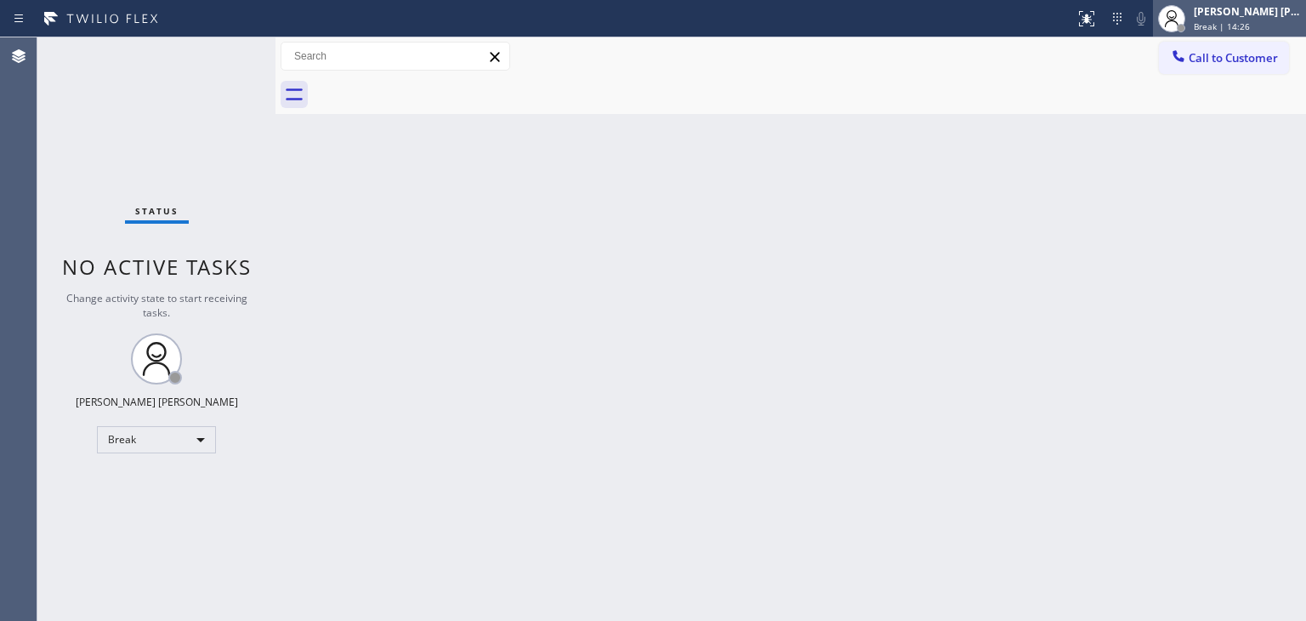
click at [1250, 24] on span "Break | 14:26" at bounding box center [1221, 26] width 56 height 12
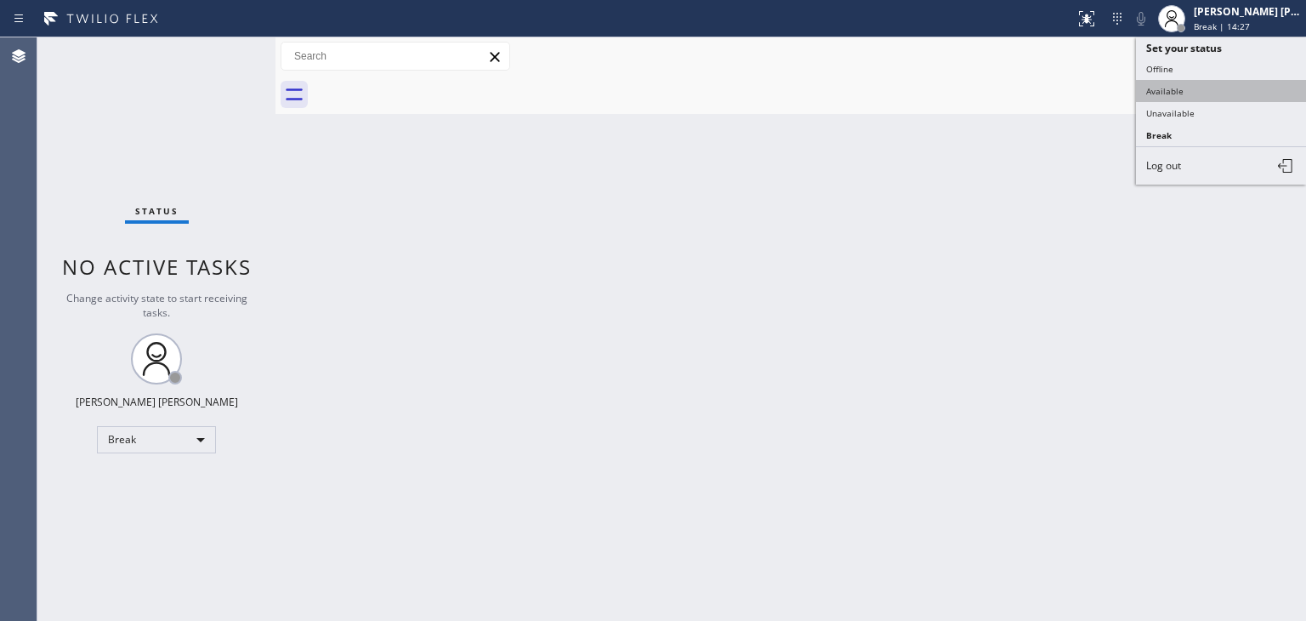
click at [1200, 82] on button "Available" at bounding box center [1221, 91] width 170 height 22
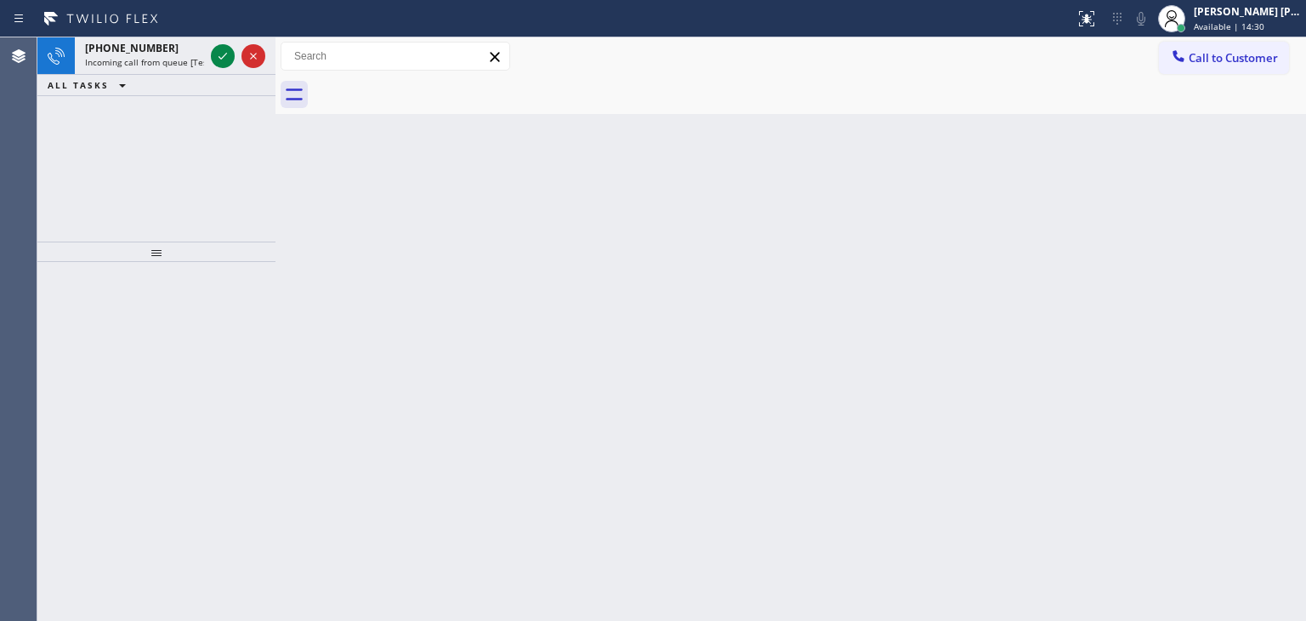
drag, startPoint x: 220, startPoint y: 52, endPoint x: 210, endPoint y: 133, distance: 82.2
click at [220, 52] on icon at bounding box center [223, 56] width 20 height 20
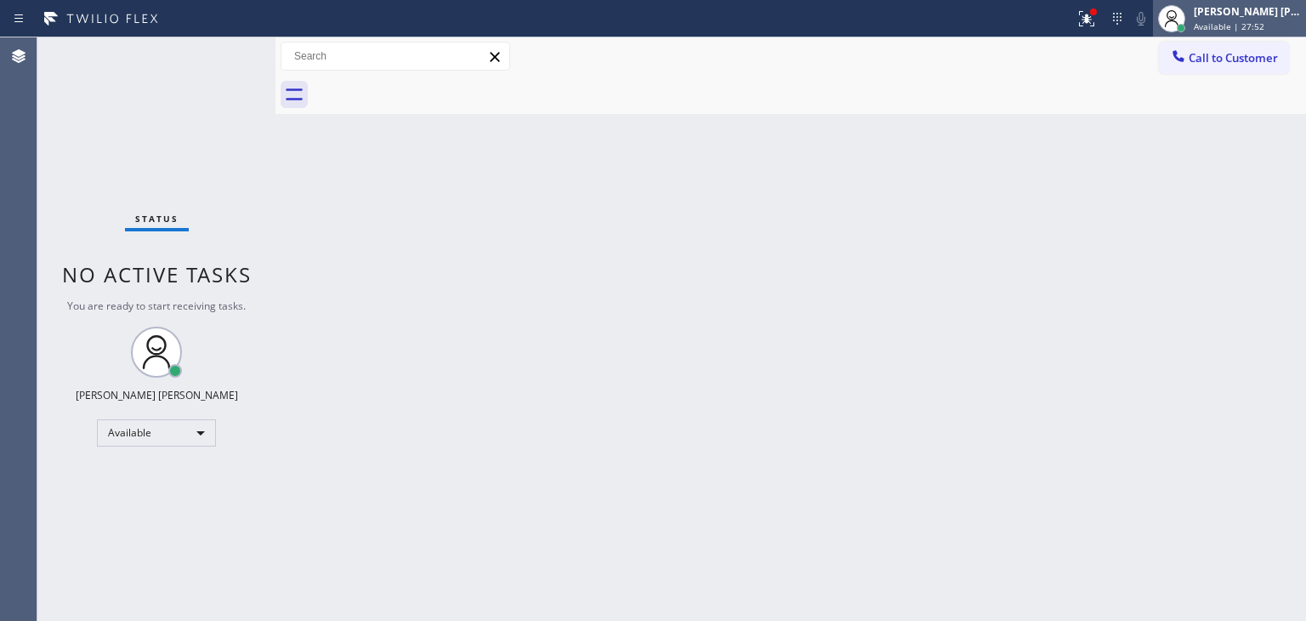
click at [1264, 21] on span "Available | 27:52" at bounding box center [1228, 26] width 71 height 12
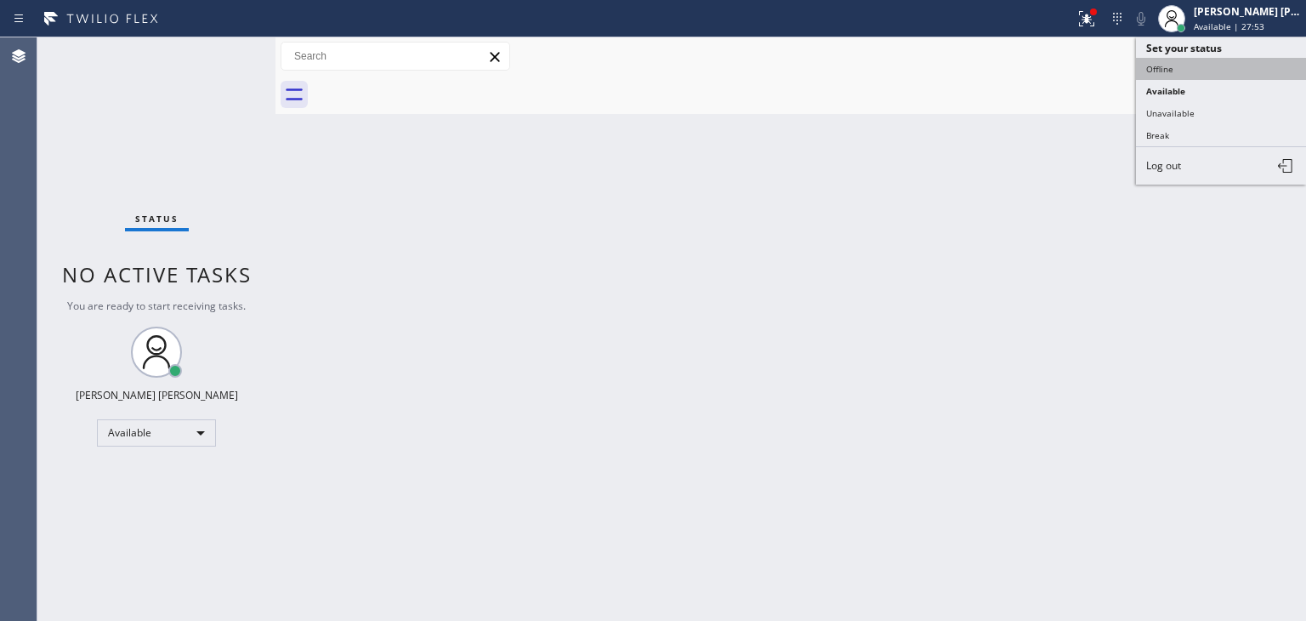
click at [1233, 69] on button "Offline" at bounding box center [1221, 69] width 170 height 22
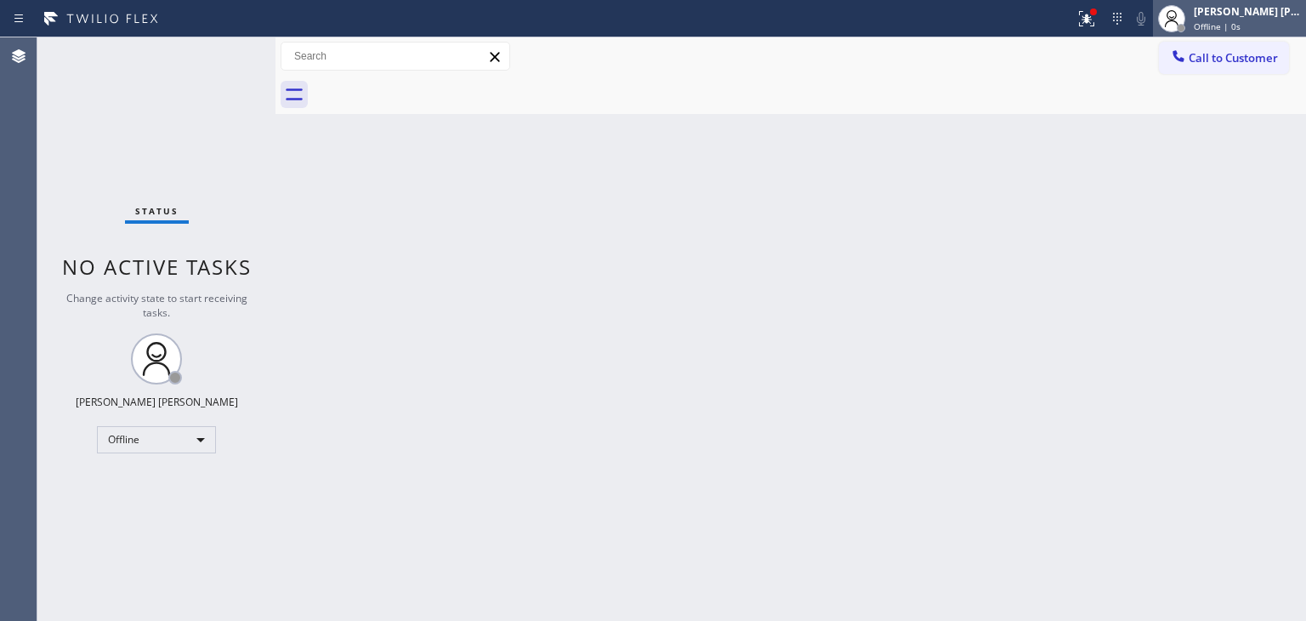
click at [1237, 26] on span "Offline | 0s" at bounding box center [1216, 26] width 47 height 12
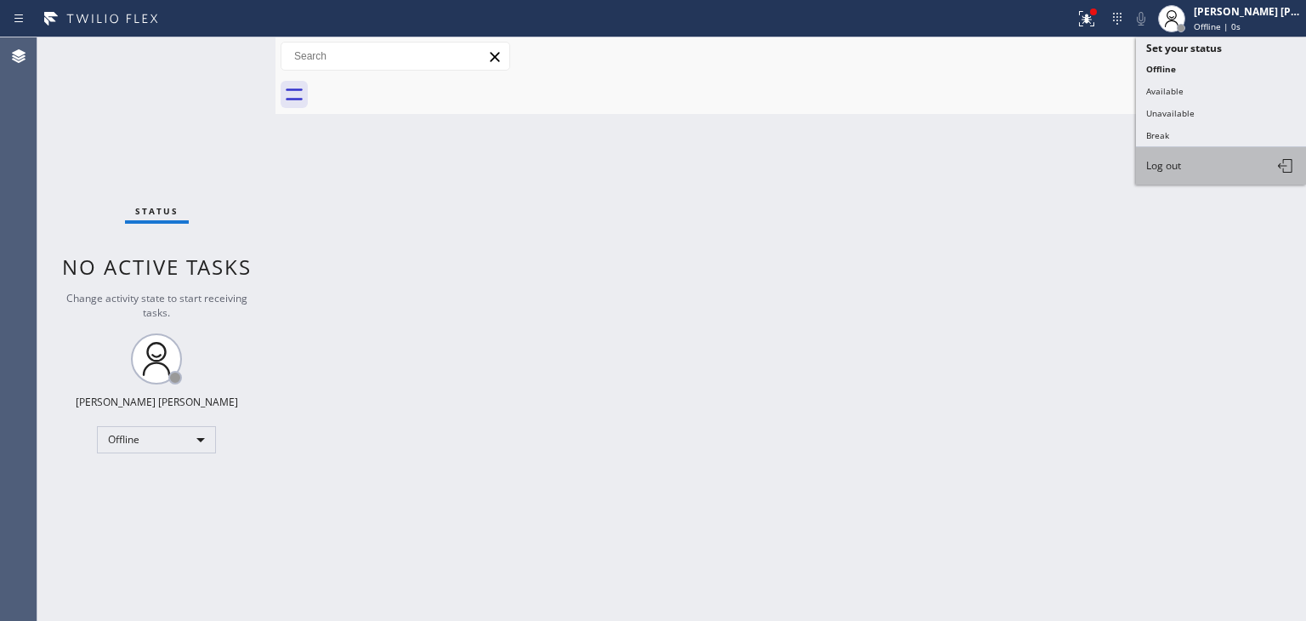
click at [1195, 156] on button "Log out" at bounding box center [1221, 165] width 170 height 37
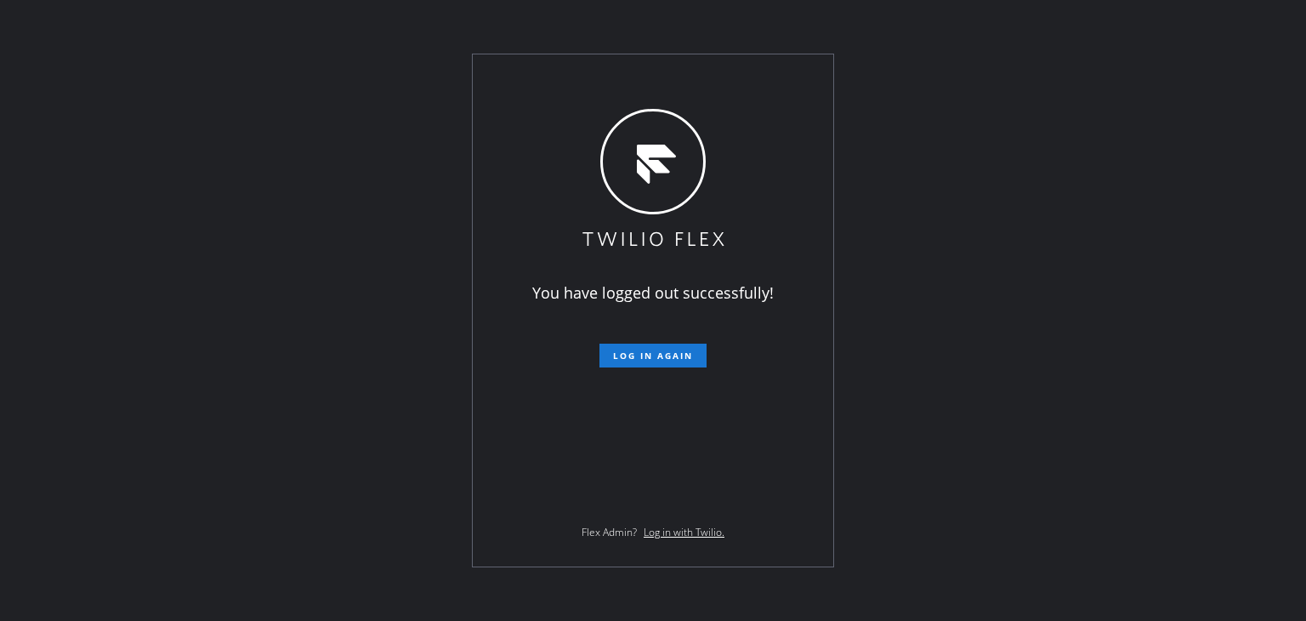
drag, startPoint x: 1187, startPoint y: 254, endPoint x: 1149, endPoint y: 253, distance: 37.4
click at [1187, 254] on div "You have logged out successfully! Log in again Flex Admin? Log in with Twilio." at bounding box center [653, 310] width 1306 height 621
